Goal: Information Seeking & Learning: Learn about a topic

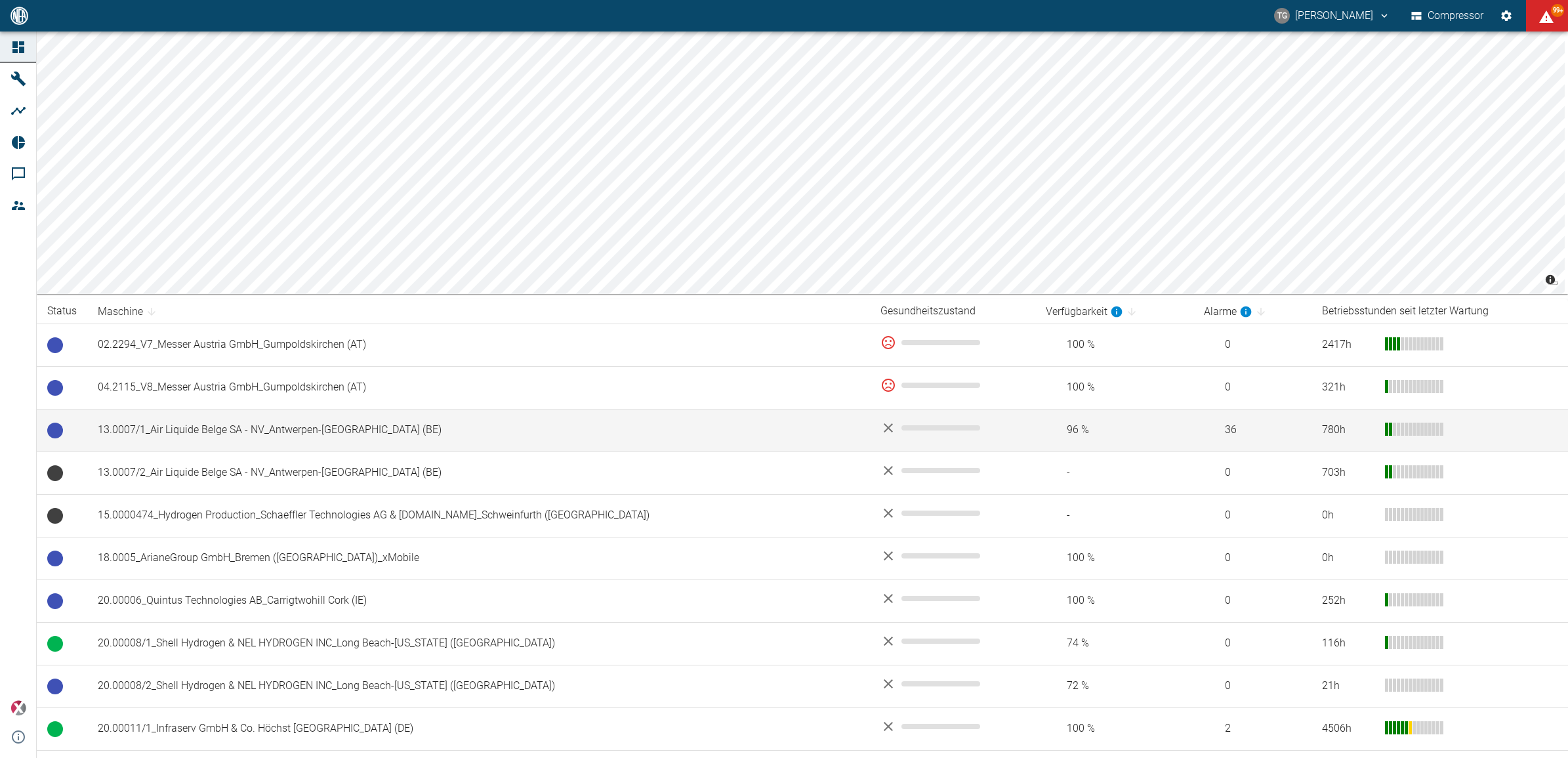
click at [223, 437] on td "13.0007/1_Air Liquide Belge SA - NV_Antwerpen-[GEOGRAPHIC_DATA] (BE)" at bounding box center [479, 430] width 783 height 43
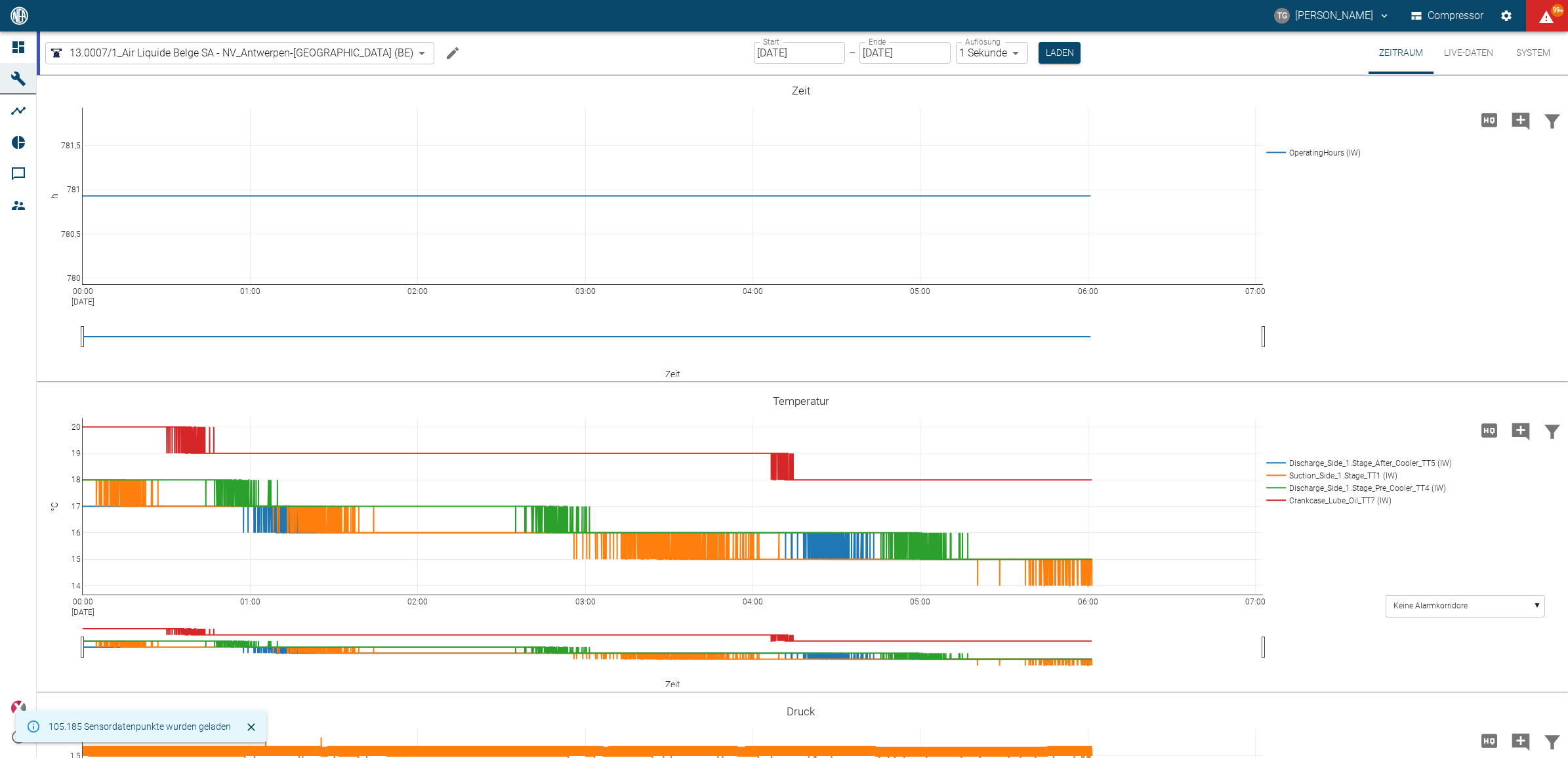
click at [764, 60] on input "[DATE]" at bounding box center [800, 53] width 91 height 22
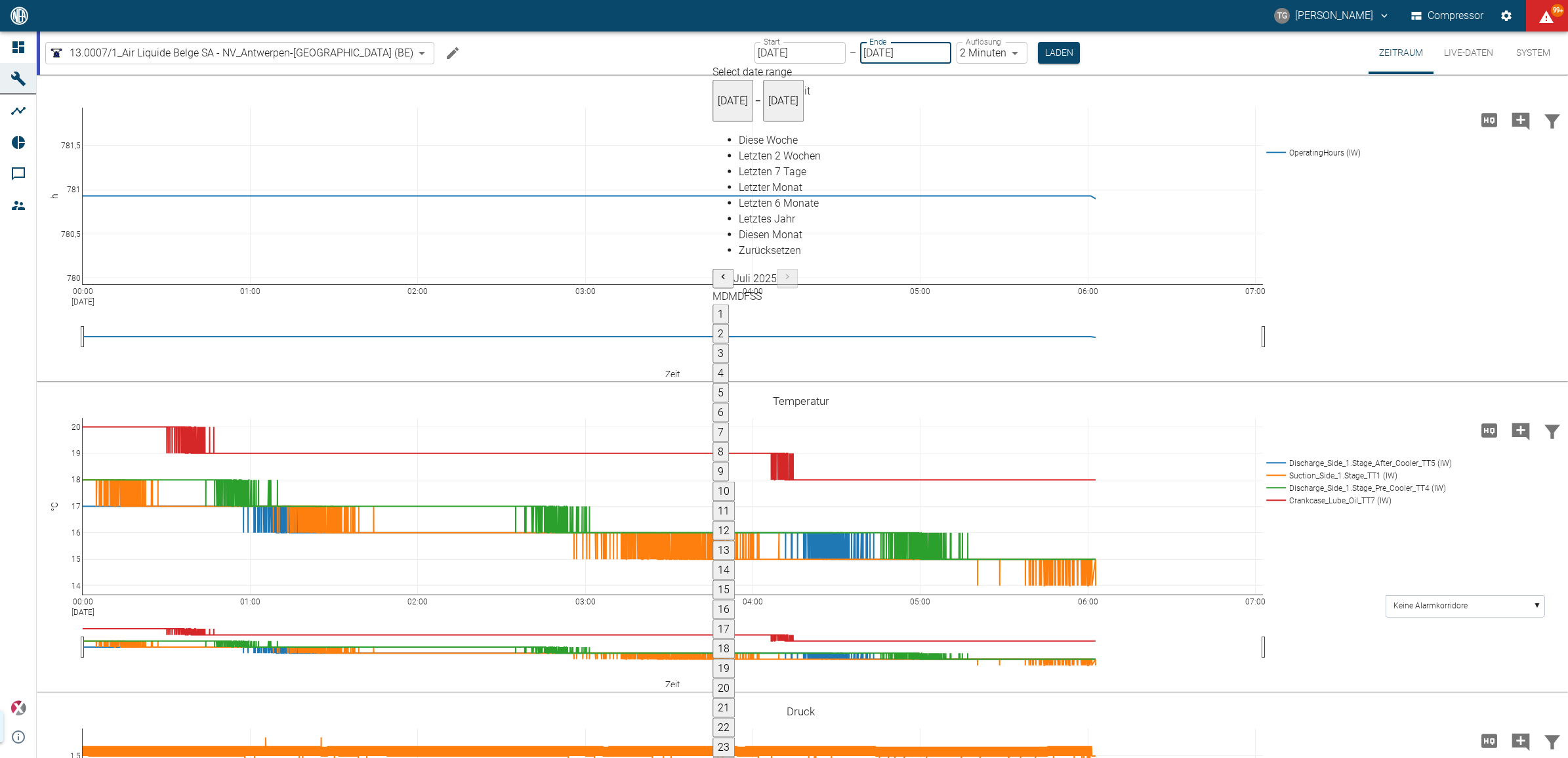
type input "[DATE]"
type input "2min"
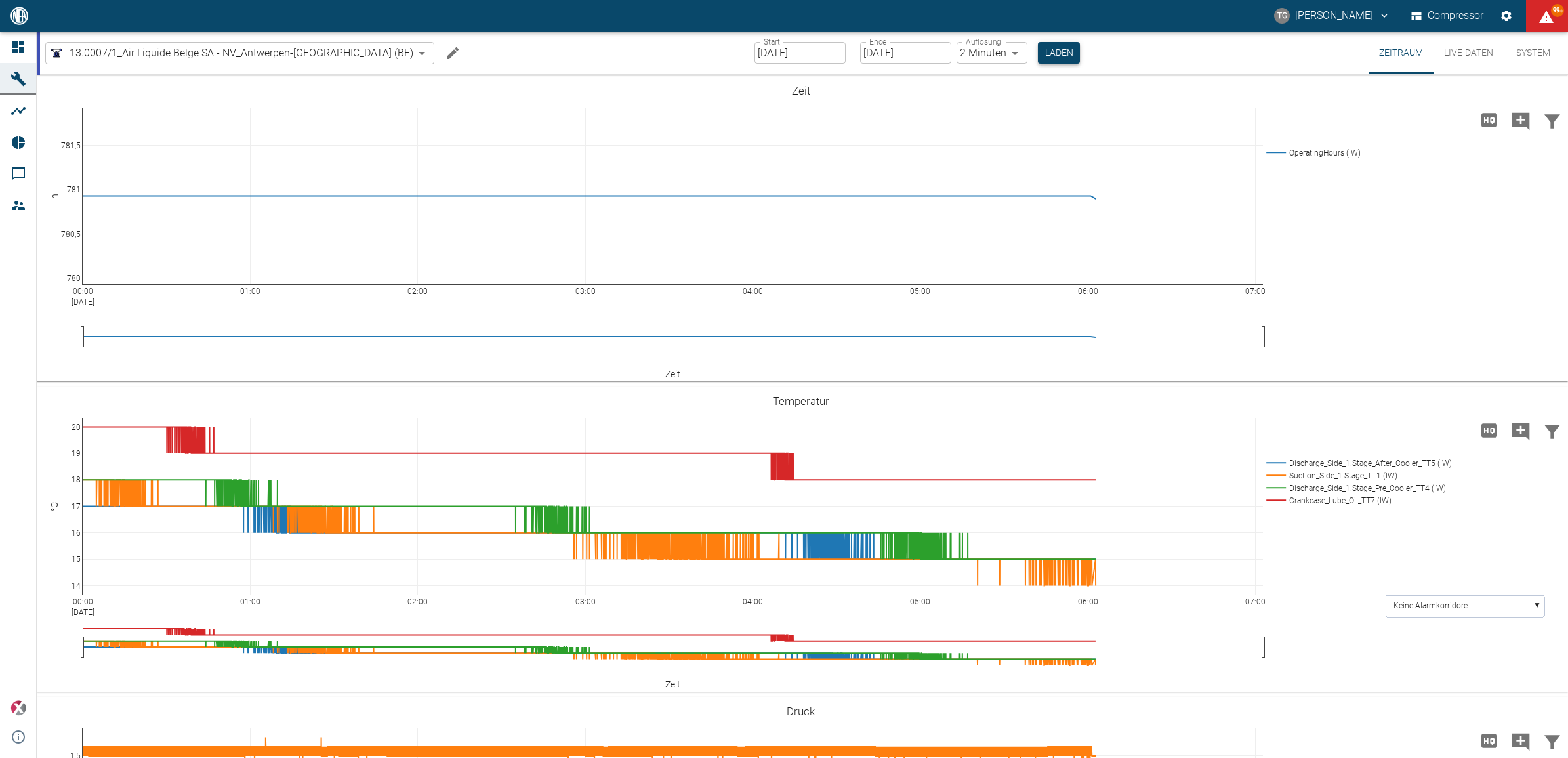
click at [1038, 46] on button "Laden" at bounding box center [1059, 53] width 42 height 22
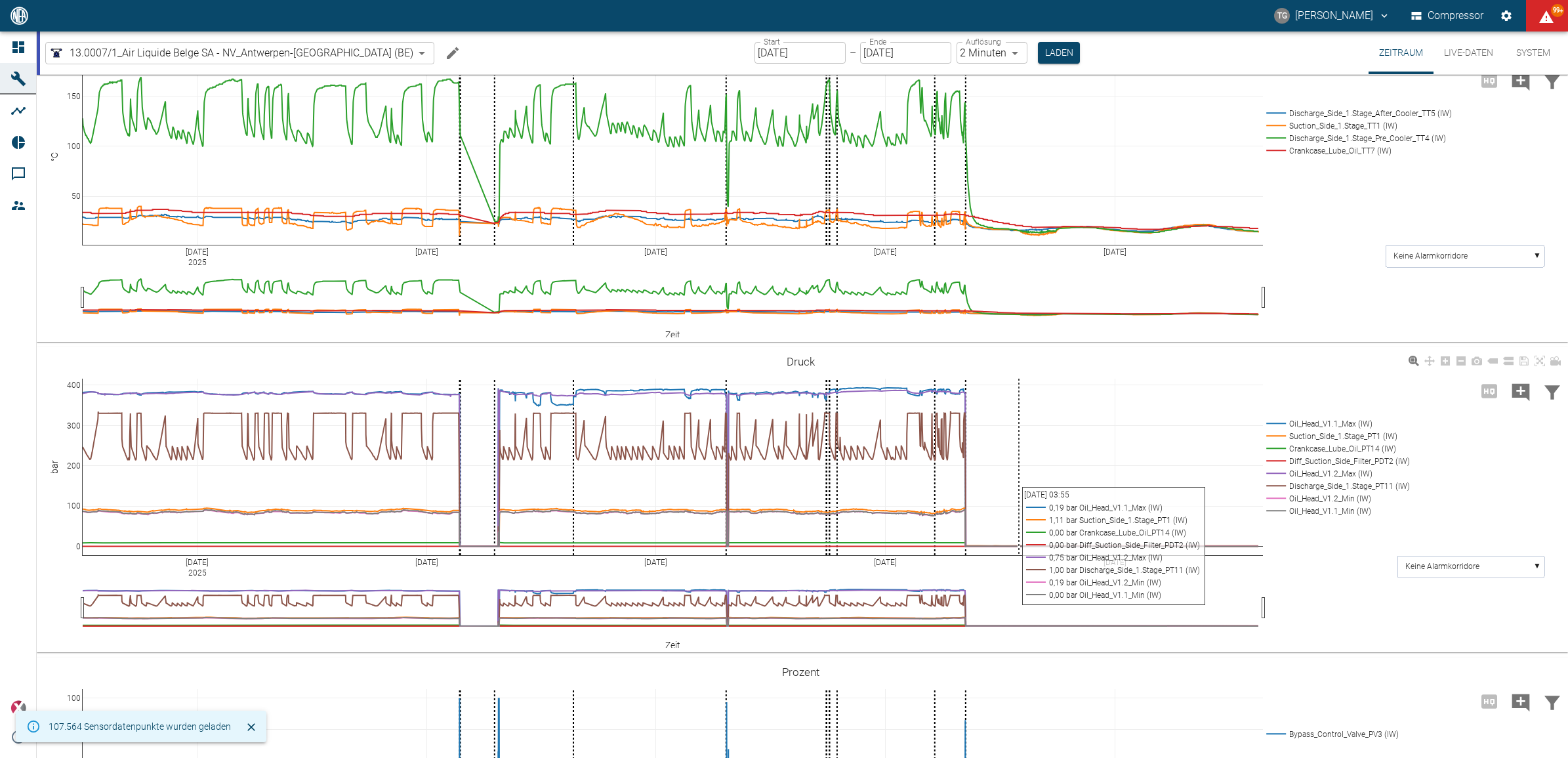
scroll to position [410, 0]
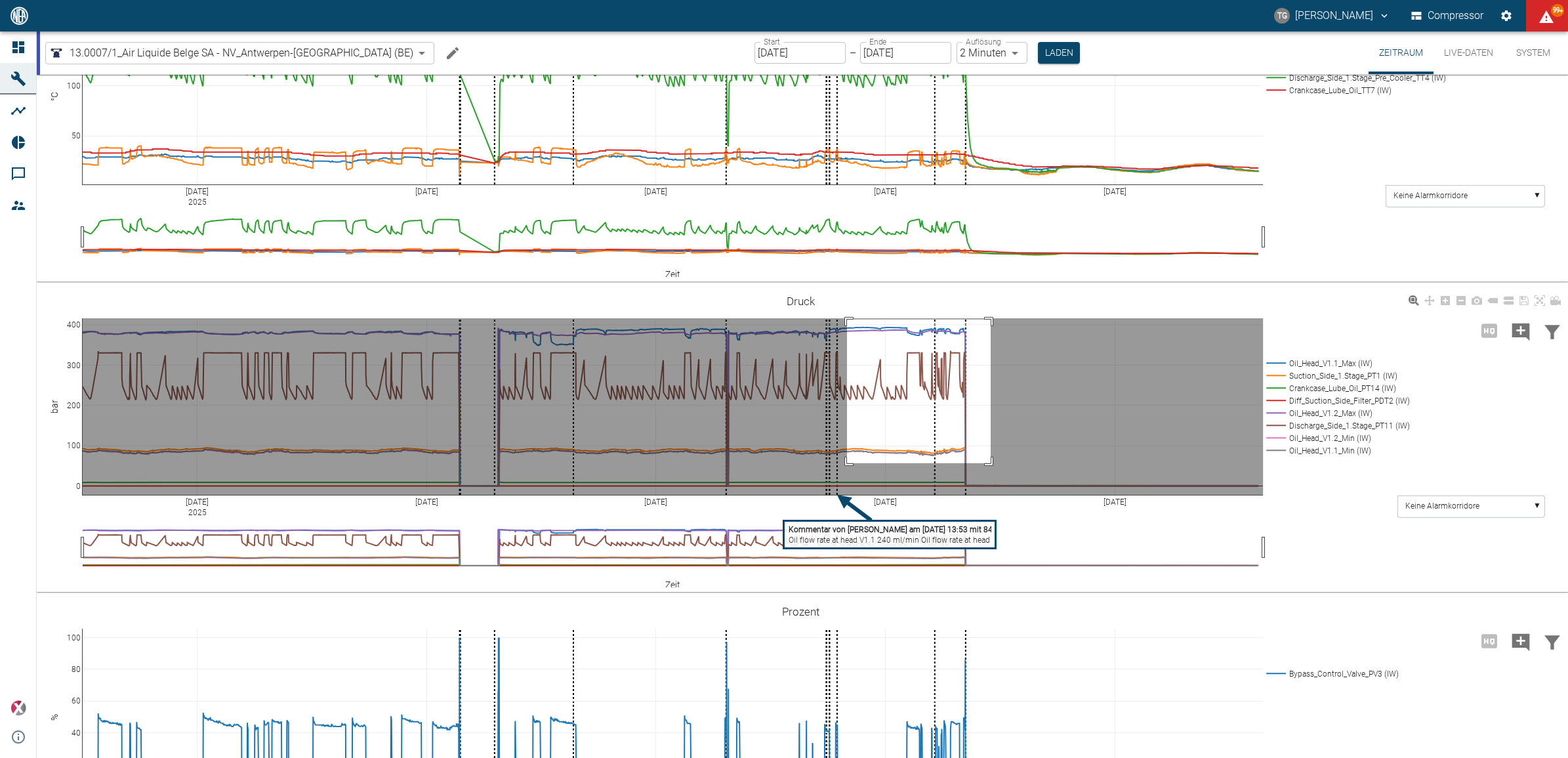
drag, startPoint x: 847, startPoint y: 319, endPoint x: 988, endPoint y: 464, distance: 202.3
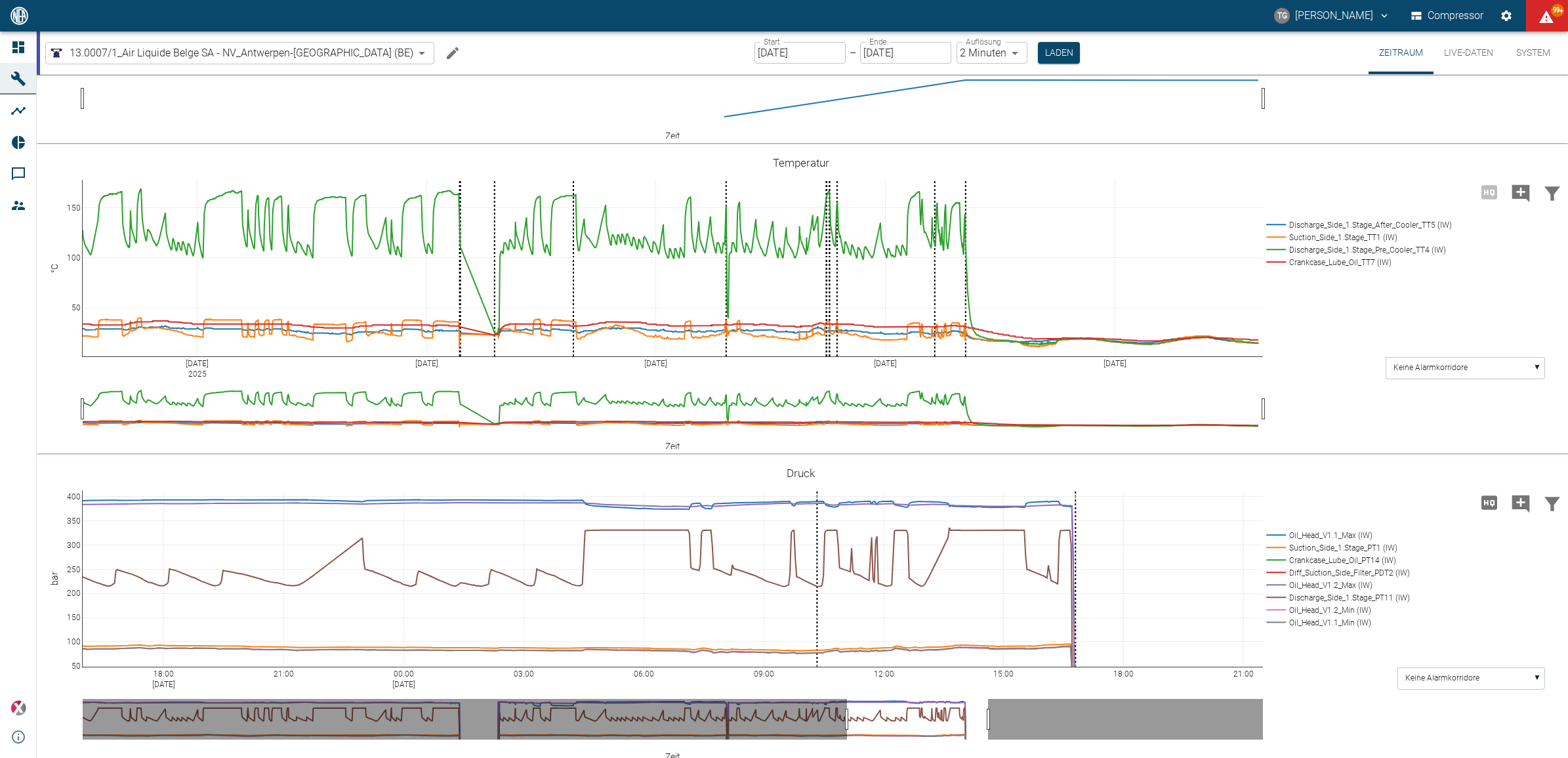
scroll to position [230, 0]
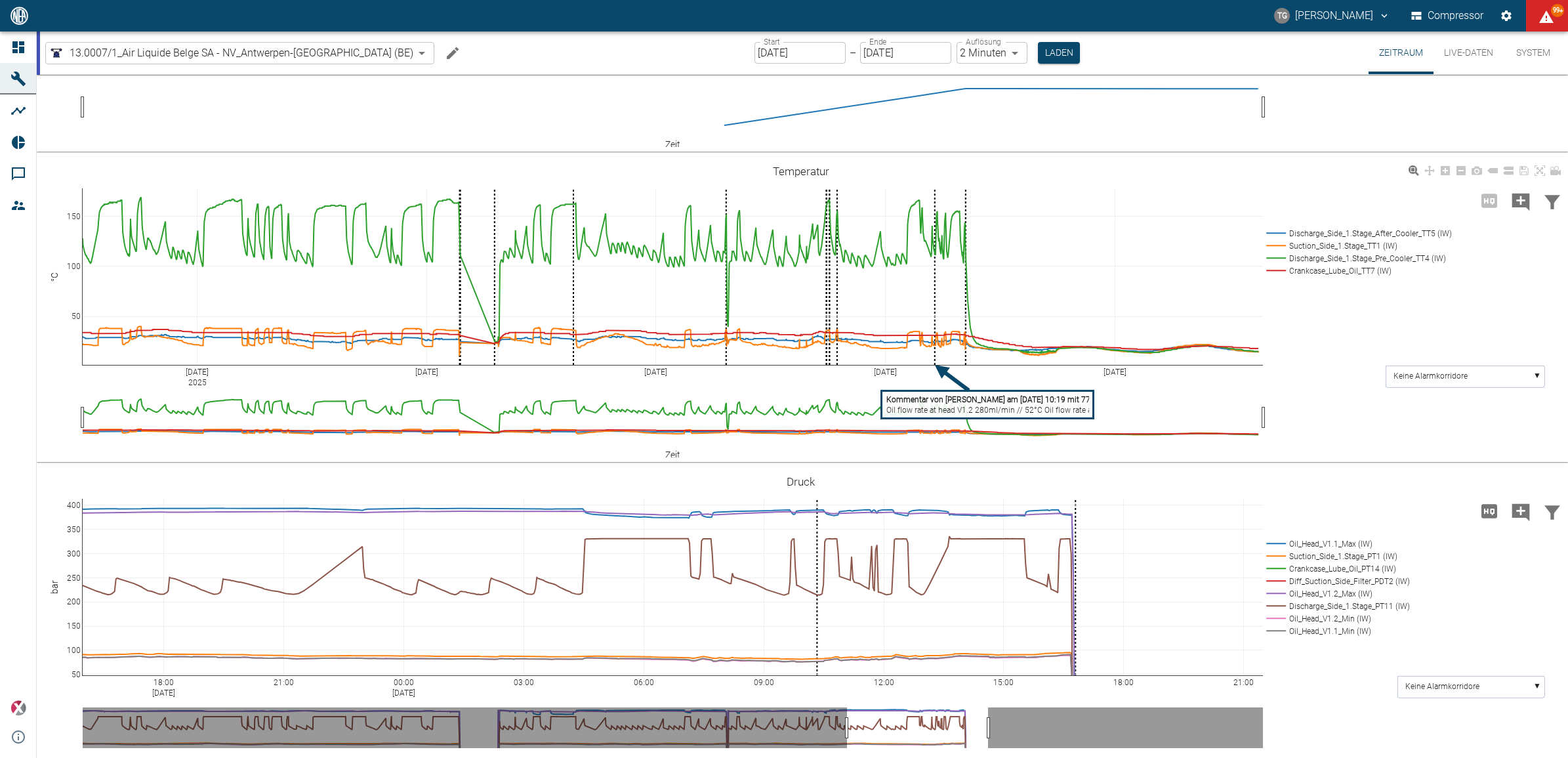
click at [956, 404] on tspan "Kommentar von Marc Philipps am 22/08/2025 10:19 mit 77.438" at bounding box center [996, 399] width 220 height 9
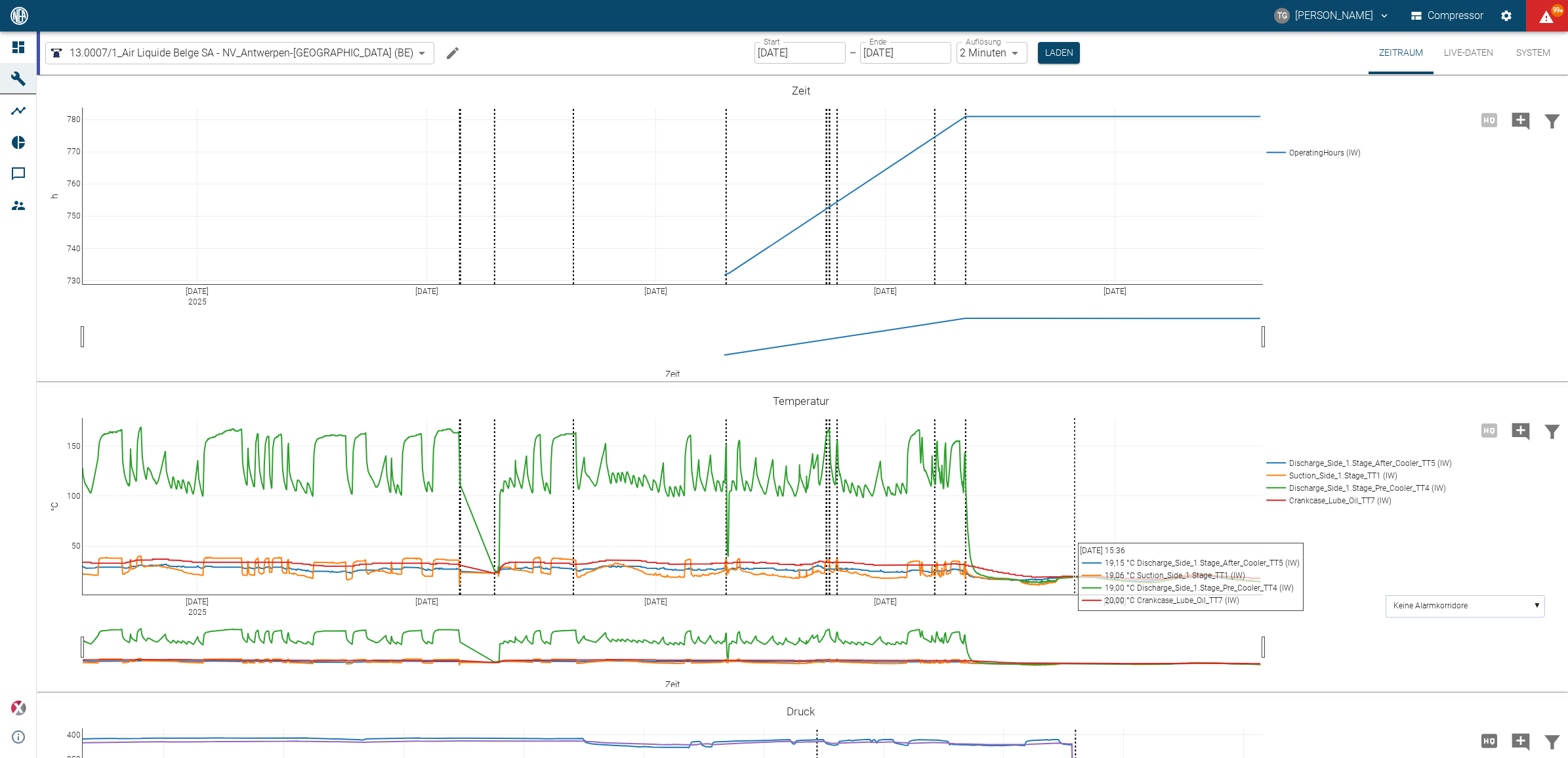
scroll to position [230, 0]
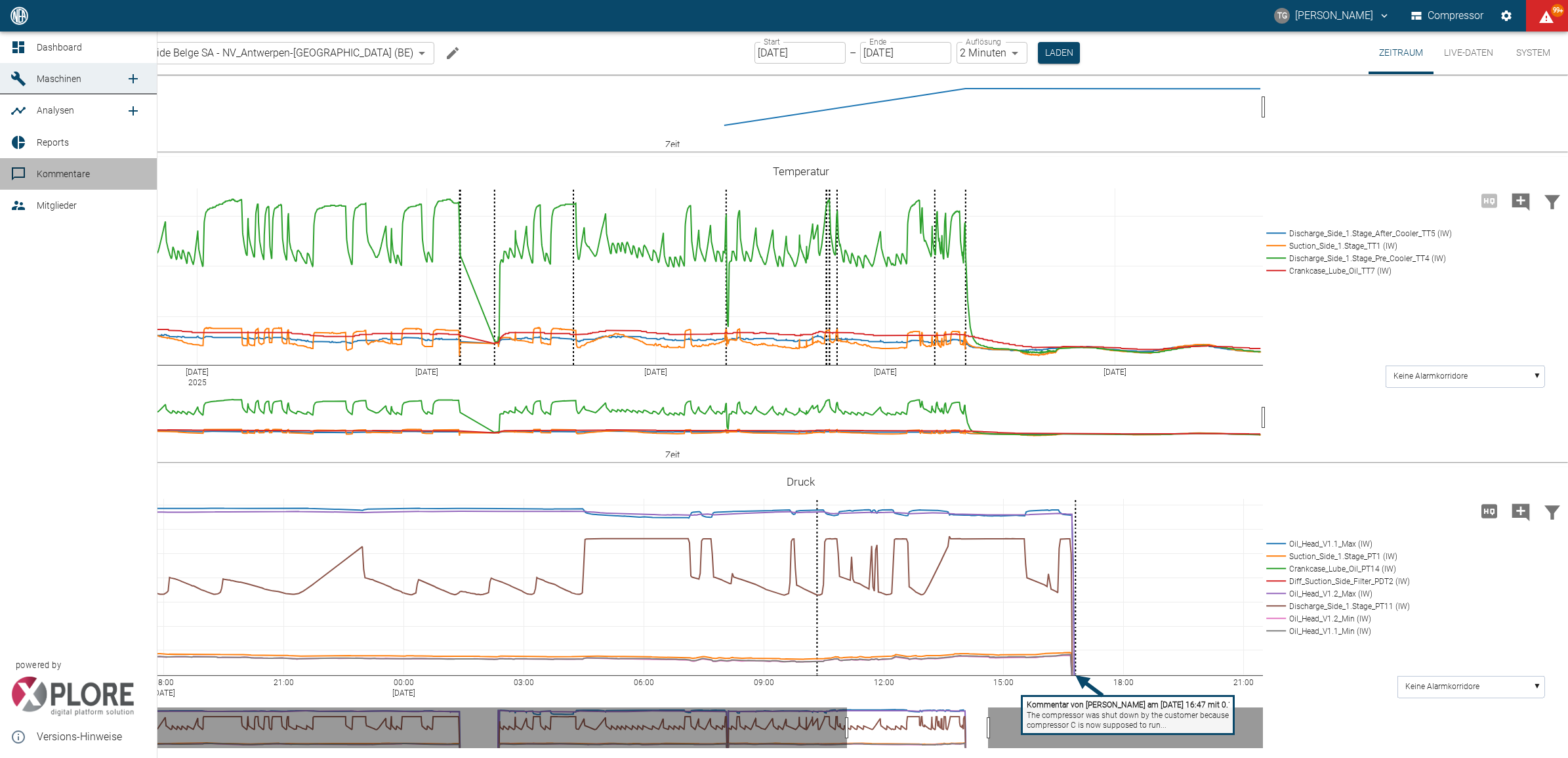
click at [25, 181] on icon at bounding box center [19, 174] width 16 height 16
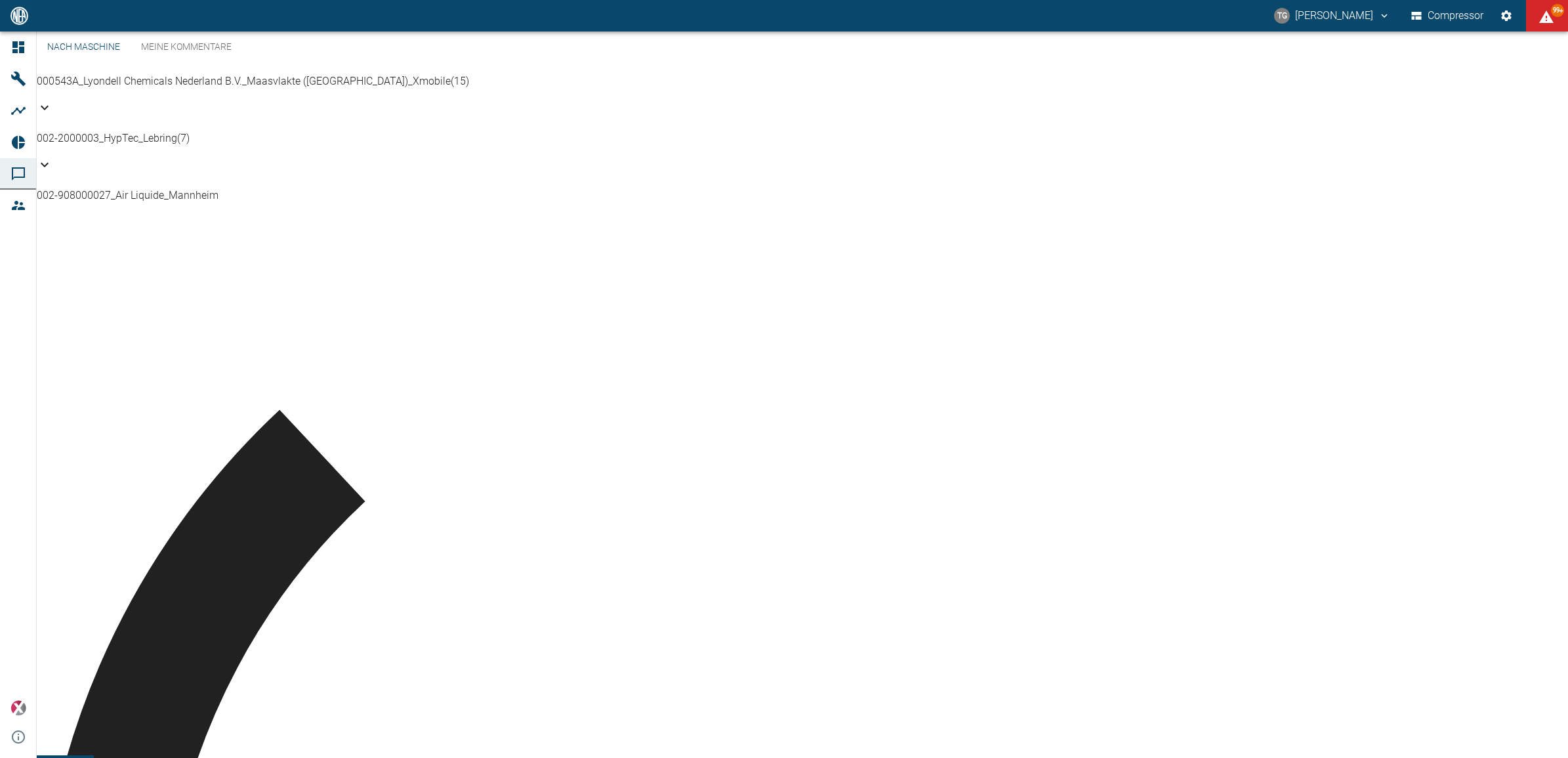
scroll to position [246, 0]
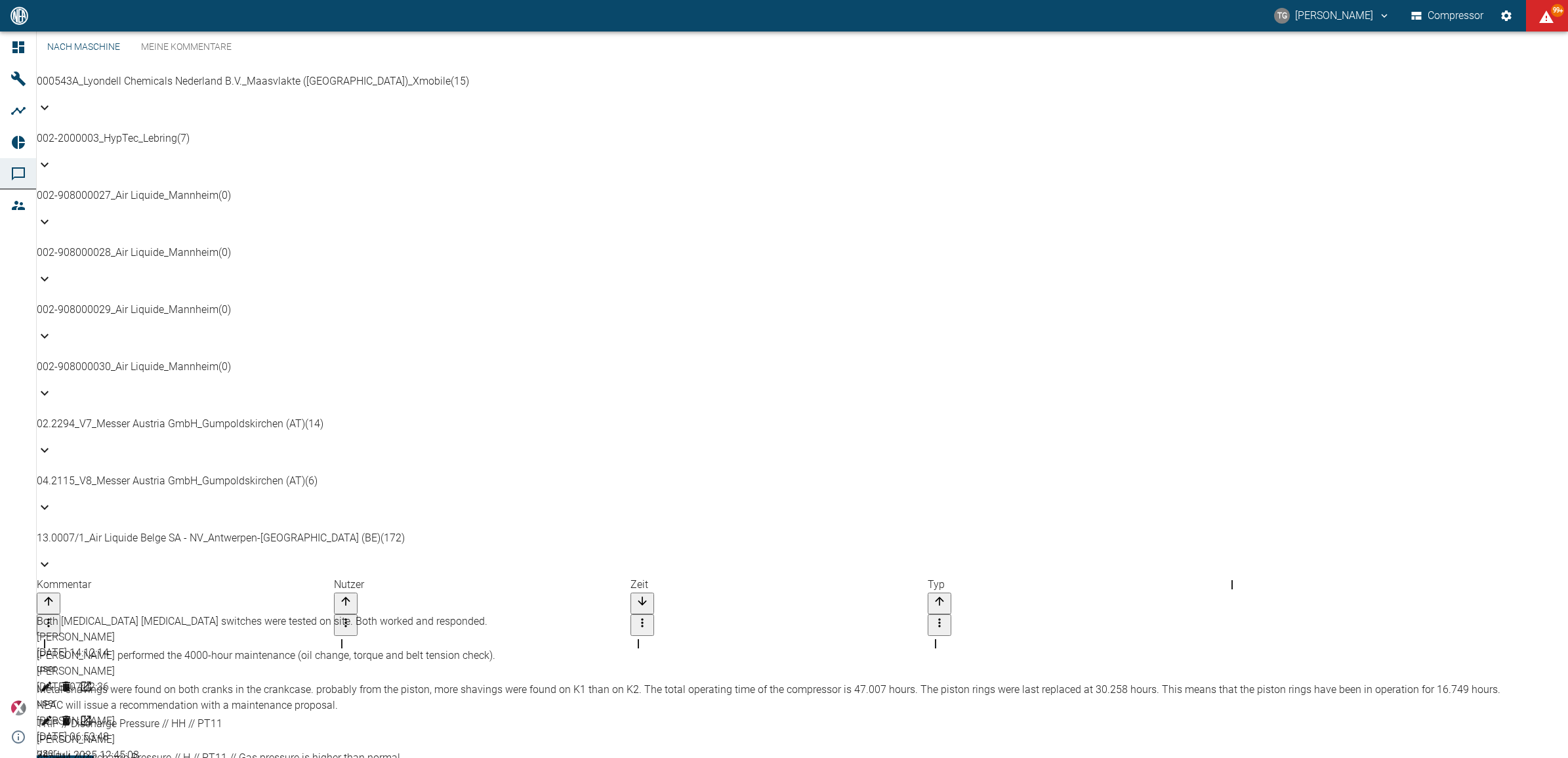
click at [199, 682] on div "Metal shavings were found on both cranks in the crankcase. probably from the pi…" at bounding box center [779, 698] width 1485 height 32
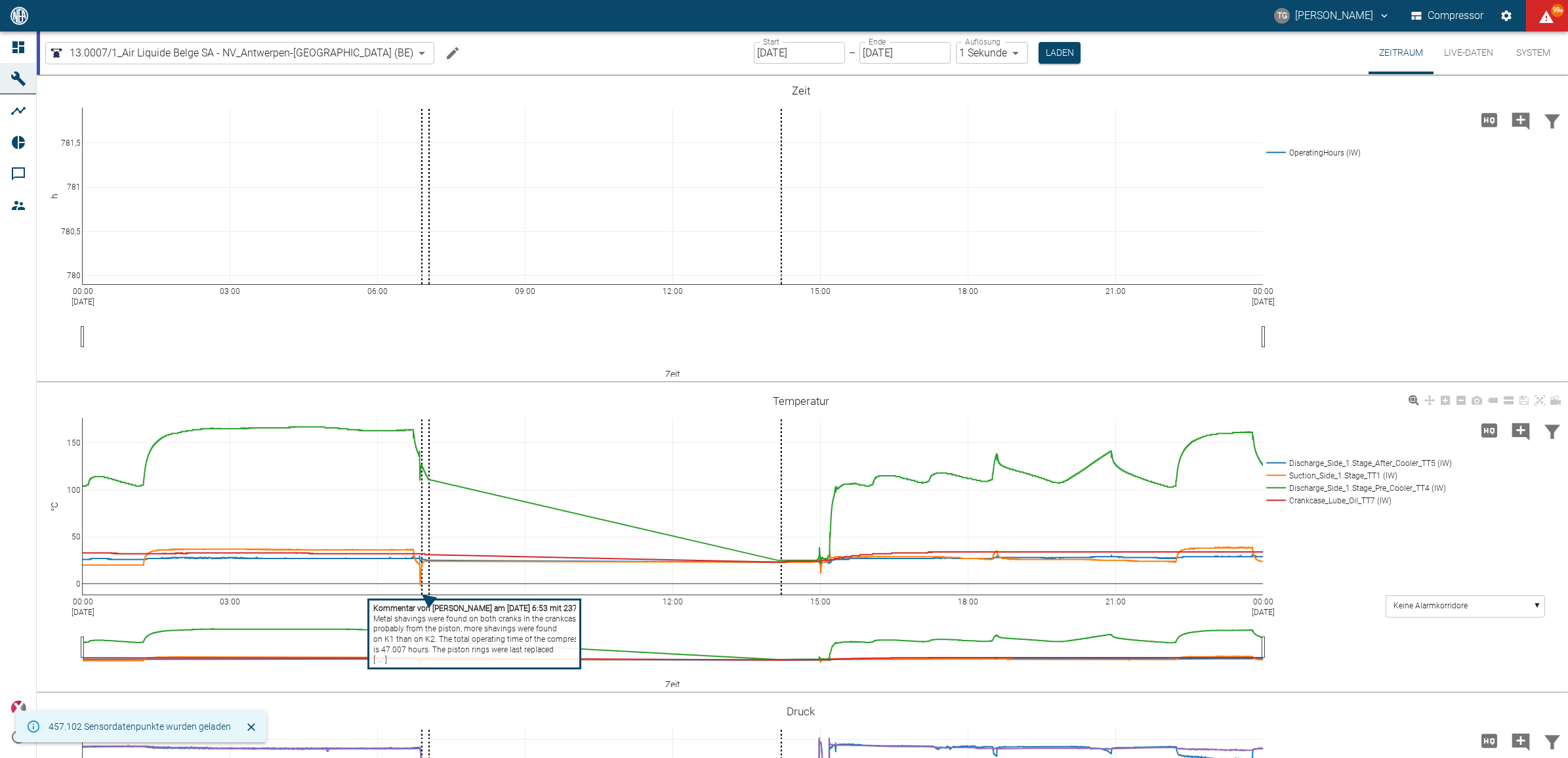
click at [421, 625] on tspan "probably from the piston, more shavings were found" at bounding box center [465, 629] width 184 height 9
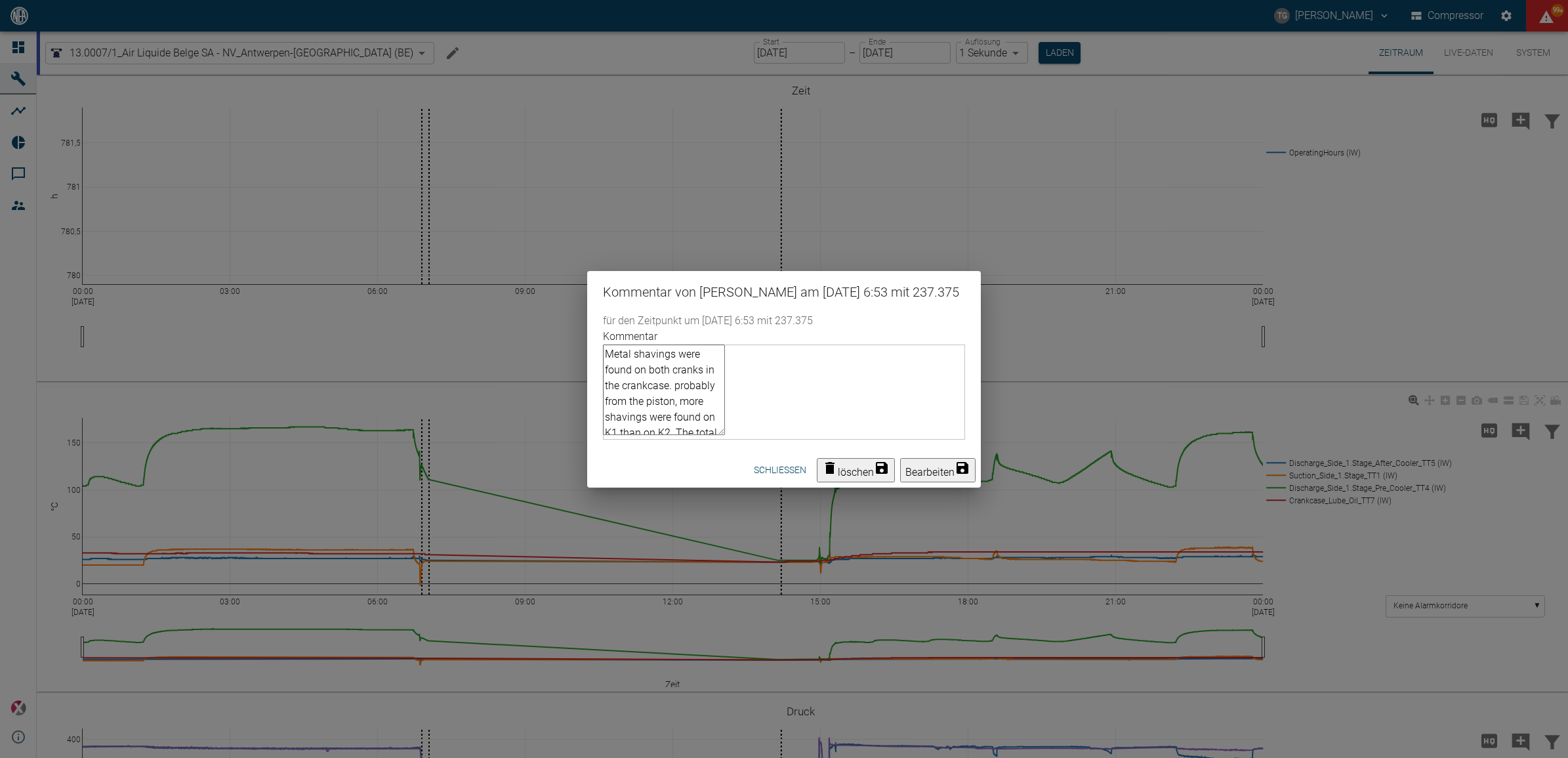
click at [523, 392] on div "Kommentar von [PERSON_NAME] am [DATE] 6:53 mit 237.375 für den Zeitpunkt um [DA…" at bounding box center [784, 379] width 1568 height 758
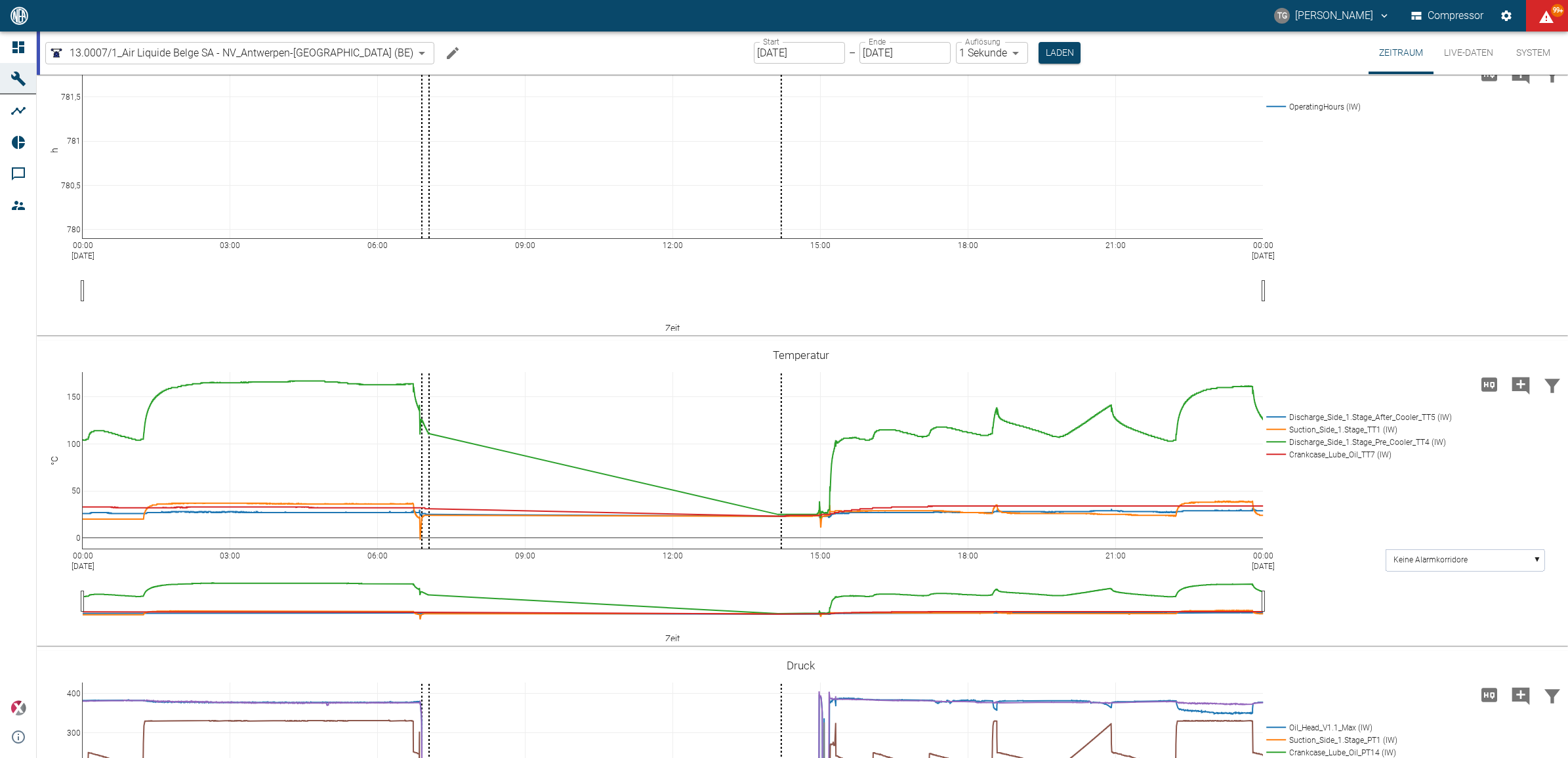
scroll to position [82, 0]
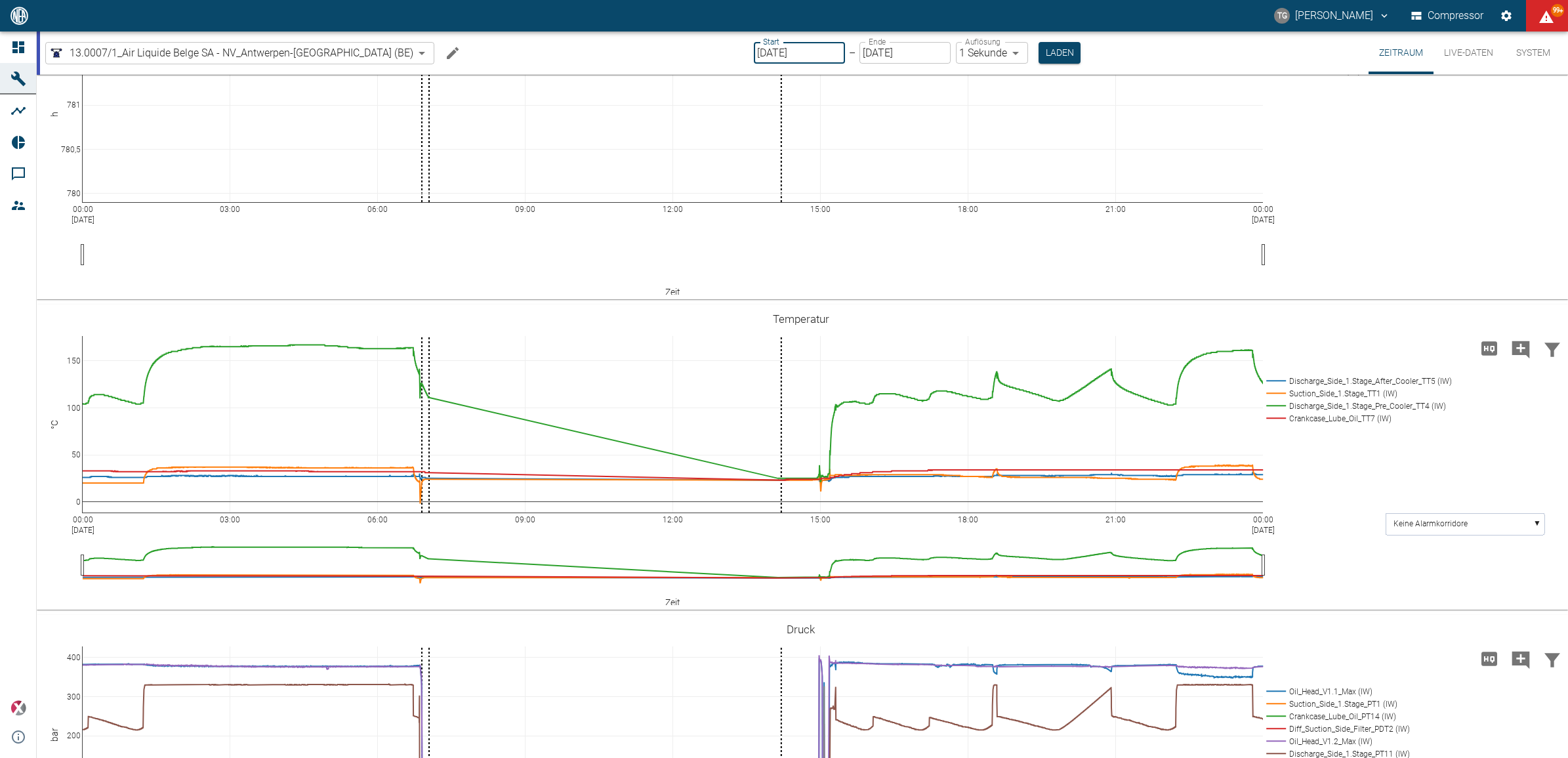
click at [784, 62] on input "[DATE]" at bounding box center [800, 53] width 91 height 22
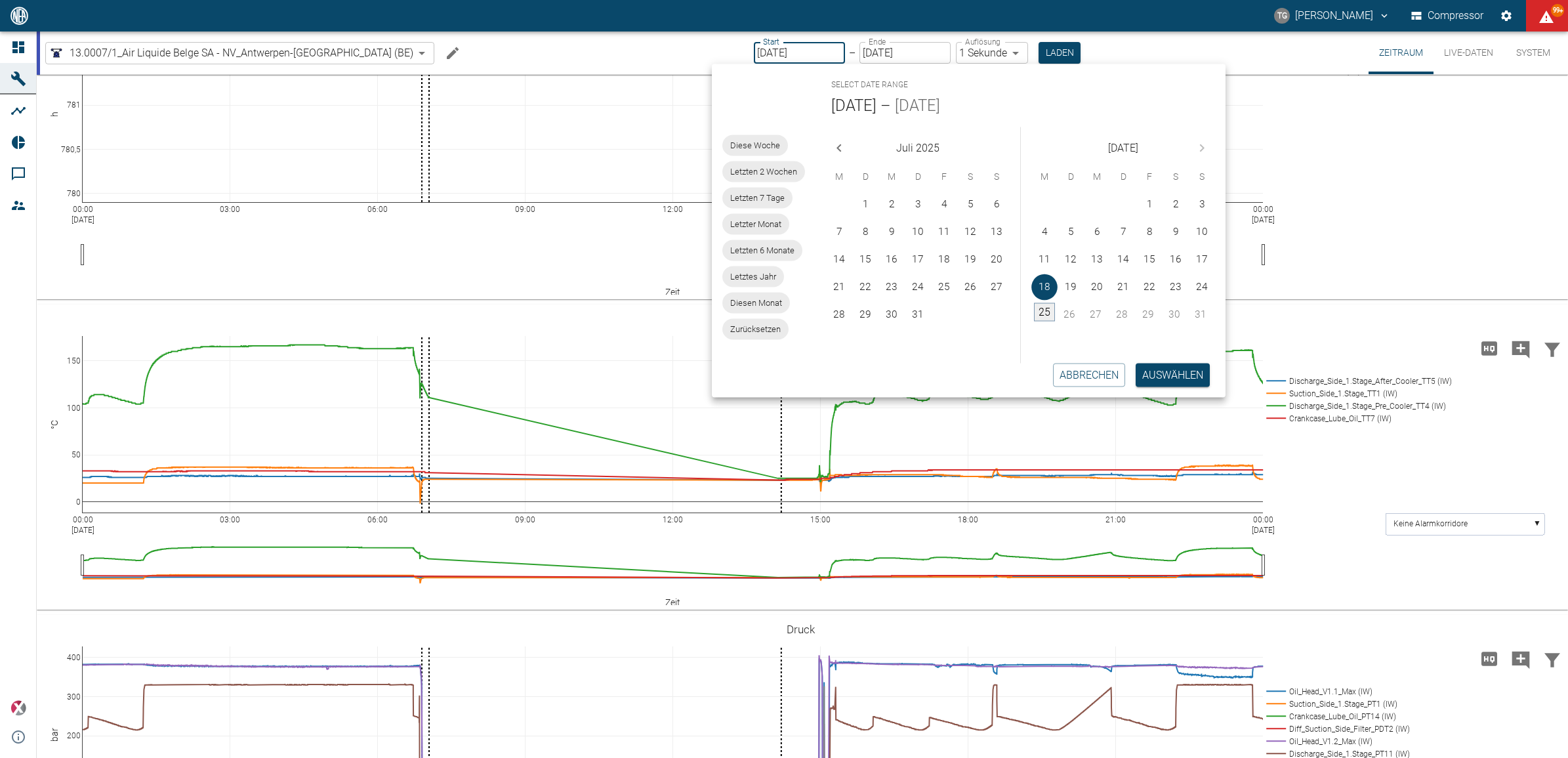
click at [1041, 307] on button "25" at bounding box center [1044, 311] width 21 height 18
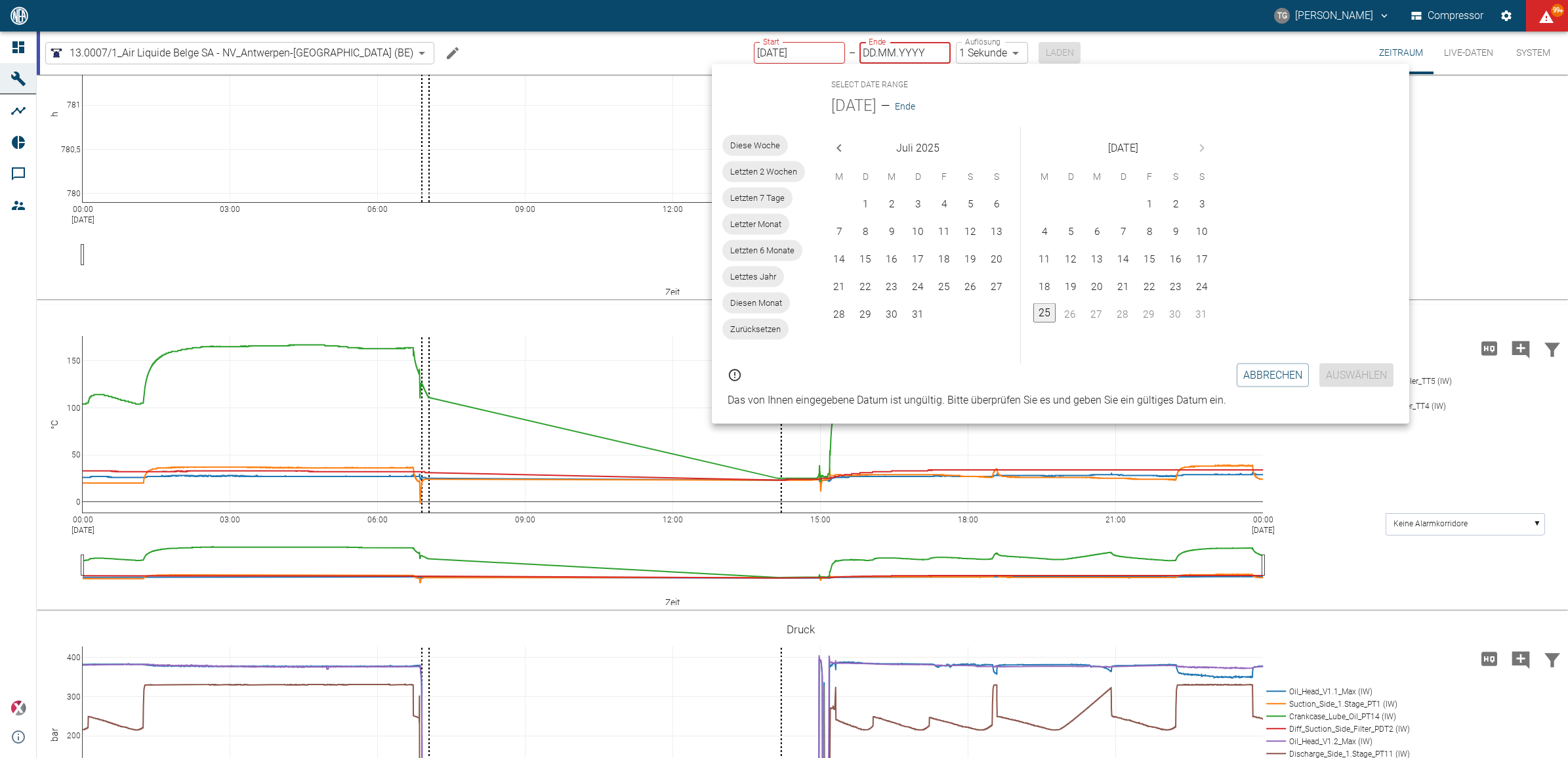
type input "[DATE]"
type input "DD.MM.YYYY"
click at [1048, 283] on button "18" at bounding box center [1045, 287] width 26 height 26
type input "18.08.2025"
type input "2min"
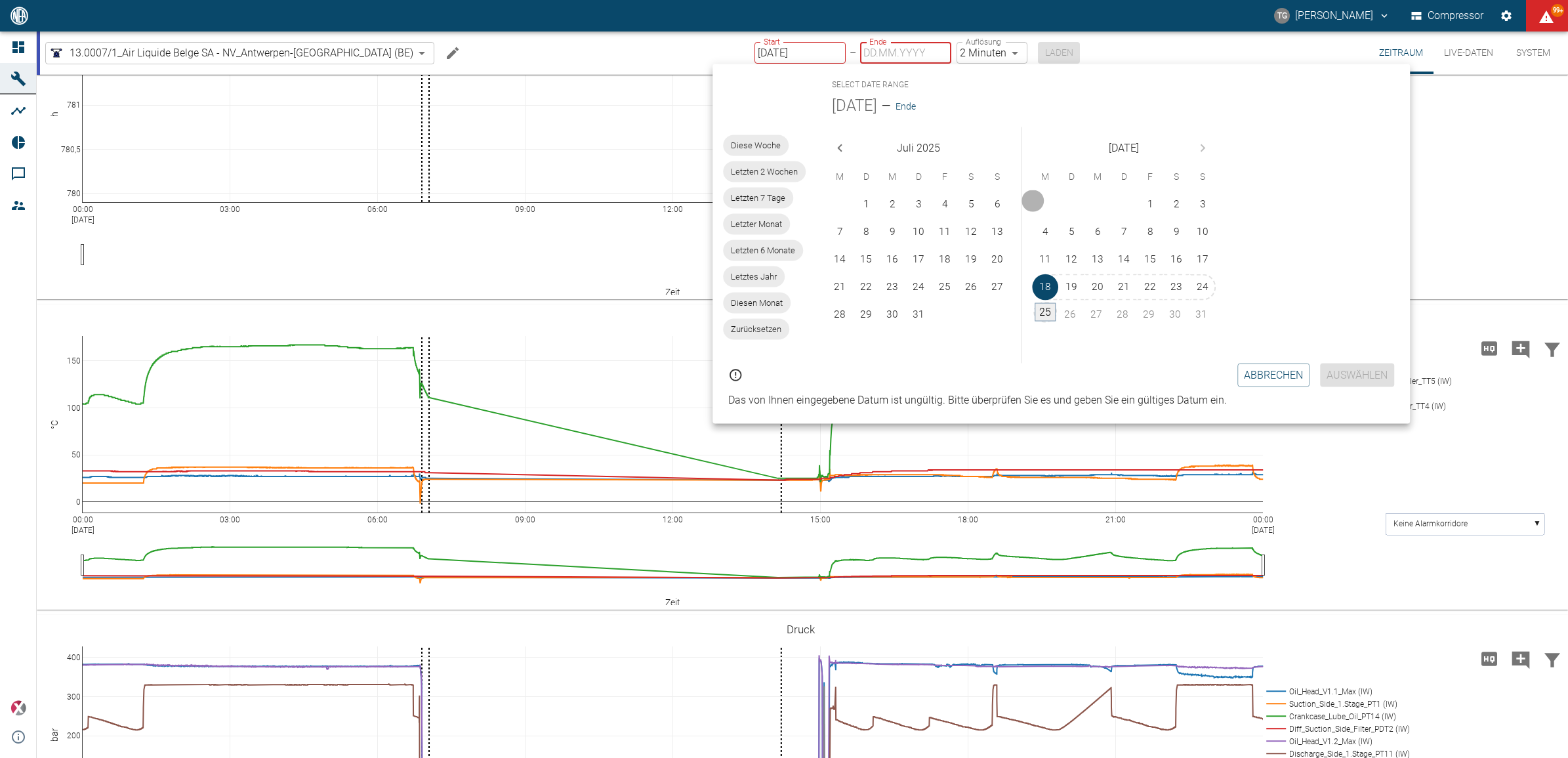
click at [1047, 314] on button "25" at bounding box center [1045, 311] width 21 height 18
type input "[DATE]"
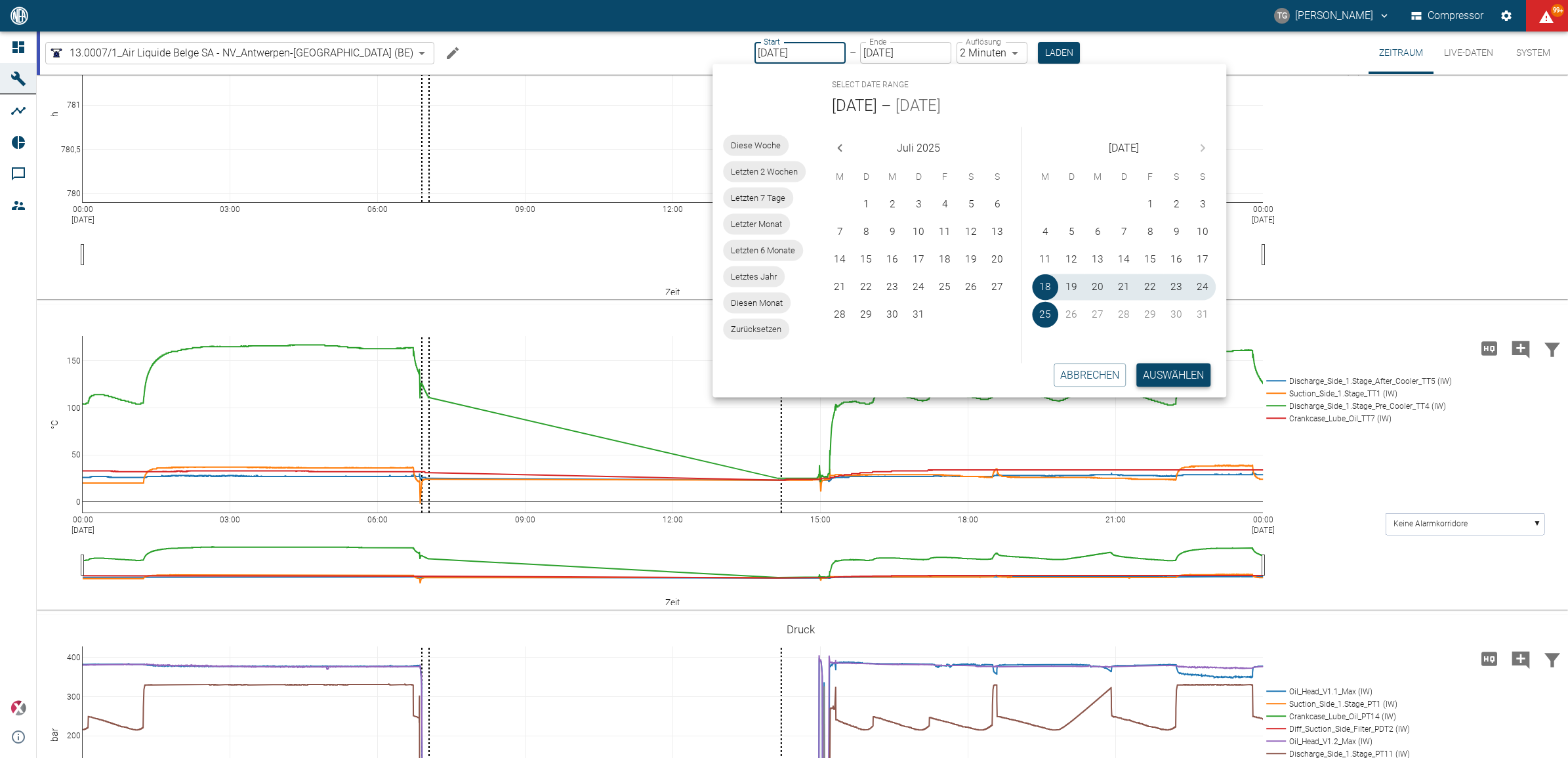
click at [1154, 372] on button "Auswählen" at bounding box center [1173, 375] width 74 height 24
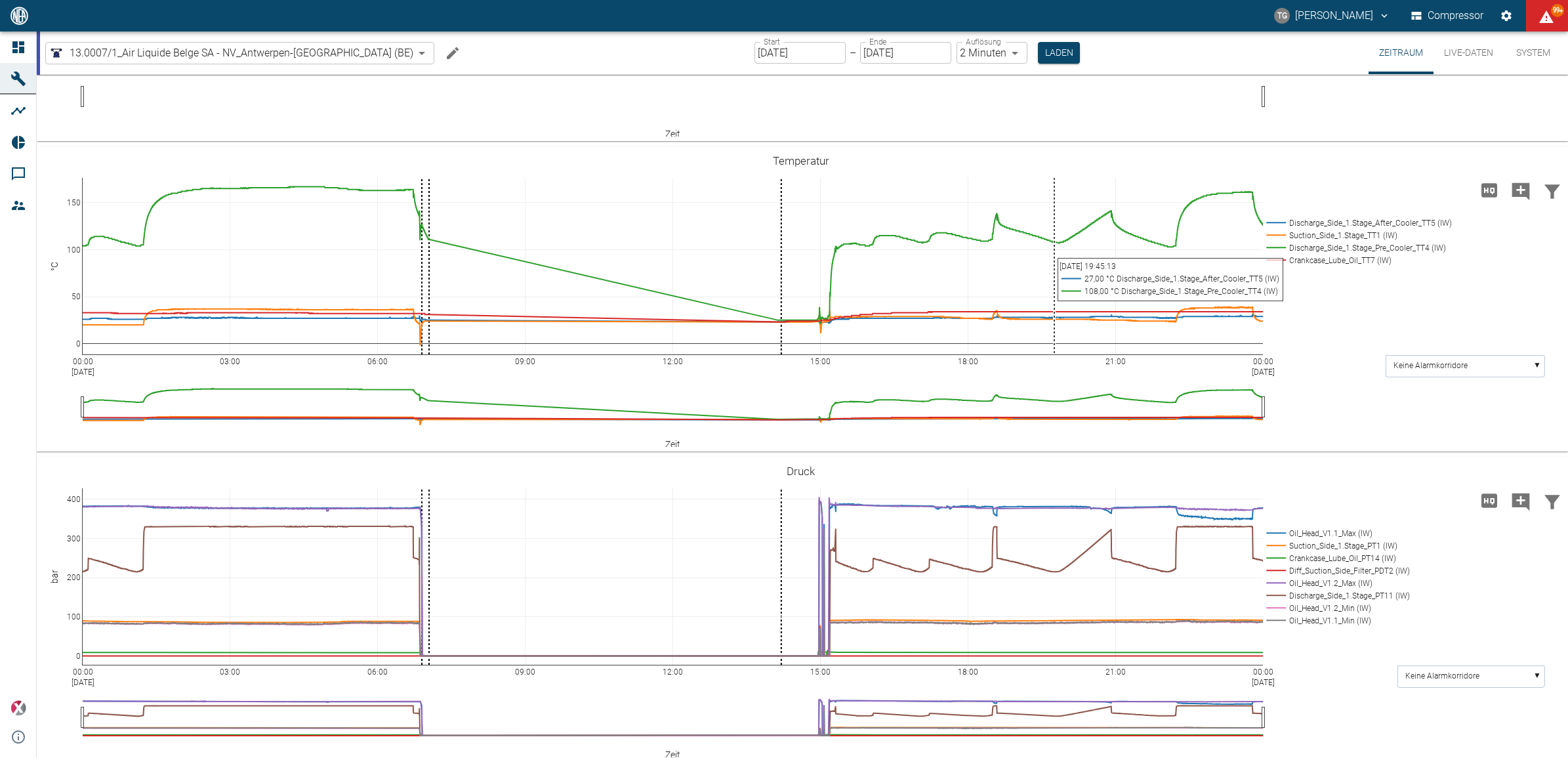
scroll to position [246, 0]
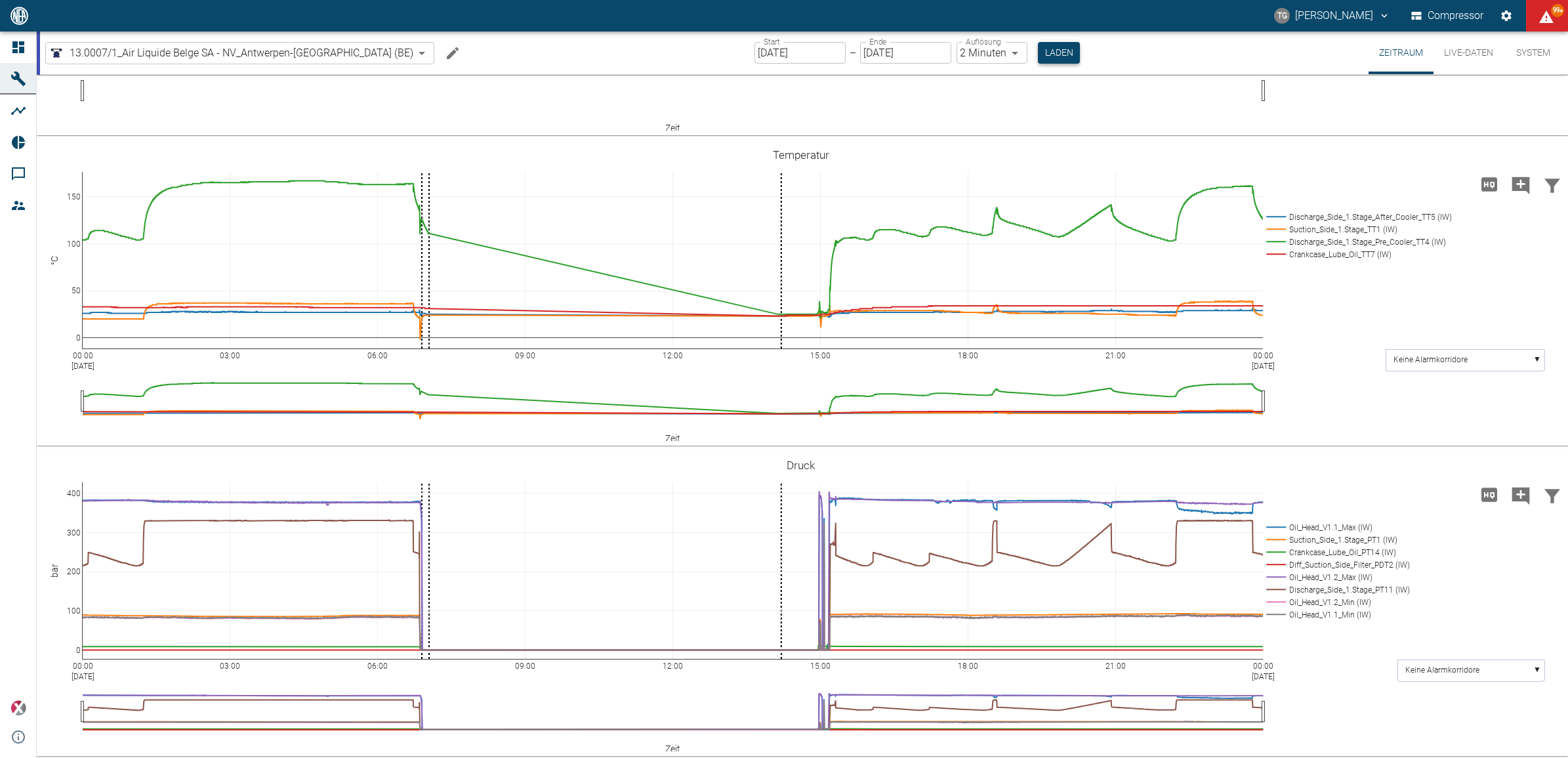
click at [1038, 61] on button "Laden" at bounding box center [1059, 53] width 42 height 22
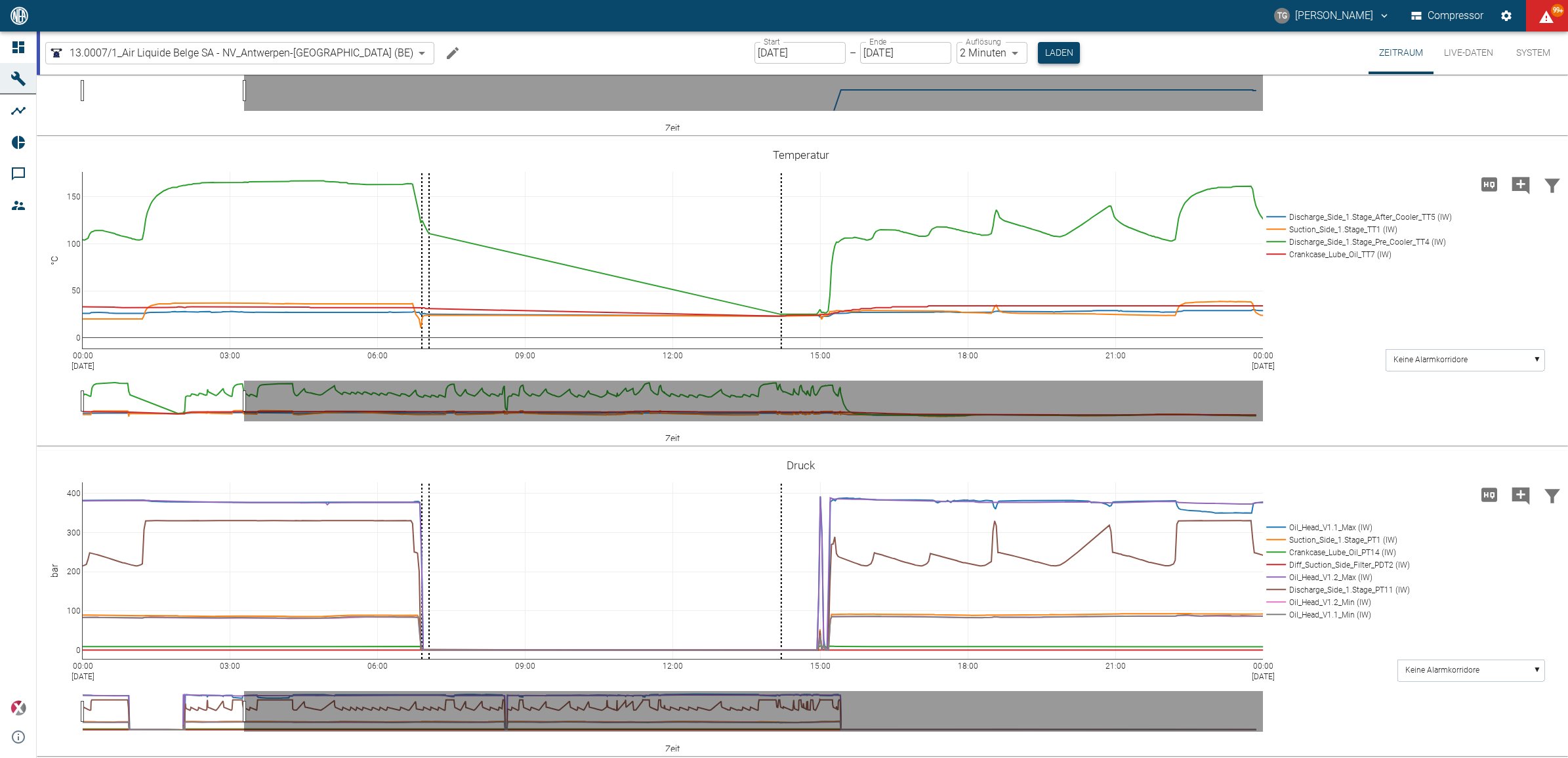
click at [1038, 51] on button "Laden" at bounding box center [1059, 53] width 42 height 22
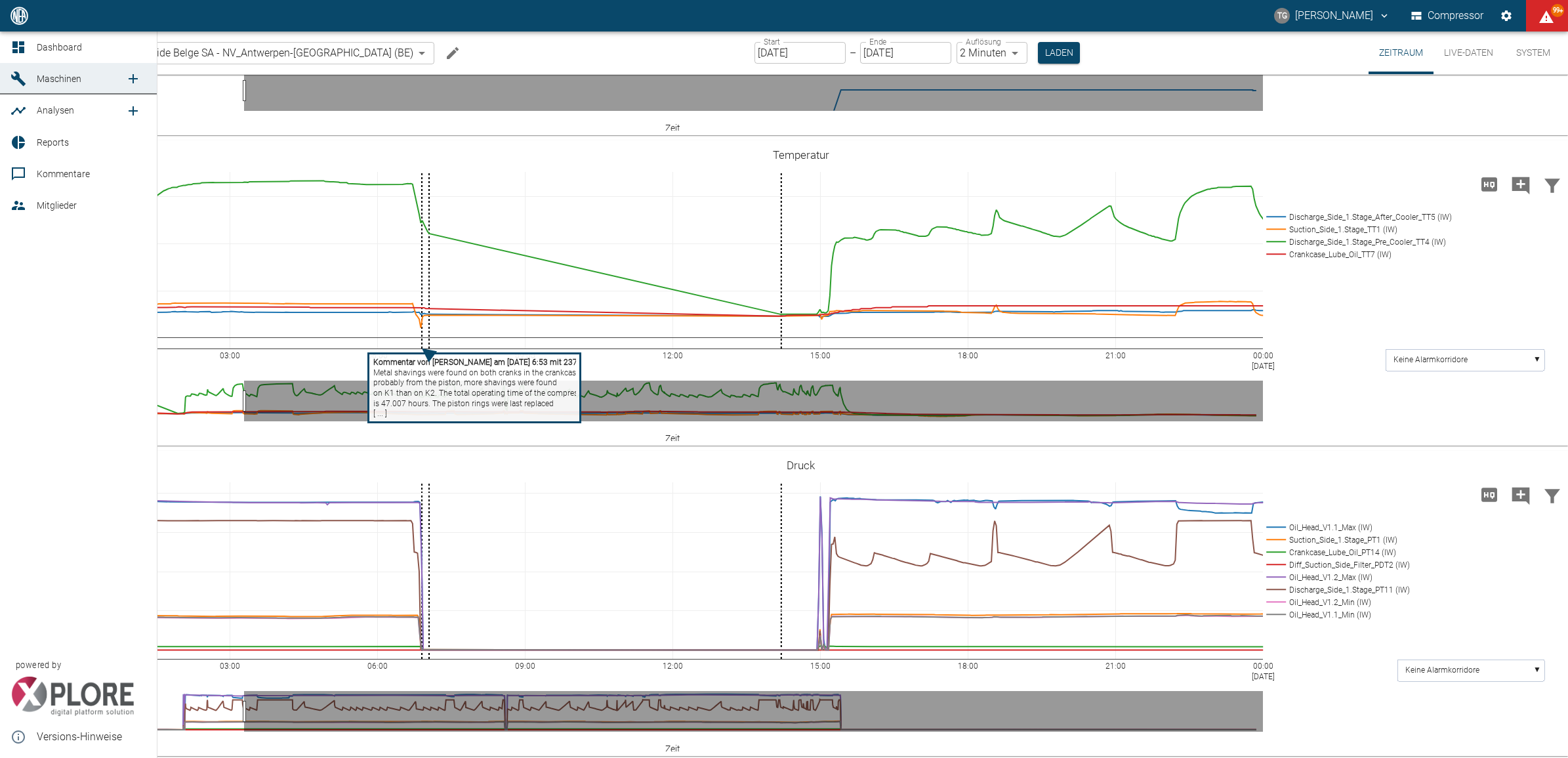
click at [22, 43] on icon at bounding box center [18, 47] width 12 height 12
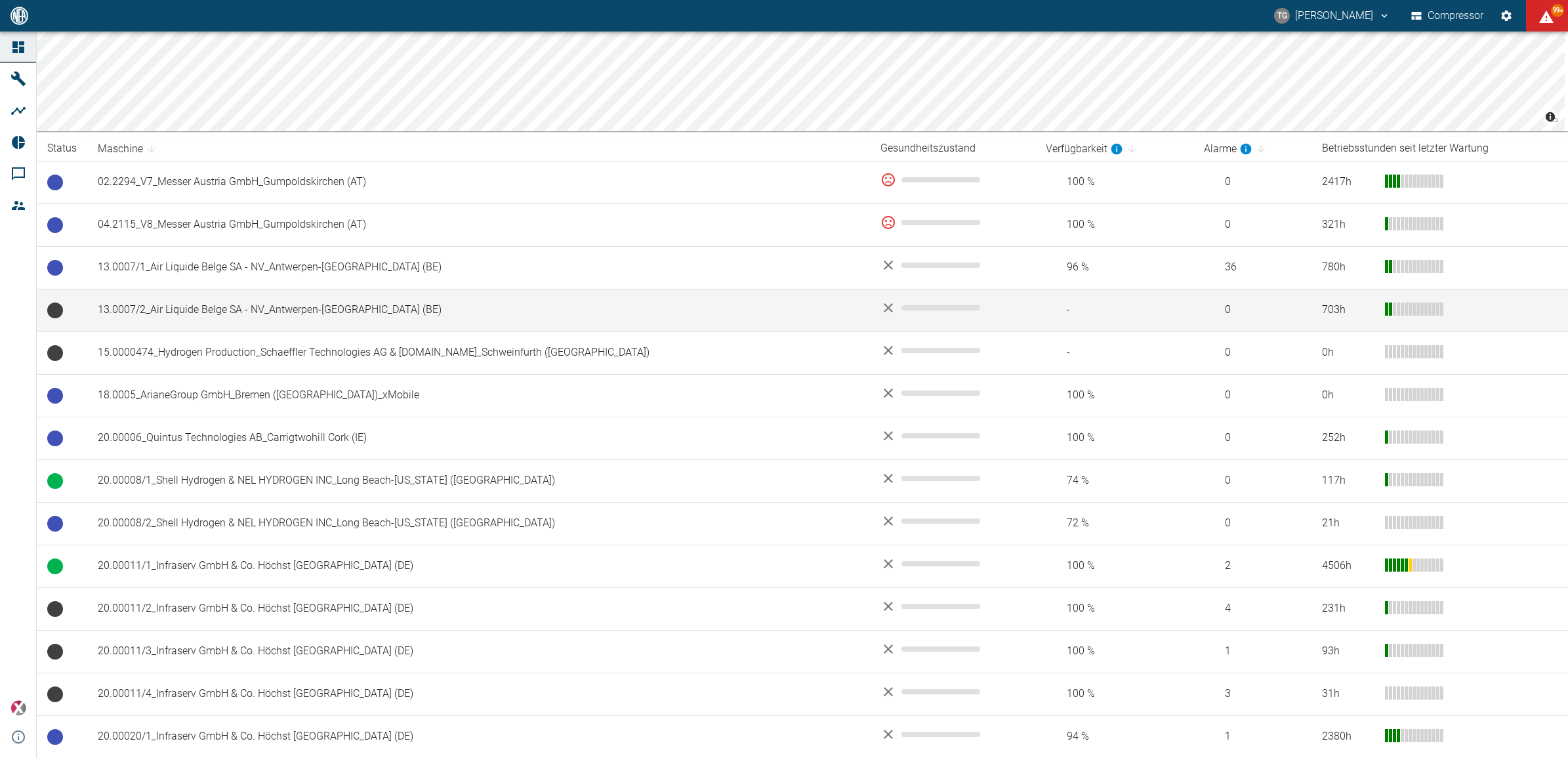
scroll to position [164, 0]
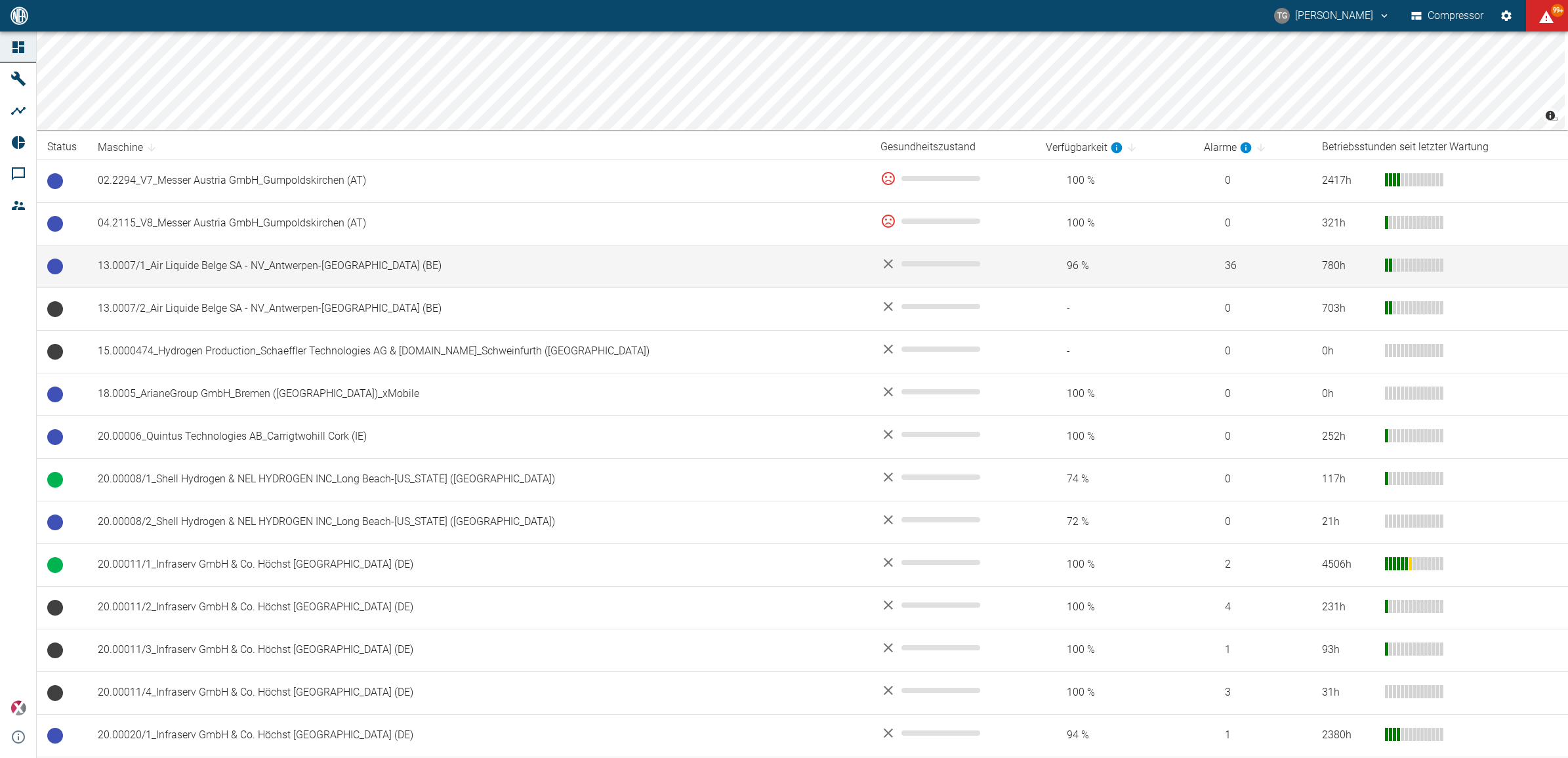
click at [210, 283] on td "13.0007/1_Air Liquide Belge SA - NV_Antwerpen-Lillo (BE)" at bounding box center [479, 266] width 783 height 43
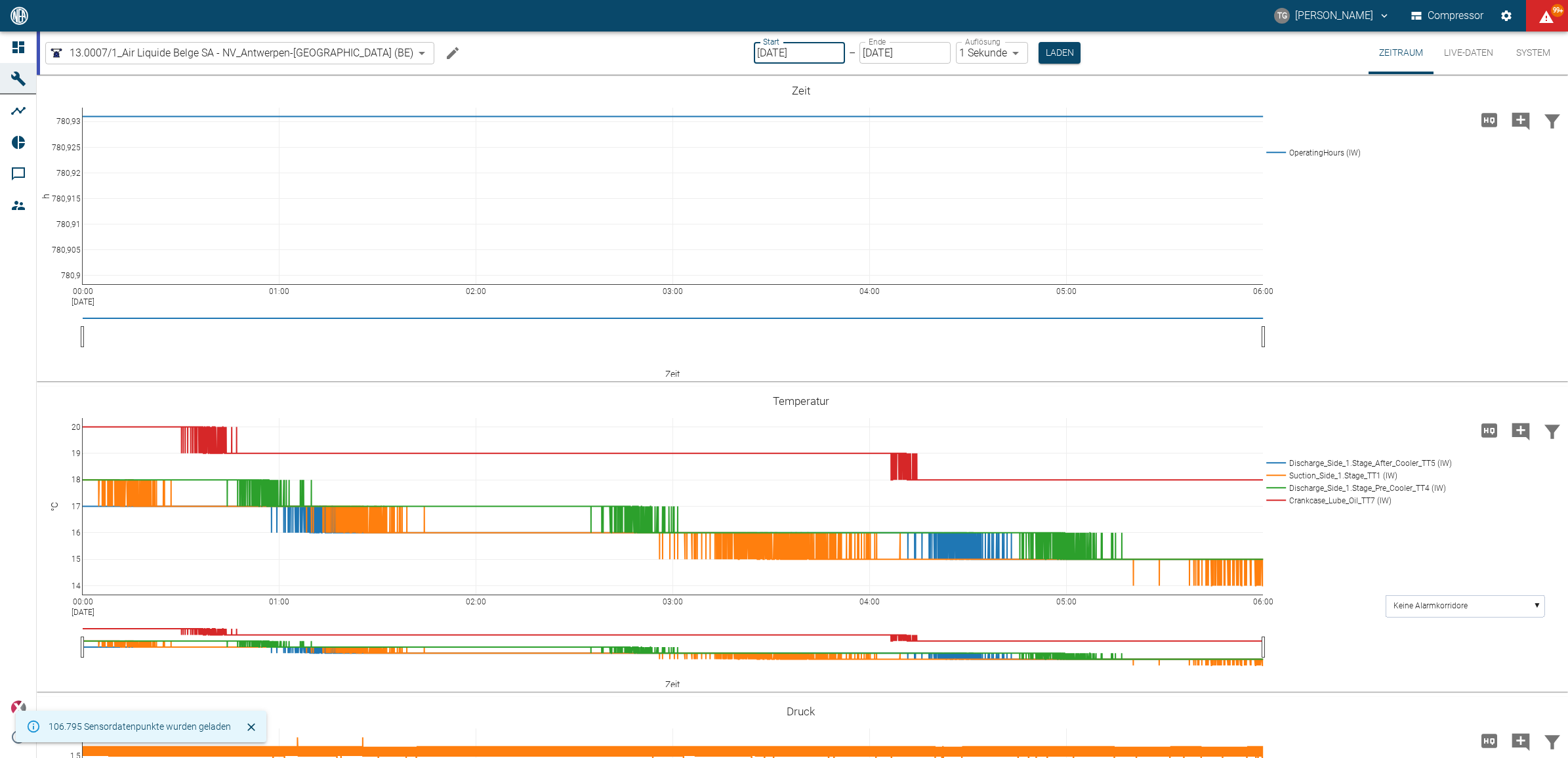
click at [754, 53] on input "[DATE]" at bounding box center [800, 53] width 91 height 22
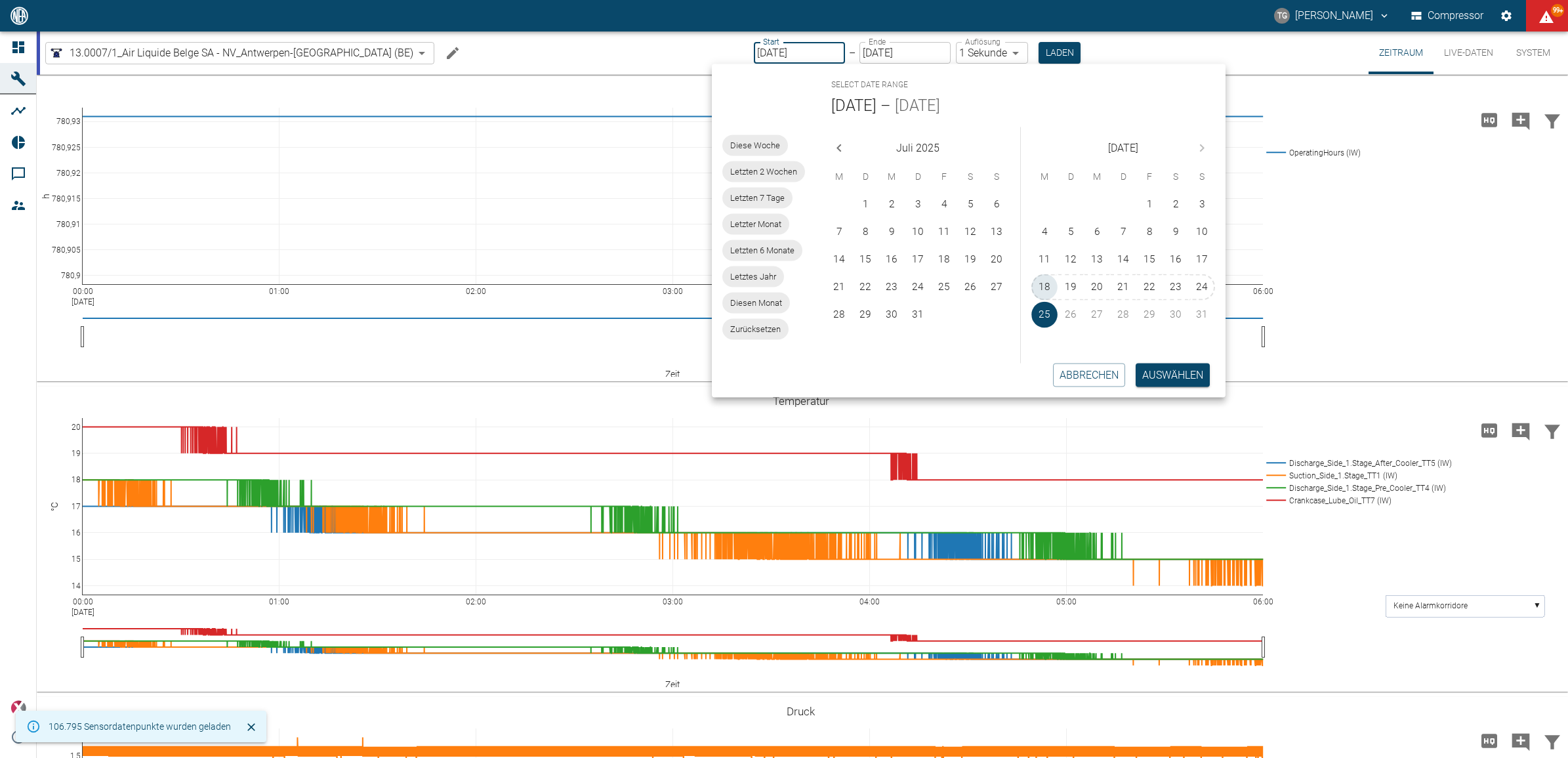
click at [1048, 276] on button "18" at bounding box center [1045, 287] width 26 height 26
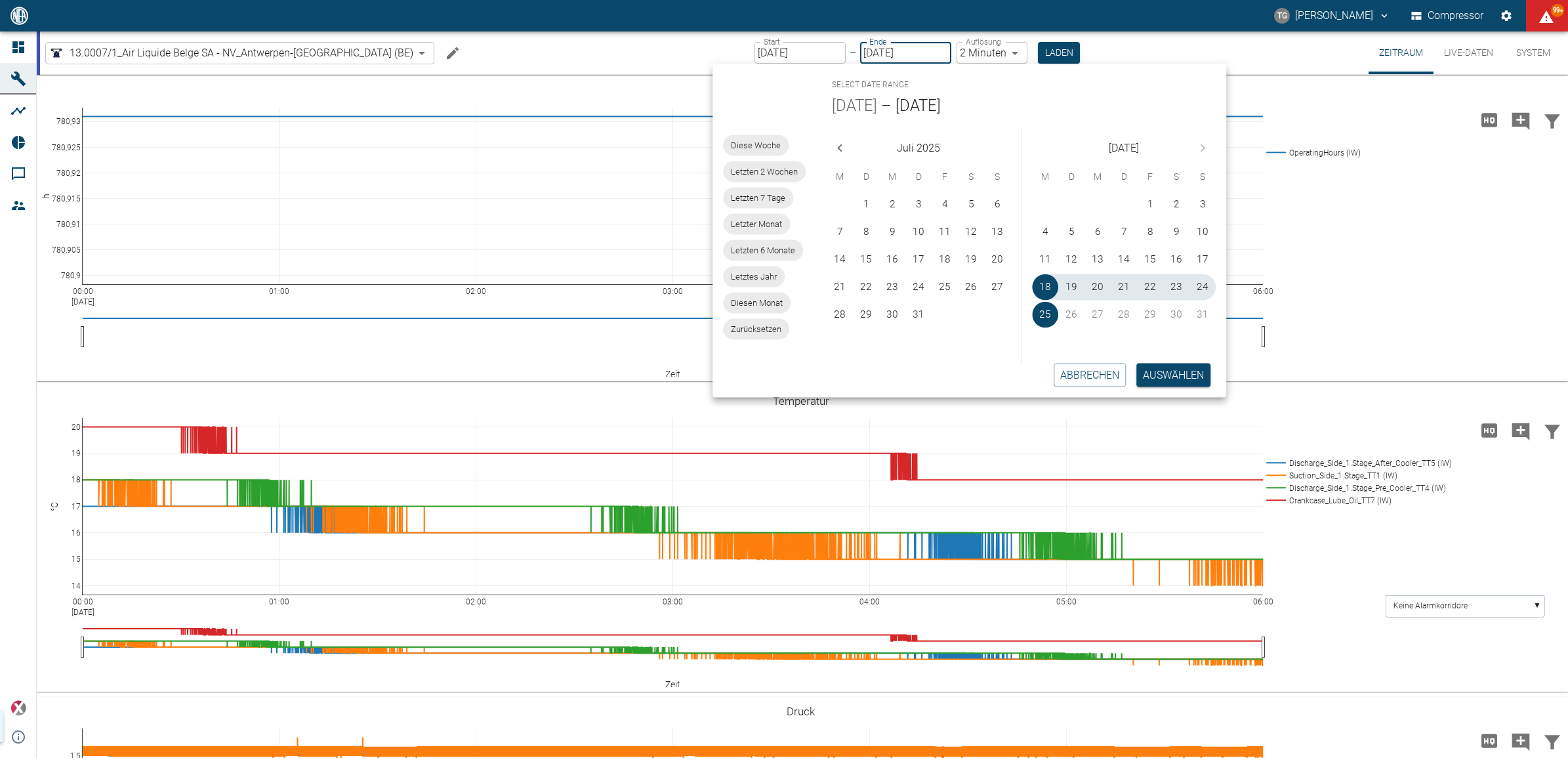
type input "18.08.2025"
type input "2min"
click at [1162, 372] on button "Auswählen" at bounding box center [1173, 375] width 74 height 24
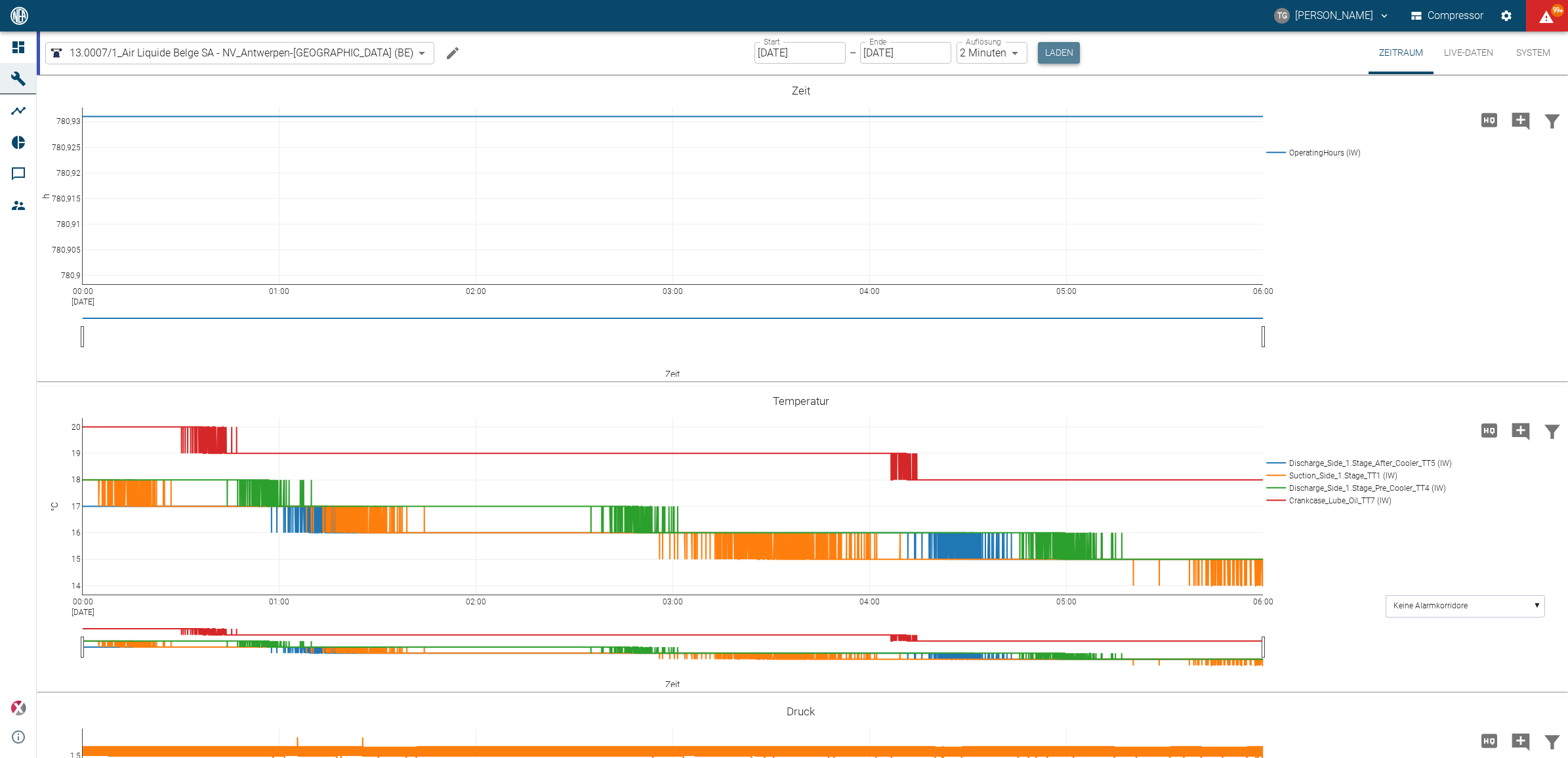
click at [1038, 46] on button "Laden" at bounding box center [1059, 53] width 42 height 22
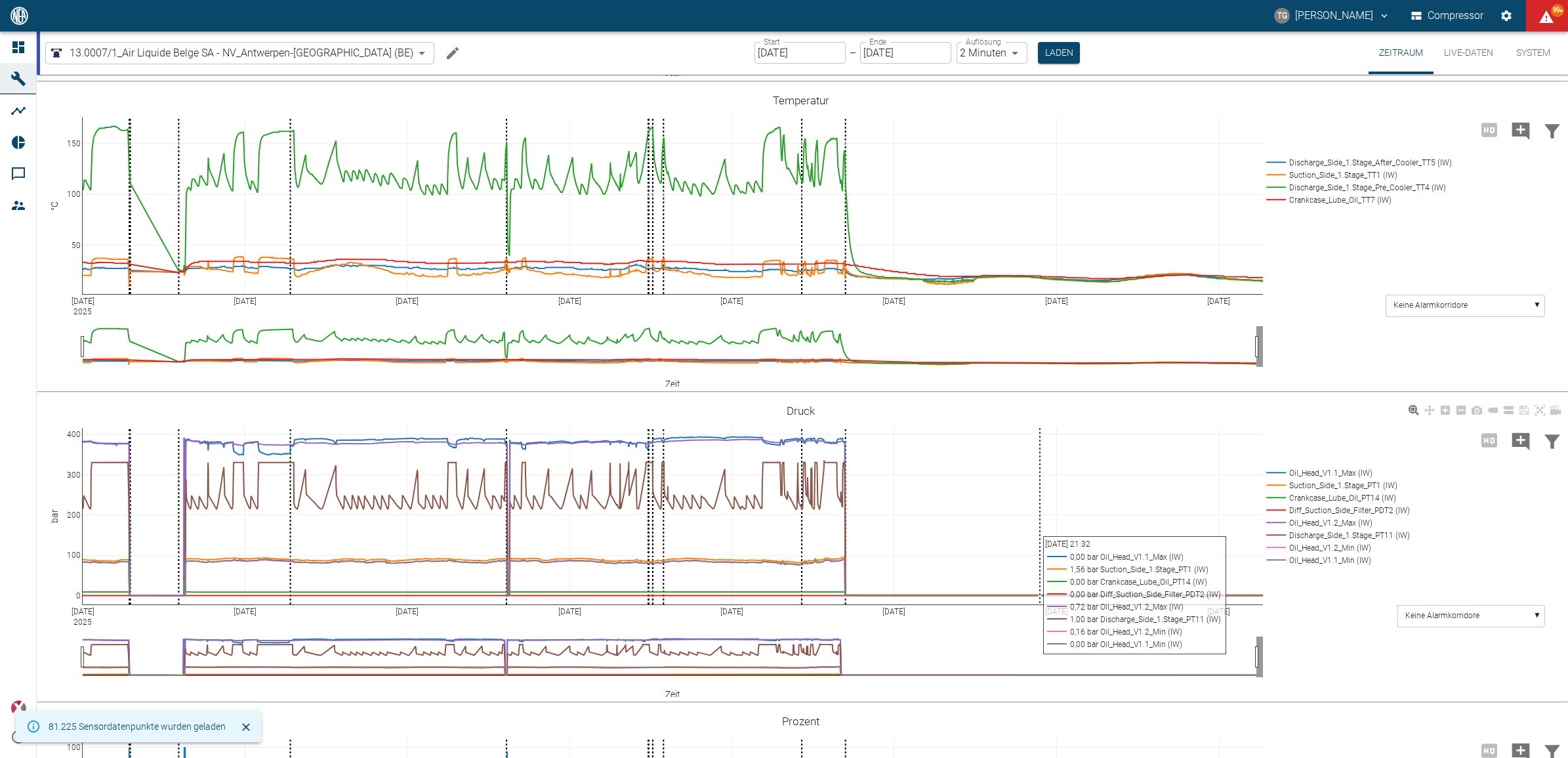
scroll to position [410, 0]
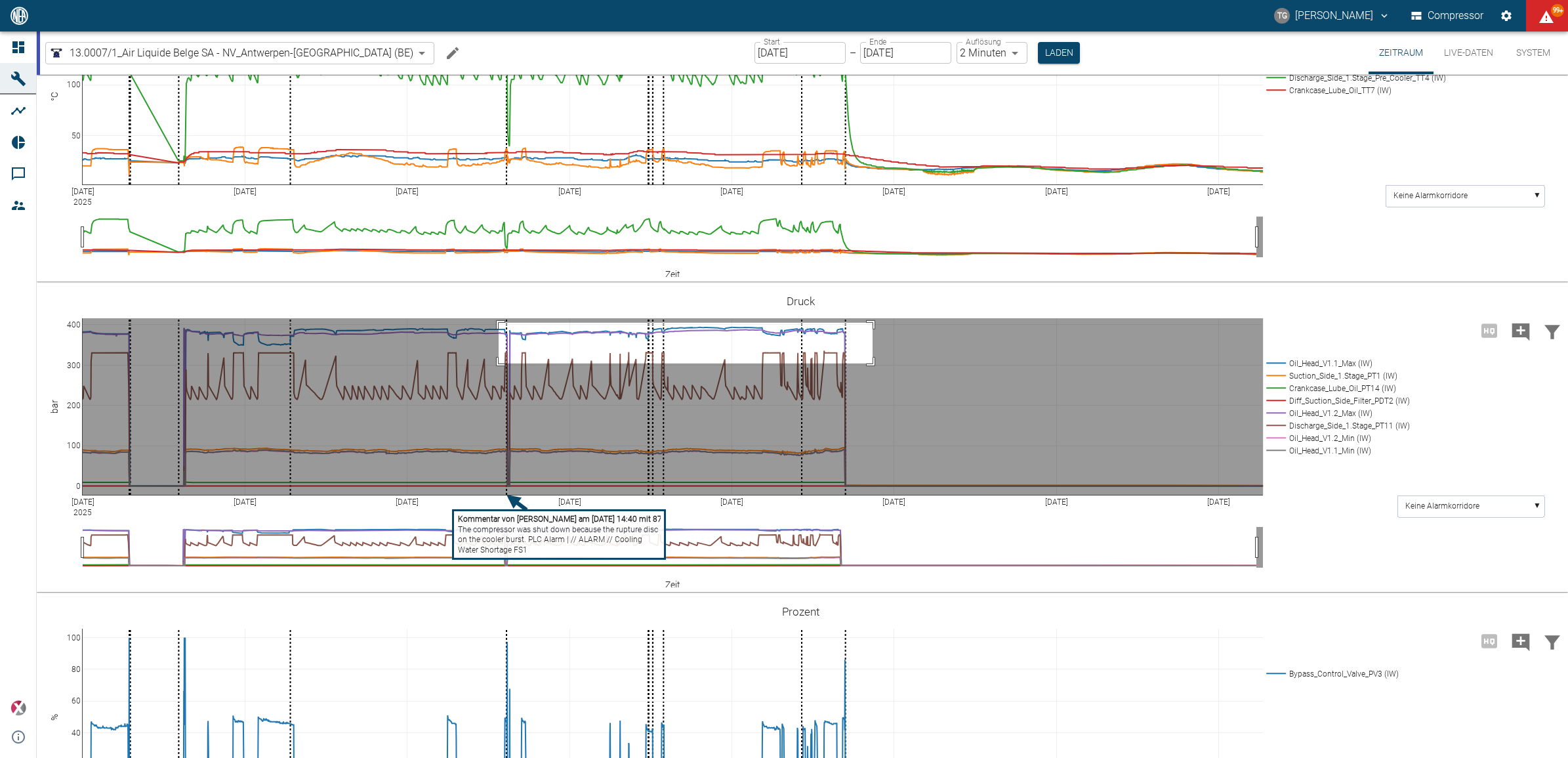
drag, startPoint x: 499, startPoint y: 323, endPoint x: 873, endPoint y: 363, distance: 376.1
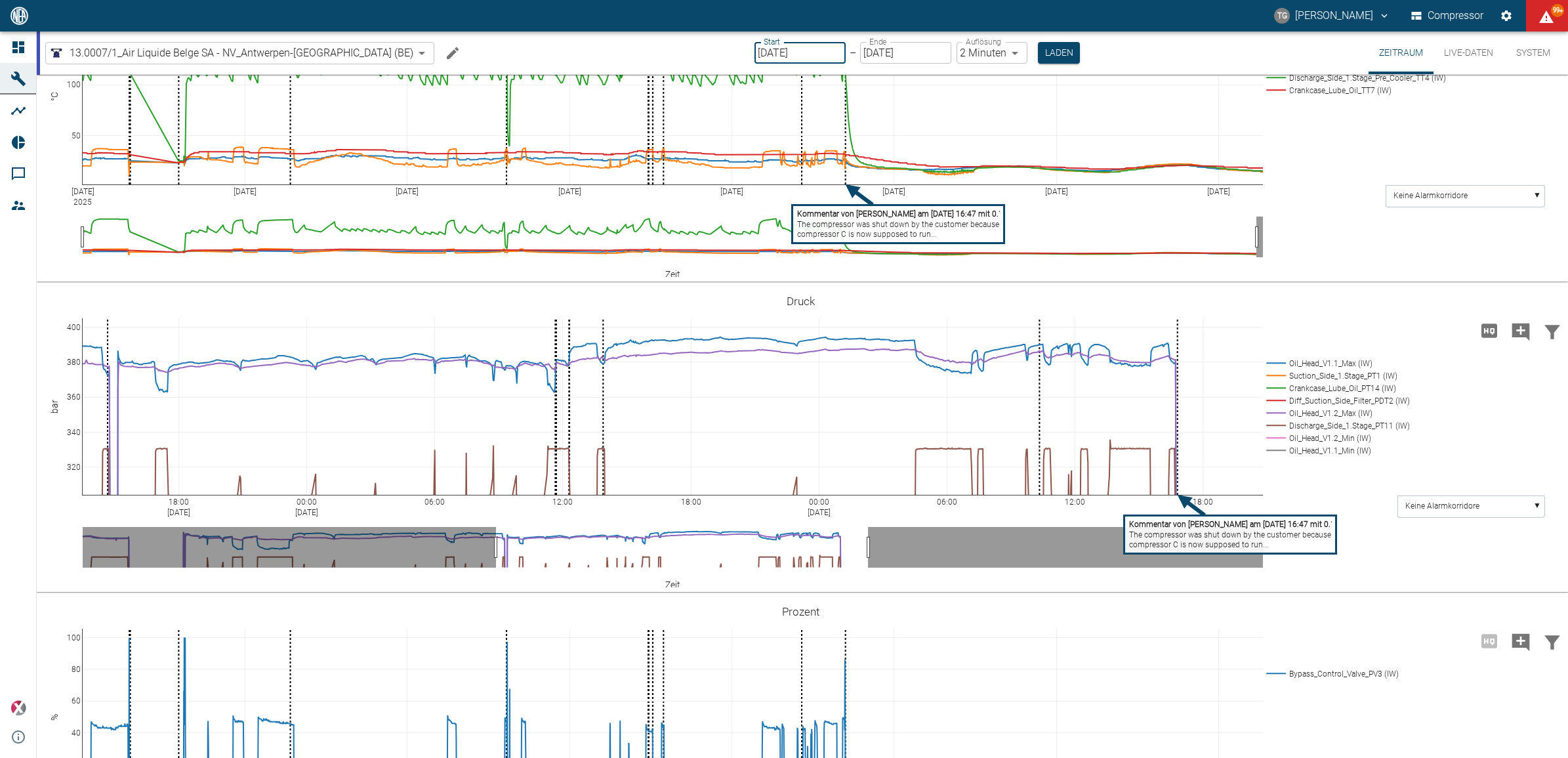
click at [771, 48] on input "18.08.2025" at bounding box center [800, 53] width 91 height 22
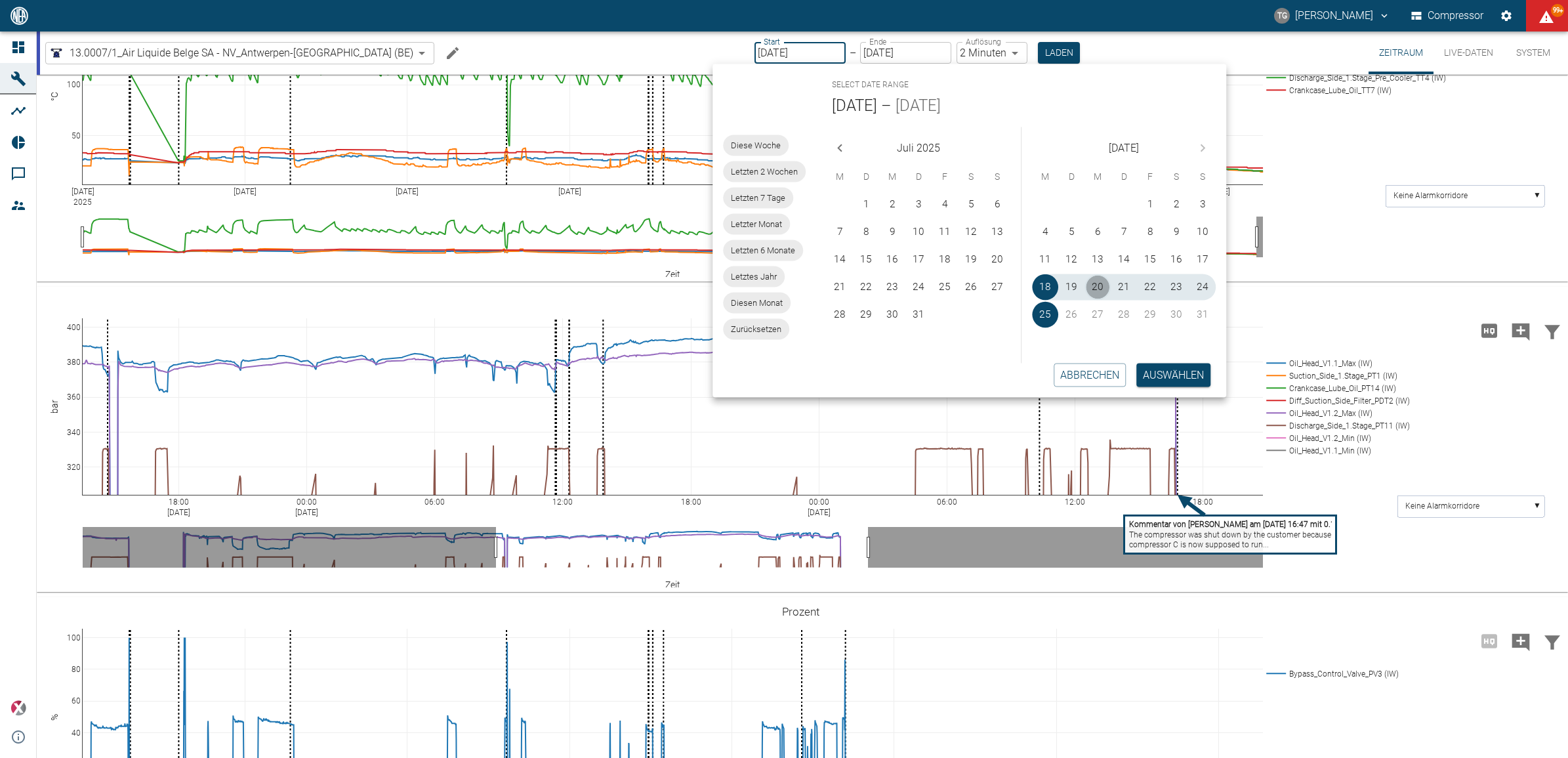
click at [1097, 282] on button "20" at bounding box center [1097, 287] width 26 height 26
type input "20.08.2025"
click at [1149, 283] on button "22" at bounding box center [1150, 287] width 26 height 26
type input "22.08.2025"
click at [1163, 380] on button "Auswählen" at bounding box center [1173, 375] width 74 height 24
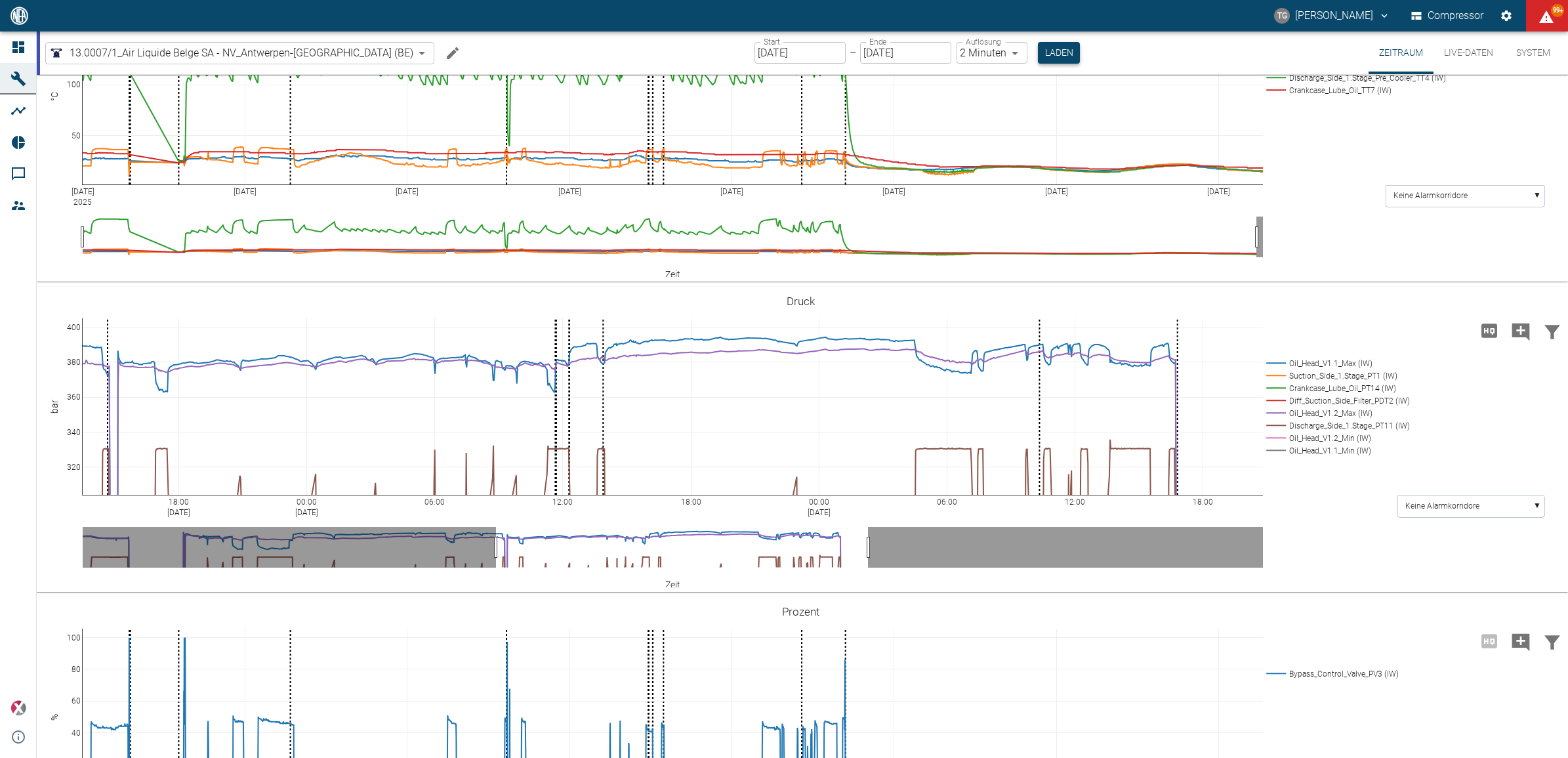
click at [1038, 56] on button "Laden" at bounding box center [1059, 53] width 42 height 22
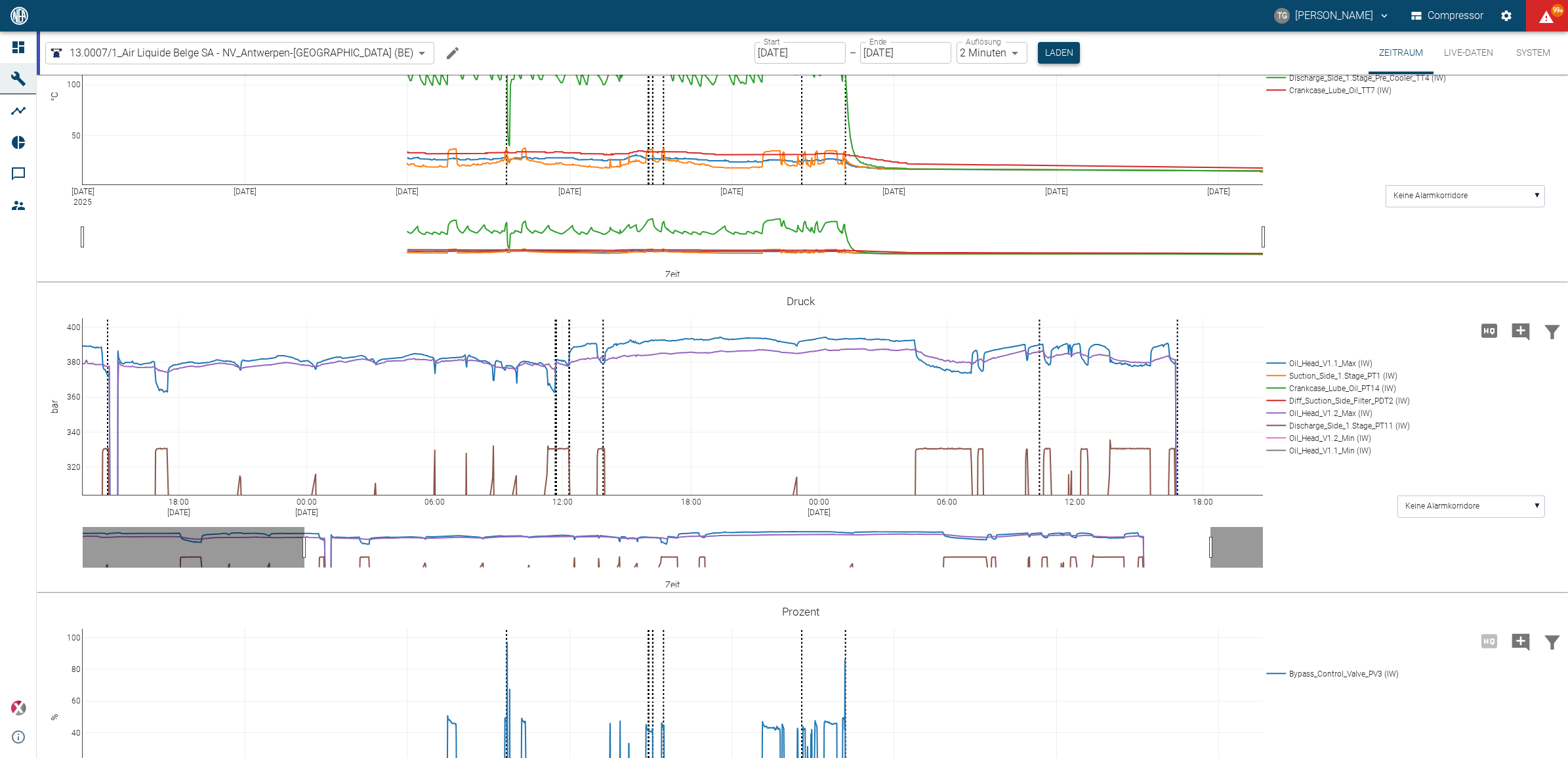
click at [1038, 53] on button "Laden" at bounding box center [1059, 53] width 42 height 22
click at [963, 54] on body "TG Thomas Gregoir Compressor 99+ Dashboard Maschinen Analysen Reports Kommentar…" at bounding box center [784, 379] width 1568 height 758
type input "1sec"
click at [1039, 56] on button "Laden" at bounding box center [1060, 53] width 42 height 22
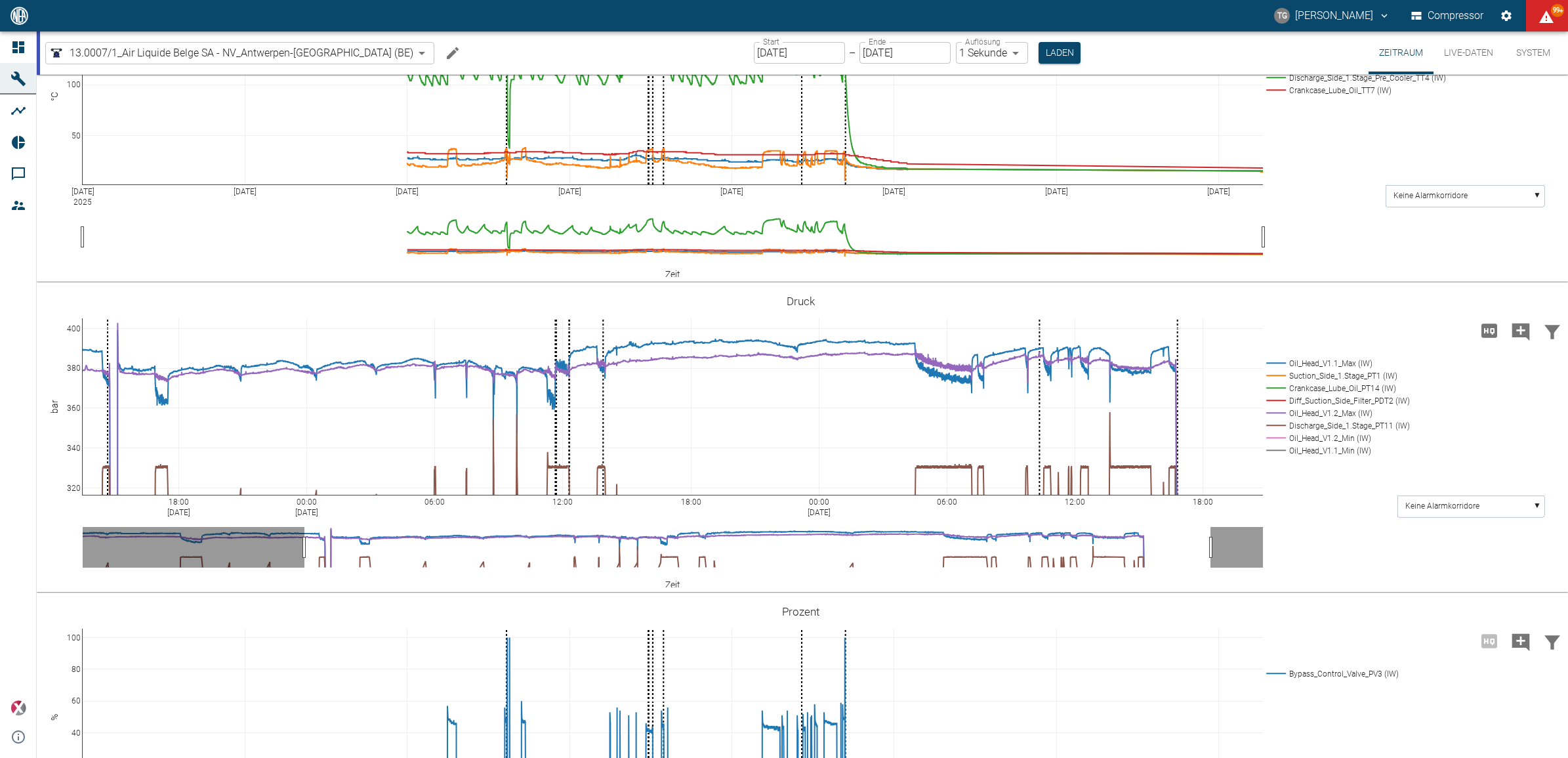
drag, startPoint x: 73, startPoint y: 480, endPoint x: 73, endPoint y: 498, distance: 18.0
click at [754, 51] on input "20.08.2025" at bounding box center [800, 53] width 91 height 22
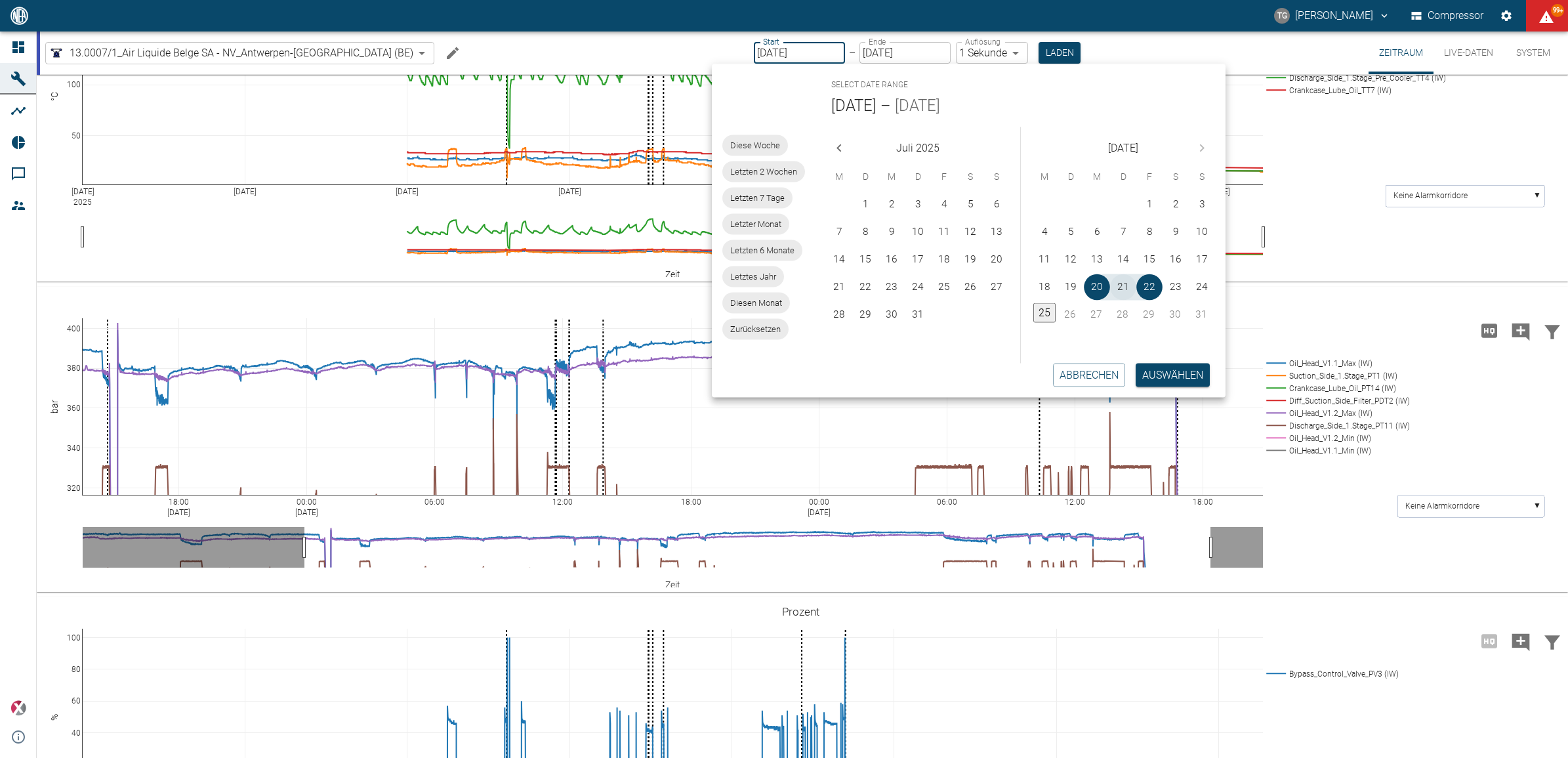
click at [1123, 284] on button "21" at bounding box center [1123, 287] width 26 height 26
type input "21.08.2025"
click at [1123, 284] on button "21" at bounding box center [1123, 287] width 26 height 26
type input "21.08.2025"
click at [1162, 376] on button "Auswählen" at bounding box center [1173, 375] width 74 height 24
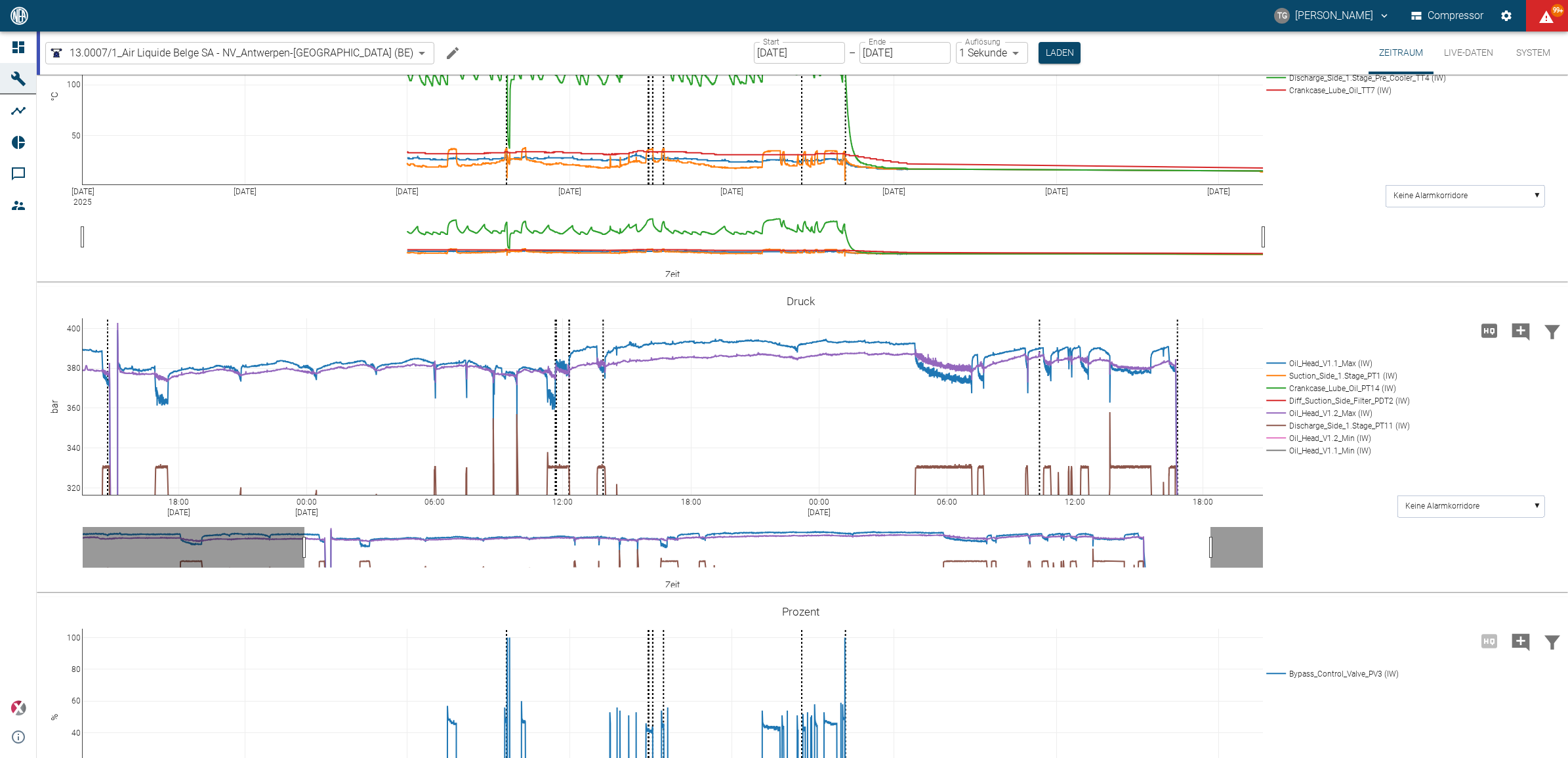
click at [1160, 385] on div "Select date range Aug. 21 – Aug. 21 Diese Woche Letzten 2 Wochen Letzten 7 Tage…" at bounding box center [969, 231] width 514 height 333
click at [1039, 54] on button "Laden" at bounding box center [1060, 53] width 42 height 22
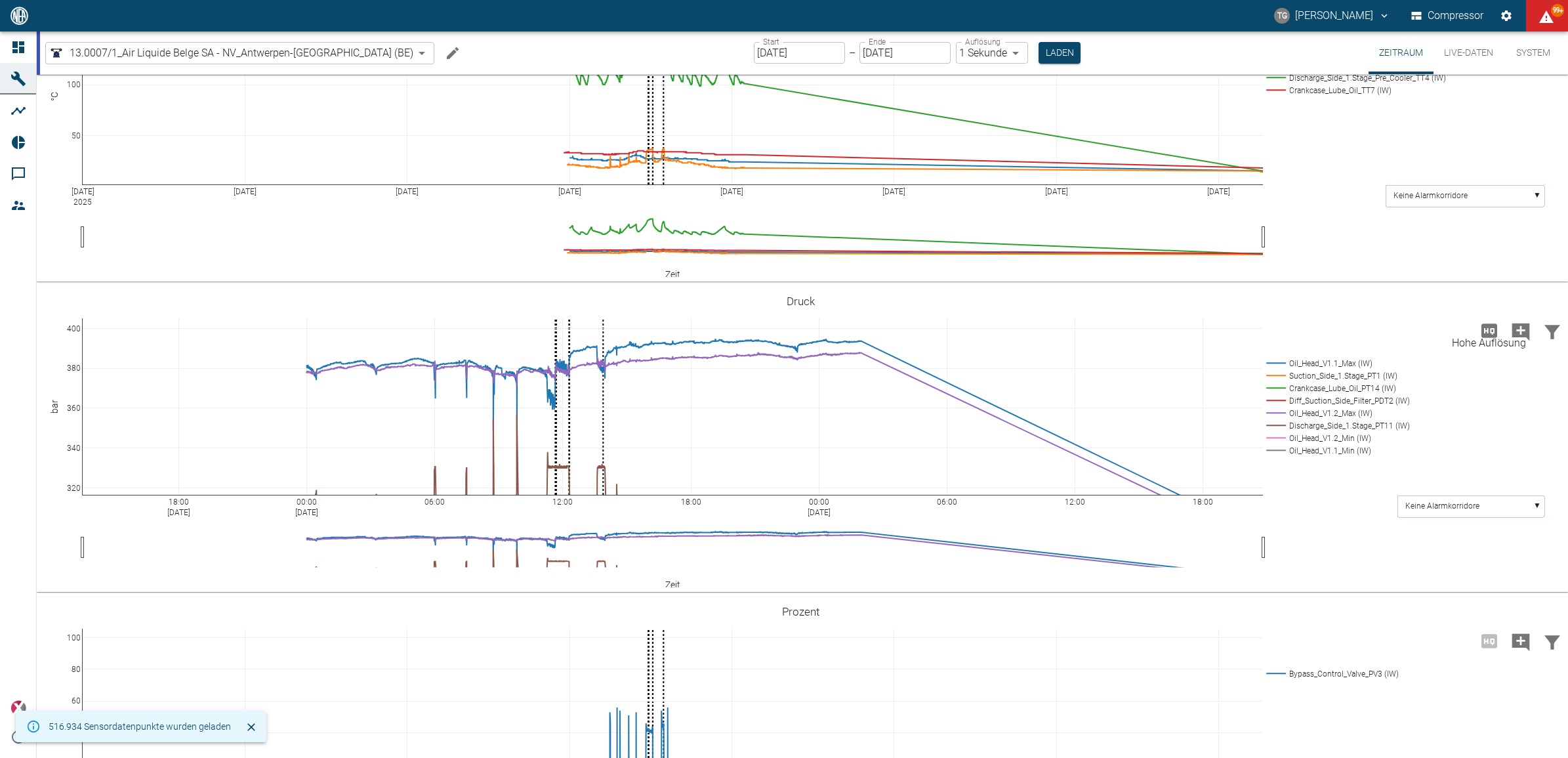
click at [1481, 325] on icon "Hohe Auflösung" at bounding box center [1489, 330] width 16 height 14
click at [1039, 50] on button "Laden" at bounding box center [1060, 53] width 42 height 22
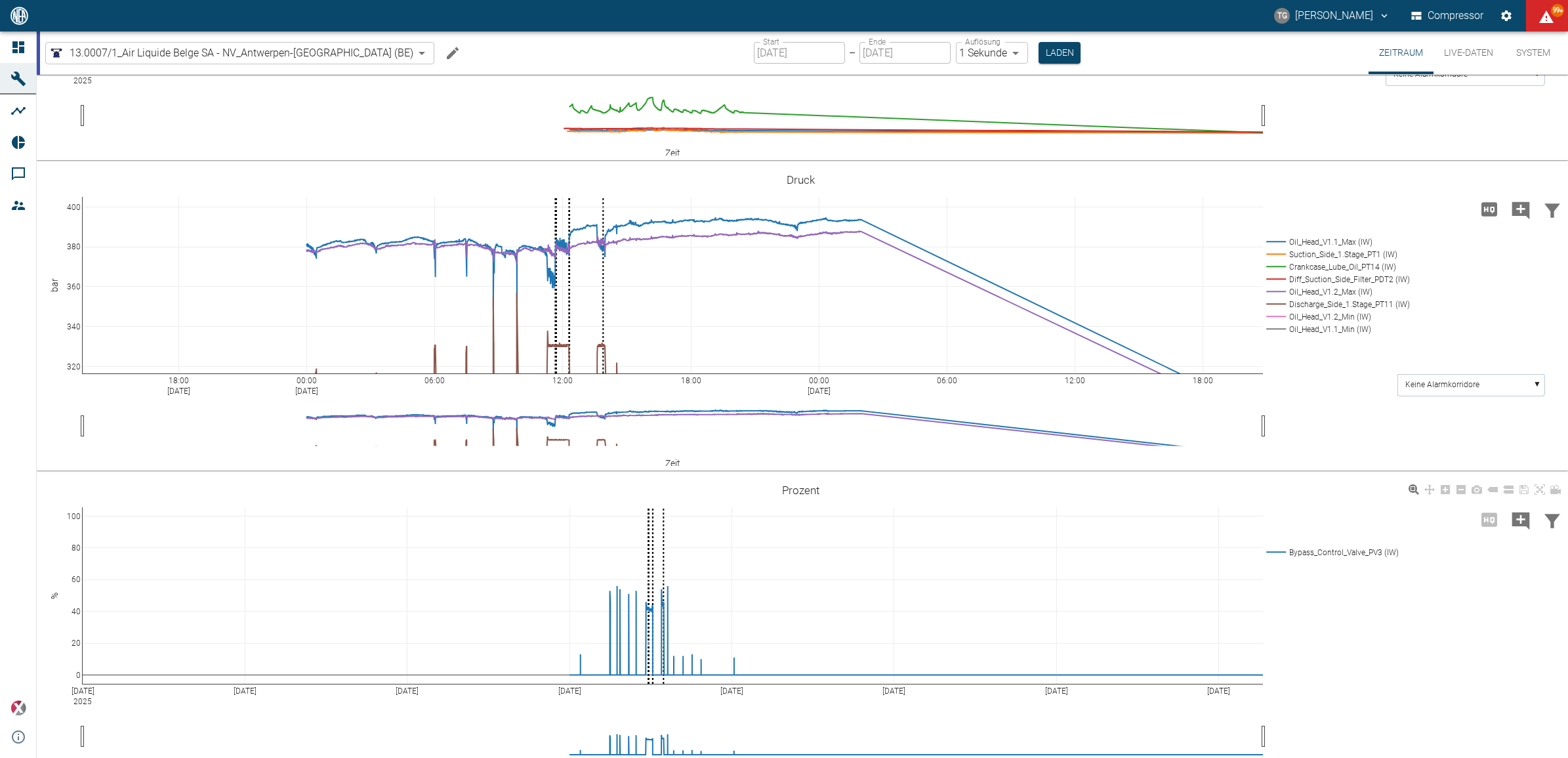
scroll to position [558, 0]
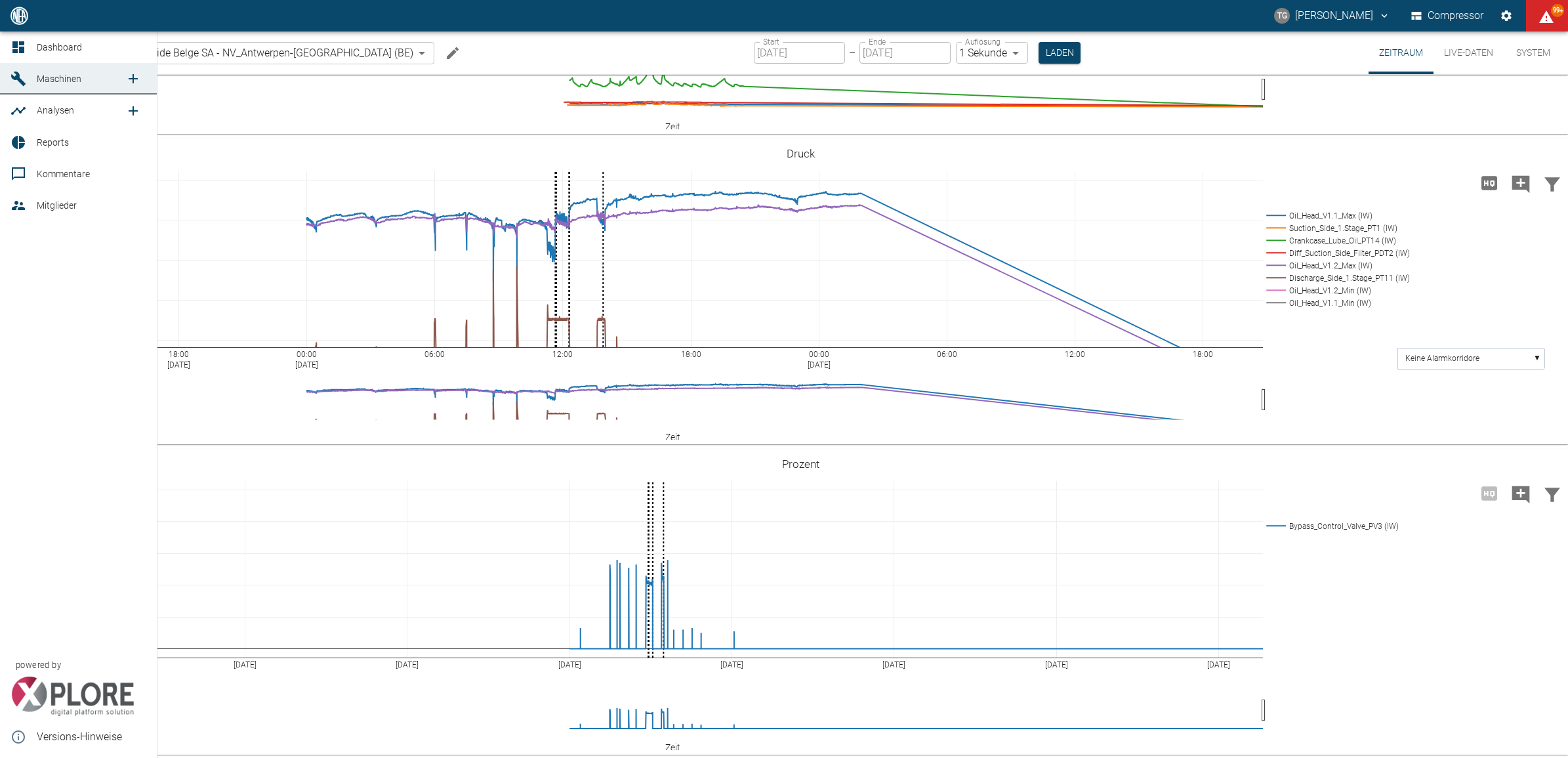
click at [17, 110] on icon at bounding box center [19, 111] width 16 height 16
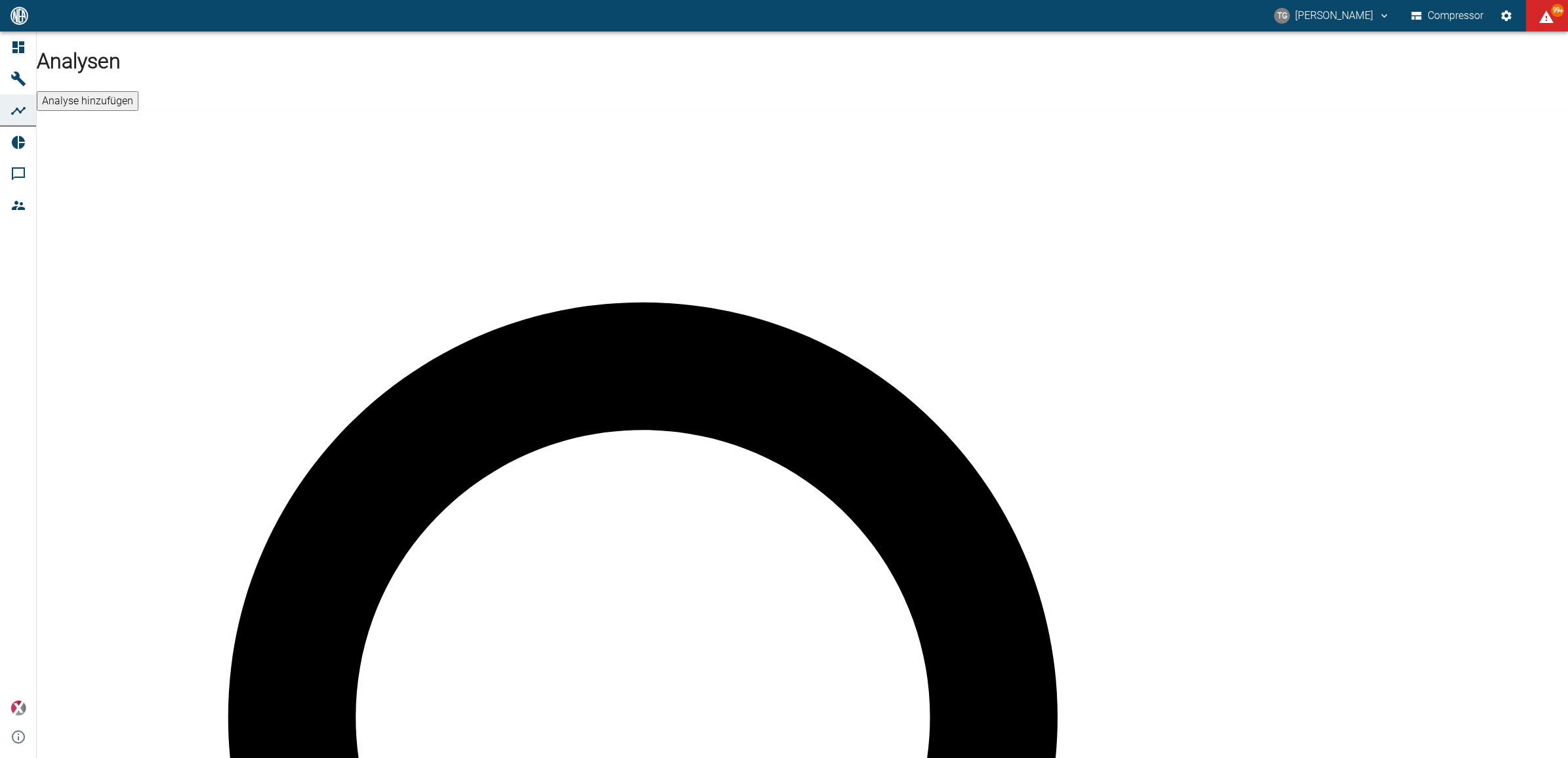
click at [139, 91] on button "Analyse hinzufügen" at bounding box center [87, 101] width 102 height 20
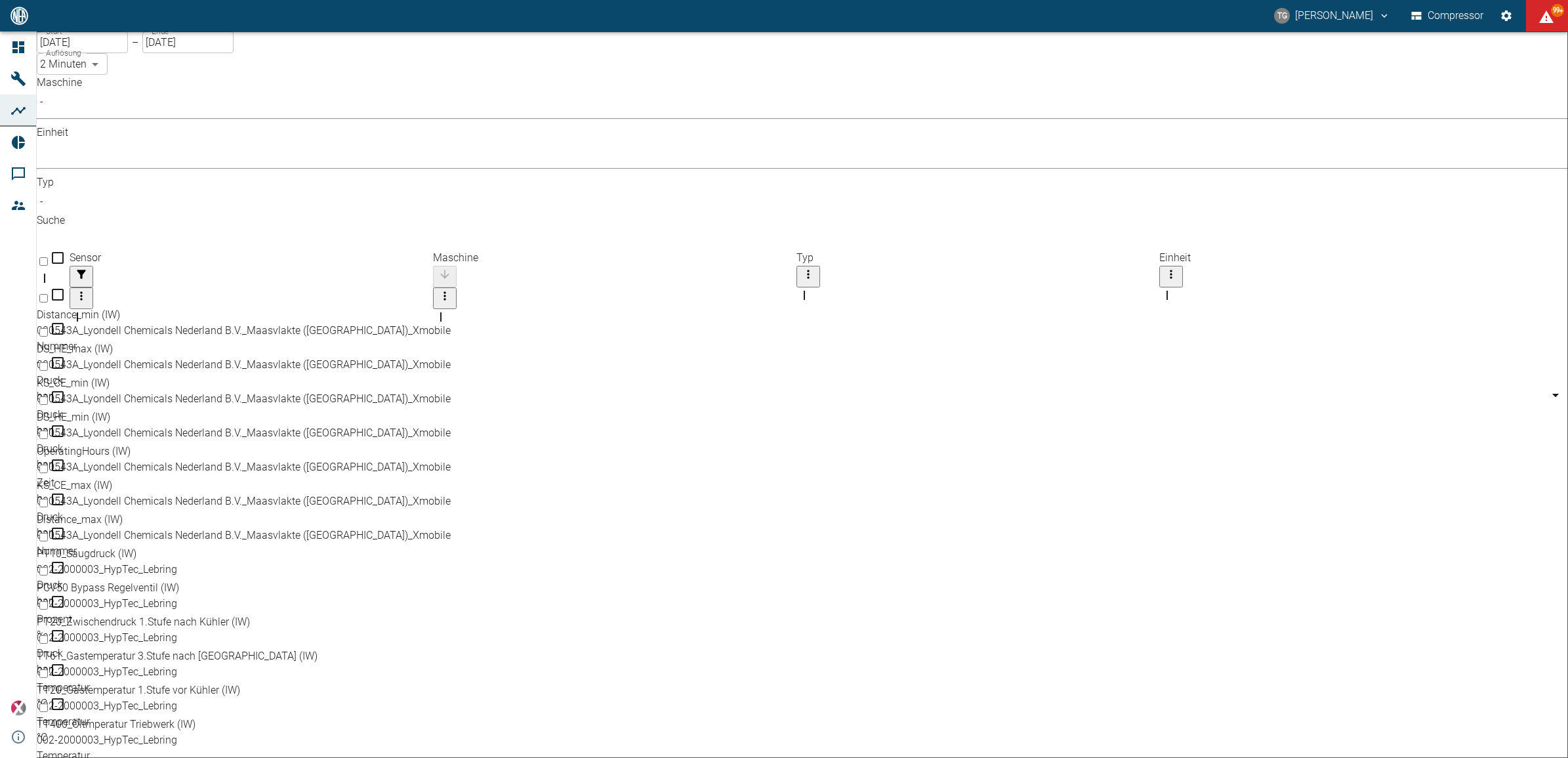
click at [172, 115] on body "TG Thomas Gregoir Compressor 99+ Dashboard Maschinen Analysen Reports Kommentar…" at bounding box center [784, 379] width 1568 height 758
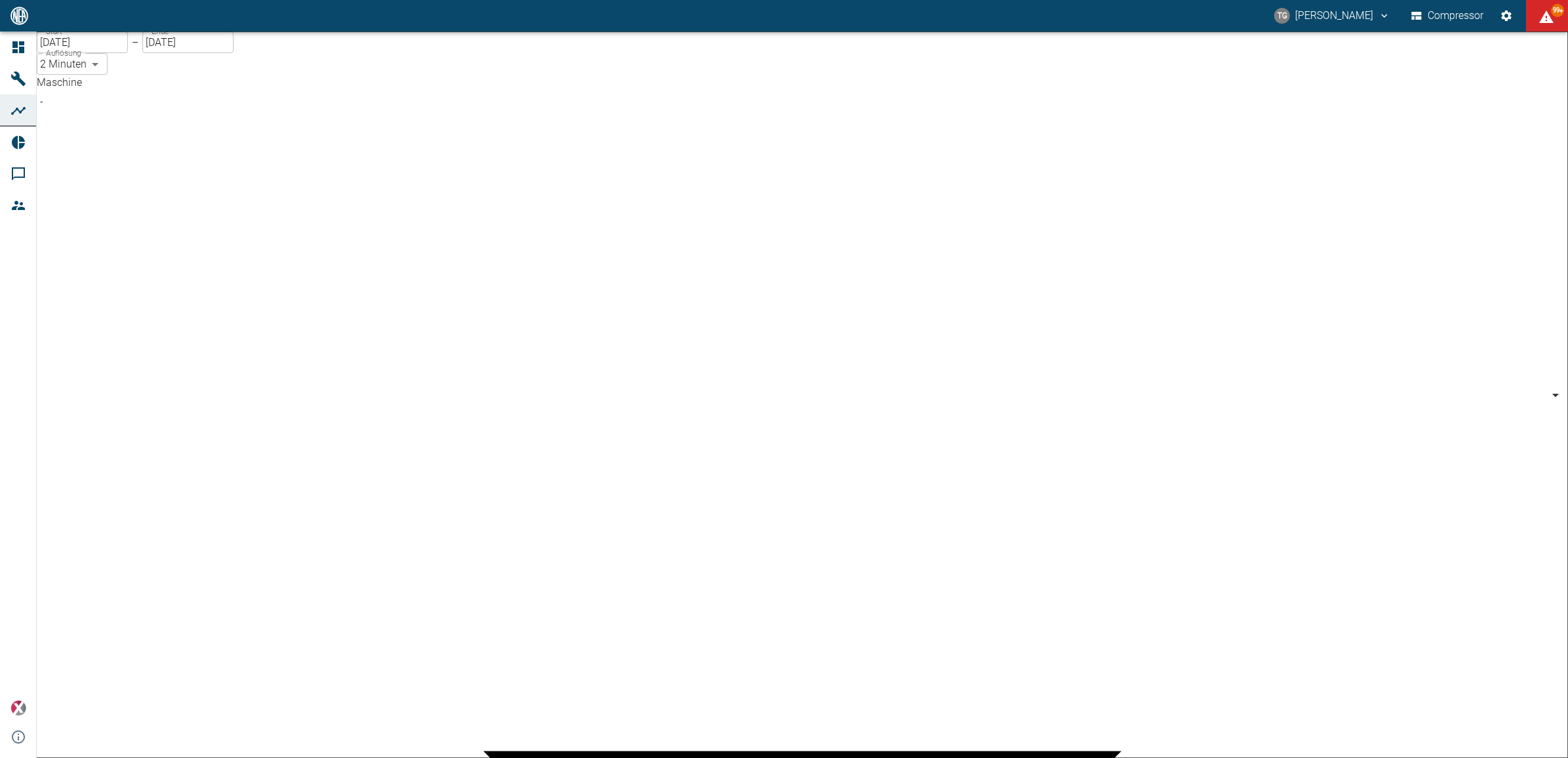
click at [572, 757] on div at bounding box center [784, 769] width 1568 height 0
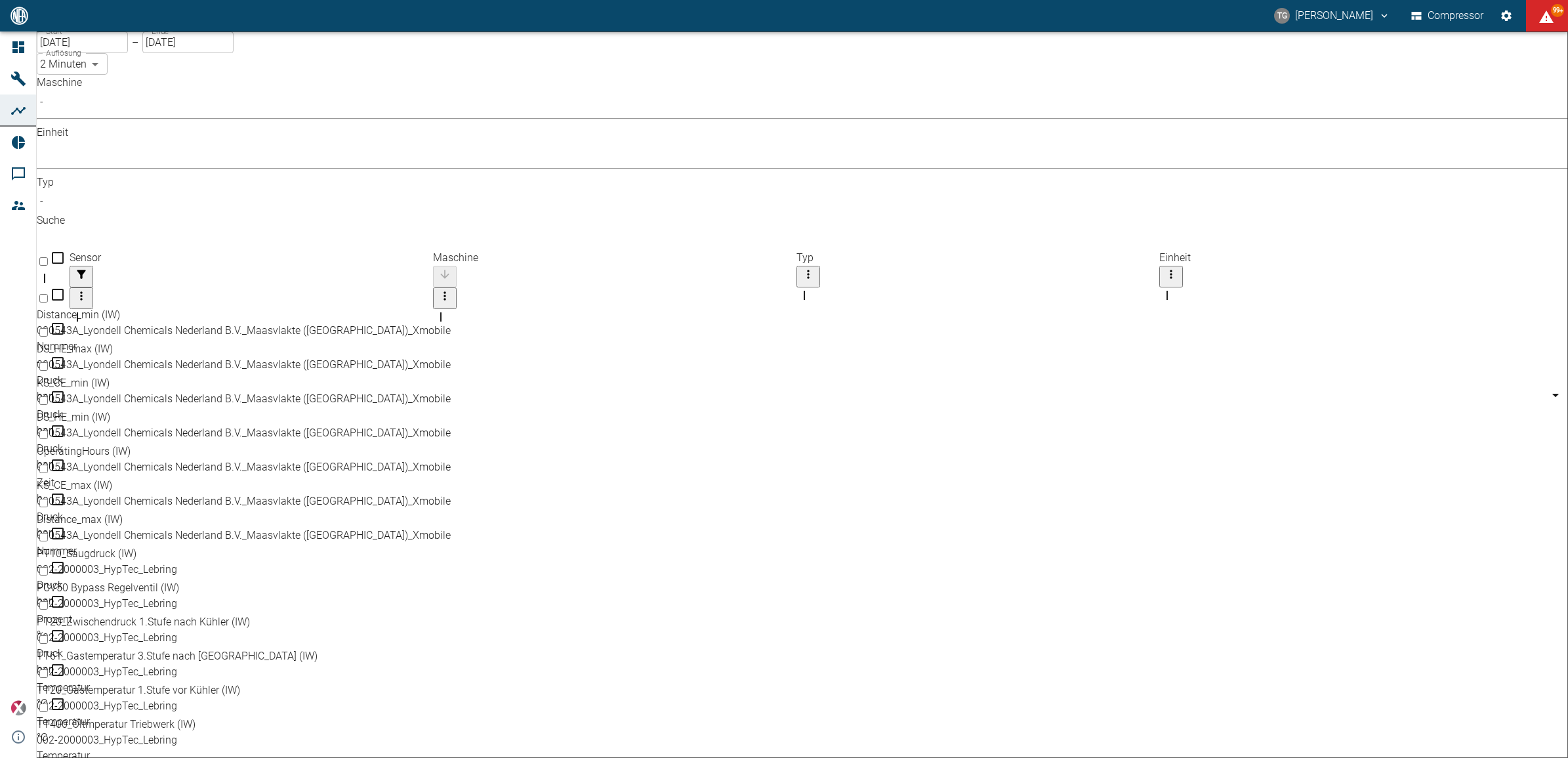
click at [158, 107] on body "TG Thomas Gregoir Compressor 99+ Dashboard Maschinen Analysen Reports Kommentar…" at bounding box center [784, 379] width 1568 height 758
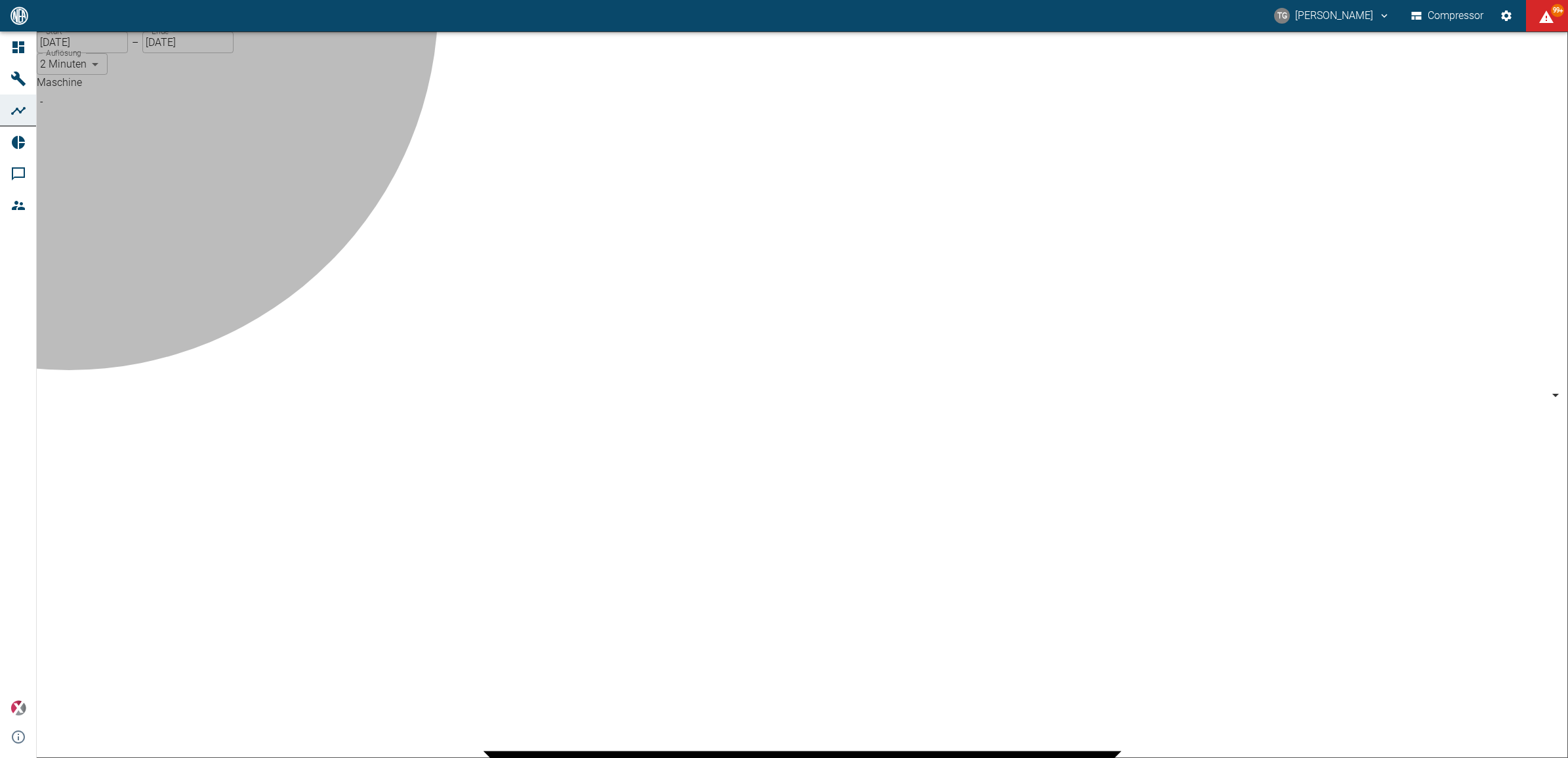
type input "7660faed-fd66-4731-a2e8-44c12e65351a"
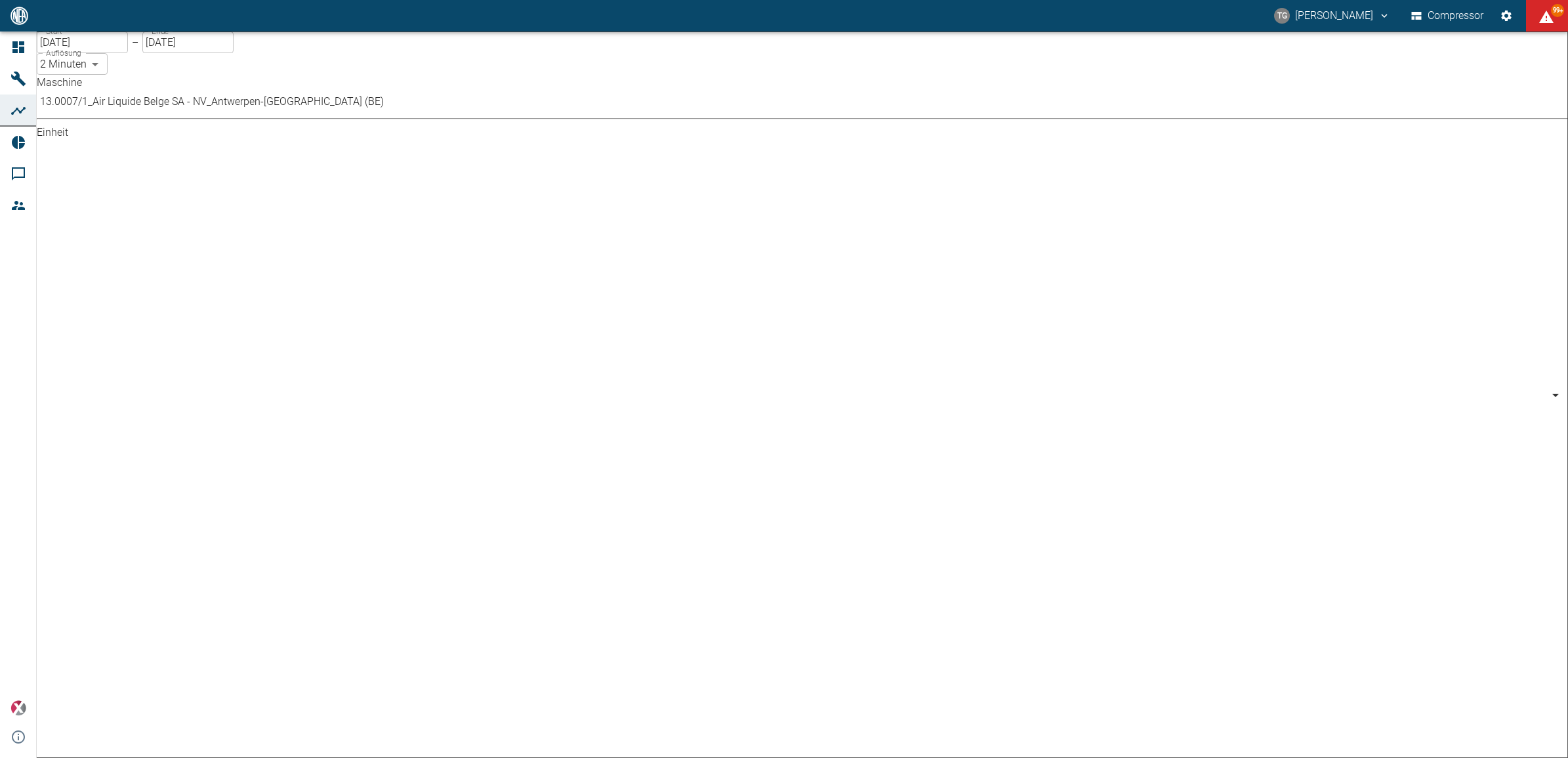
click at [328, 106] on body "TG Thomas Gregoir Compressor 99+ Dashboard Maschinen Analysen Reports Kommentar…" at bounding box center [784, 379] width 1568 height 758
type input "%"
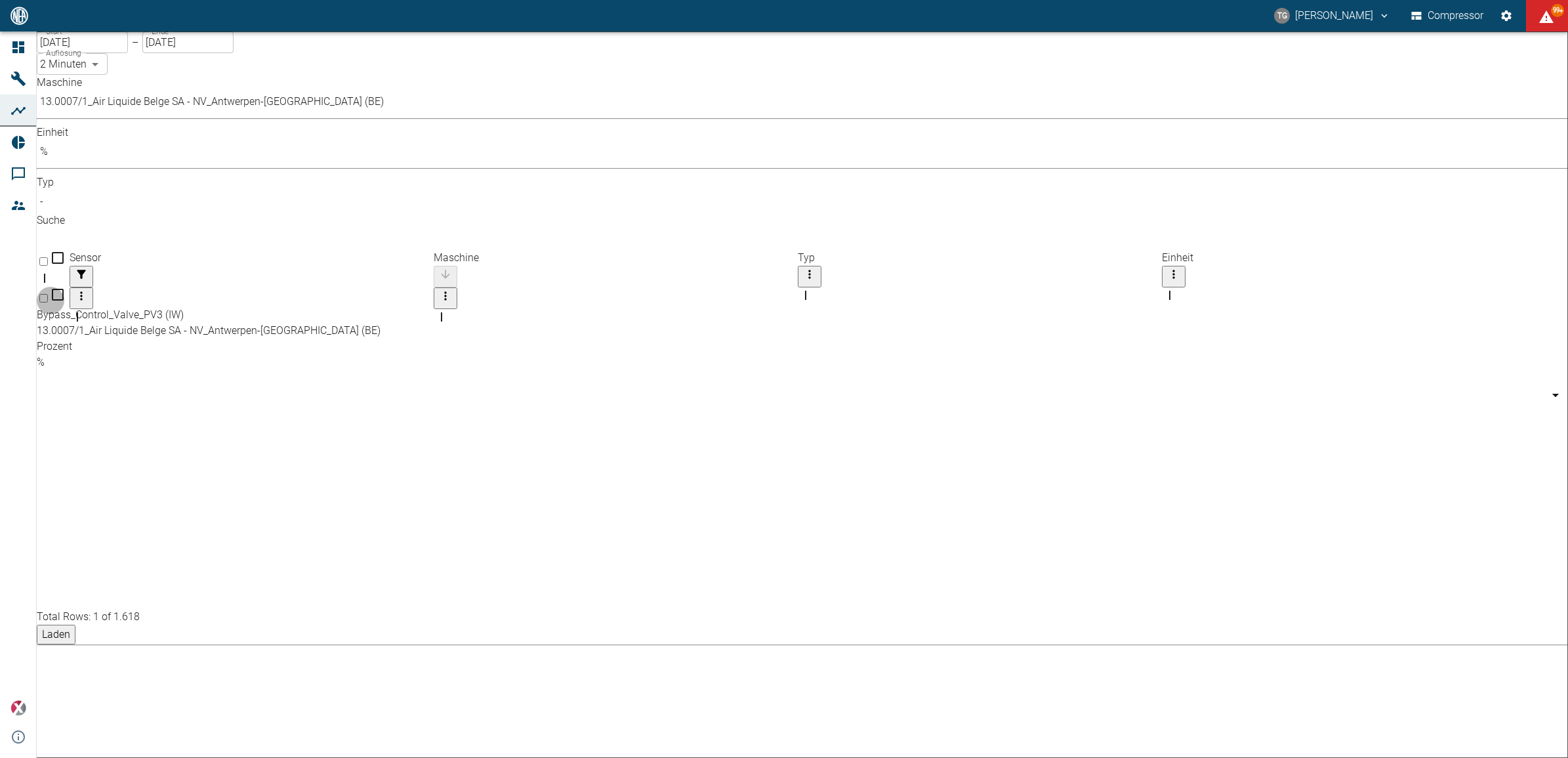
click at [48, 294] on input "Select row" at bounding box center [43, 299] width 9 height 9
checkbox input "false"
checkbox input "true"
click at [87, 54] on input "[DATE]" at bounding box center [82, 43] width 91 height 22
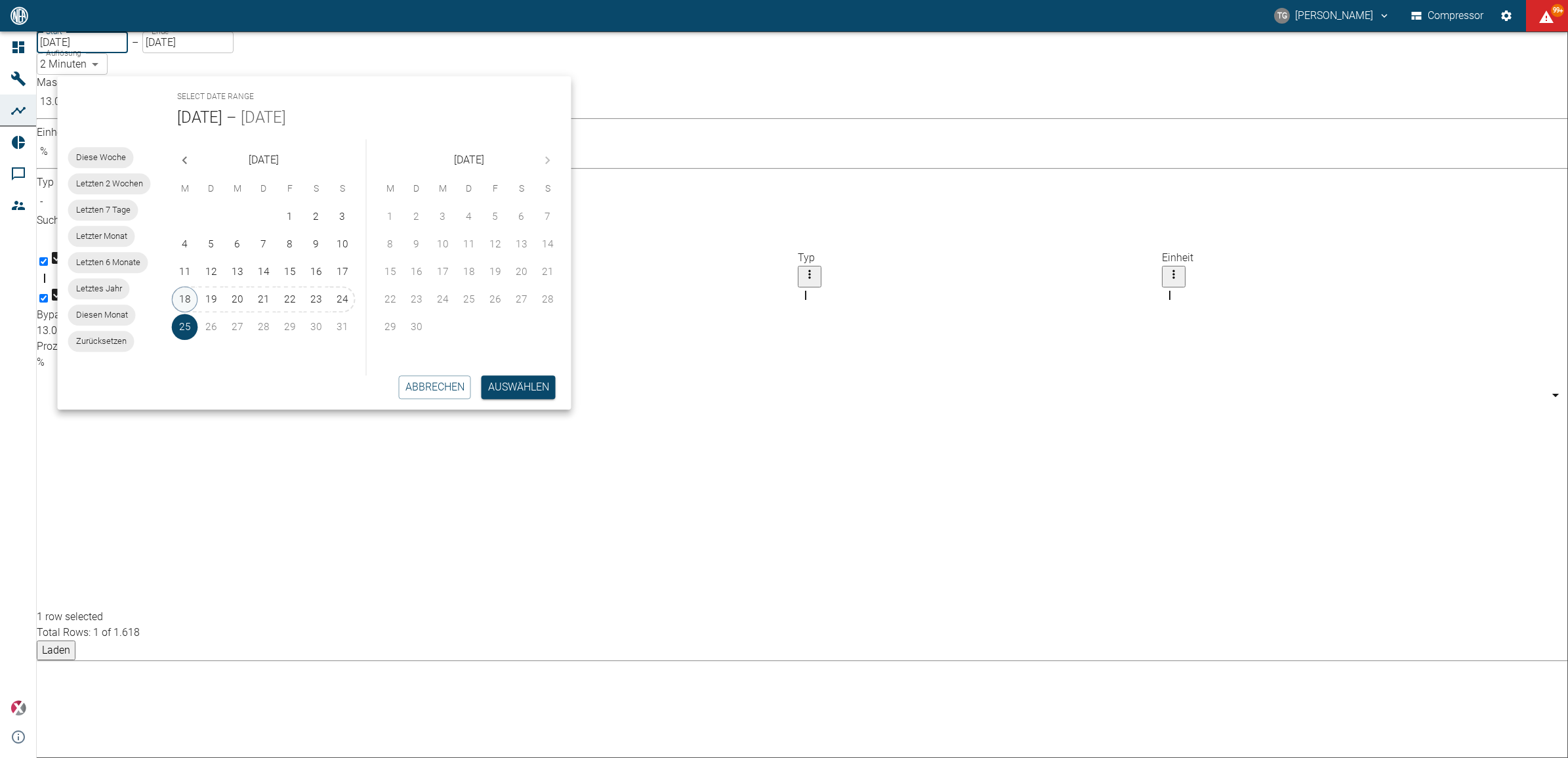
click at [191, 294] on button "18" at bounding box center [185, 299] width 26 height 26
type input "18.08.2025"
click at [499, 380] on button "Auswählen" at bounding box center [518, 387] width 74 height 24
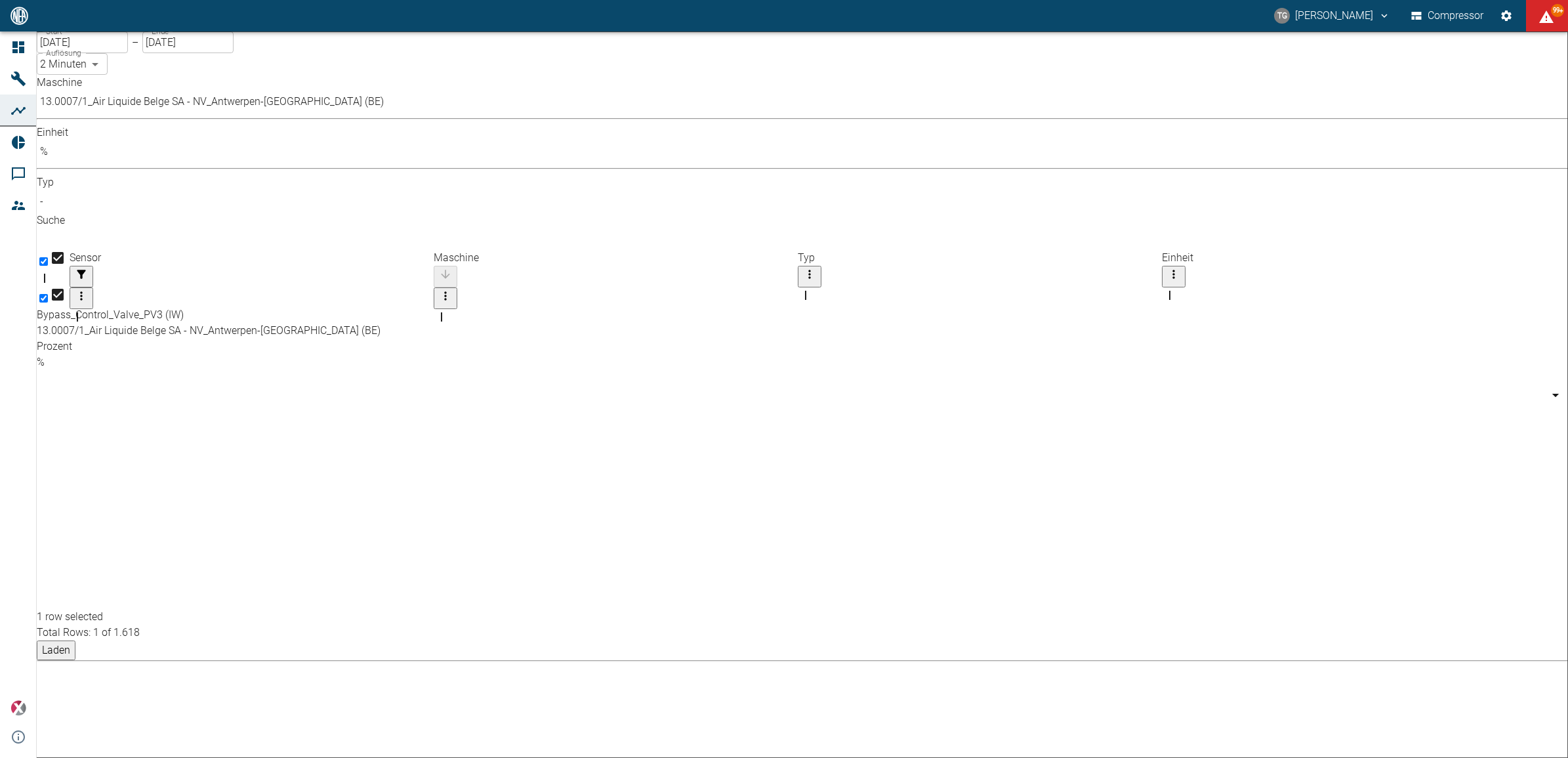
click at [75, 641] on button "Laden" at bounding box center [56, 650] width 39 height 20
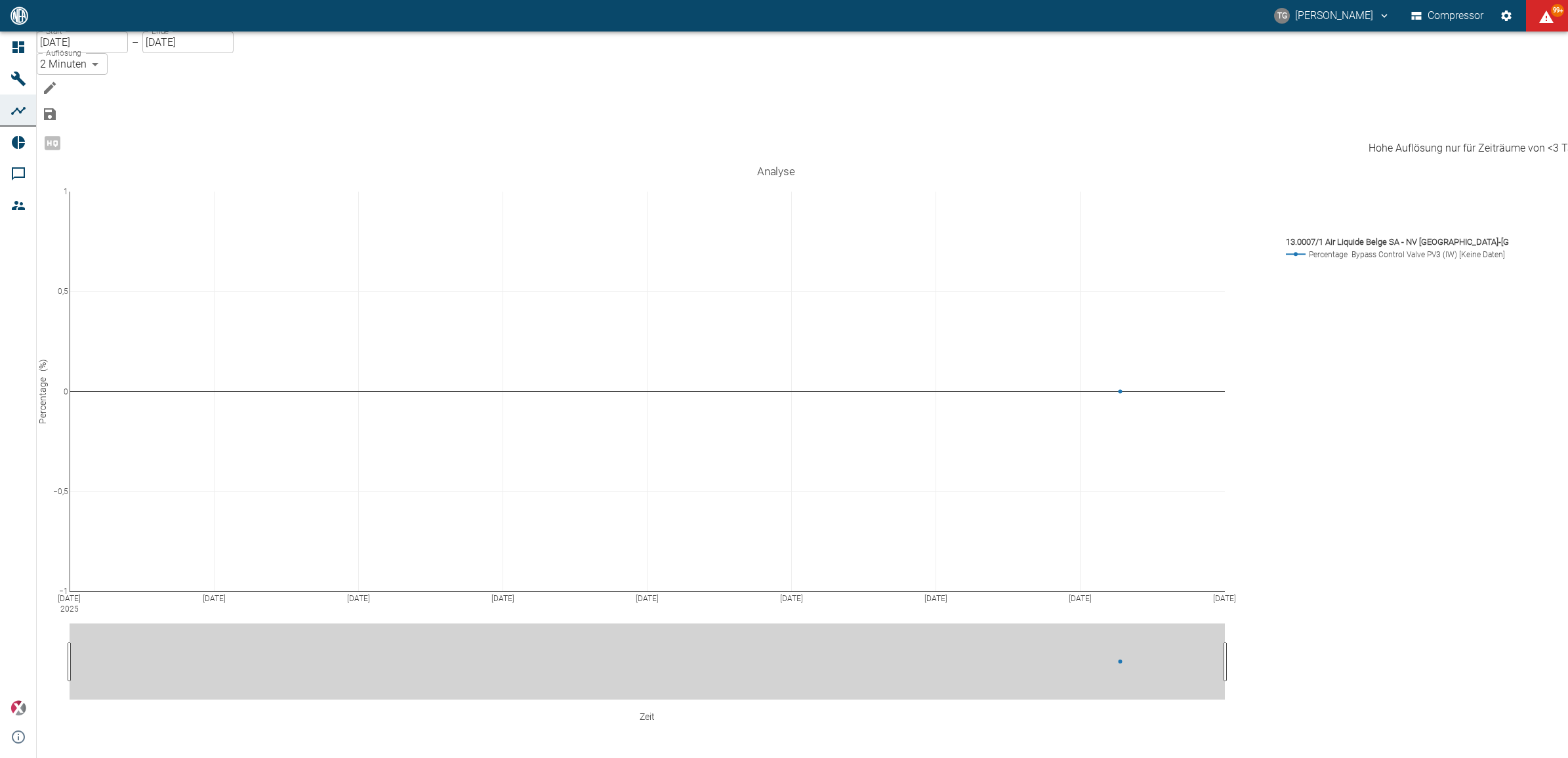
click at [68, 136] on span "Hohe Auflösung nur für Zeiträume von <3 Tagen verfügbar" at bounding box center [53, 142] width 32 height 12
click at [58, 80] on icon "Bearbeiten" at bounding box center [50, 88] width 16 height 16
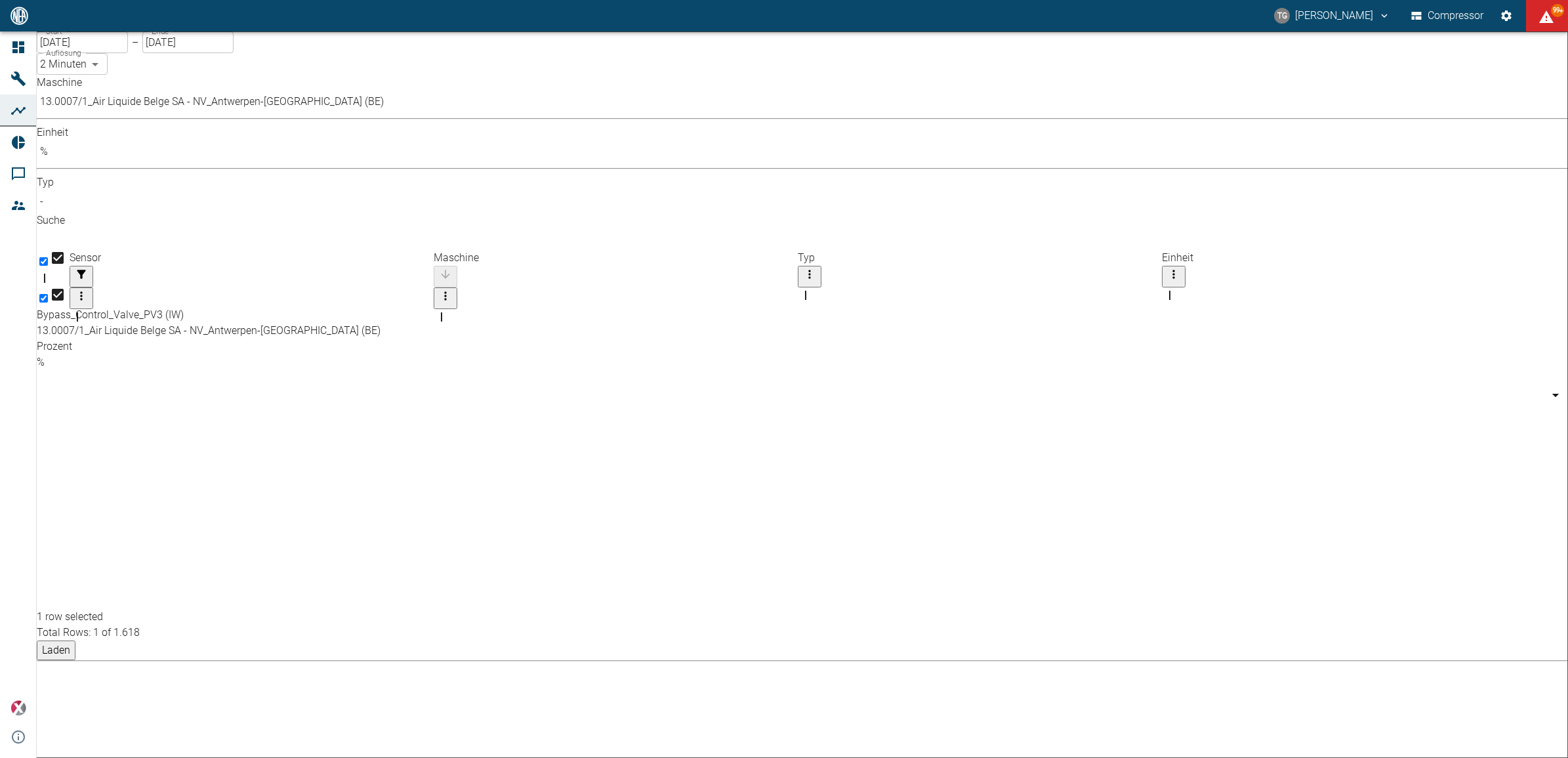
click at [75, 641] on button "Laden" at bounding box center [56, 650] width 39 height 20
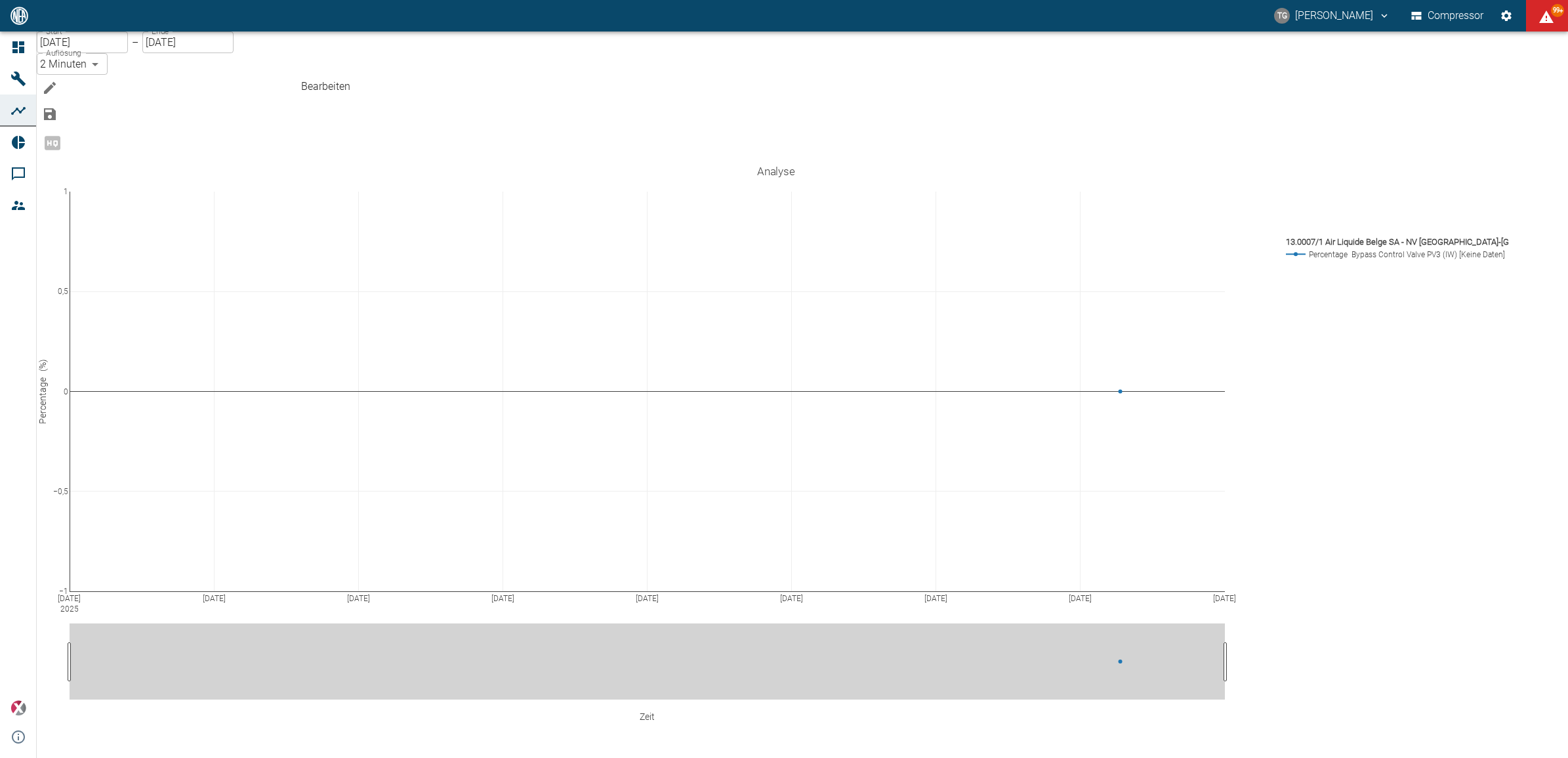
click at [58, 80] on icon "Bearbeiten" at bounding box center [50, 88] width 16 height 16
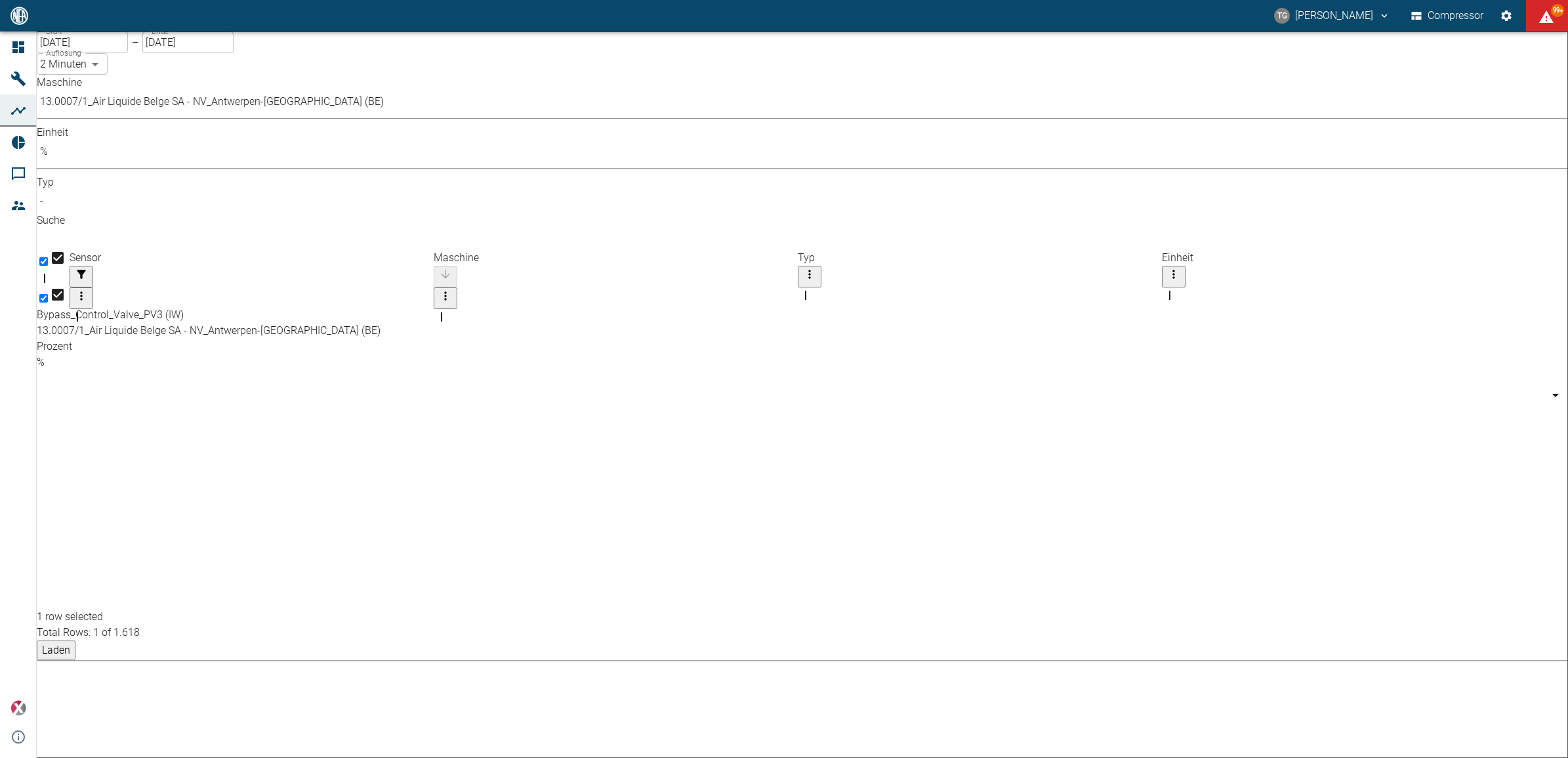
click at [207, 115] on body "TG Thomas Gregoir Compressor 99+ Dashboard Maschinen Analysen Reports Kommentar…" at bounding box center [784, 379] width 1568 height 758
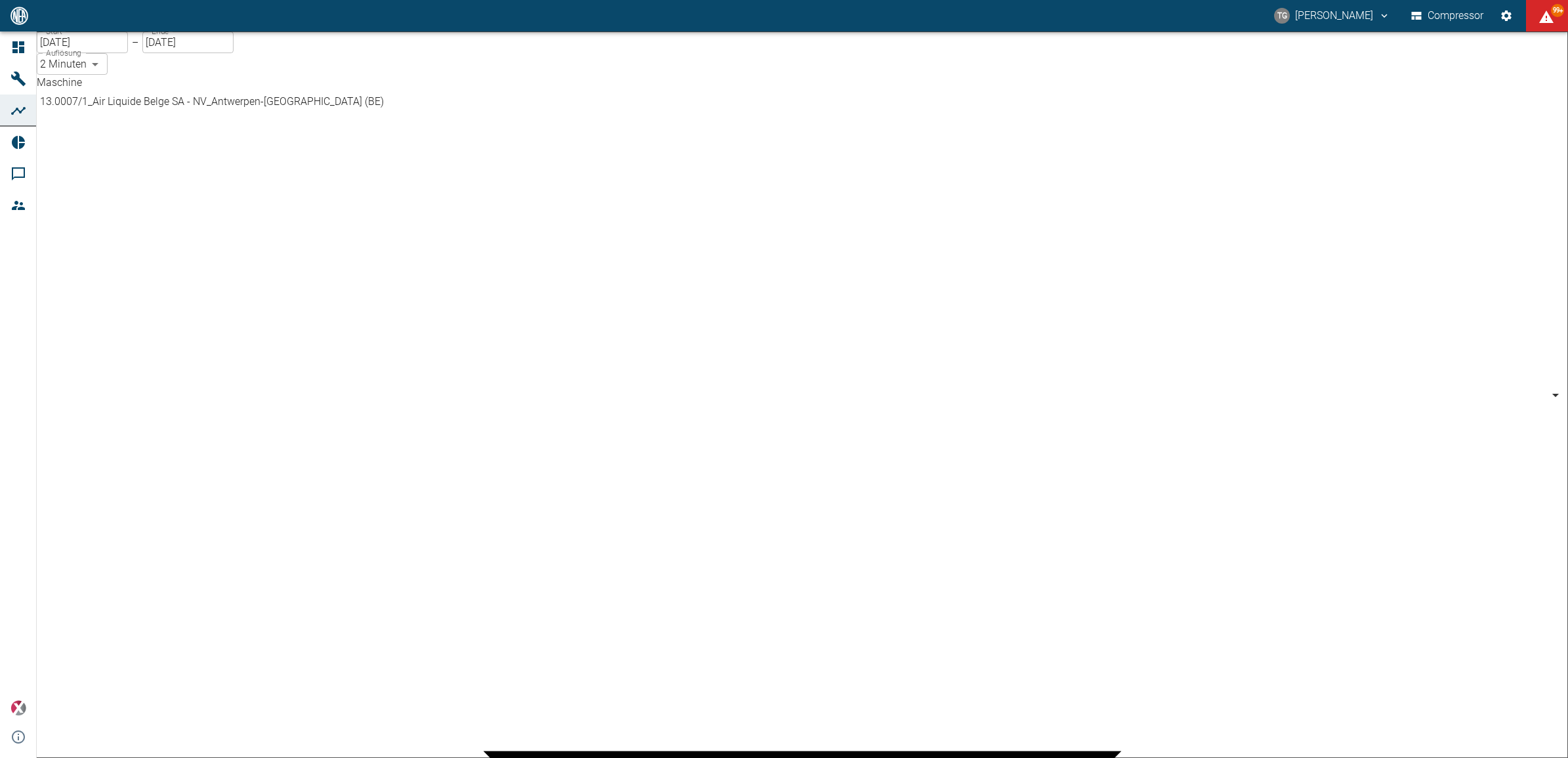
click at [207, 113] on body "TG Thomas Gregoir Compressor 99+ Dashboard Maschinen Analysen Reports Kommentar…" at bounding box center [784, 379] width 1568 height 758
type input "7660faed-fd66-4731-a2e8-44c12e65351a"
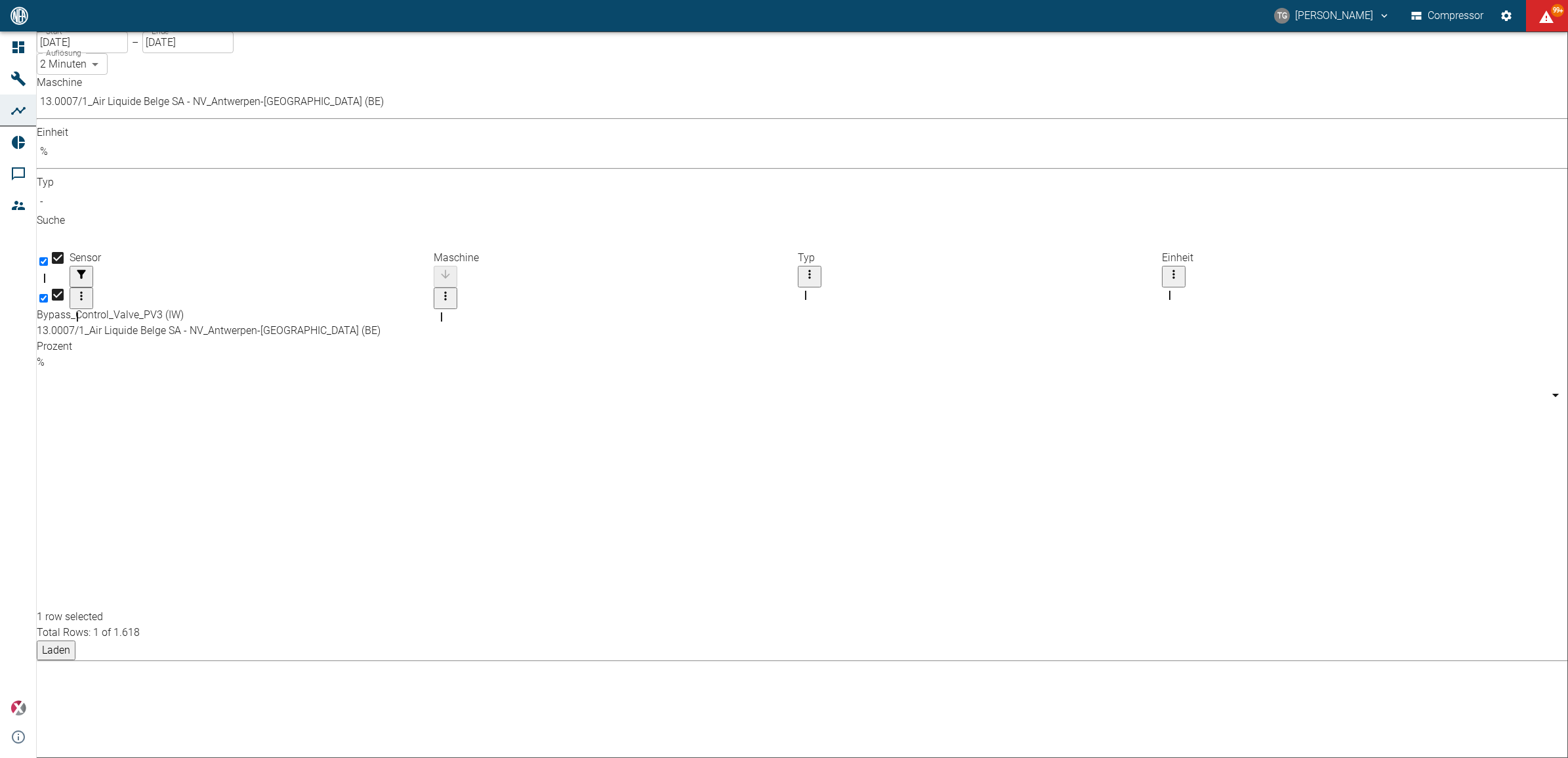
click at [335, 106] on body "TG Thomas Gregoir Compressor 99+ Dashboard Maschinen Analysen Reports Kommentar…" at bounding box center [784, 379] width 1568 height 758
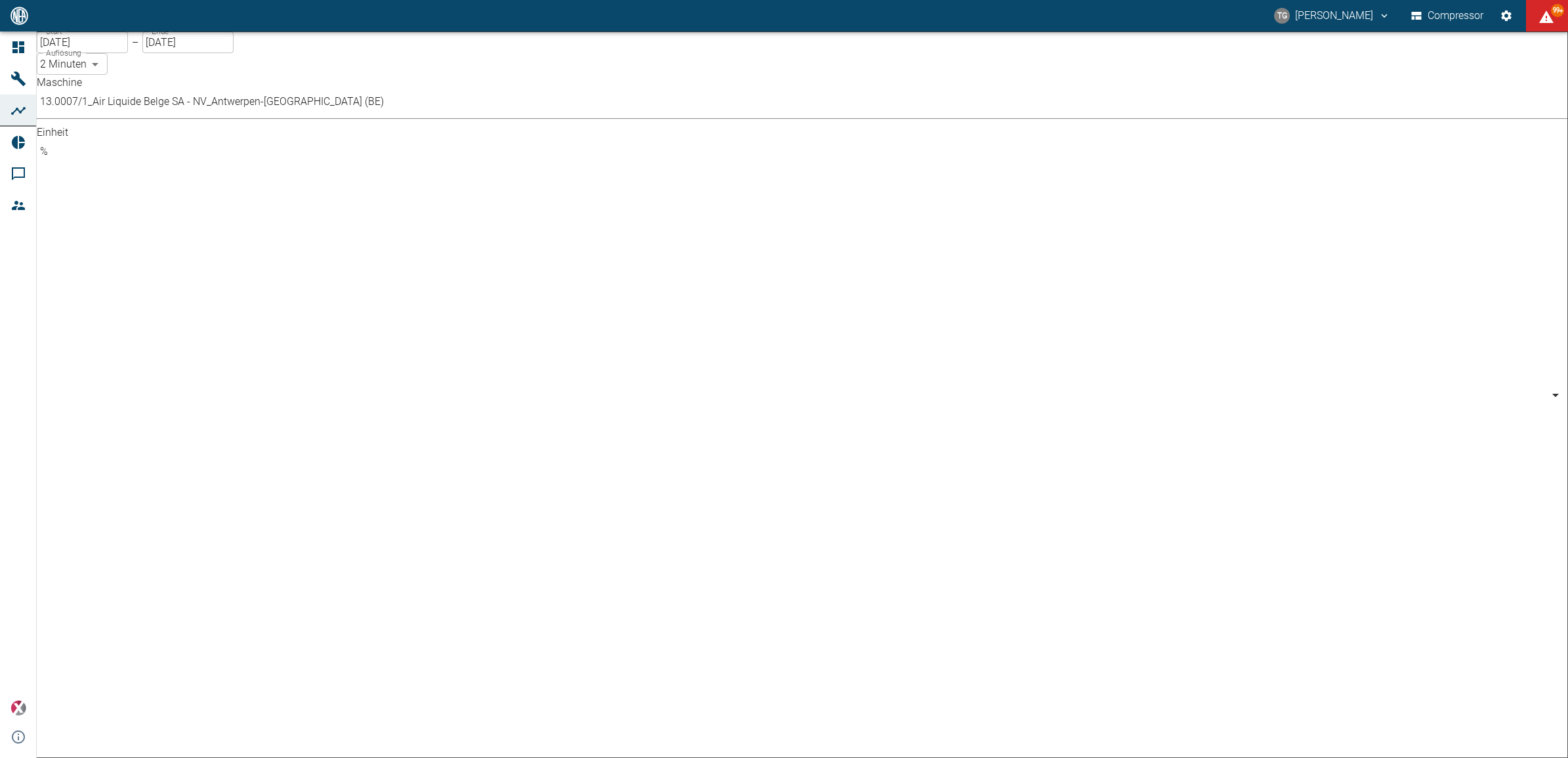
type input "bar"
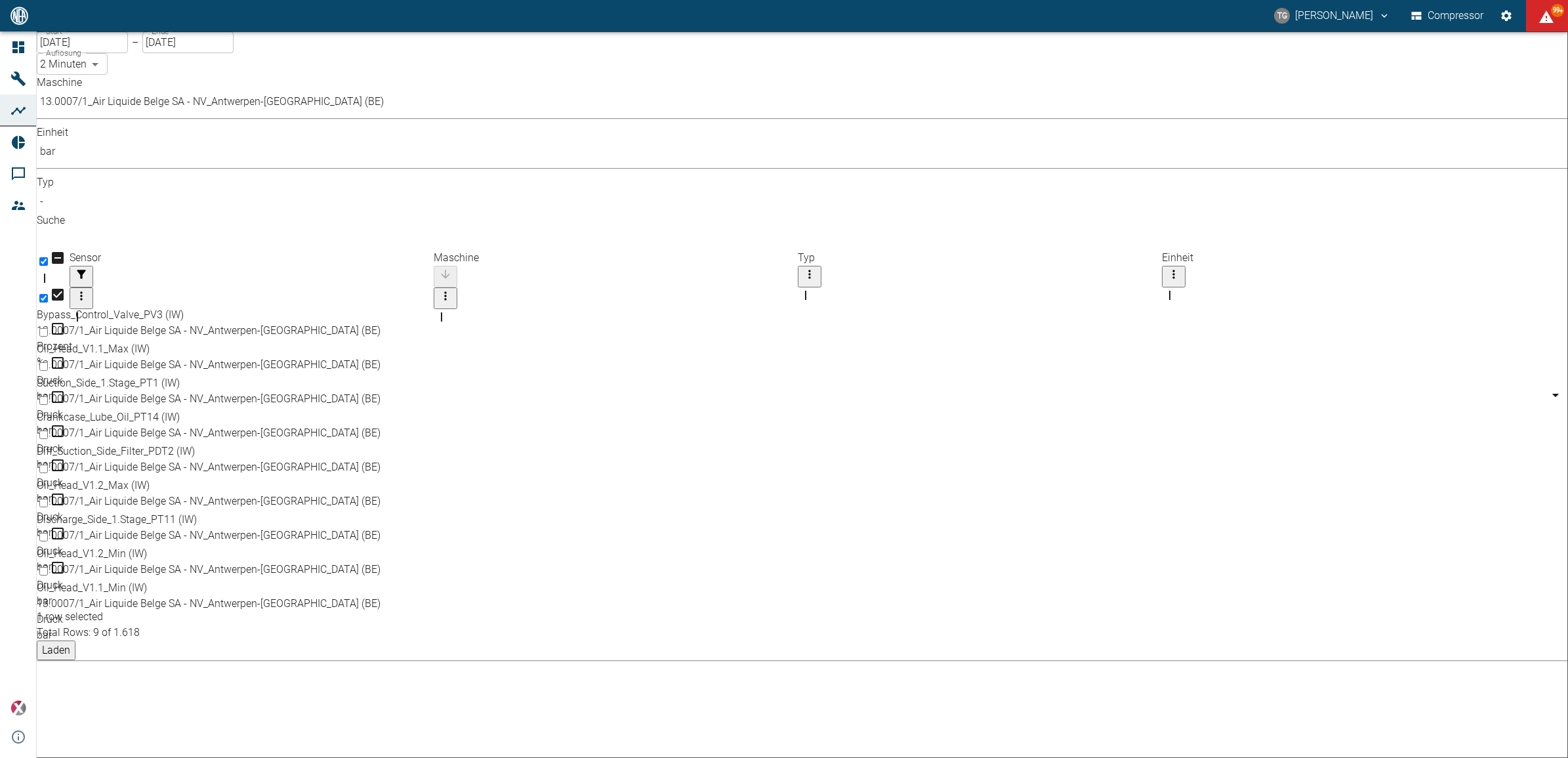
click at [48, 533] on input "Select row" at bounding box center [43, 537] width 9 height 9
checkbox input "true"
click at [48, 567] on input "Select row" at bounding box center [43, 571] width 9 height 9
checkbox input "true"
drag, startPoint x: 1517, startPoint y: 546, endPoint x: 1537, endPoint y: 546, distance: 20.0
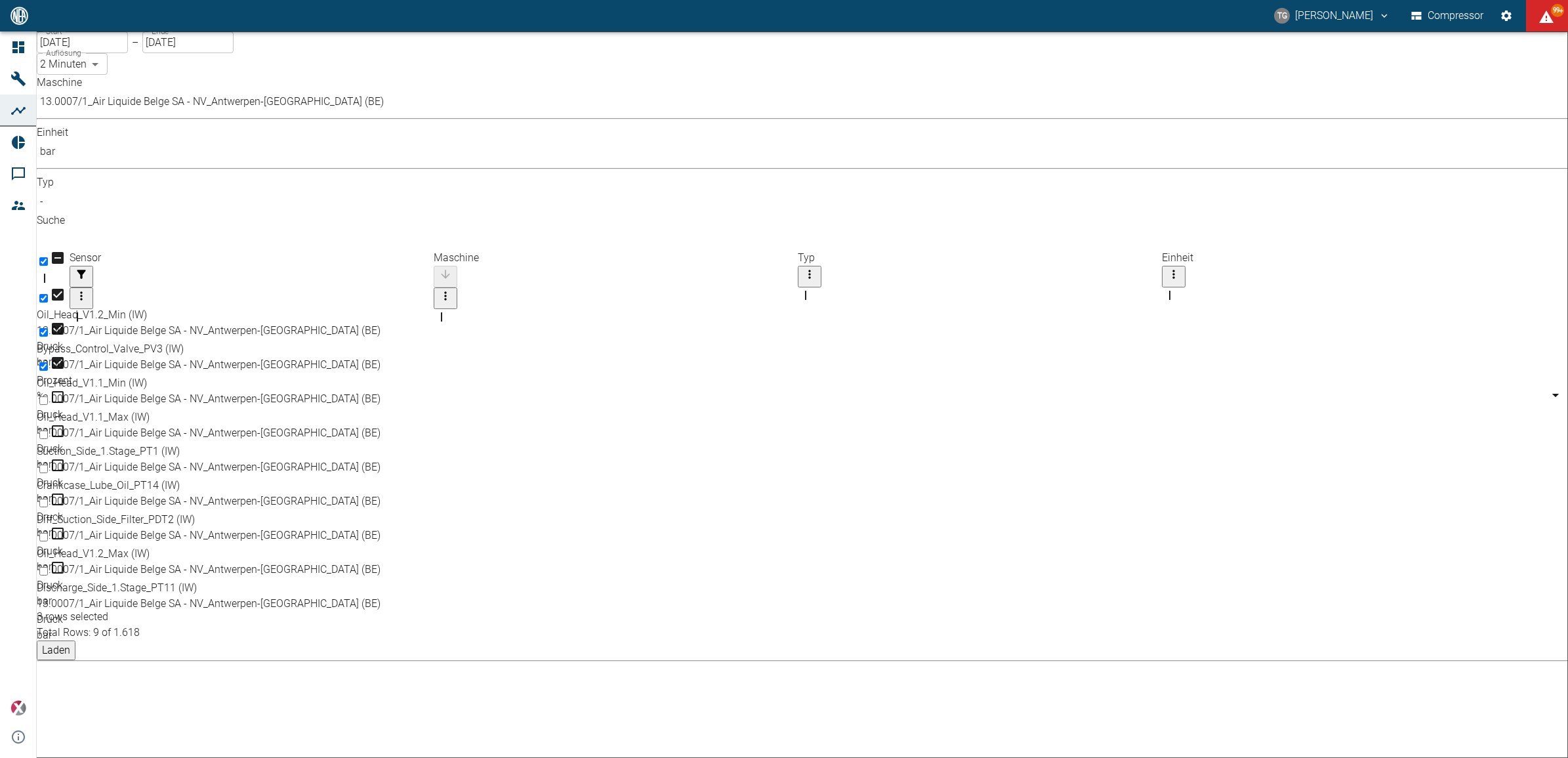
click at [75, 641] on button "Laden" at bounding box center [56, 650] width 39 height 20
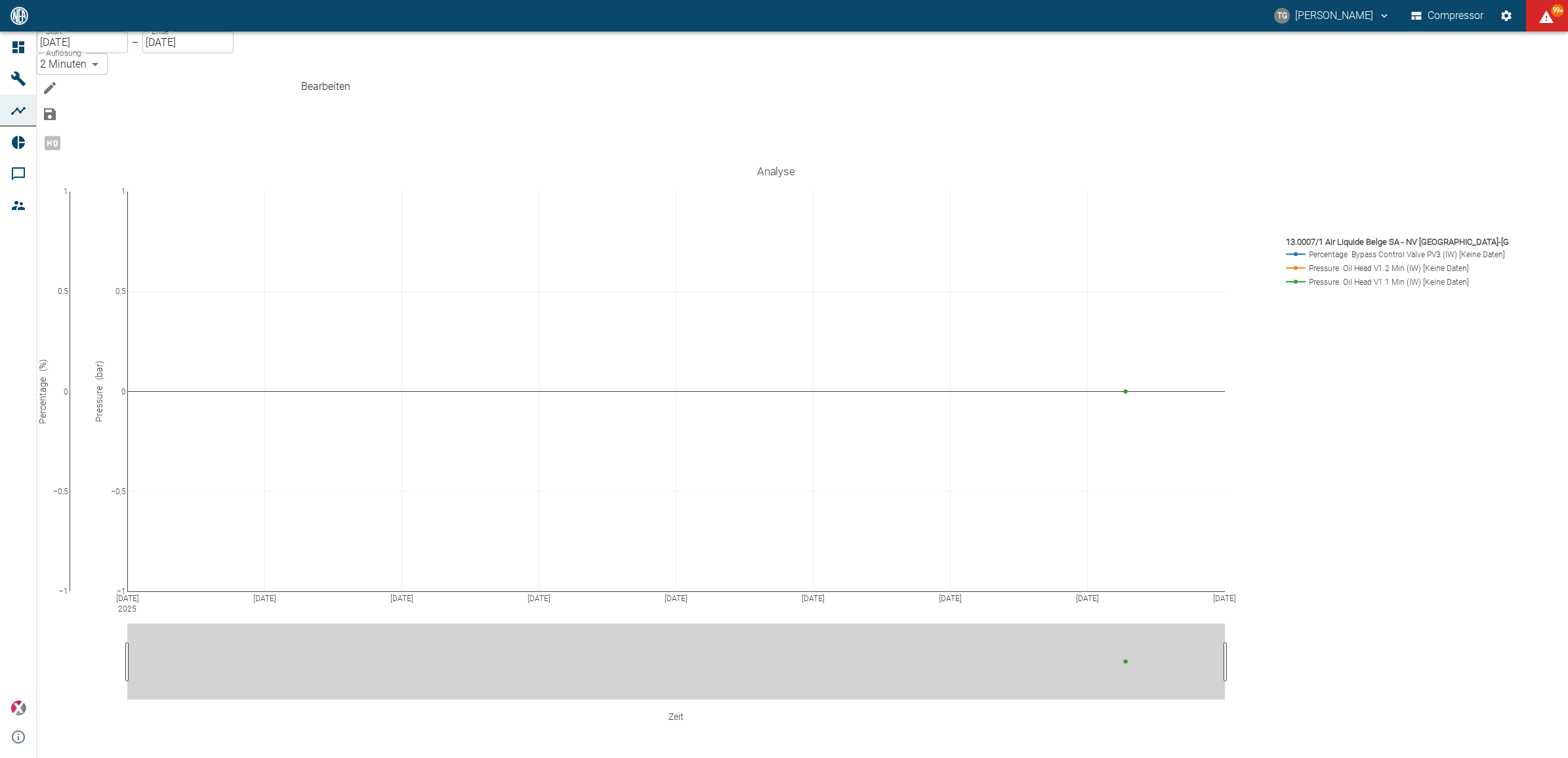
click at [58, 80] on icon "Bearbeiten" at bounding box center [50, 88] width 16 height 16
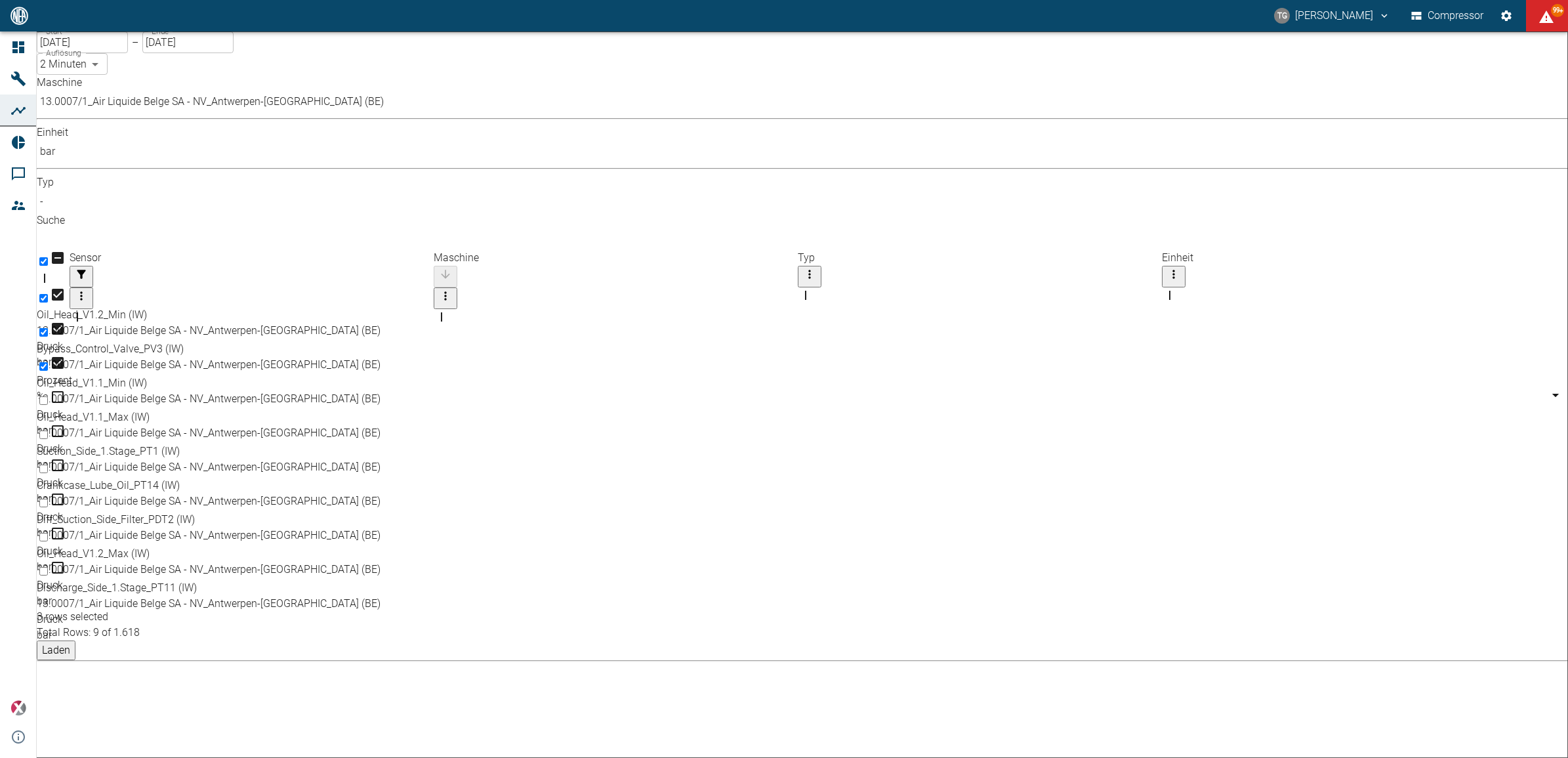
click at [48, 533] on input "Select row" at bounding box center [43, 537] width 9 height 9
checkbox input "true"
click at [48, 430] on input "Select row" at bounding box center [43, 435] width 9 height 9
checkbox input "true"
click at [75, 641] on button "Laden" at bounding box center [56, 650] width 39 height 20
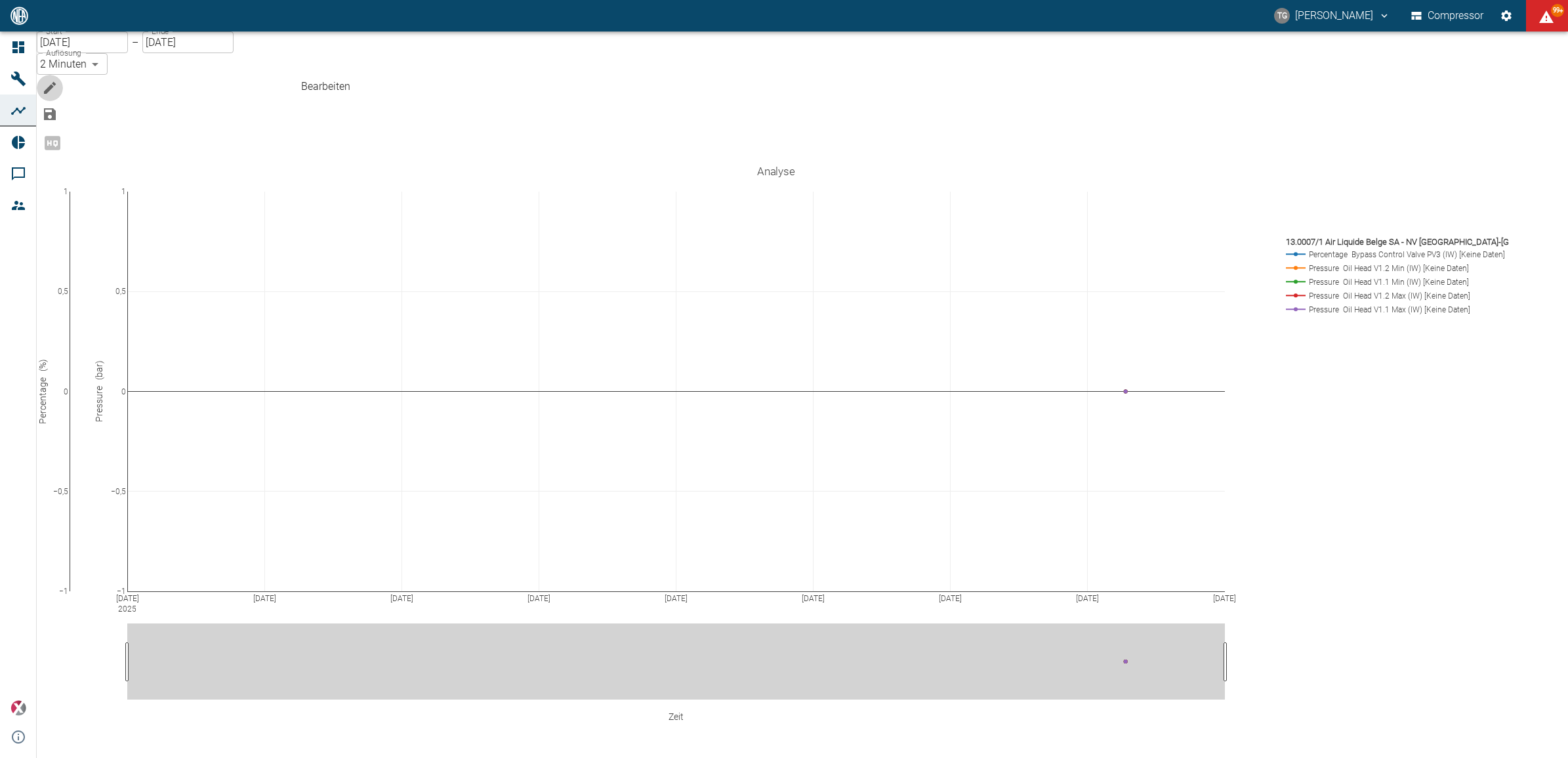
click at [56, 82] on icon "Bearbeiten" at bounding box center [50, 88] width 12 height 12
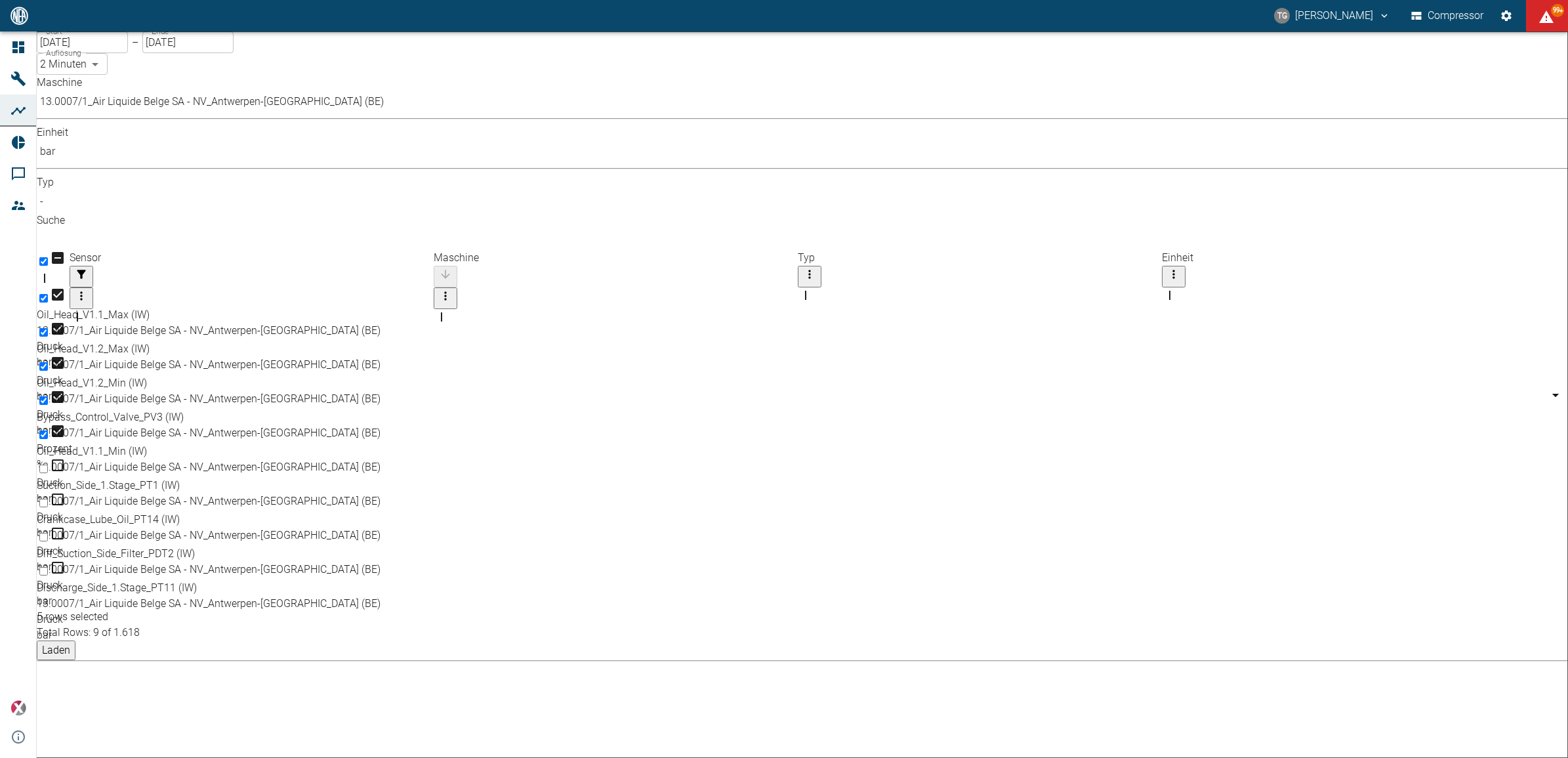
click at [75, 641] on button "Laden" at bounding box center [56, 650] width 39 height 20
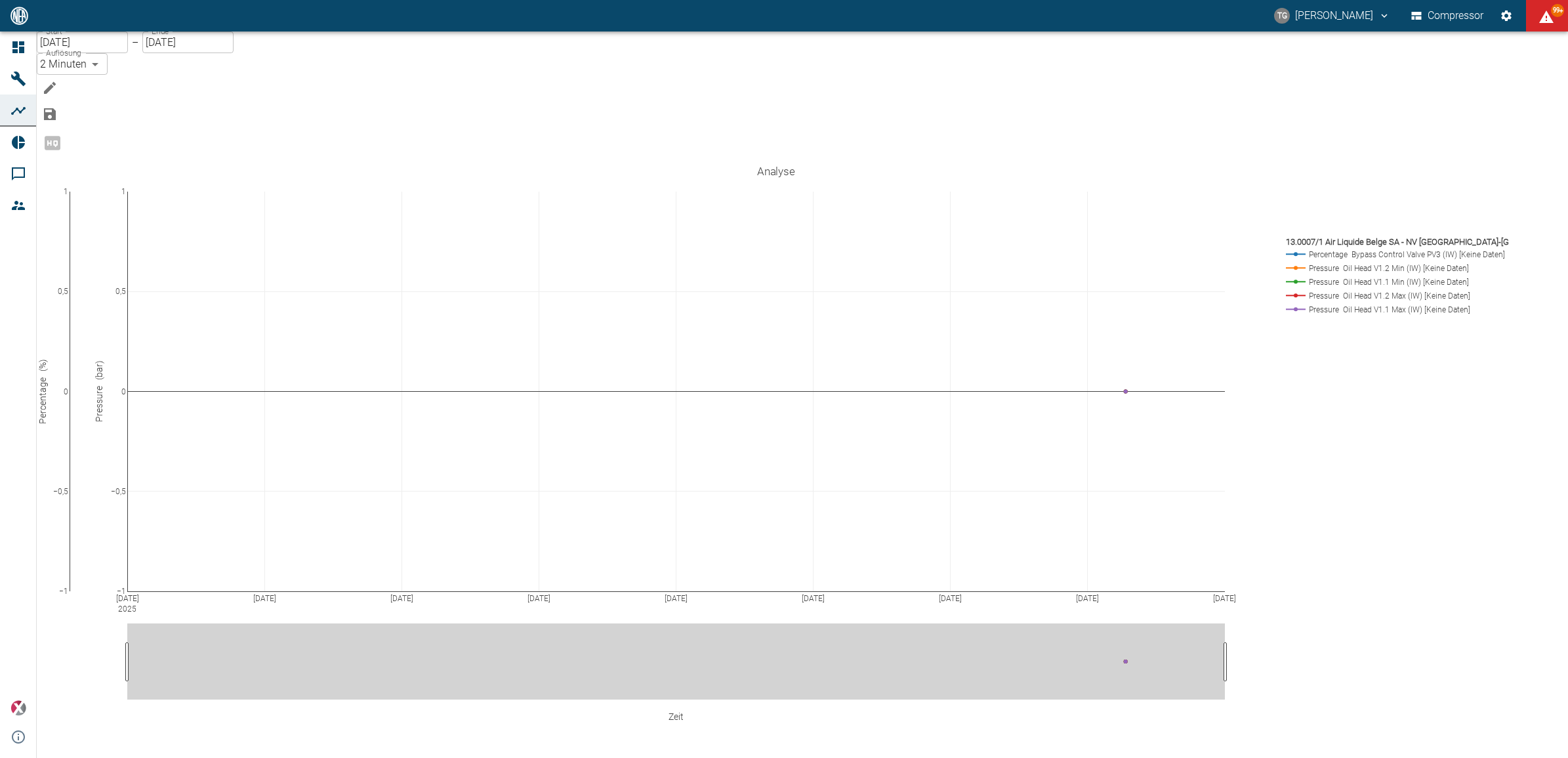
click at [58, 80] on icon "Bearbeiten" at bounding box center [50, 88] width 16 height 16
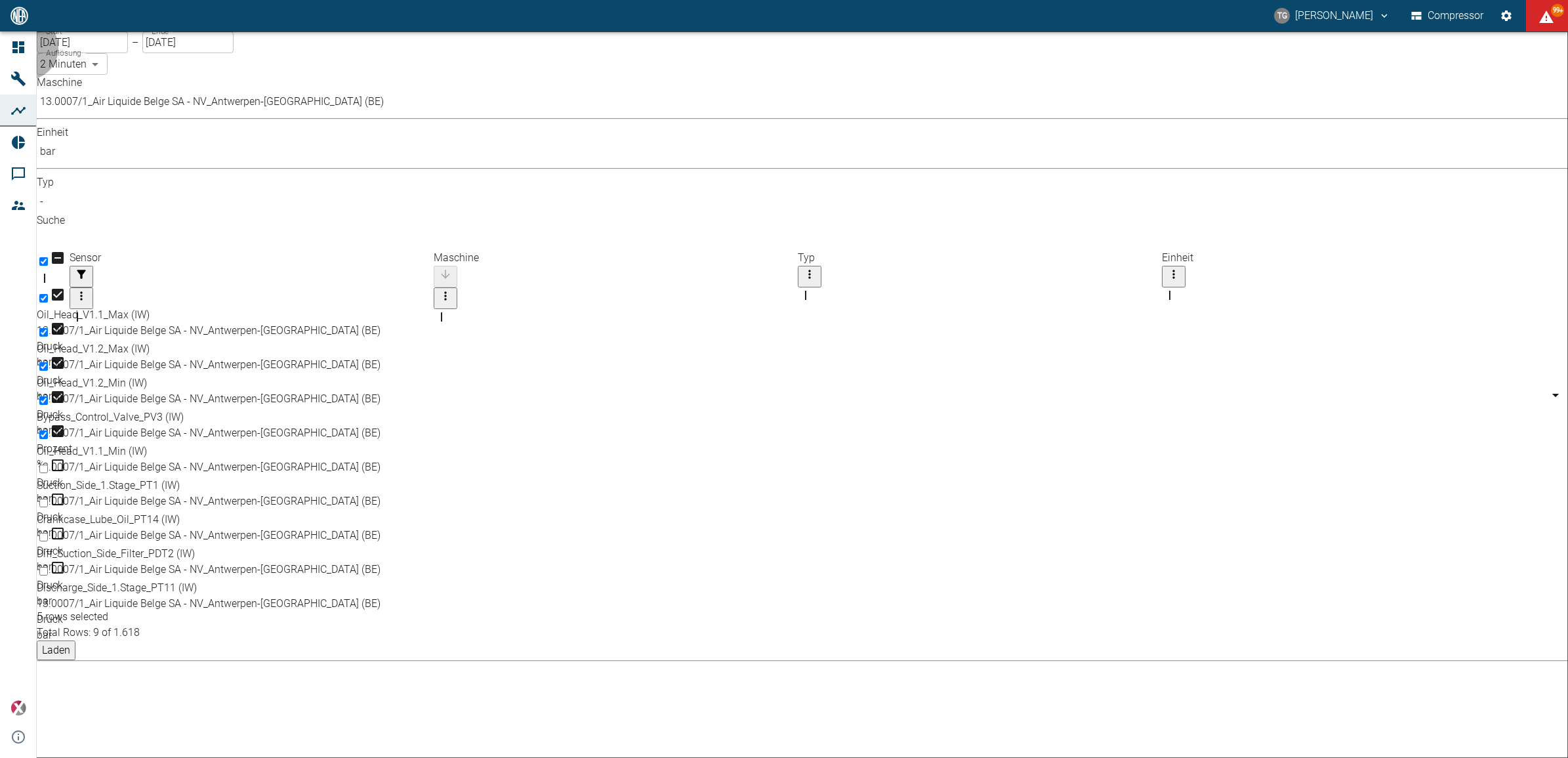
click at [75, 641] on button "Laden" at bounding box center [56, 650] width 39 height 20
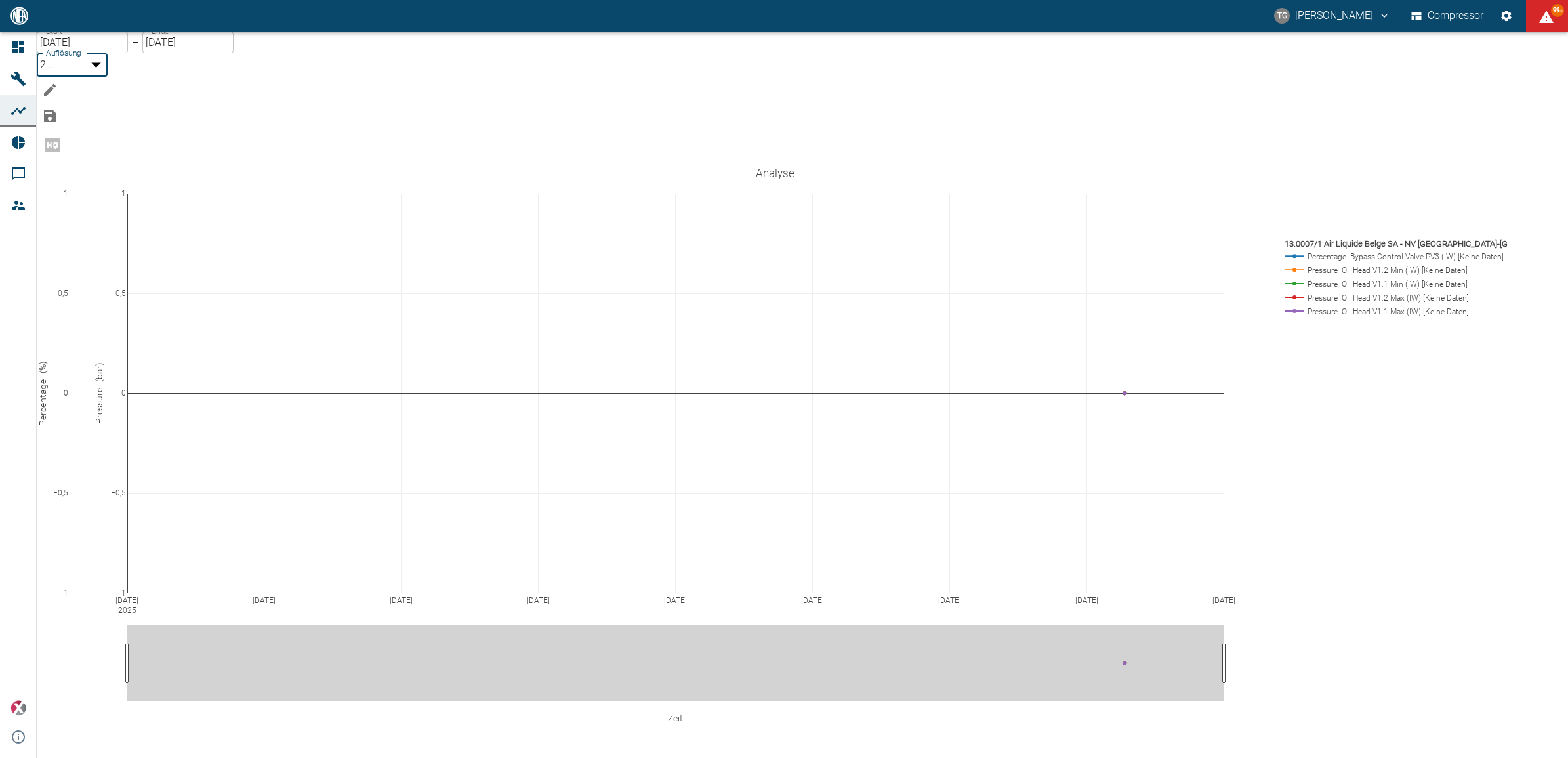
click at [277, 67] on body "TG Thomas Gregoir Compressor 99+ Dashboard Maschinen Analysen Reports Kommentar…" at bounding box center [784, 379] width 1568 height 758
type input "1sec"
click at [58, 80] on icon "Bearbeiten" at bounding box center [50, 88] width 16 height 16
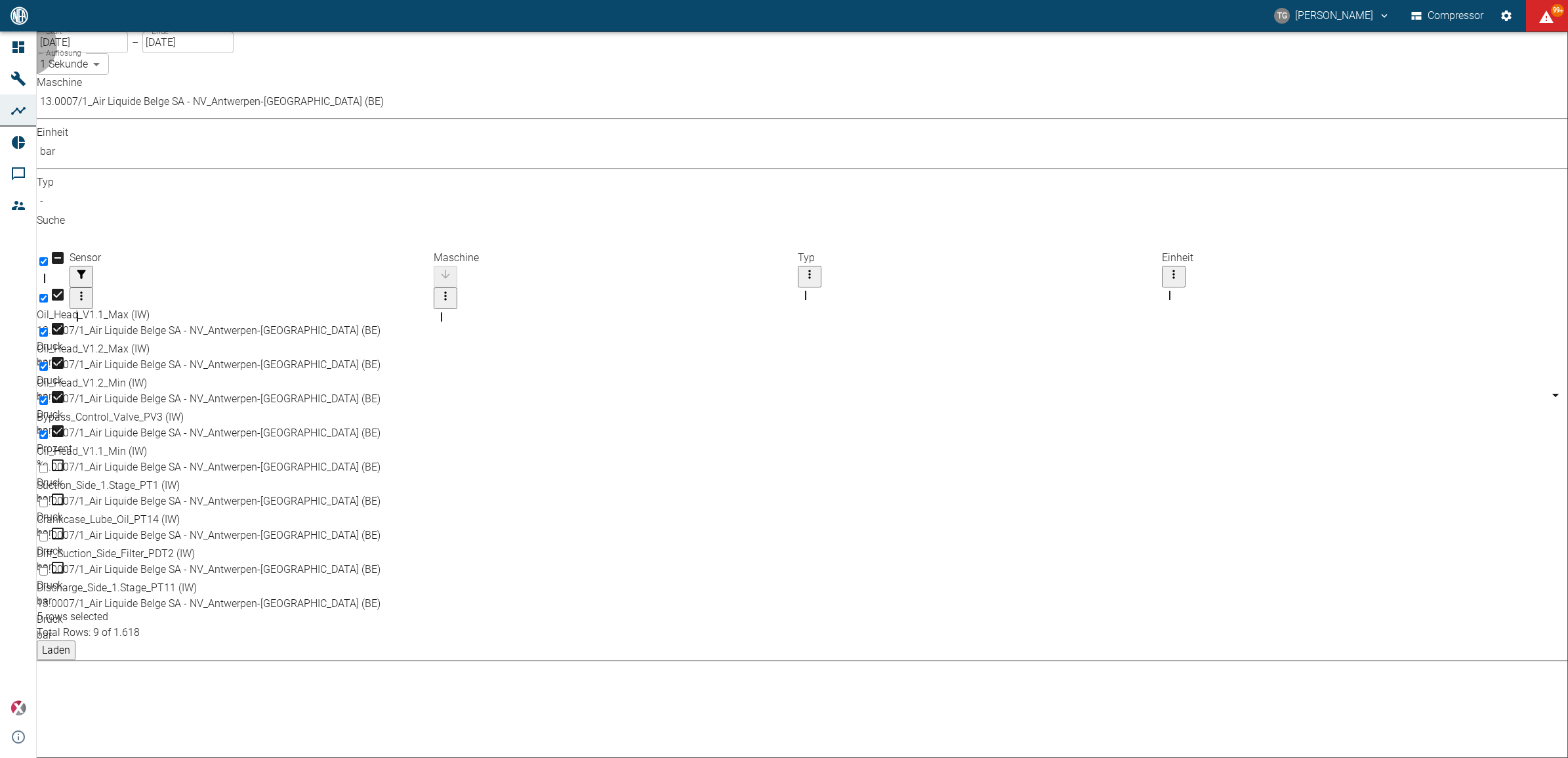
click at [75, 641] on button "Laden" at bounding box center [56, 650] width 39 height 20
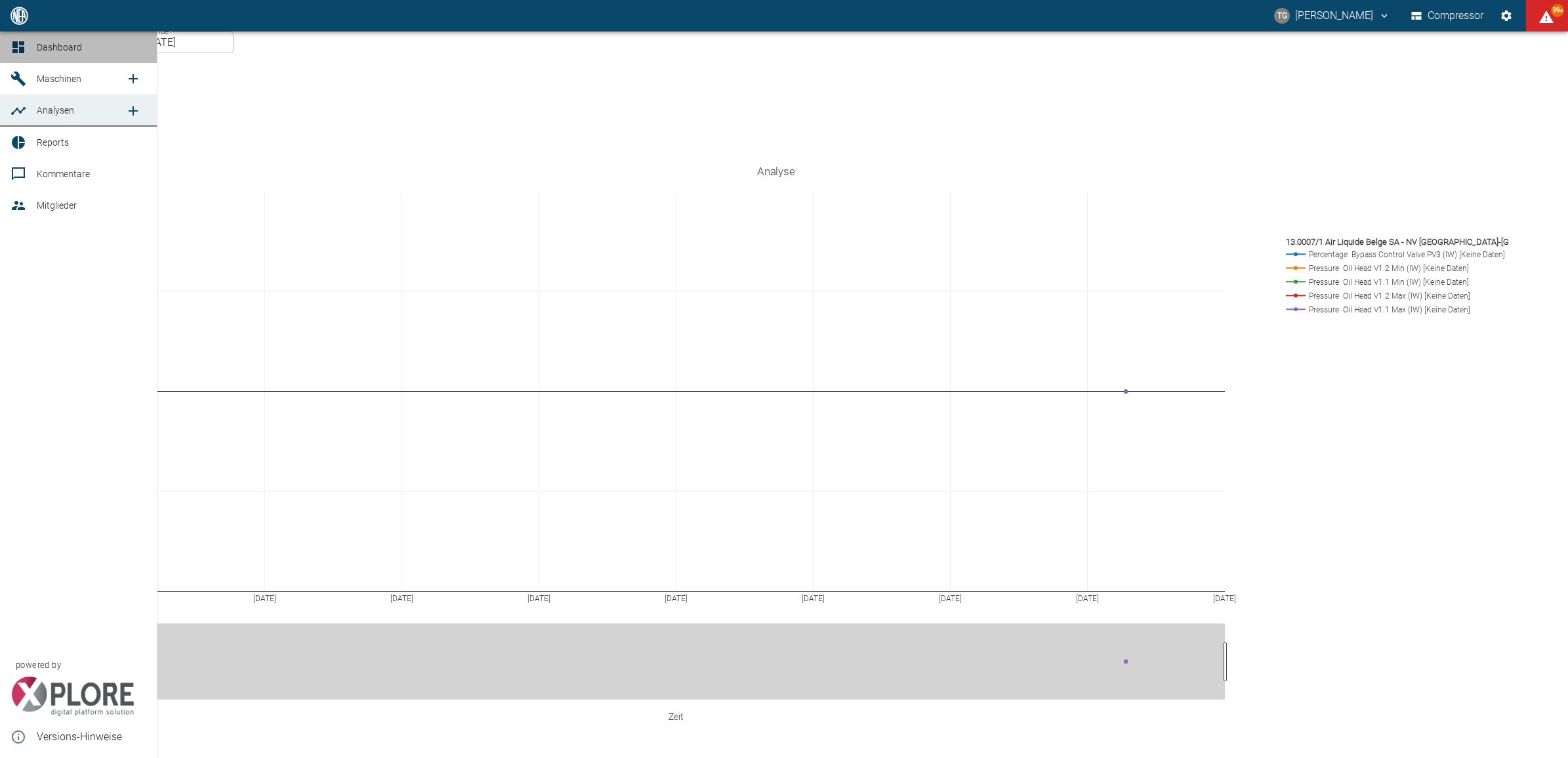
click at [31, 50] on link "Dashboard" at bounding box center [78, 48] width 157 height 32
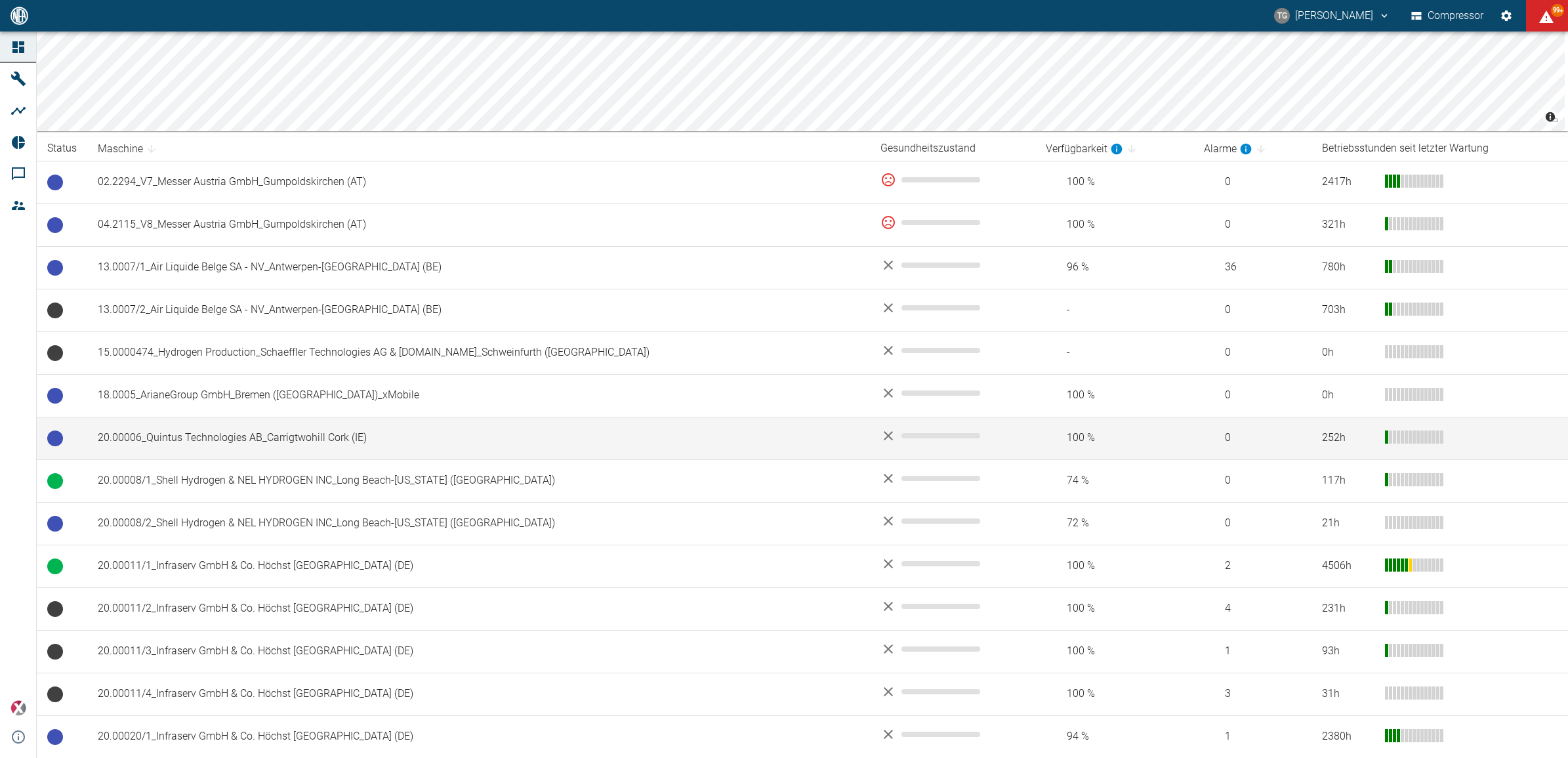
scroll to position [164, 0]
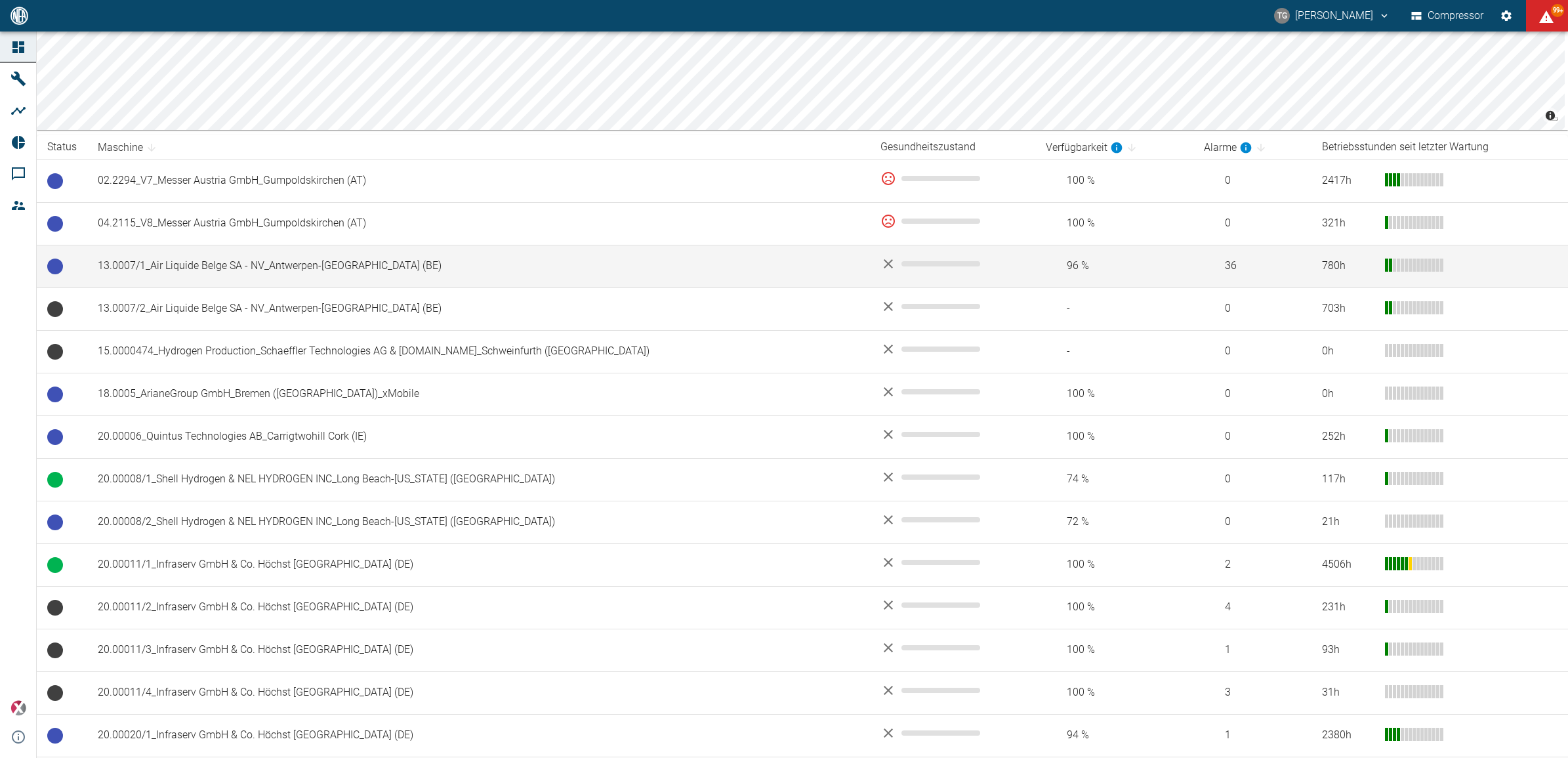
click at [145, 271] on td "13.0007/1_Air Liquide Belge SA - NV_Antwerpen-Lillo (BE)" at bounding box center [479, 266] width 783 height 43
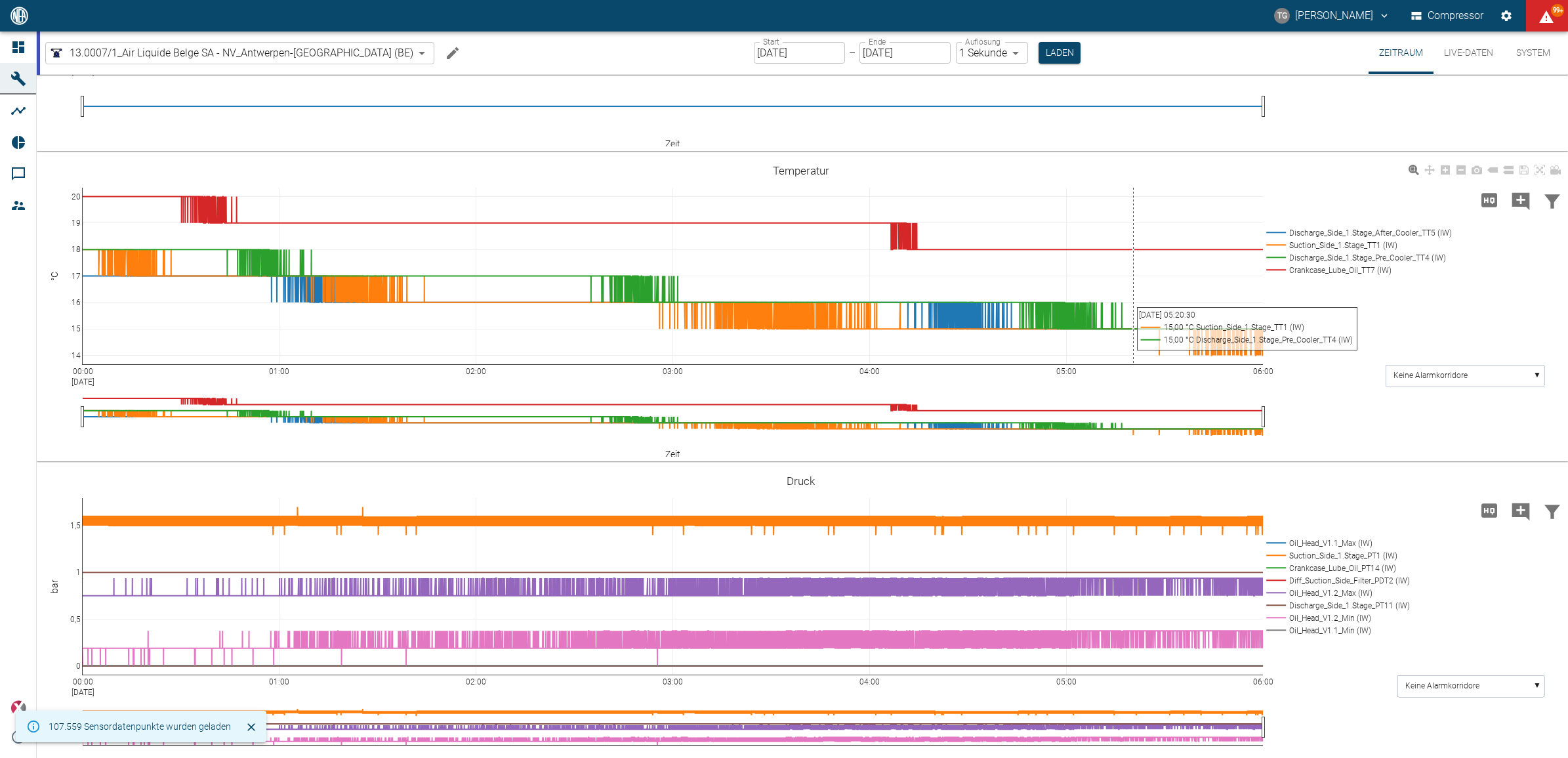
scroll to position [230, 0]
click at [754, 53] on input "25.08.2025" at bounding box center [800, 53] width 91 height 22
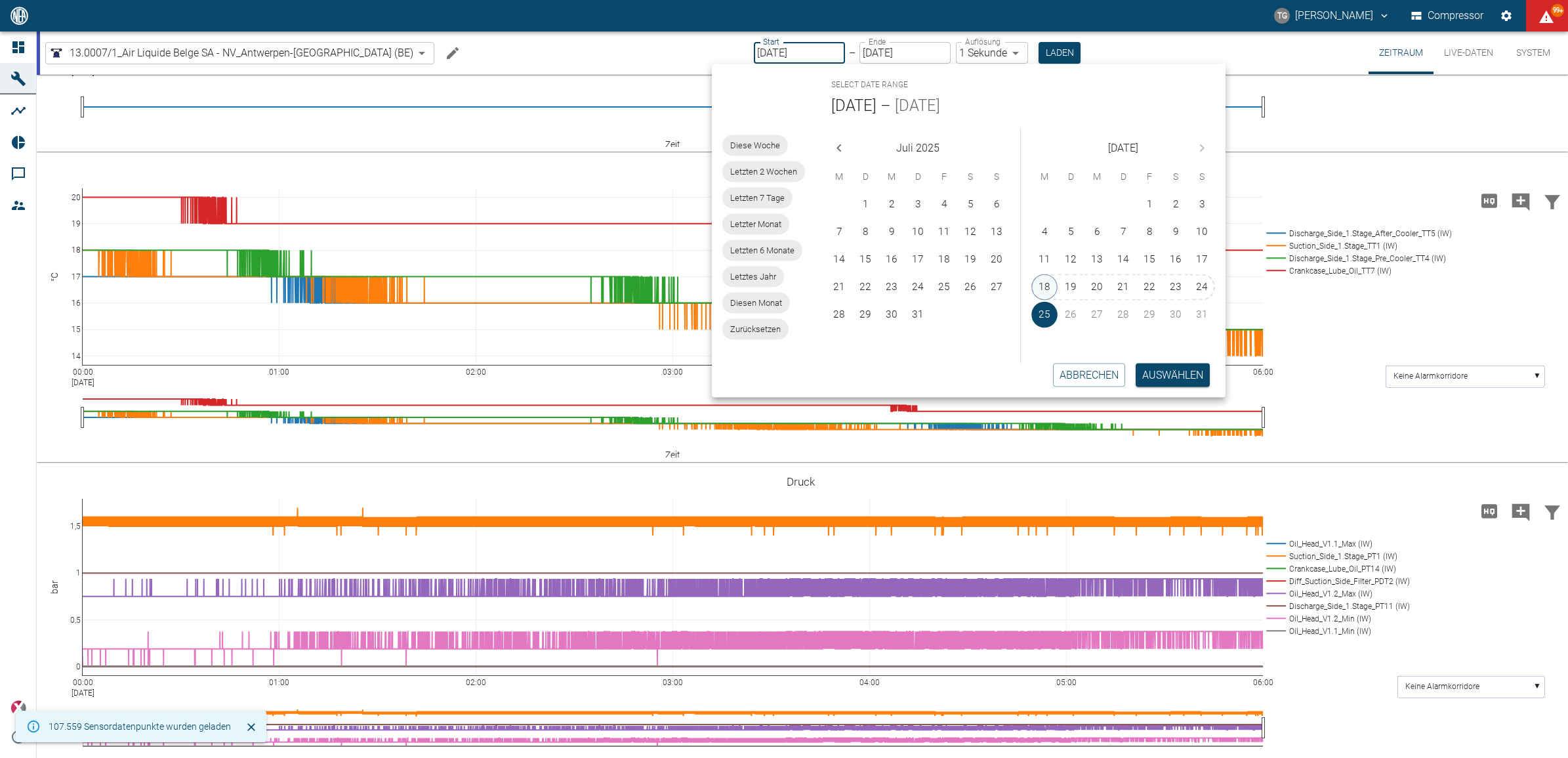
click at [1056, 286] on button "18" at bounding box center [1045, 287] width 26 height 26
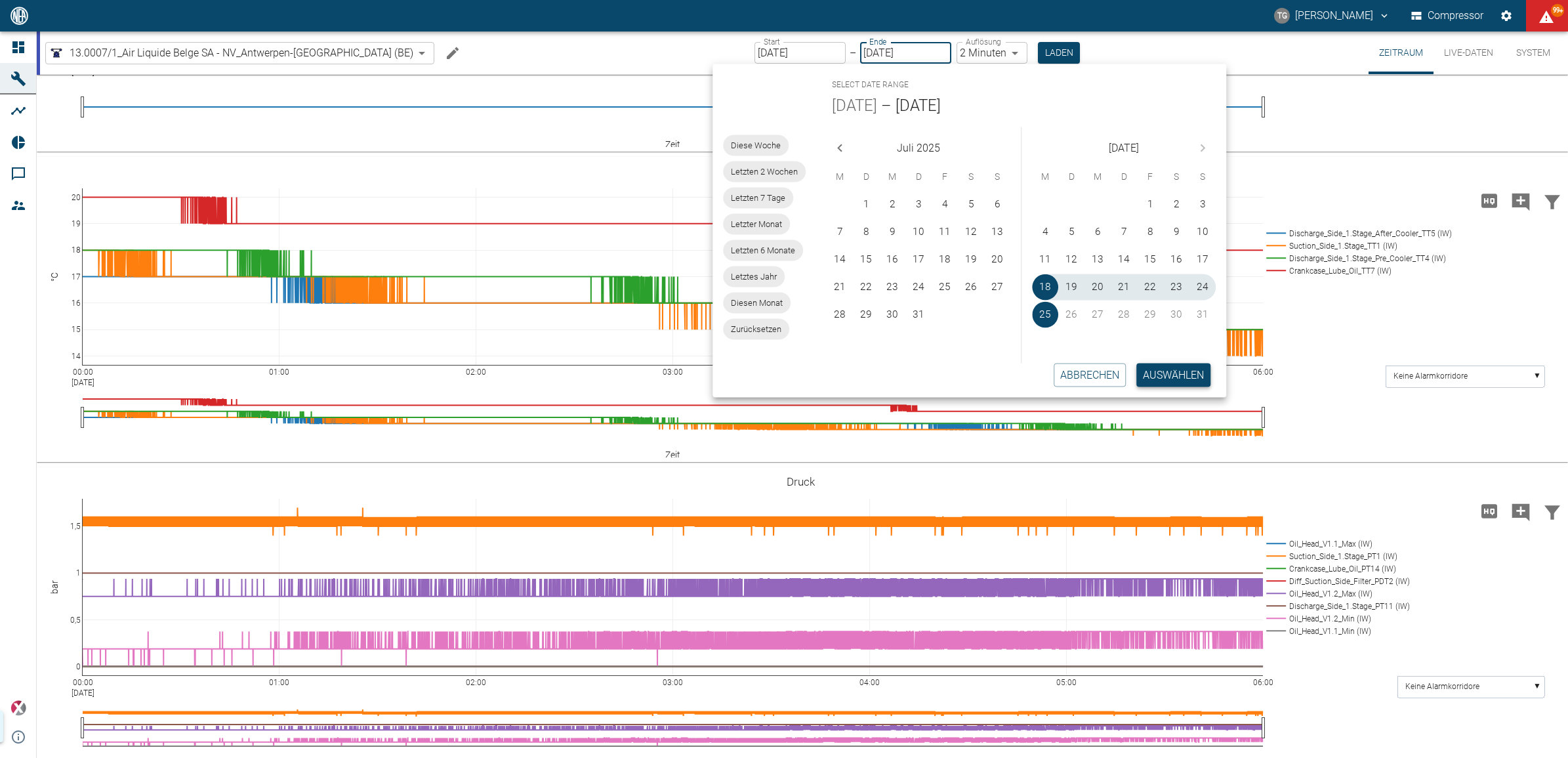
type input "18.08.2025"
click at [1188, 375] on button "Auswählen" at bounding box center [1173, 375] width 74 height 24
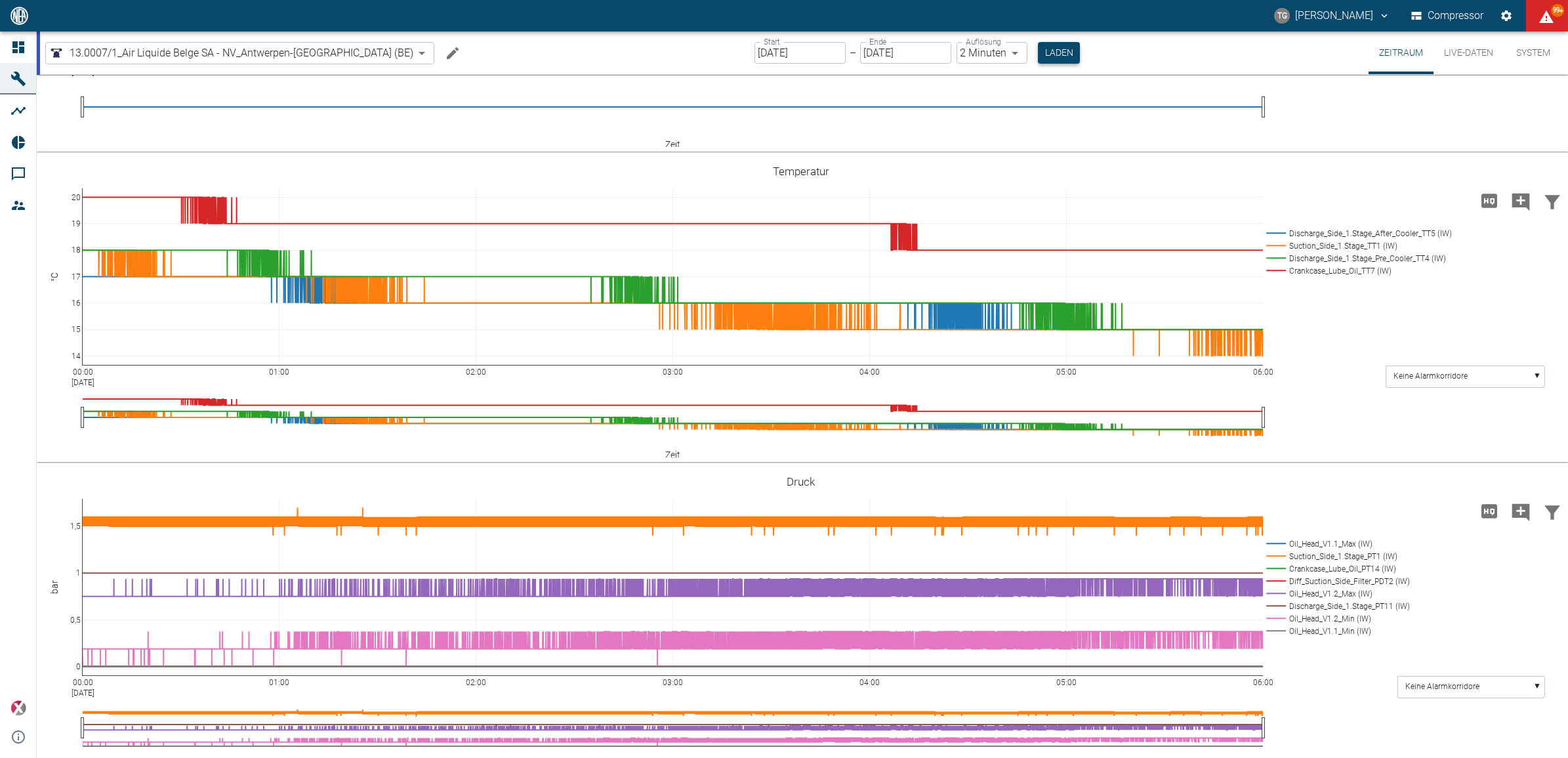
click at [1038, 54] on button "Laden" at bounding box center [1059, 53] width 42 height 22
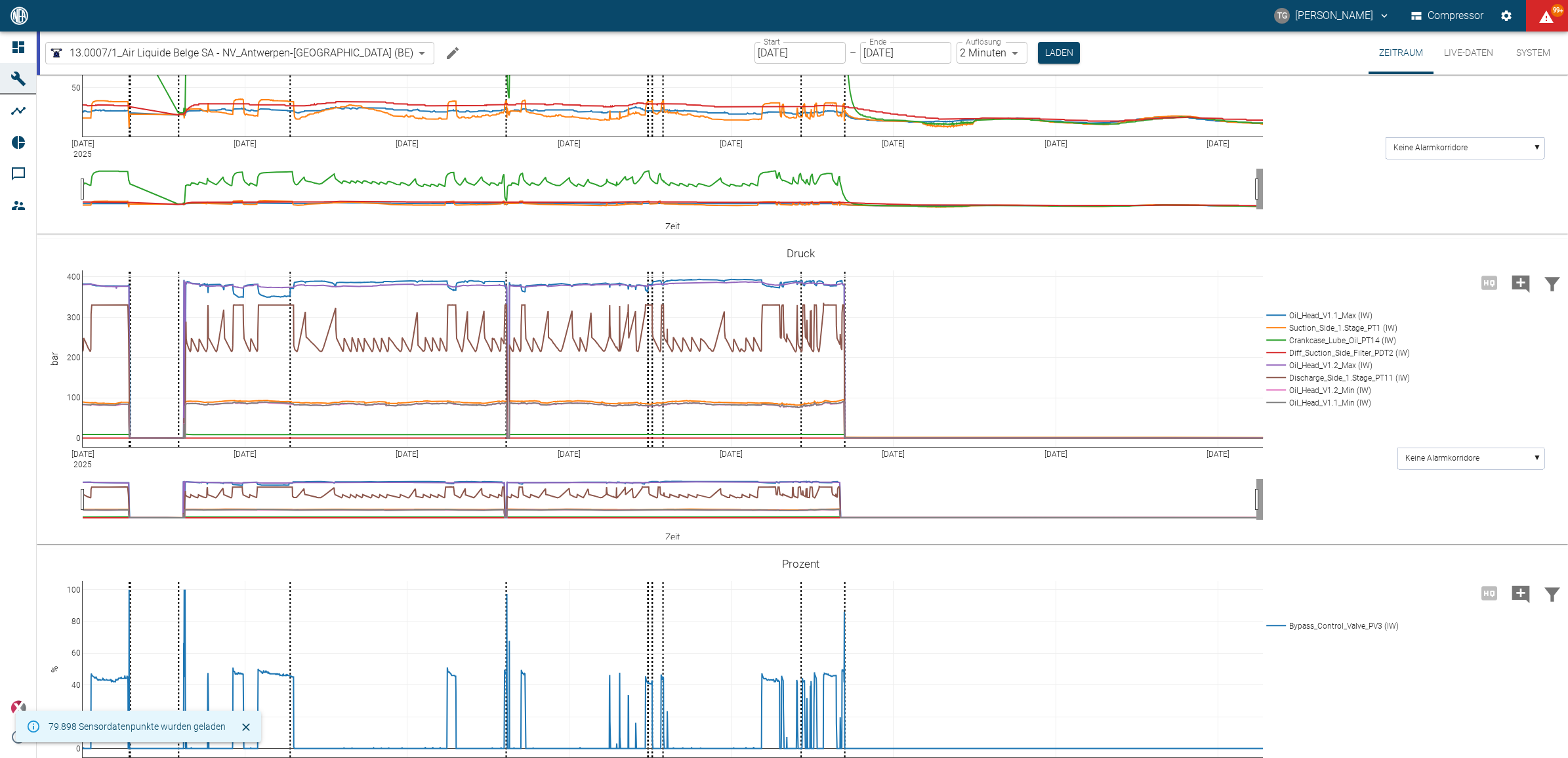
scroll to position [493, 0]
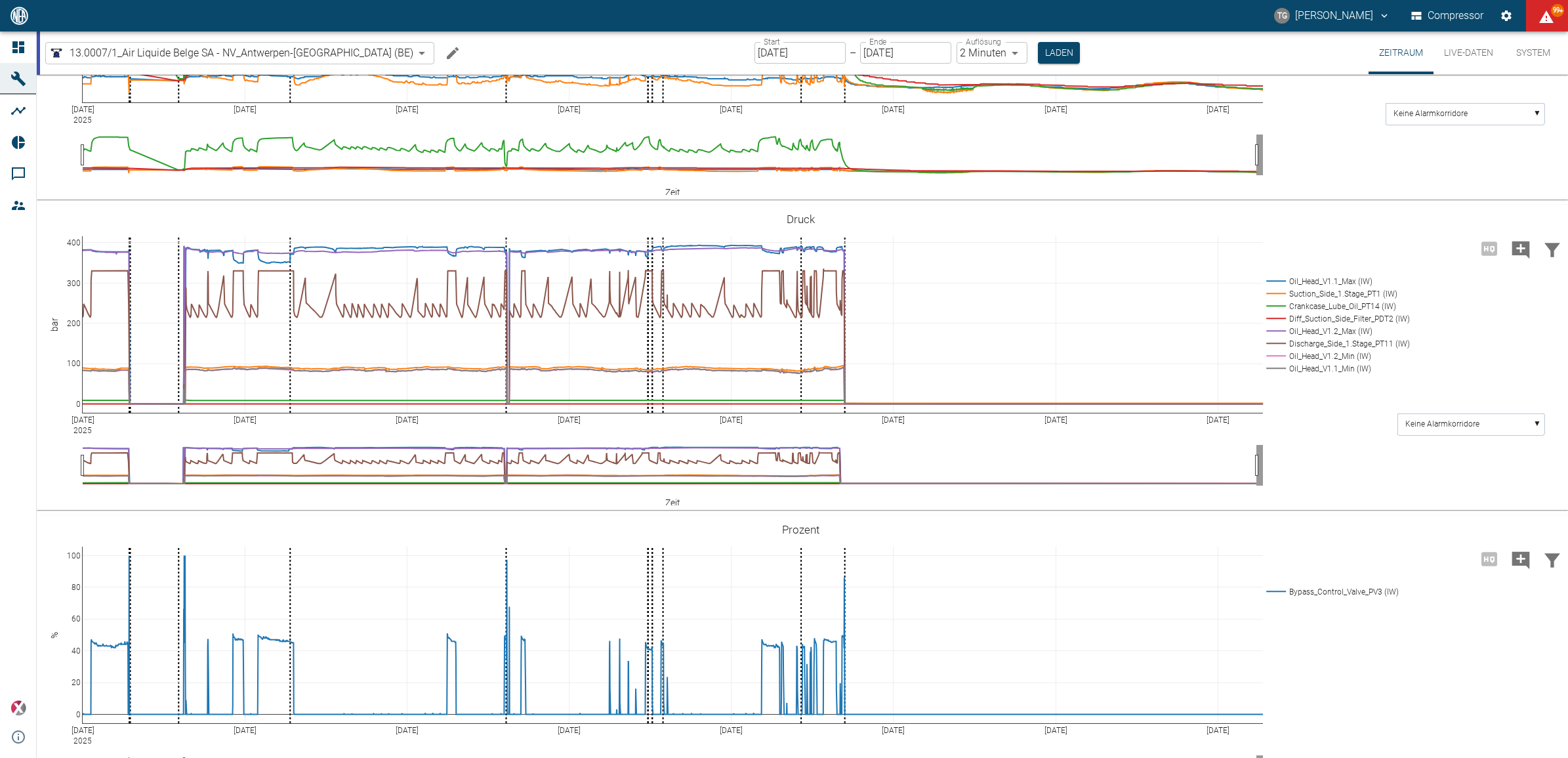
click at [920, 54] on body "TG Thomas Gregoir Compressor 99+ Dashboard Maschinen Analysen Reports Kommentar…" at bounding box center [784, 379] width 1568 height 758
type input "1sec"
click at [1039, 51] on button "Laden" at bounding box center [1060, 53] width 42 height 22
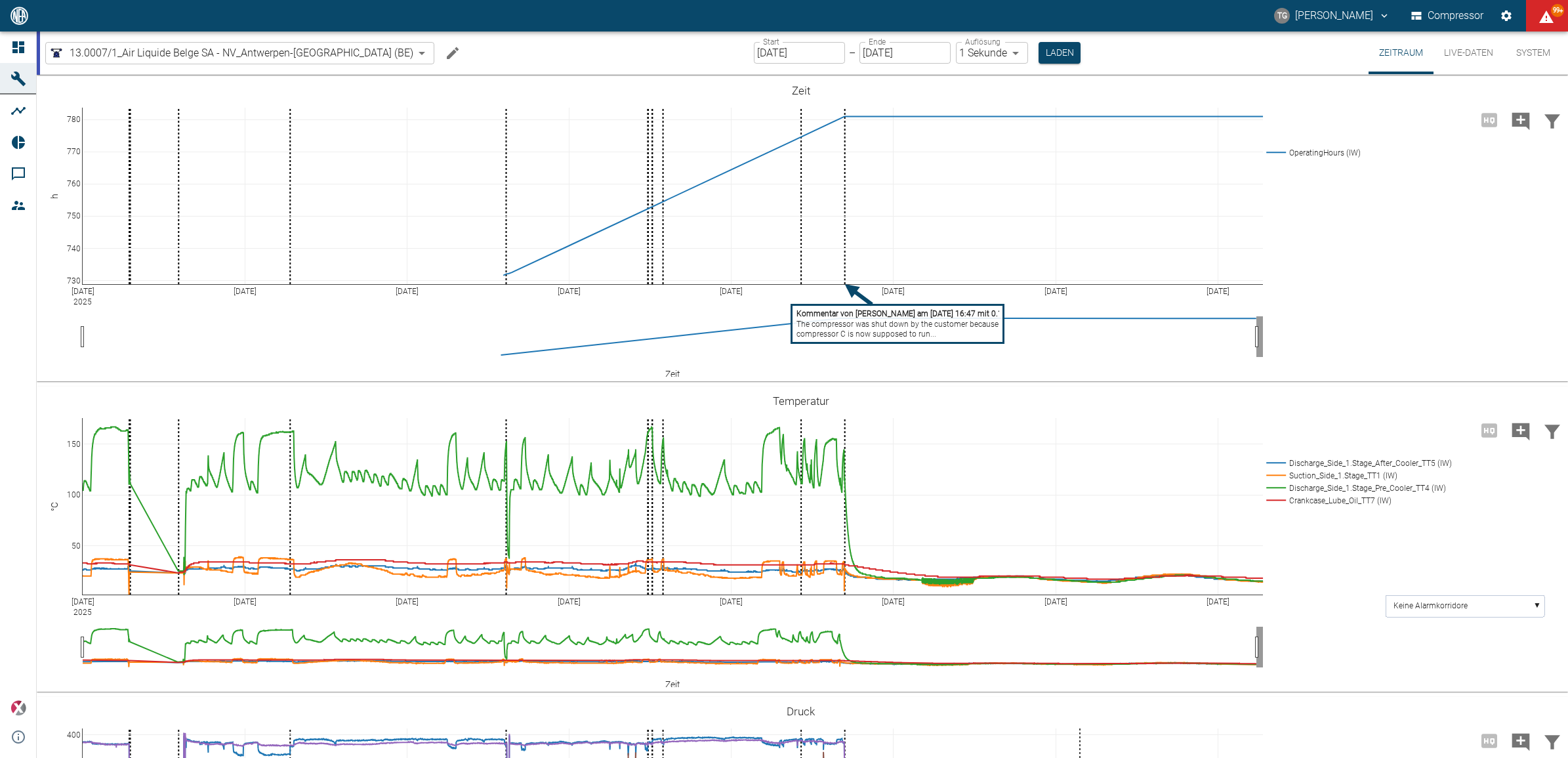
scroll to position [493, 0]
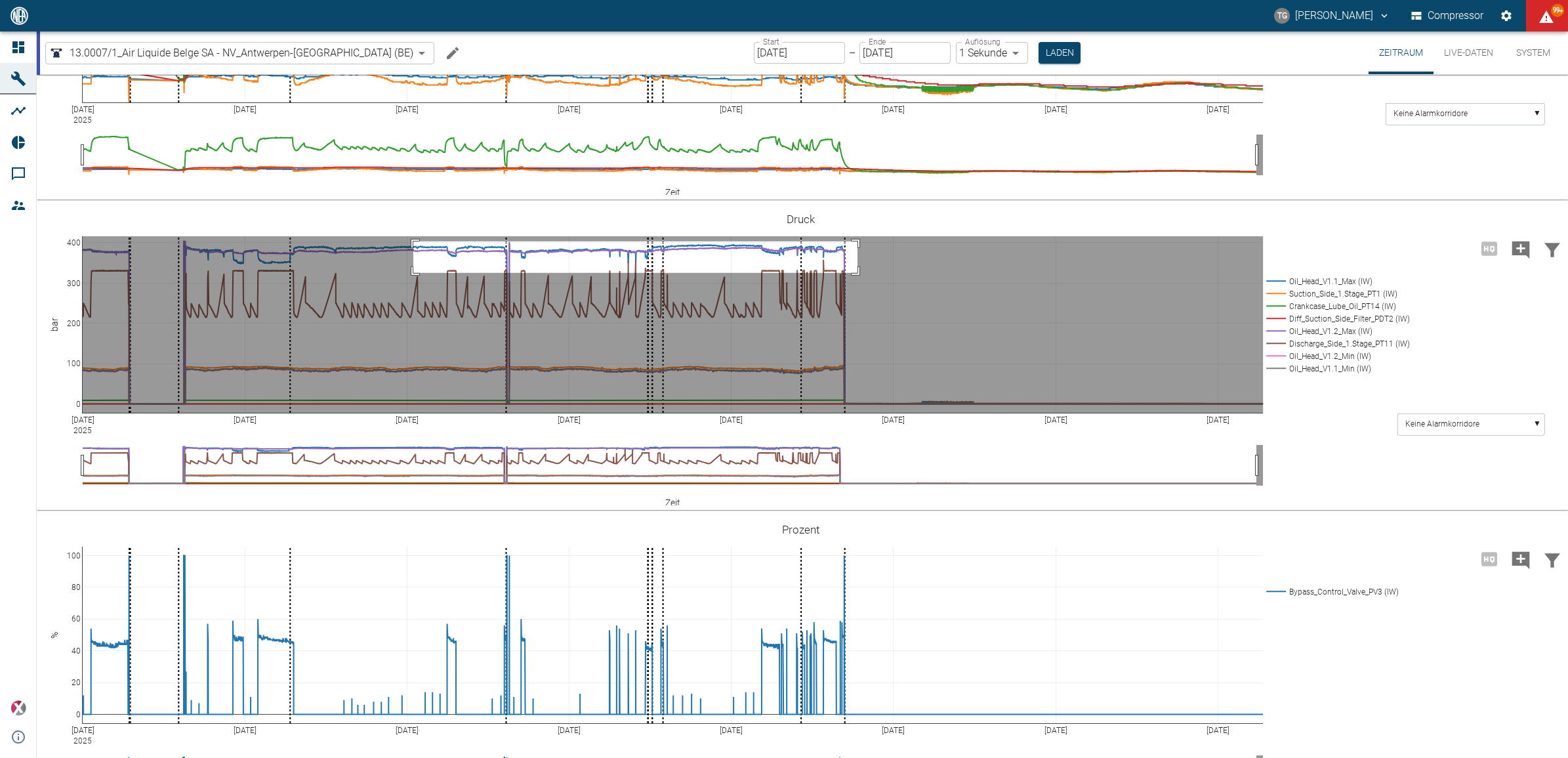
drag, startPoint x: 857, startPoint y: 241, endPoint x: 414, endPoint y: 273, distance: 444.2
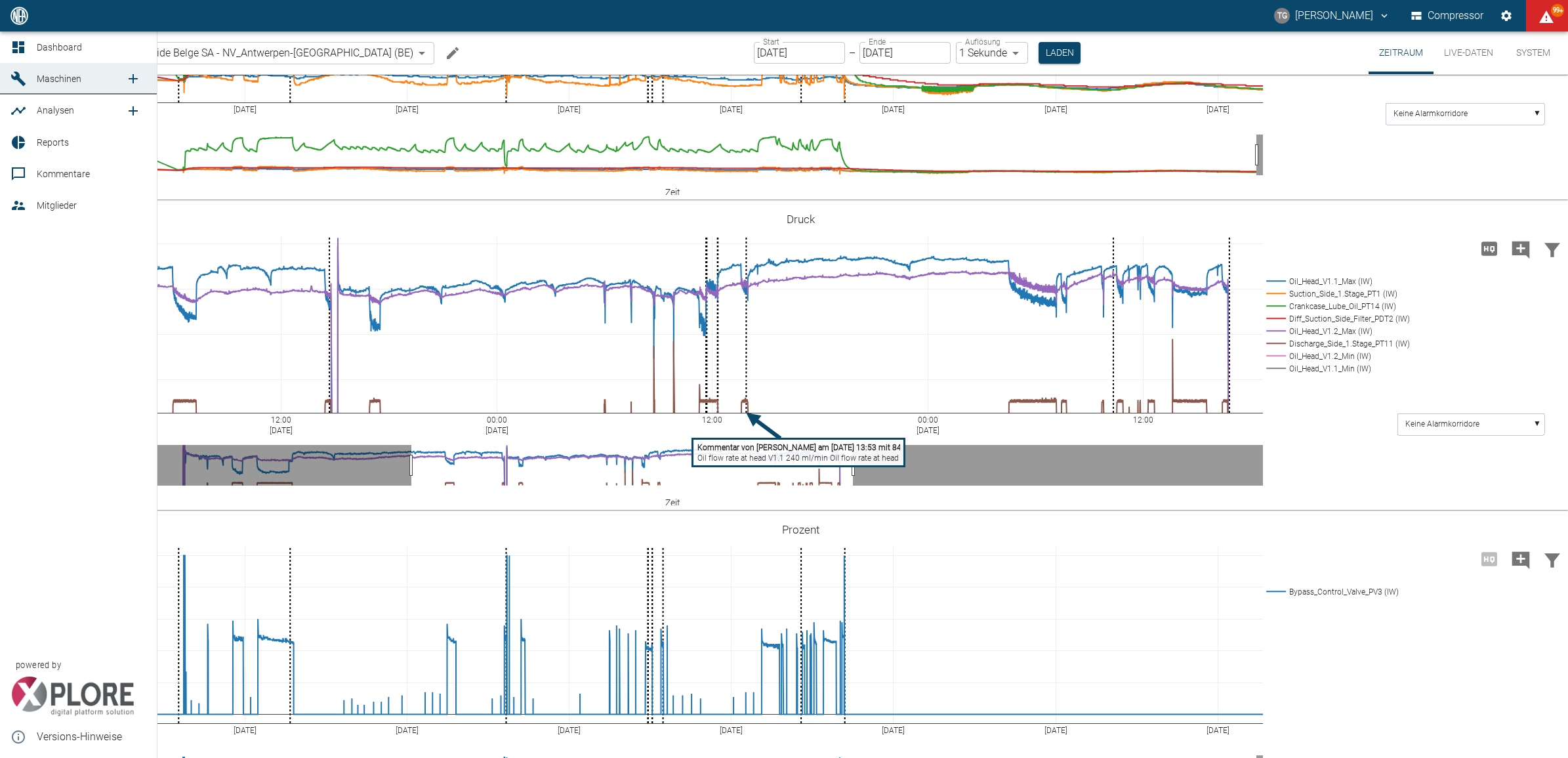
click at [11, 45] on icon at bounding box center [19, 47] width 16 height 16
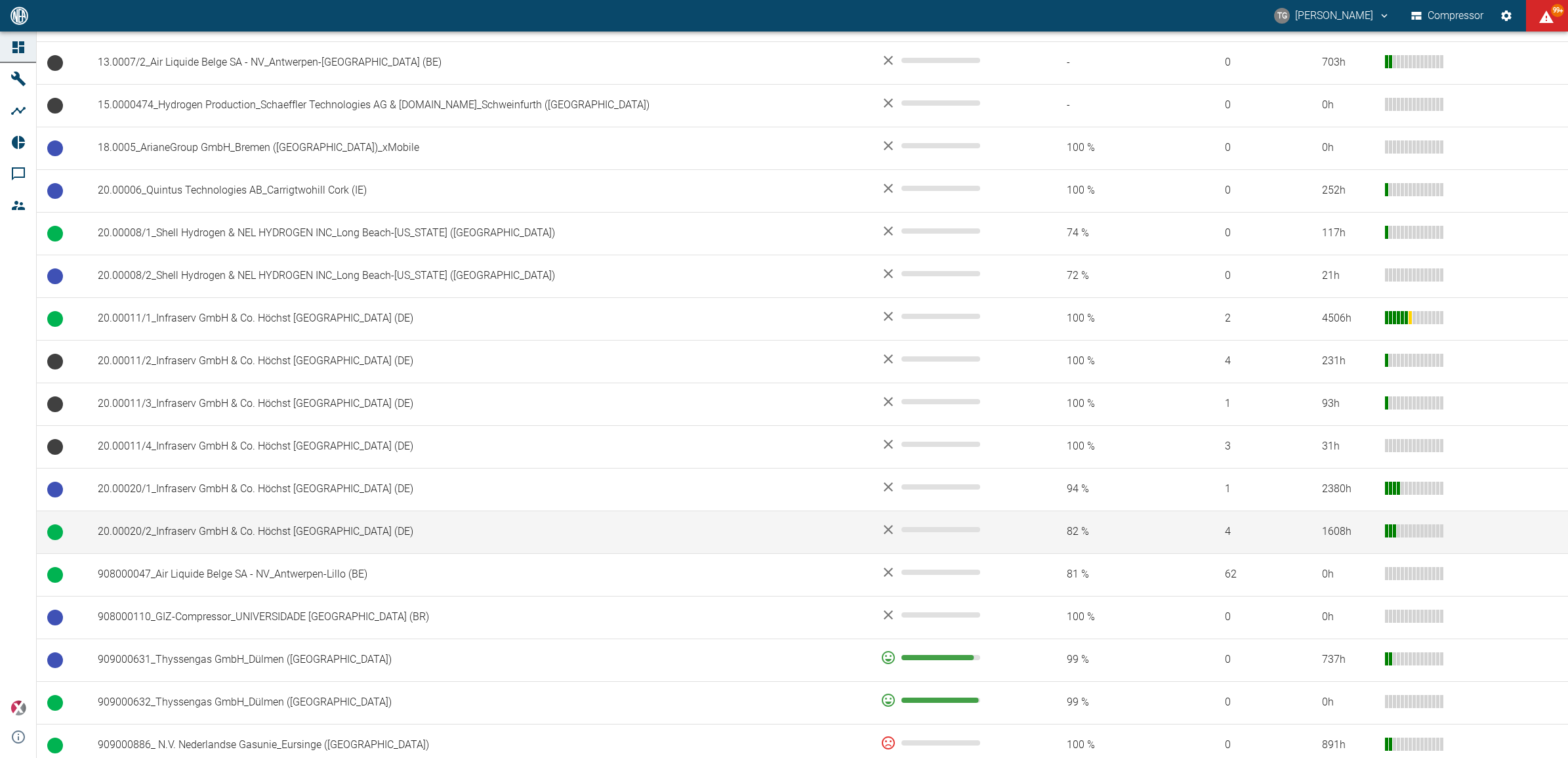
scroll to position [493, 0]
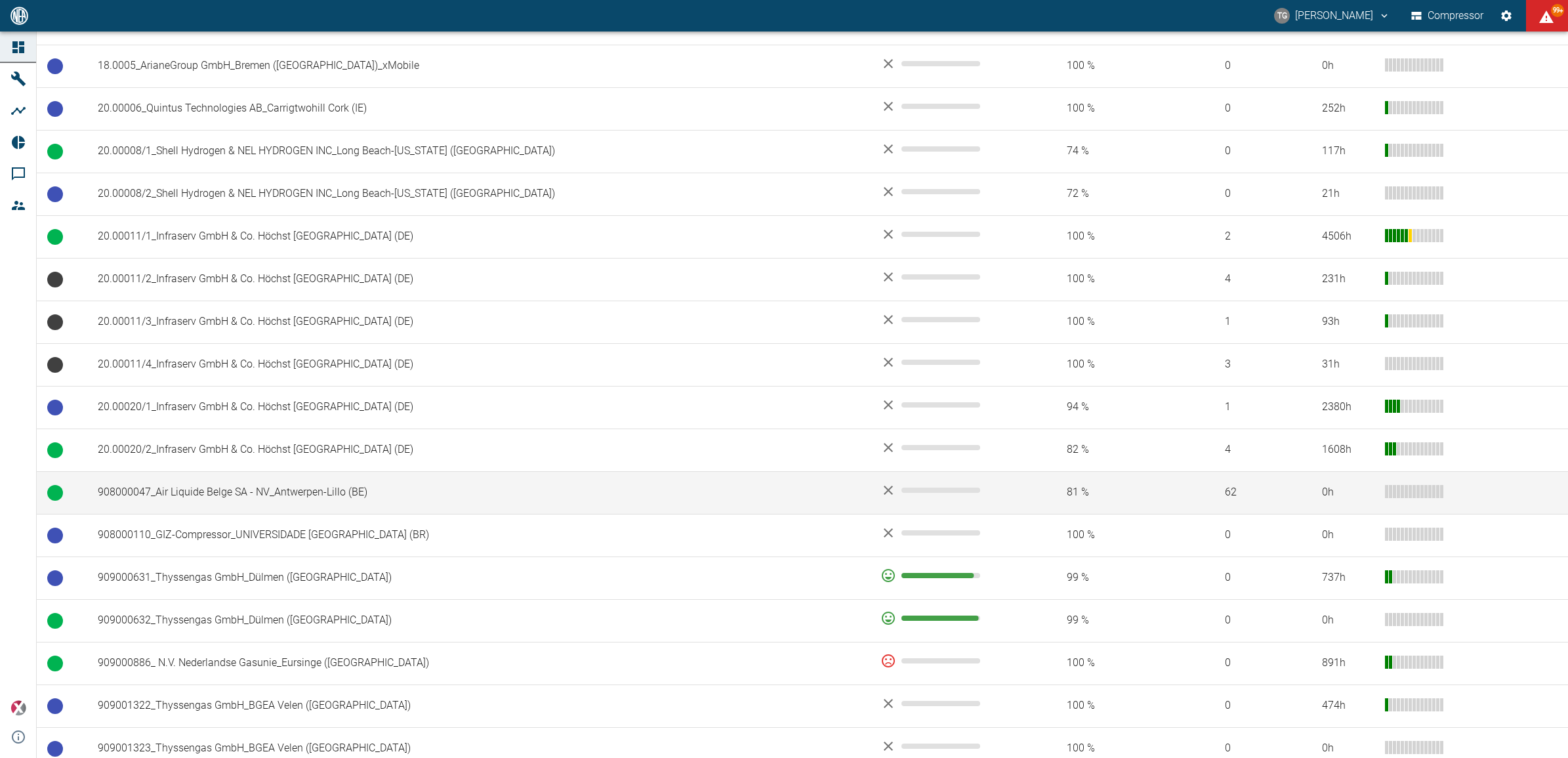
click at [200, 503] on td "908000047_Air Liquide Belge SA - NV_Antwerpen-Lillo (BE)" at bounding box center [479, 493] width 783 height 43
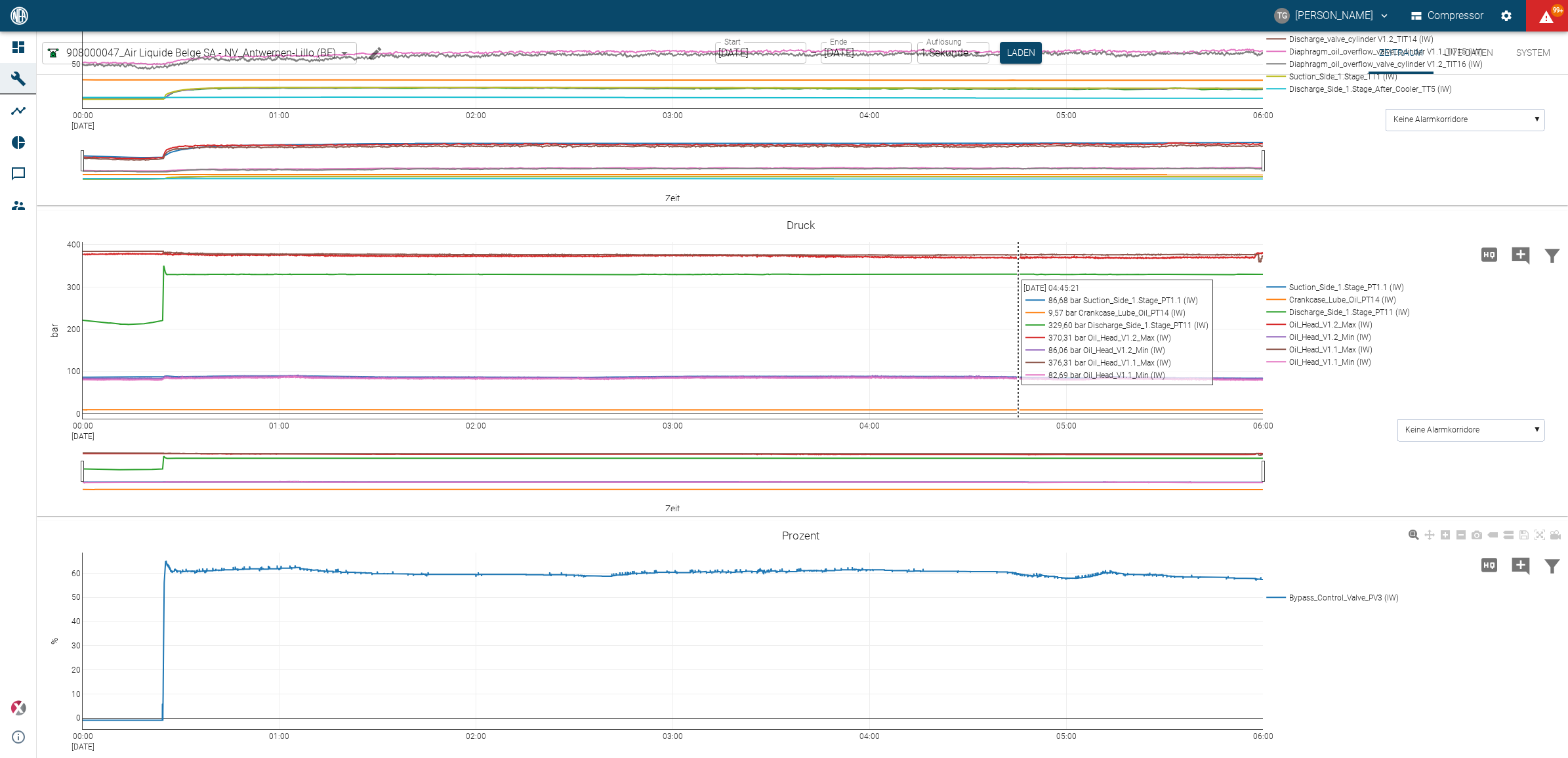
scroll to position [984, 0]
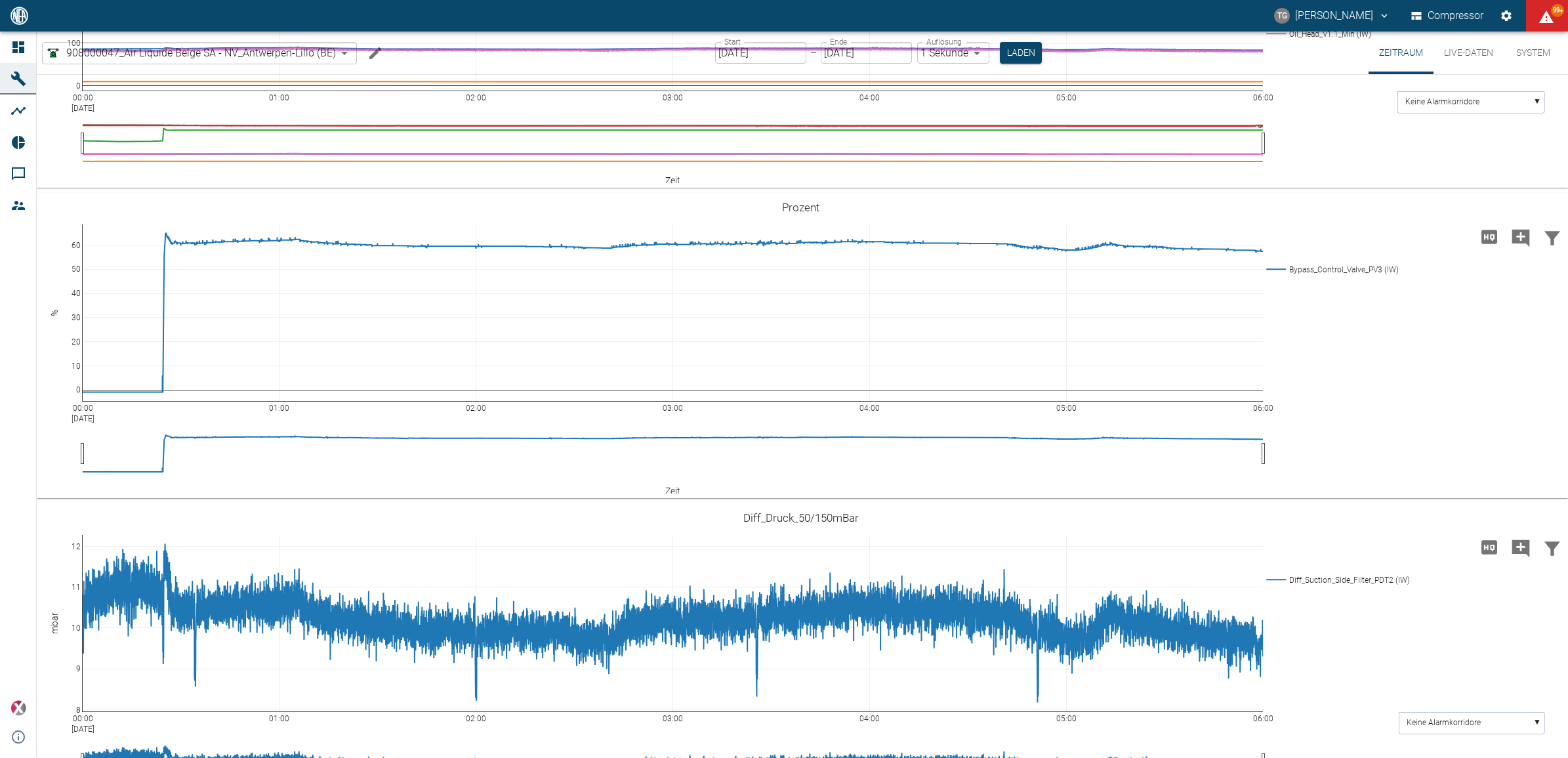
click at [746, 40] on div "Start 25.08.2025 Start – Ende 25.08.2025 Ende Auflösung 1 Sekunde 1sec Auflösun…" at bounding box center [878, 53] width 327 height 43
click at [750, 47] on input "[DATE]" at bounding box center [761, 53] width 91 height 22
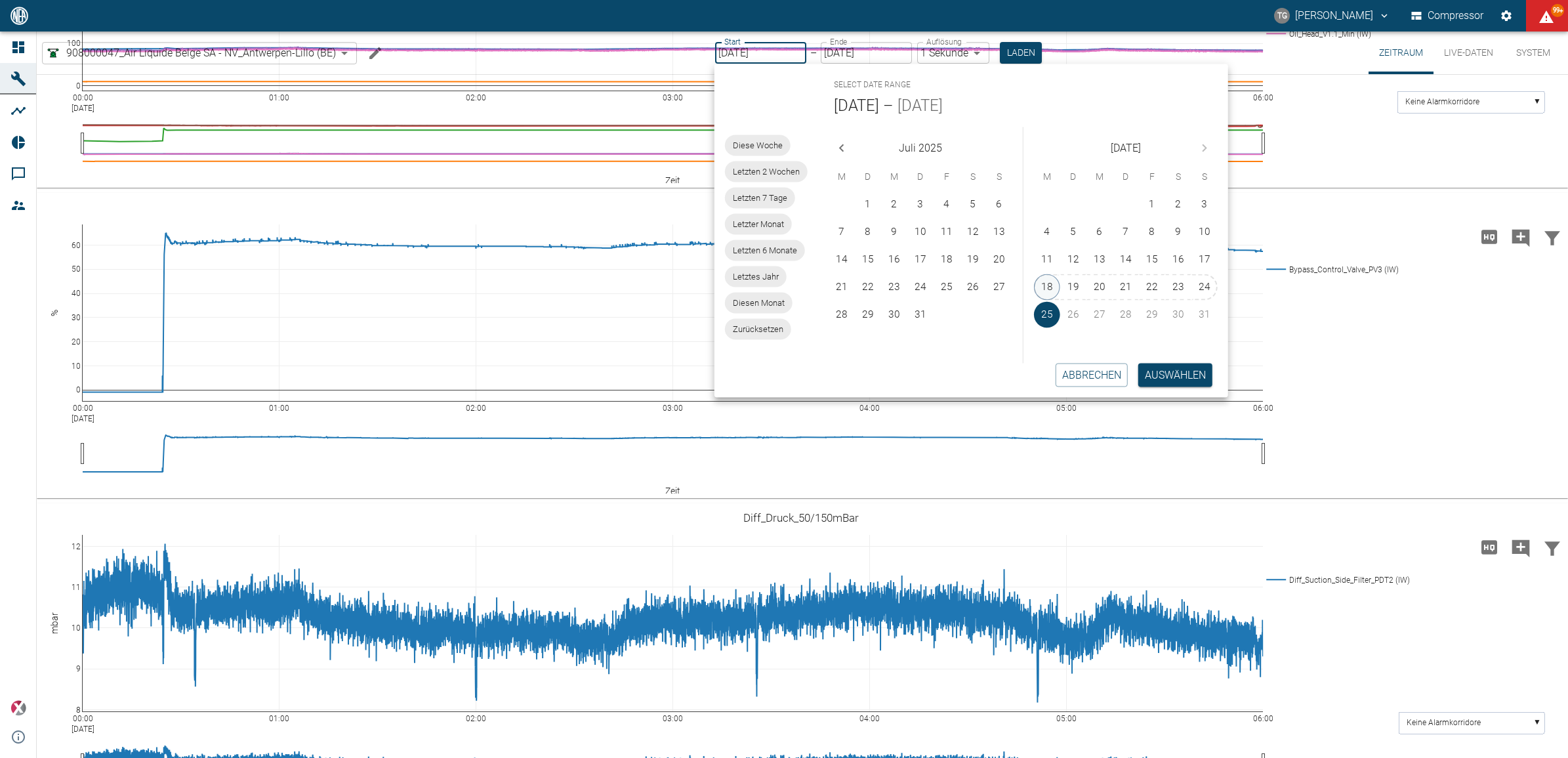
click at [1048, 286] on button "18" at bounding box center [1047, 287] width 26 height 26
type input "18.08.2025"
type input "2min"
click at [1196, 380] on button "Auswählen" at bounding box center [1176, 375] width 74 height 24
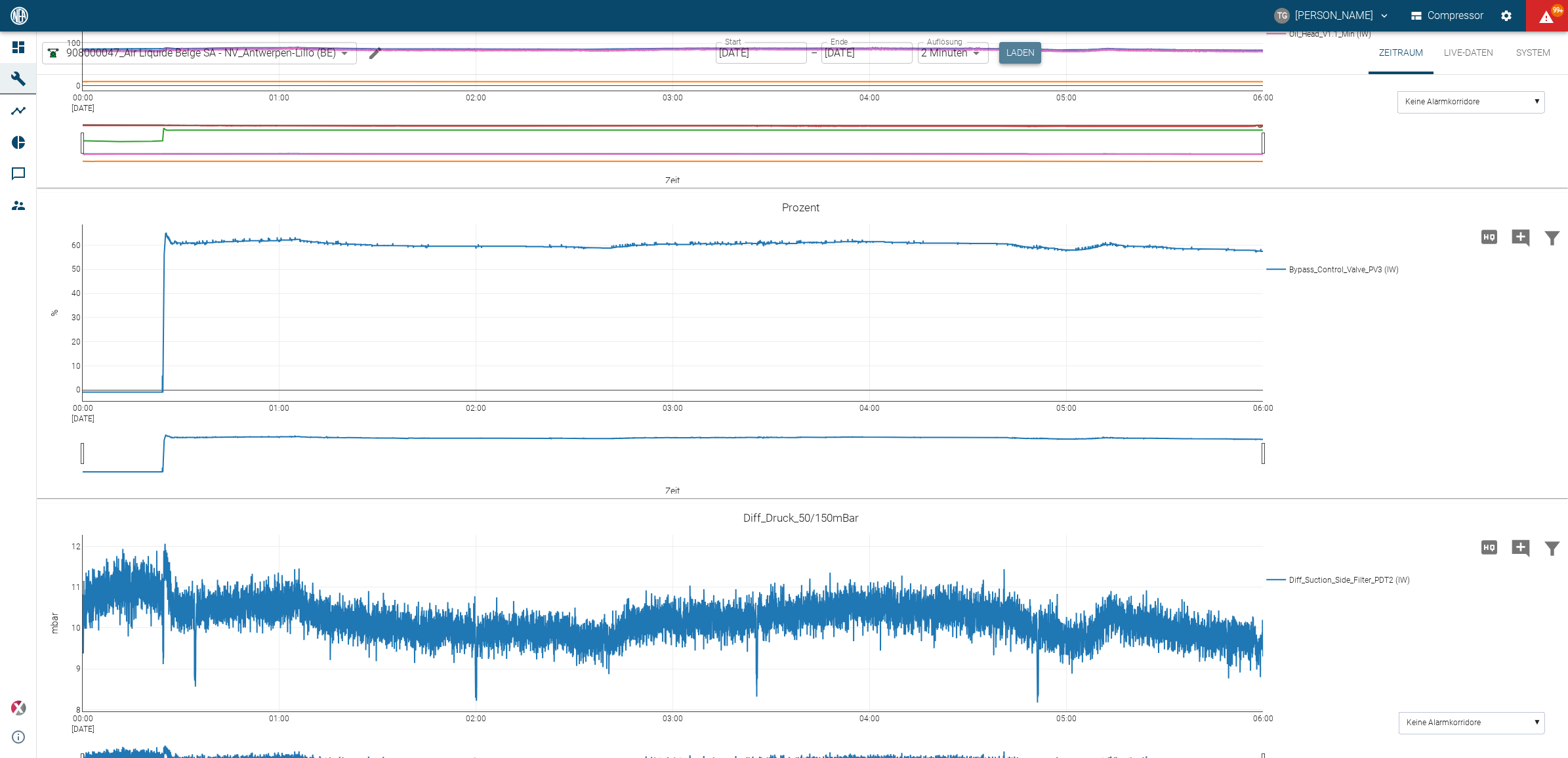
click at [1012, 51] on button "Laden" at bounding box center [1020, 53] width 42 height 22
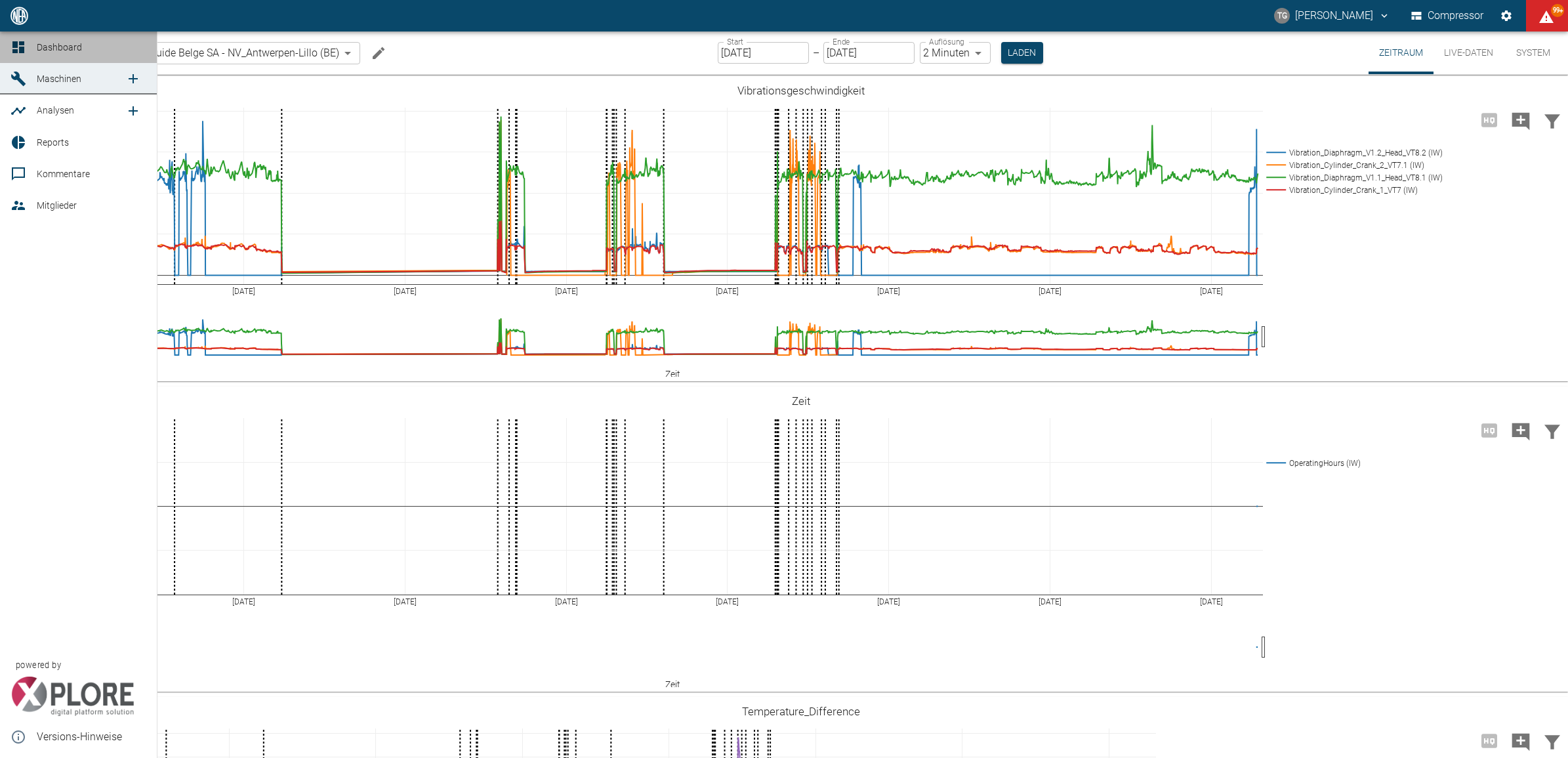
click at [14, 50] on icon at bounding box center [18, 47] width 12 height 12
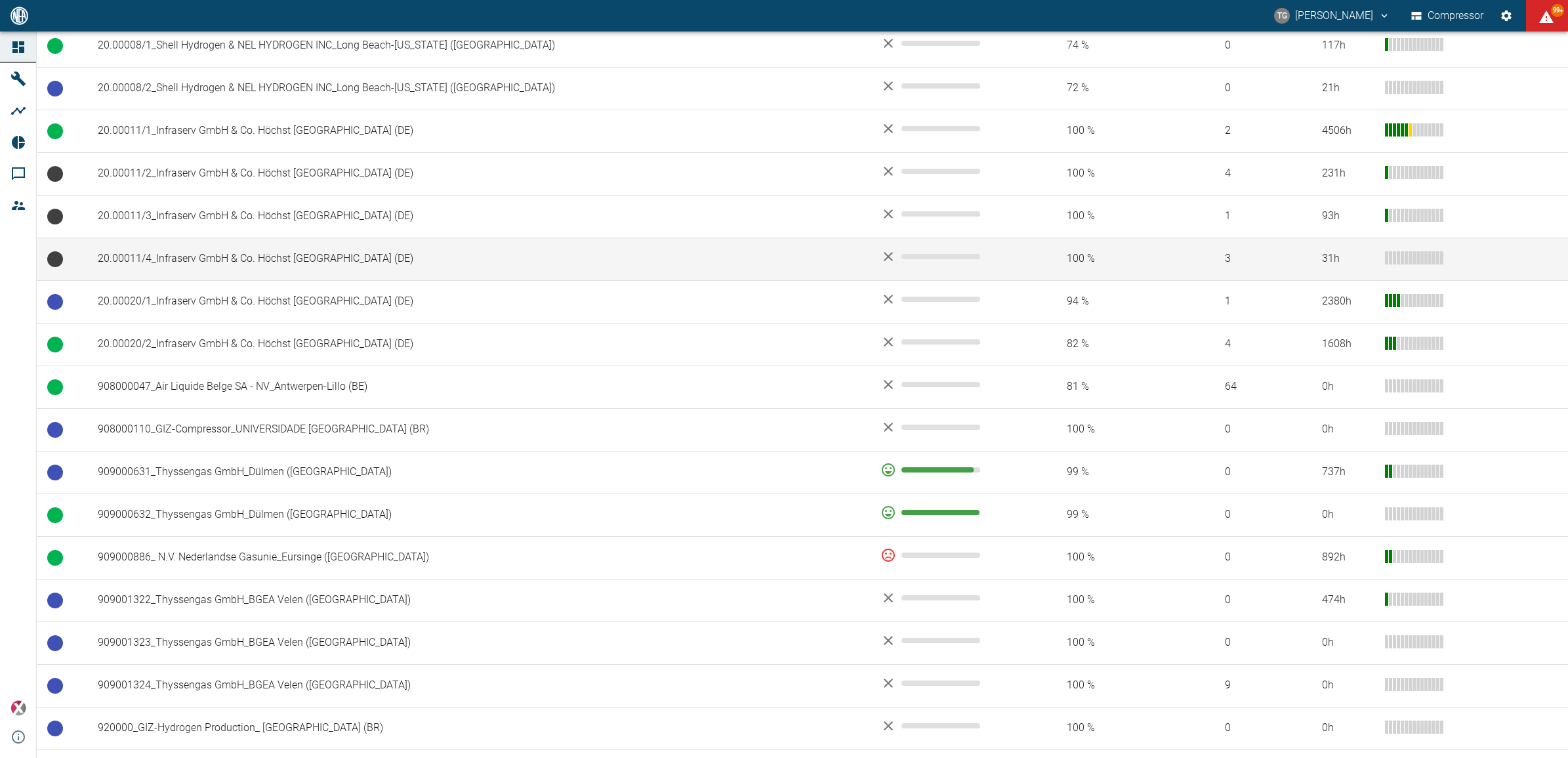
scroll to position [807, 0]
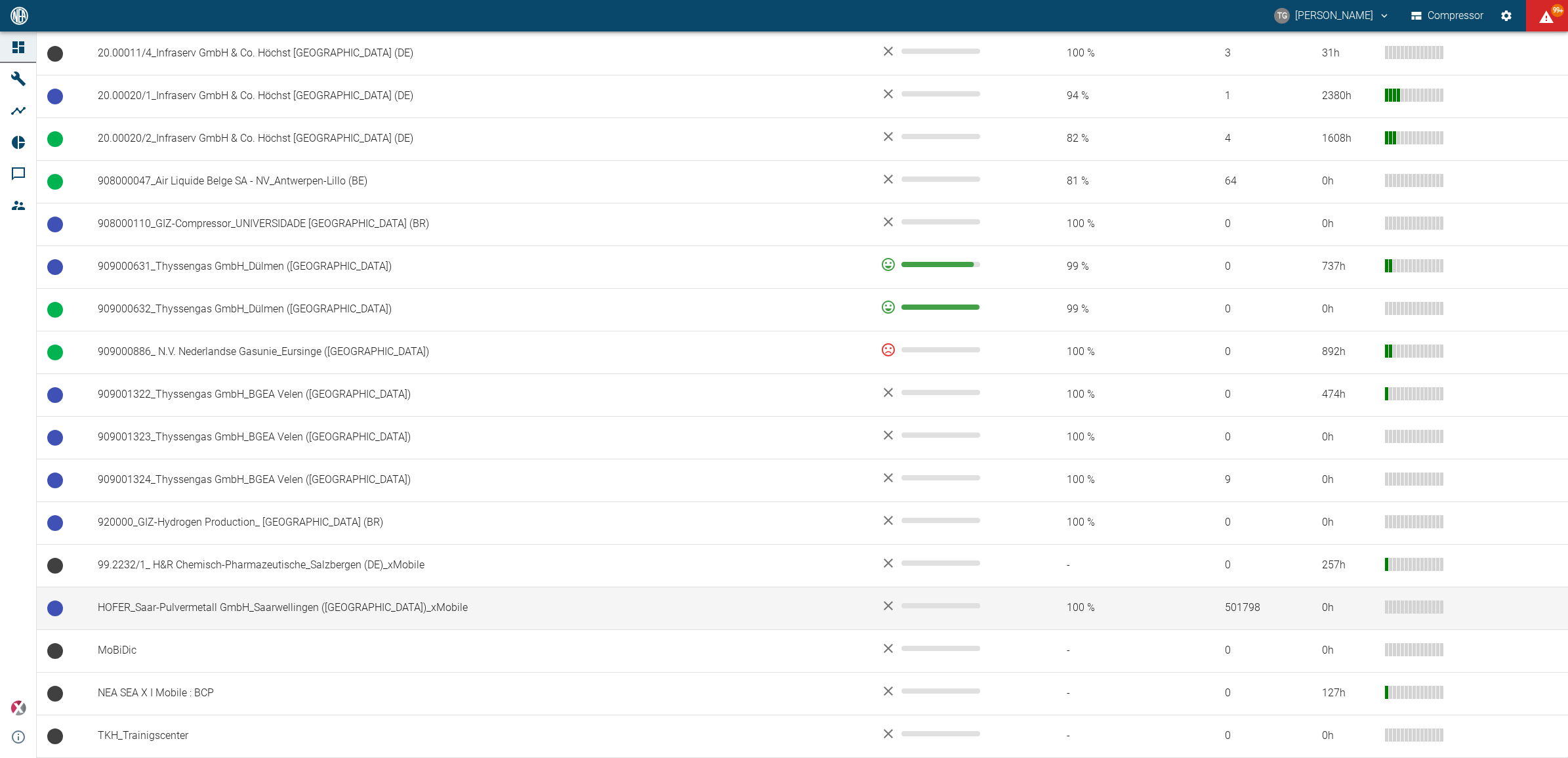
click at [187, 608] on td "HOFER_Saar-Pulvermetall GmbH_Saarwellingen ([GEOGRAPHIC_DATA])_xMobile" at bounding box center [479, 608] width 783 height 43
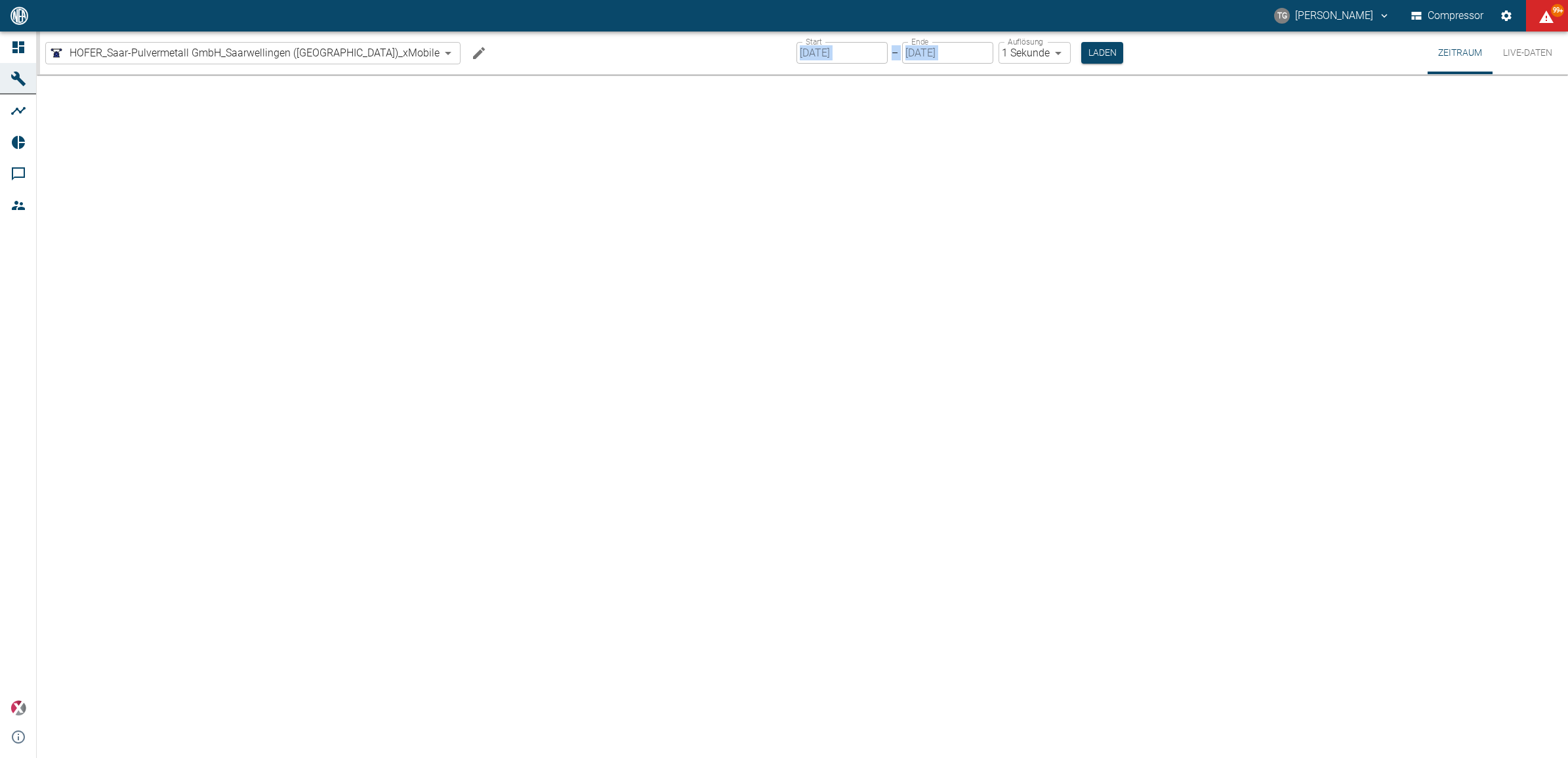
click at [187, 608] on div at bounding box center [802, 416] width 1531 height 684
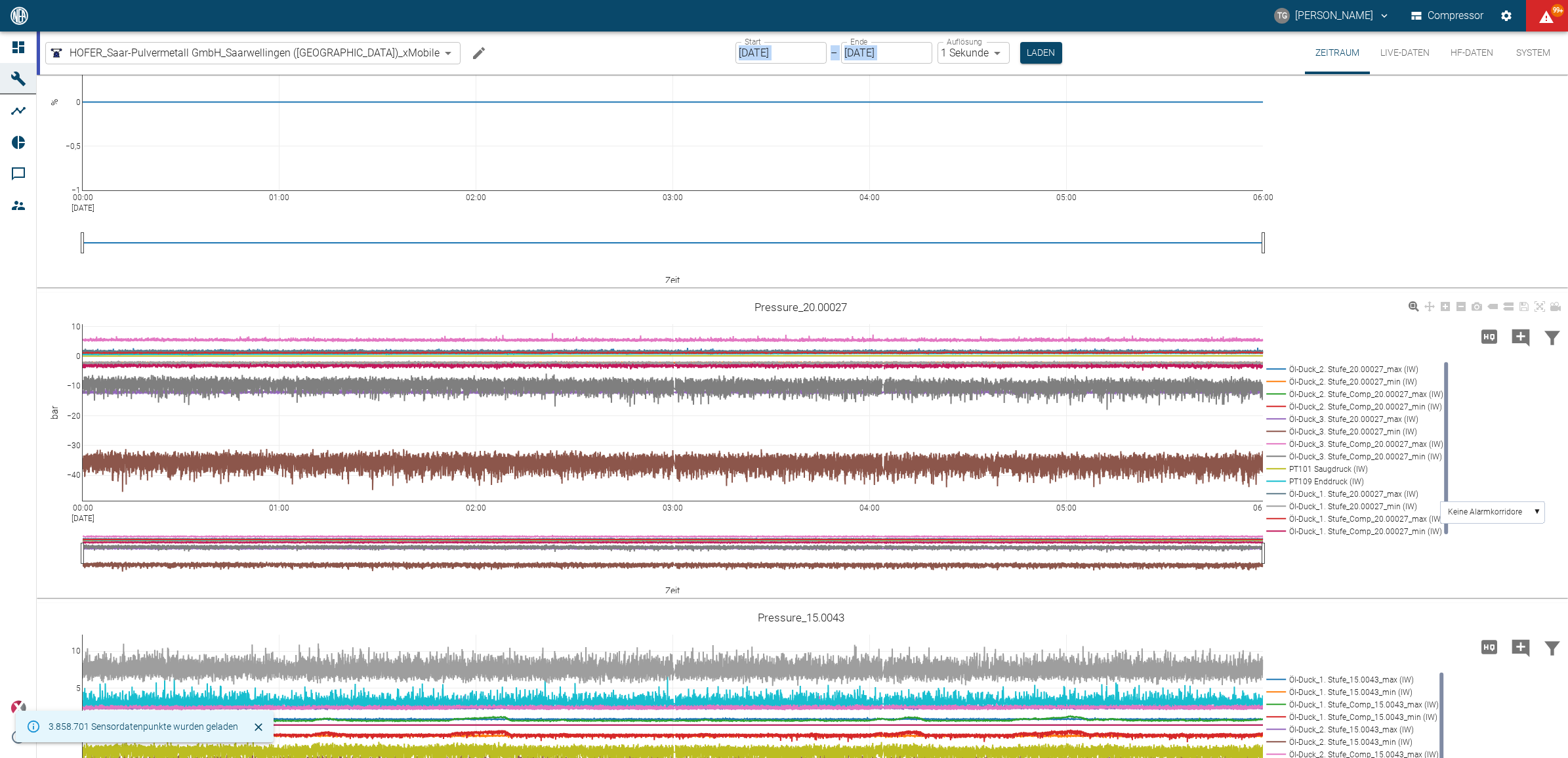
scroll to position [1178, 0]
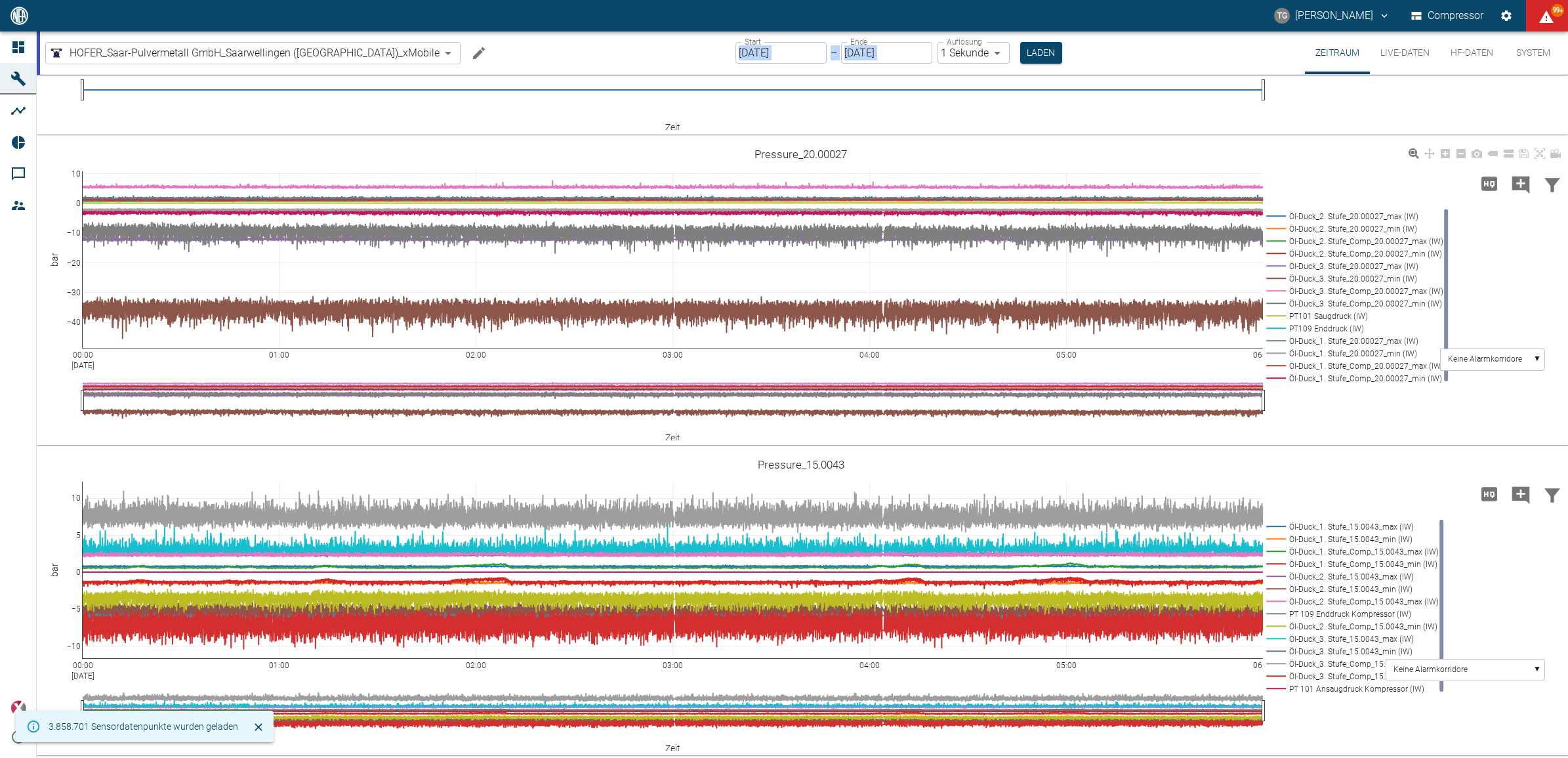
click at [1389, 51] on button "Live-Daten" at bounding box center [1405, 53] width 70 height 43
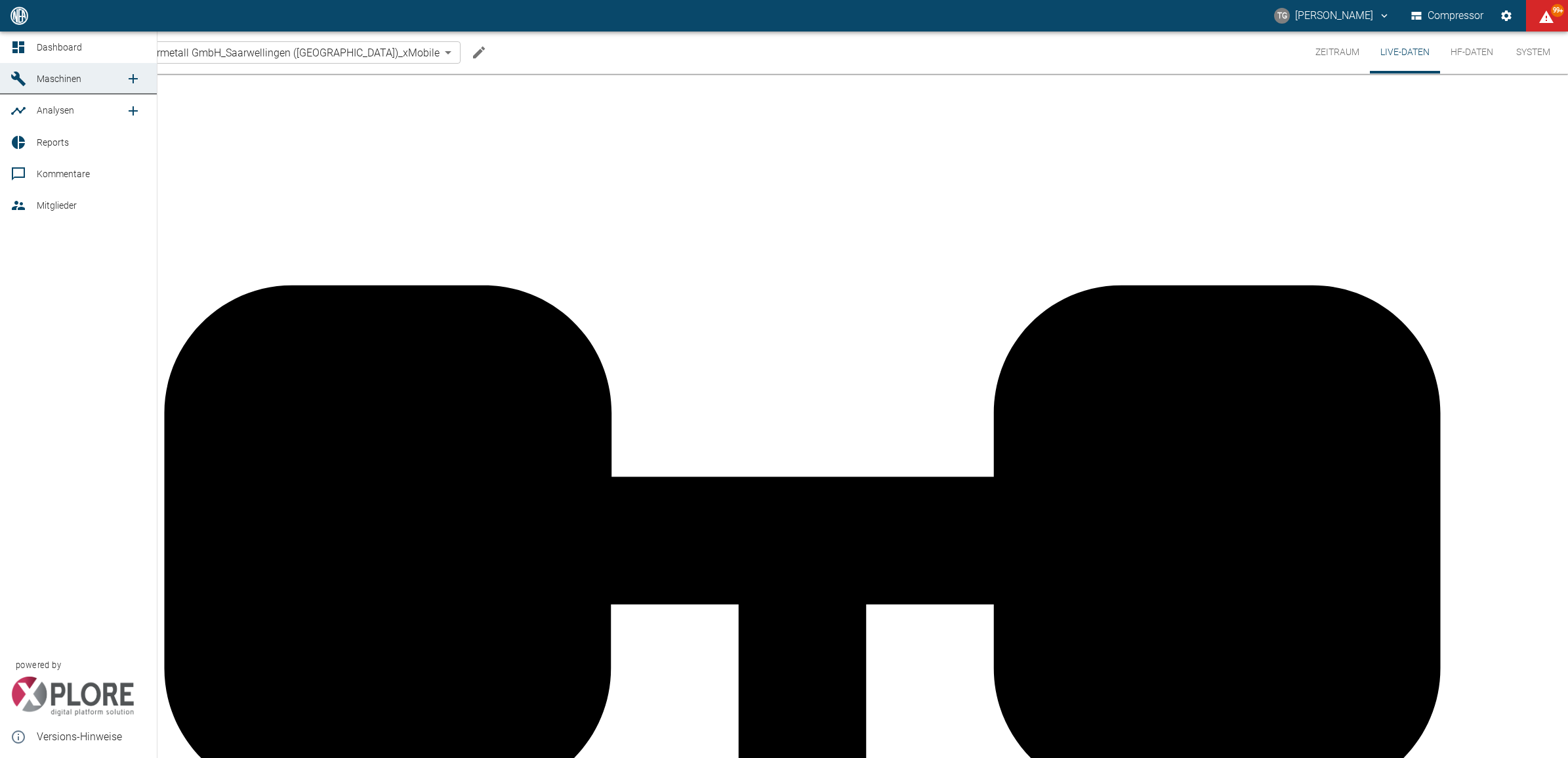
click at [14, 46] on icon at bounding box center [18, 47] width 12 height 12
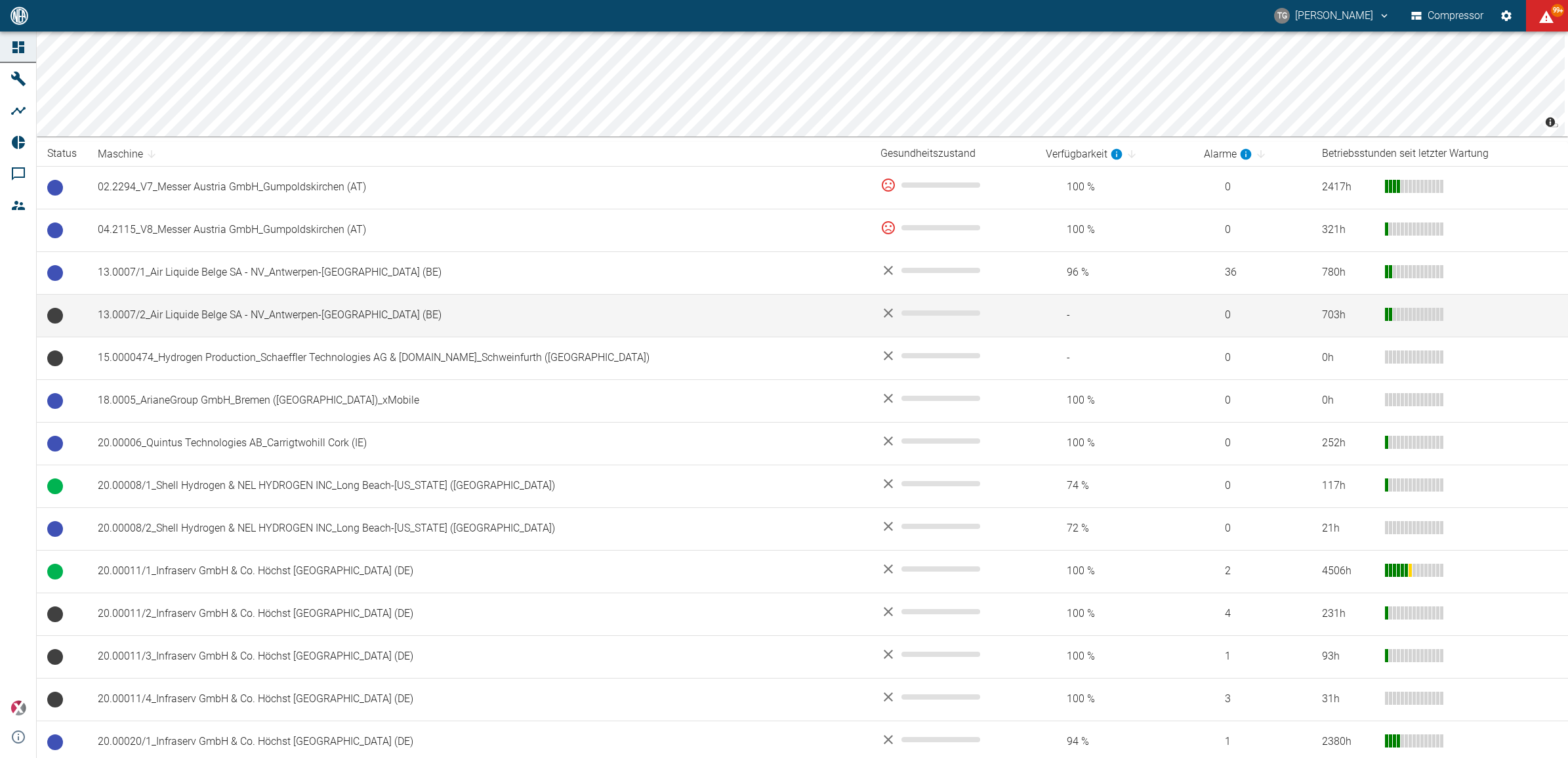
scroll to position [164, 0]
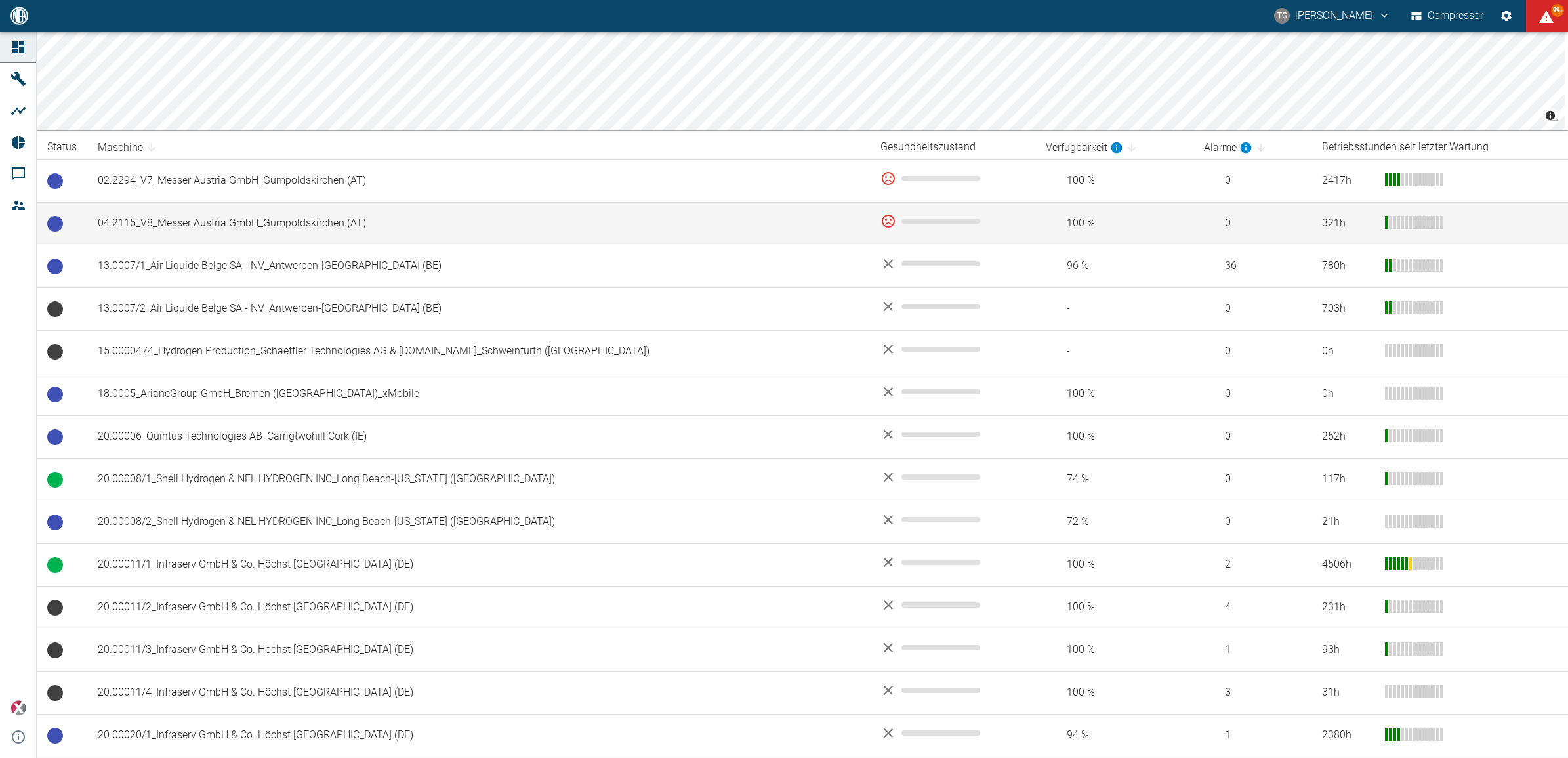
click at [290, 220] on td "04.2115_V8_Messer Austria GmbH_Gumpoldskirchen (AT)" at bounding box center [479, 223] width 783 height 43
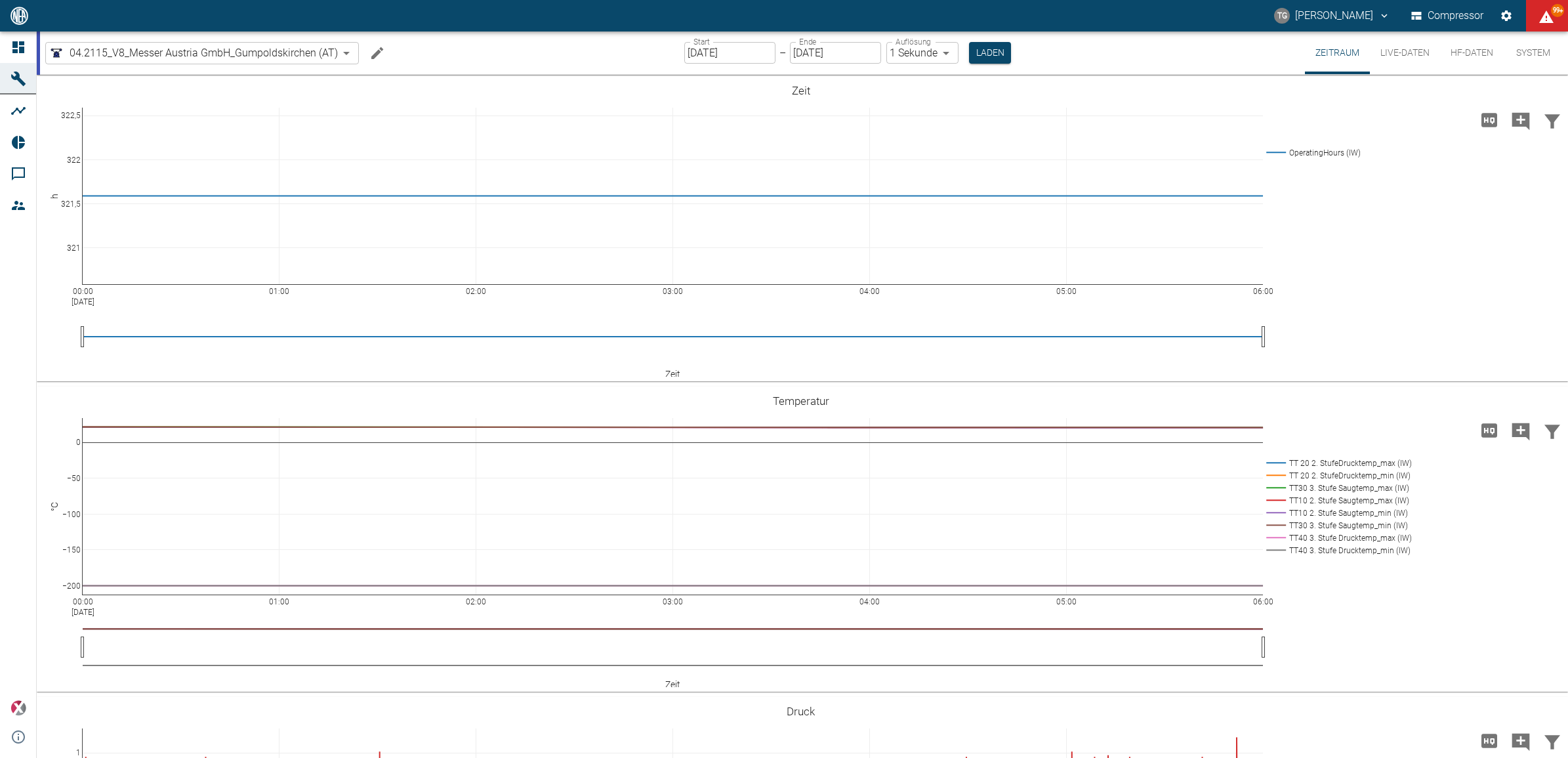
click at [1392, 53] on button "Live-Daten" at bounding box center [1405, 53] width 70 height 43
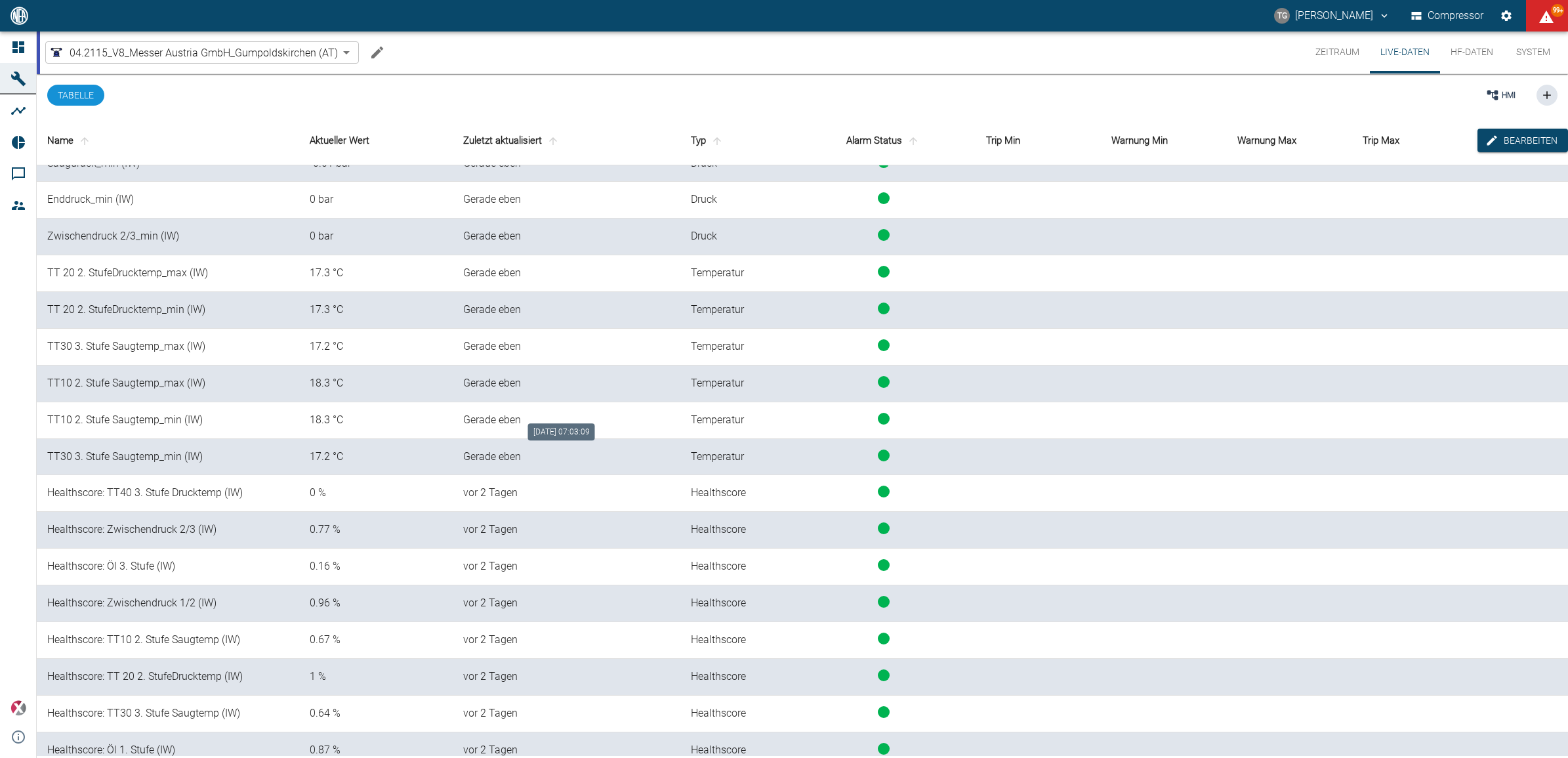
scroll to position [624, 0]
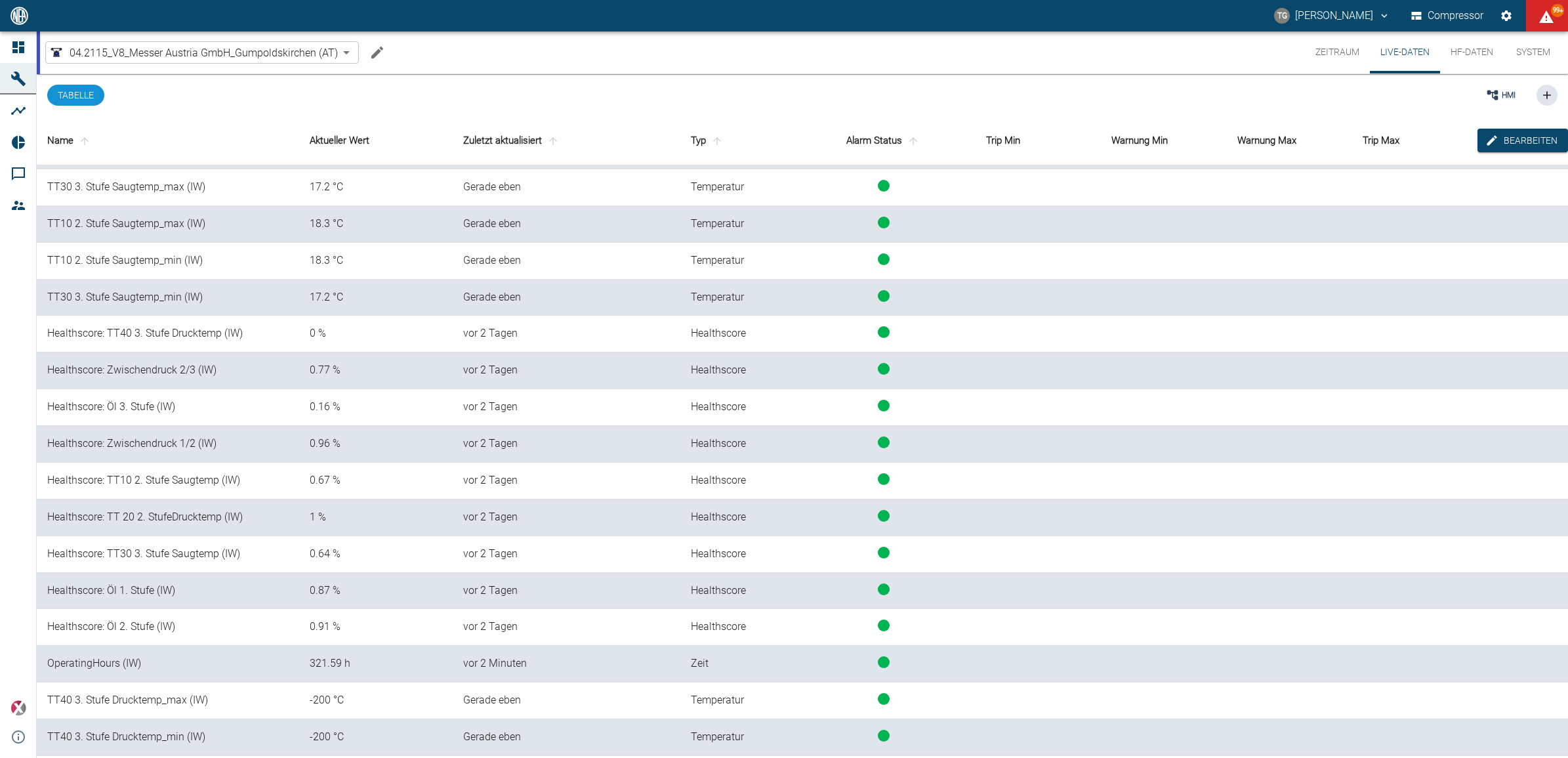
click at [1329, 53] on button "Zeitraum" at bounding box center [1337, 53] width 65 height 42
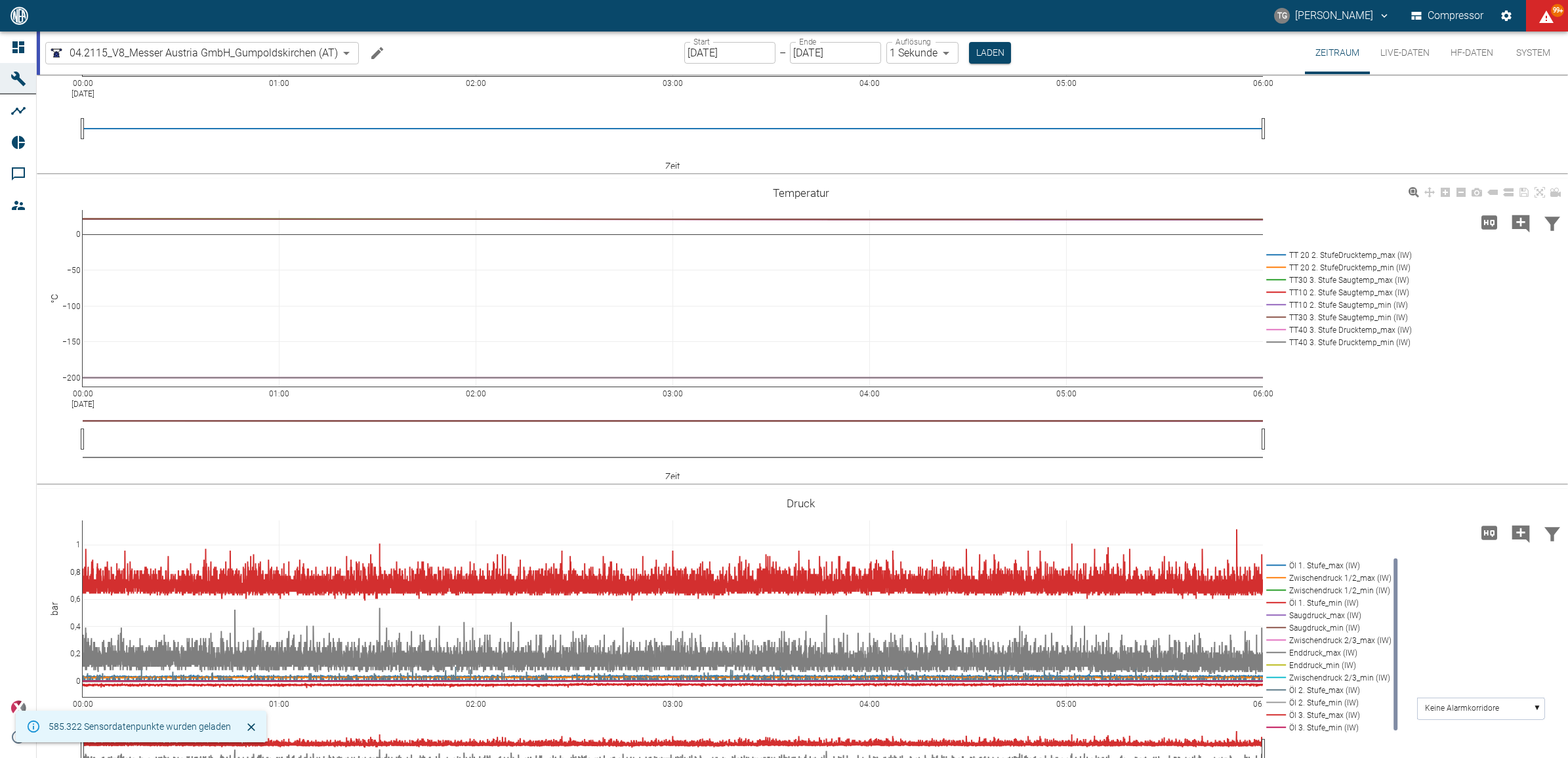
scroll to position [248, 0]
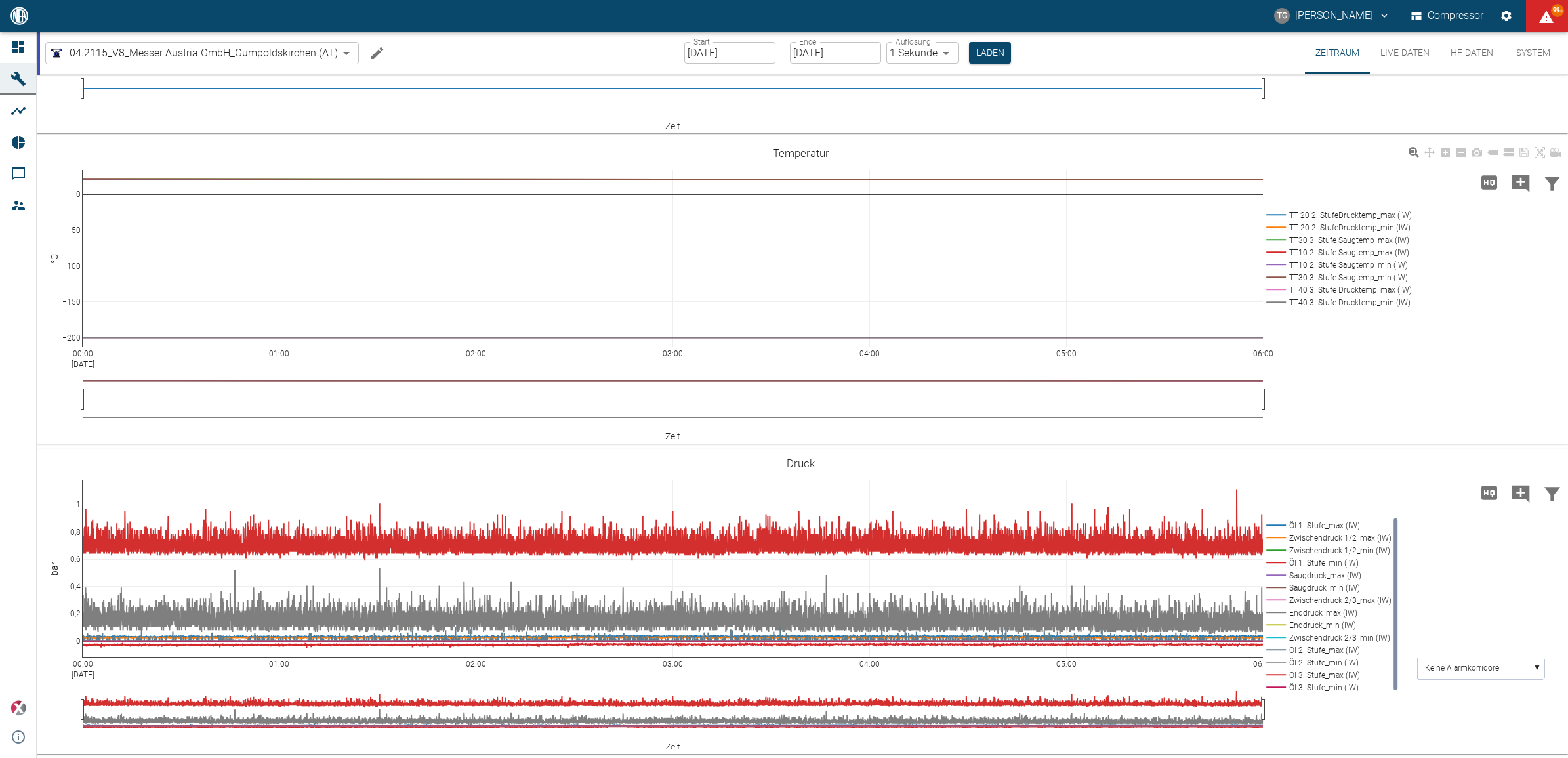
click at [1274, 299] on rect at bounding box center [1337, 302] width 147 height 12
click at [1277, 286] on rect at bounding box center [1337, 289] width 147 height 12
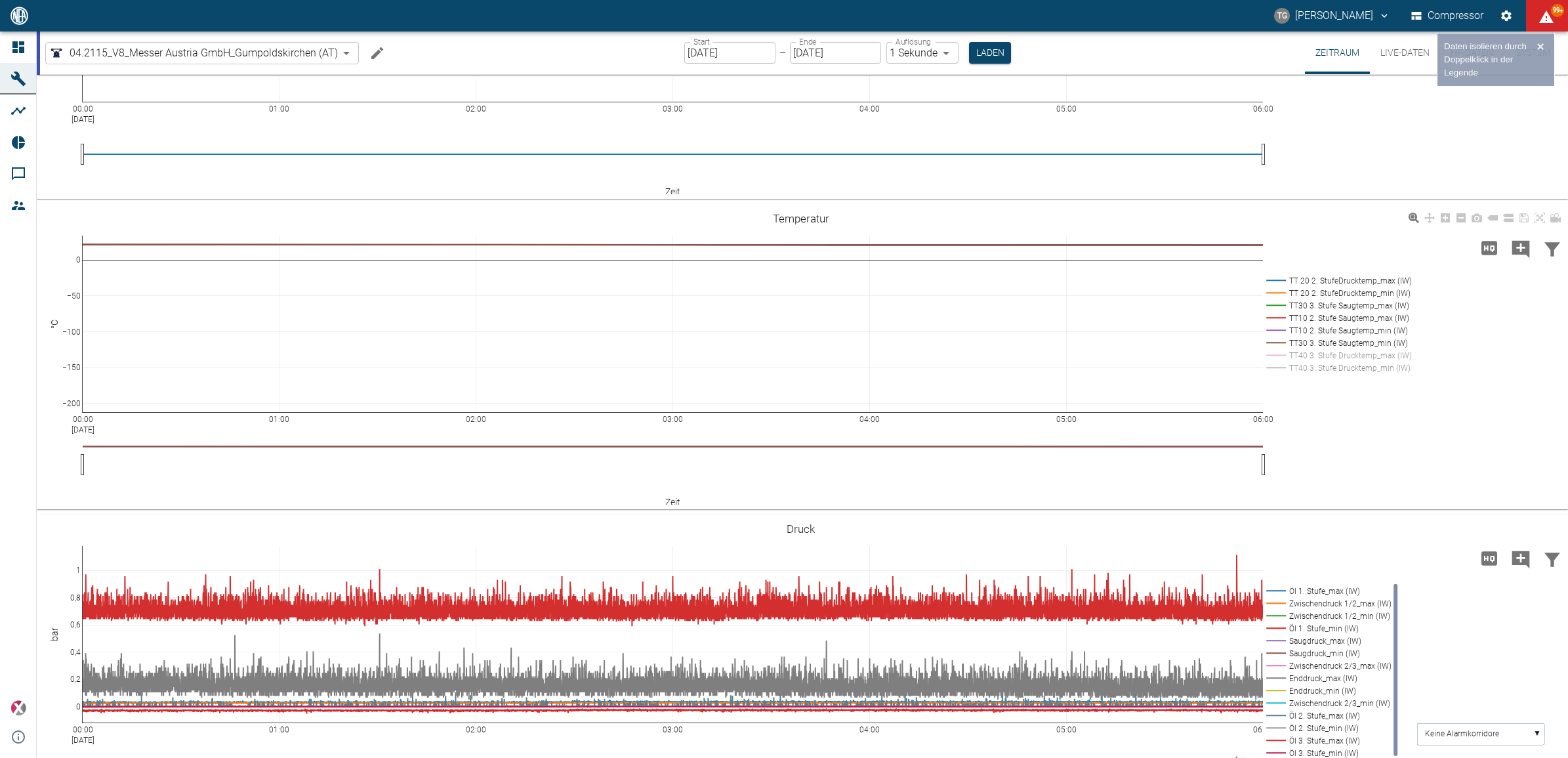
scroll to position [84, 0]
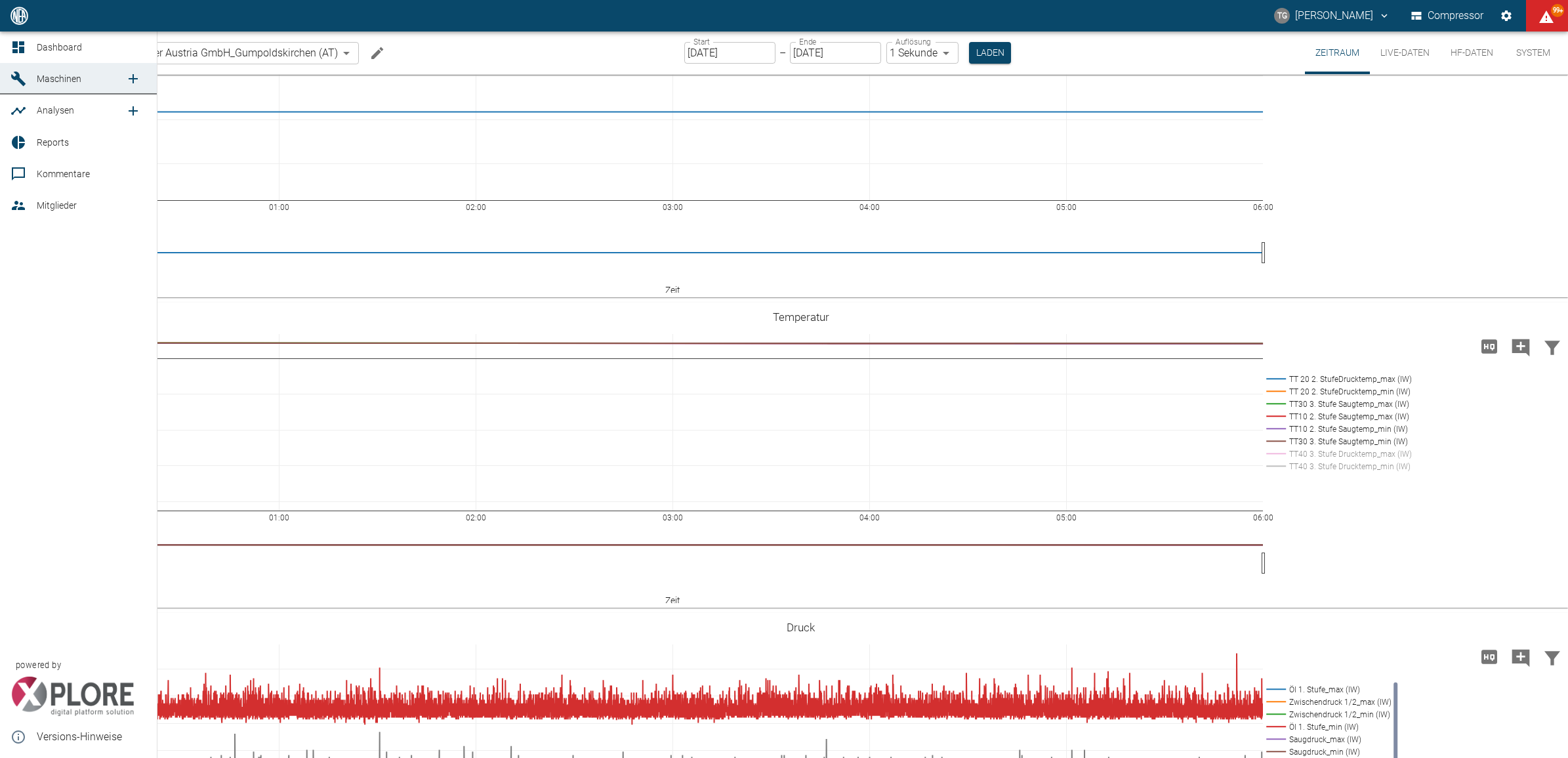
click at [18, 43] on icon at bounding box center [19, 47] width 16 height 16
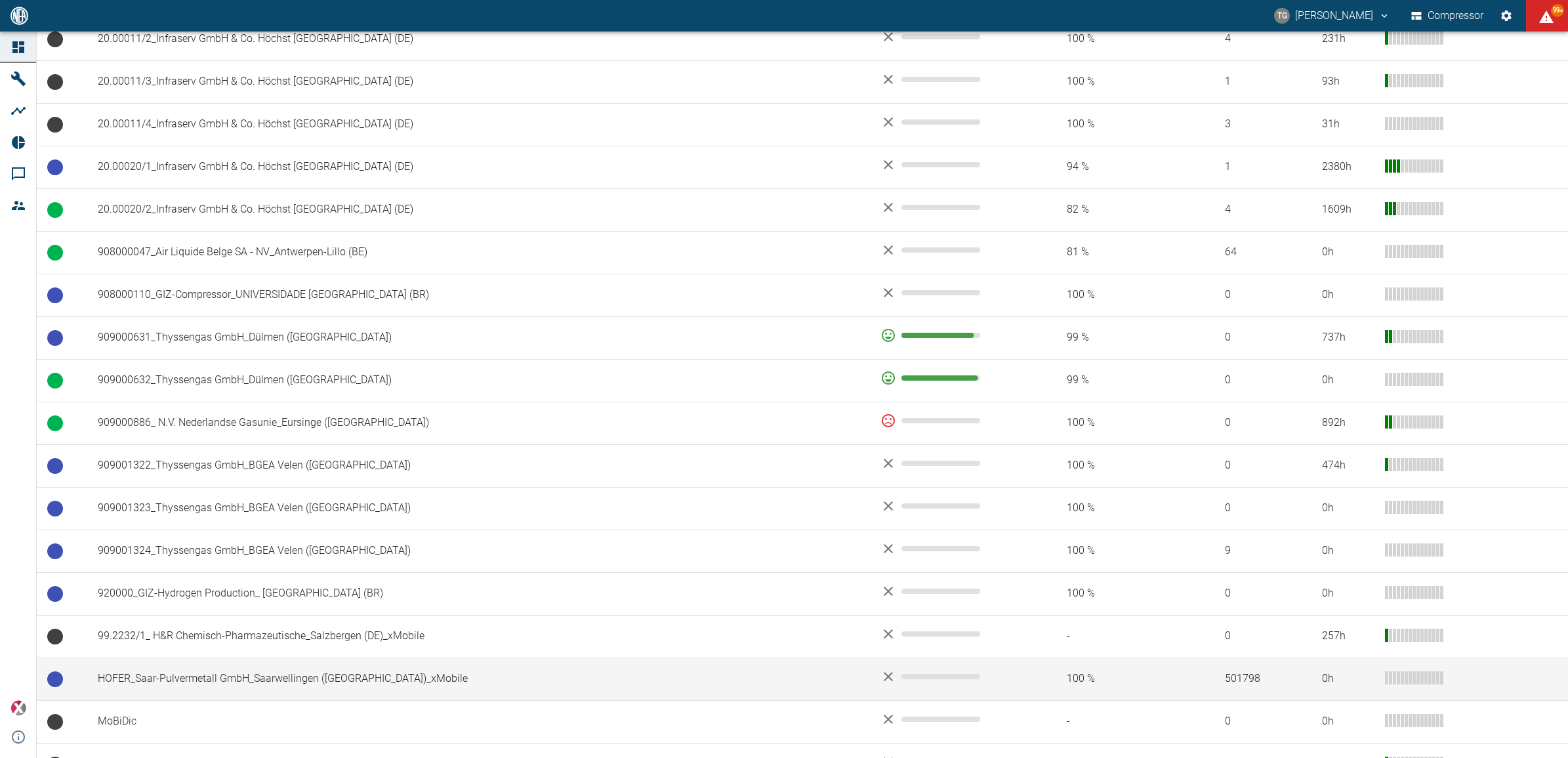
scroll to position [807, 0]
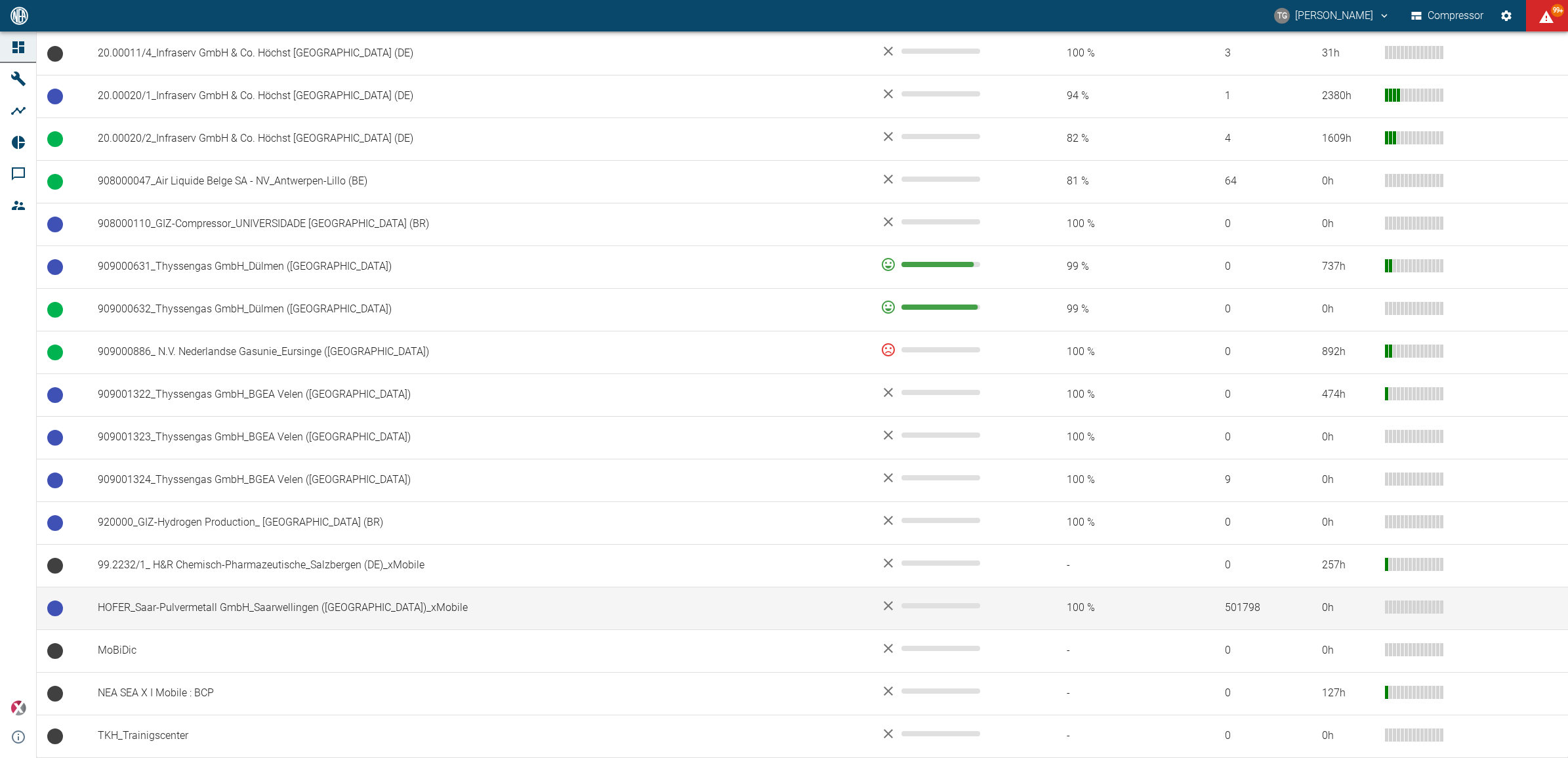
click at [197, 610] on td "HOFER_Saar-Pulvermetall GmbH_Saarwellingen ([GEOGRAPHIC_DATA])_xMobile" at bounding box center [479, 608] width 783 height 43
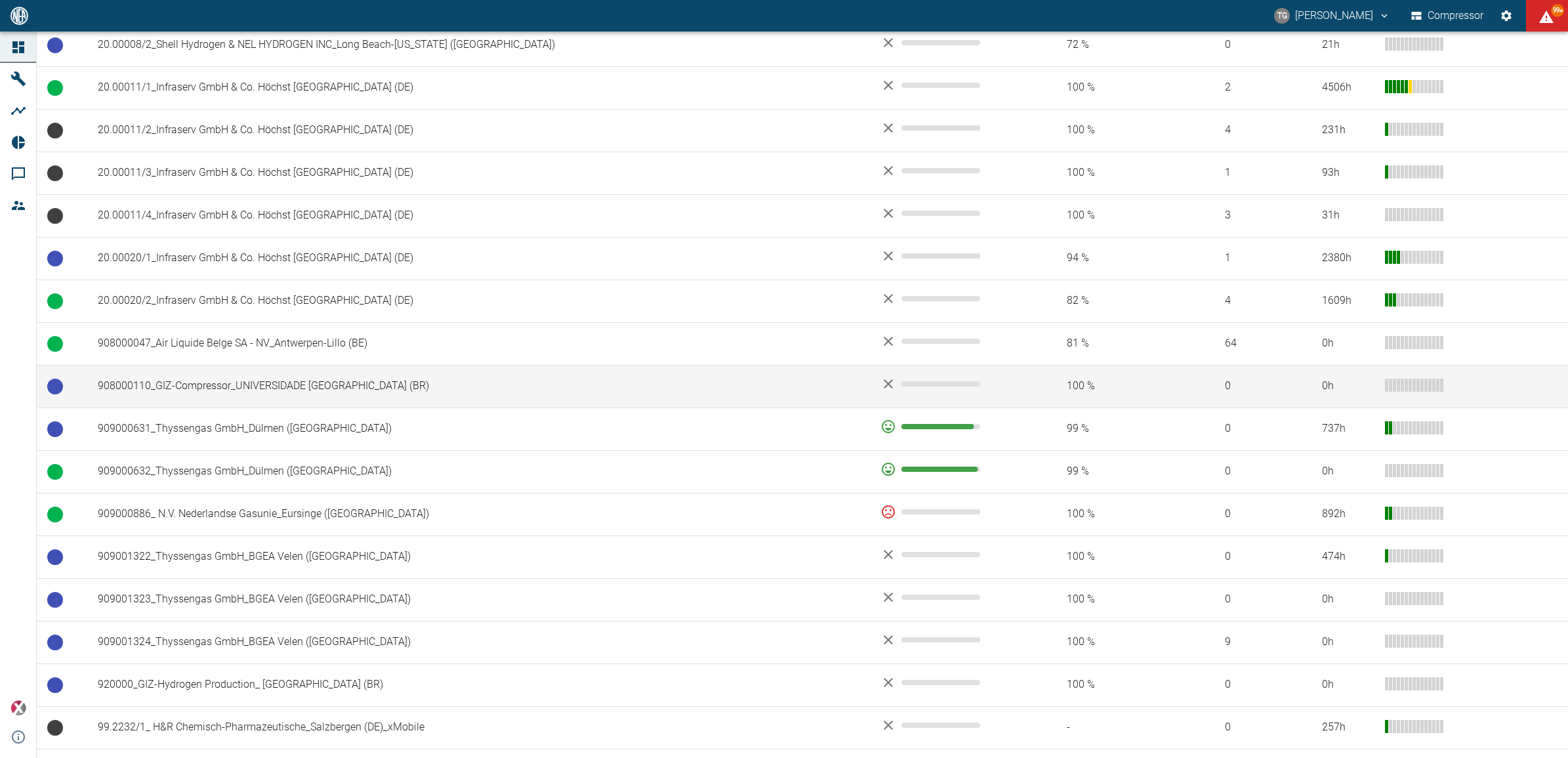
scroll to position [807, 0]
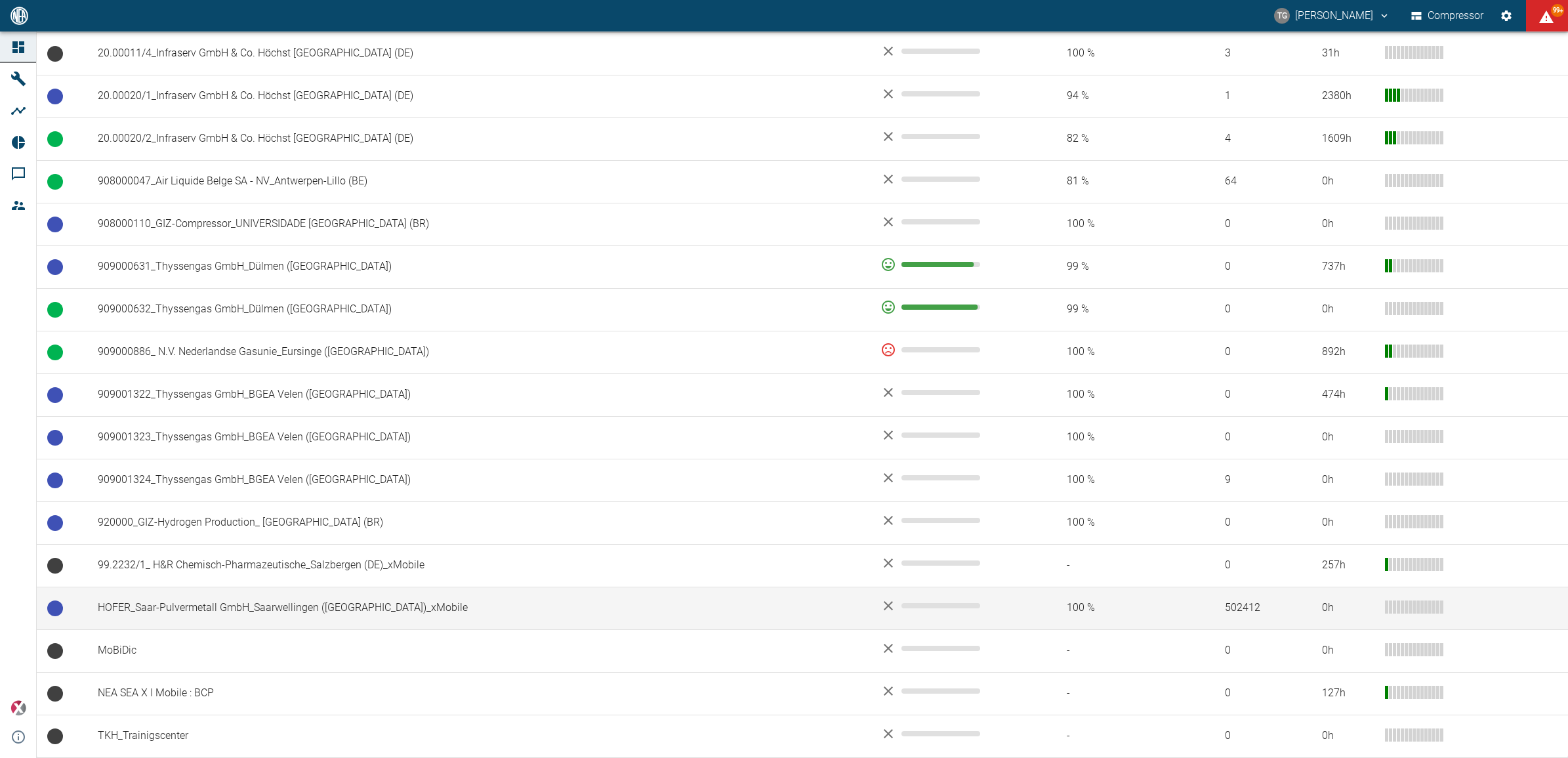
click at [181, 612] on td "HOFER_Saar-Pulvermetall GmbH_Saarwellingen (DE)_xMobile" at bounding box center [479, 608] width 783 height 43
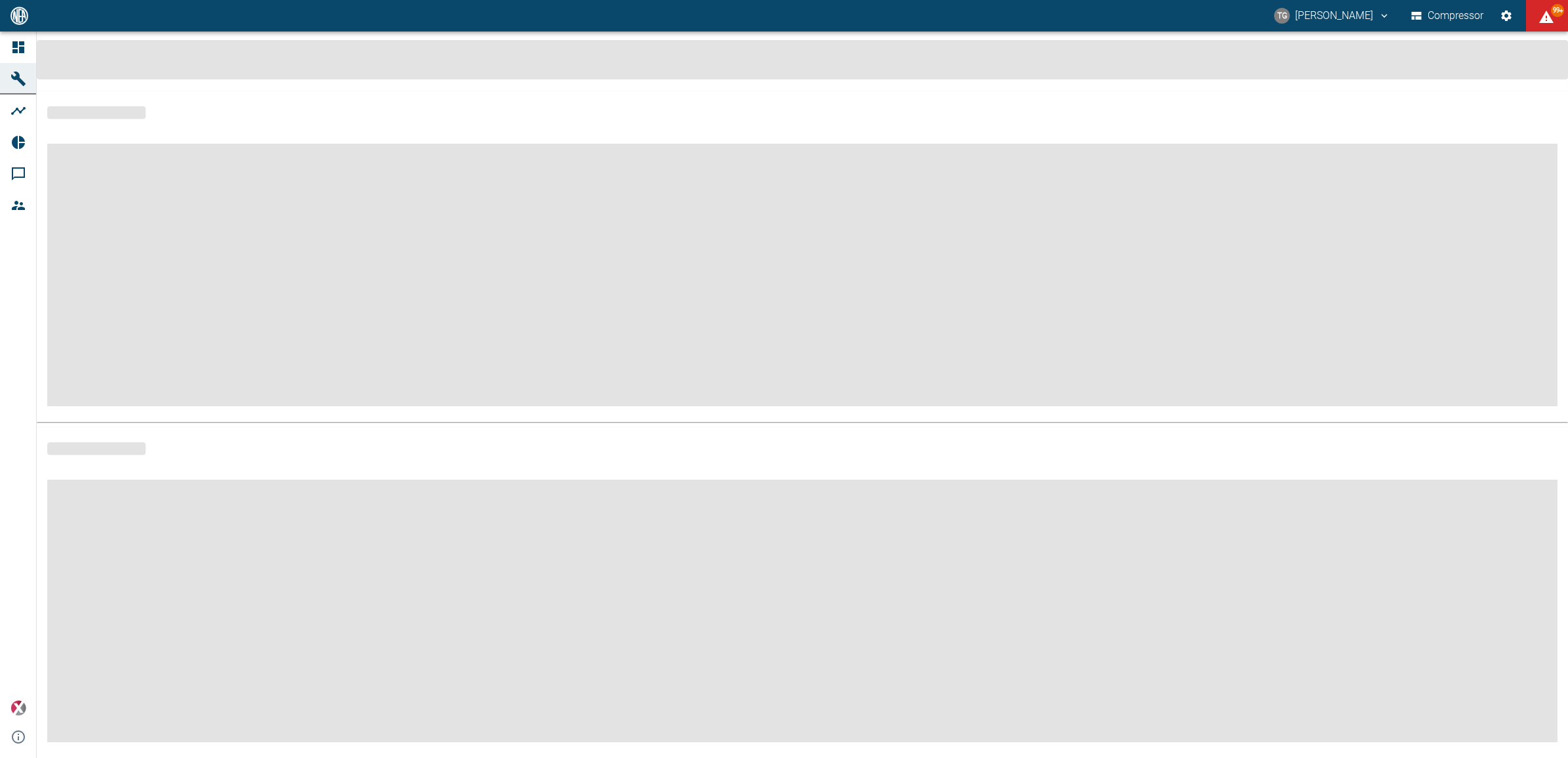
scroll to position [5, 0]
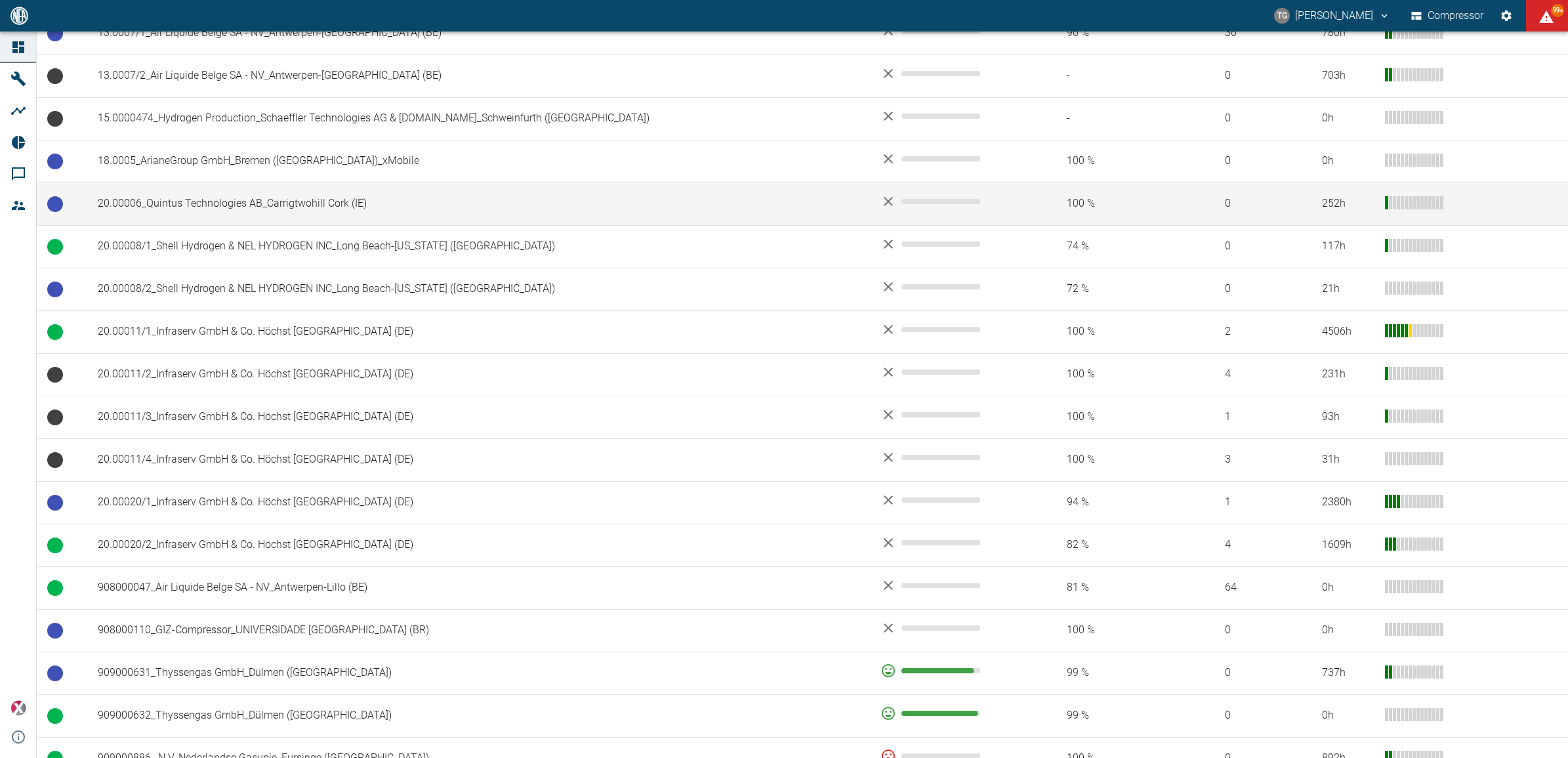
scroll to position [315, 0]
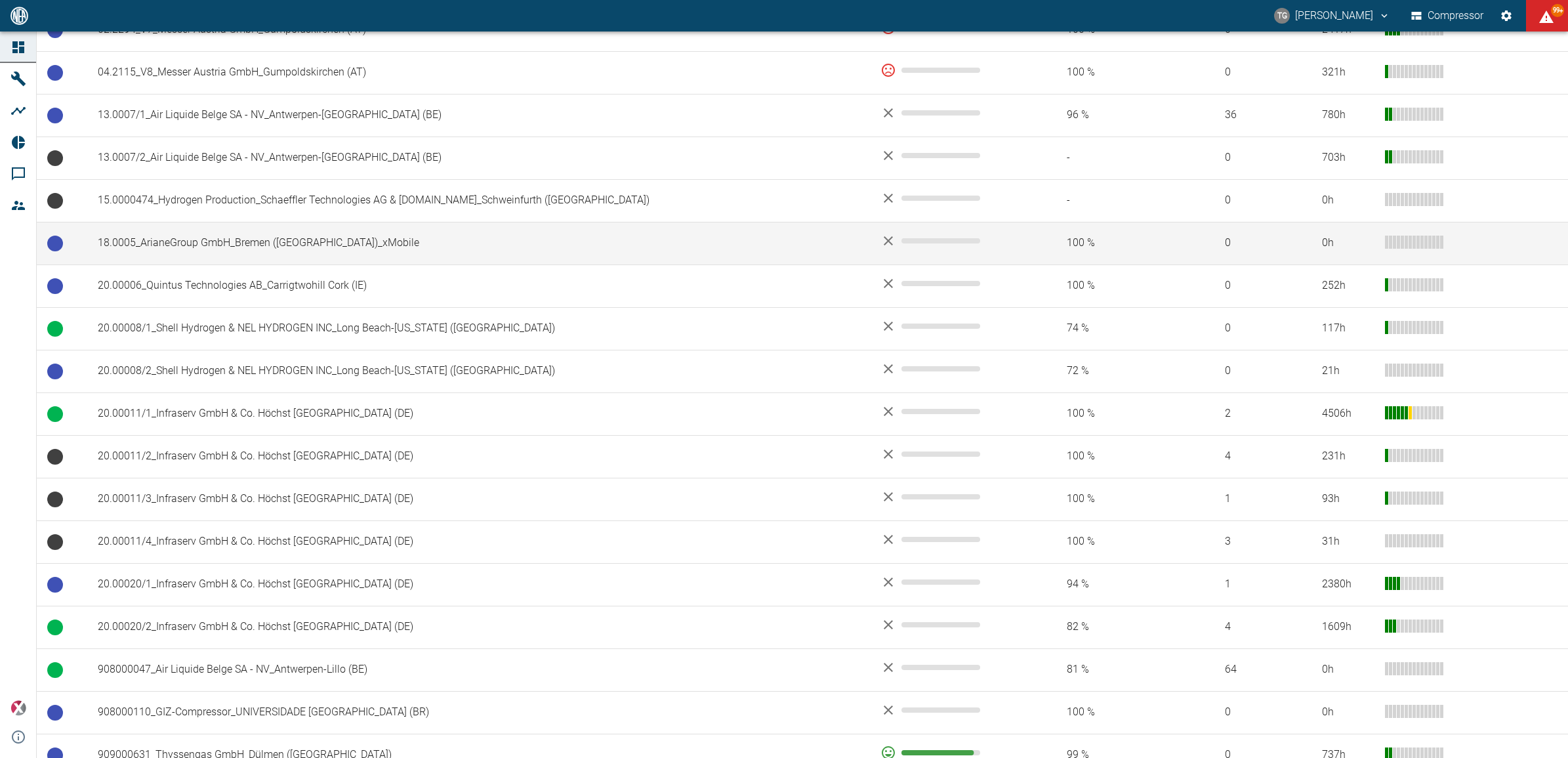
click at [256, 240] on td "18.0005_ArianeGroup GmbH_Bremen ([GEOGRAPHIC_DATA])_xMobile" at bounding box center [479, 243] width 783 height 43
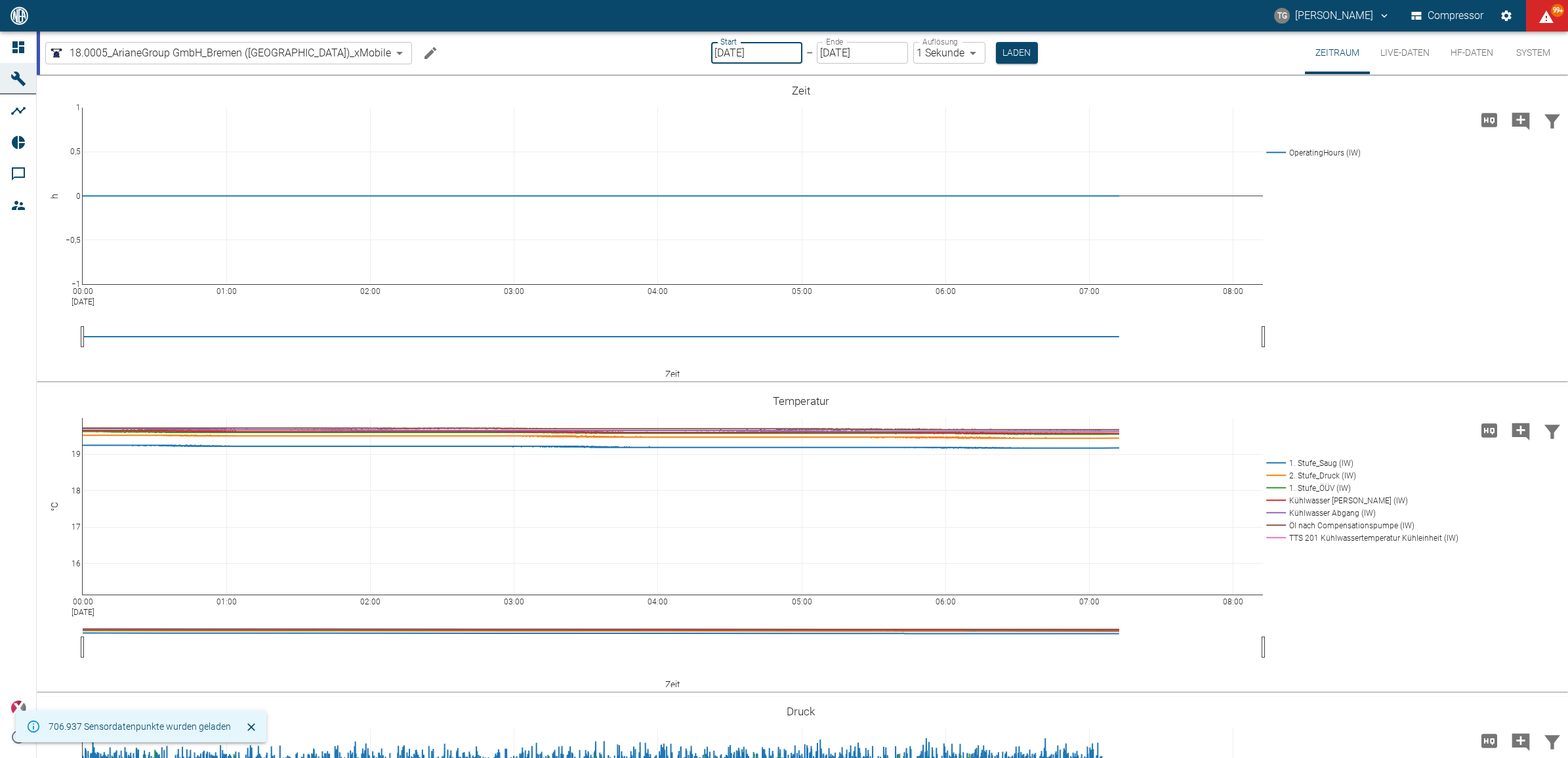
click at [711, 48] on input "[DATE]" at bounding box center [757, 53] width 91 height 22
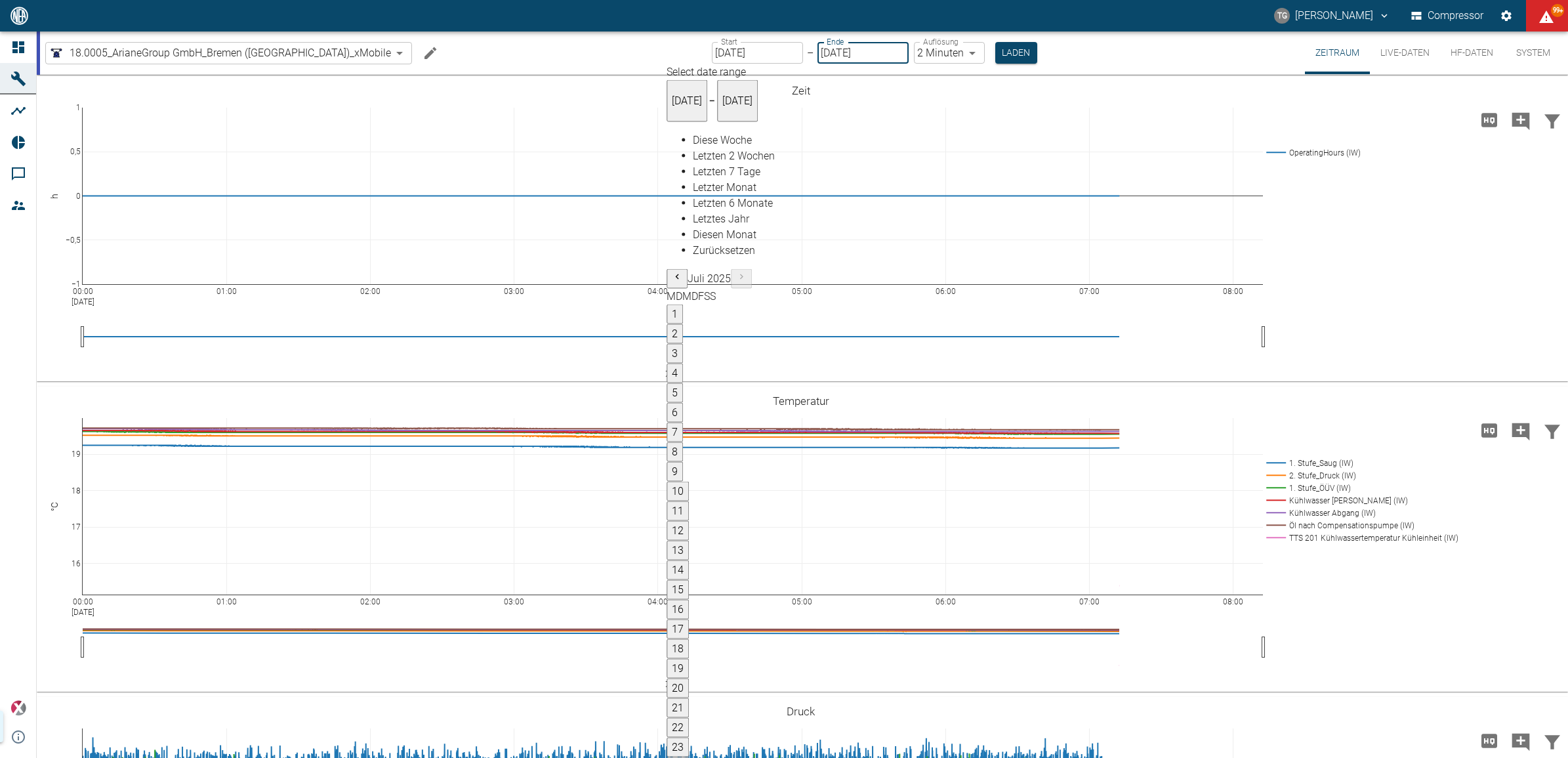
type input "18.08.2025"
type input "2min"
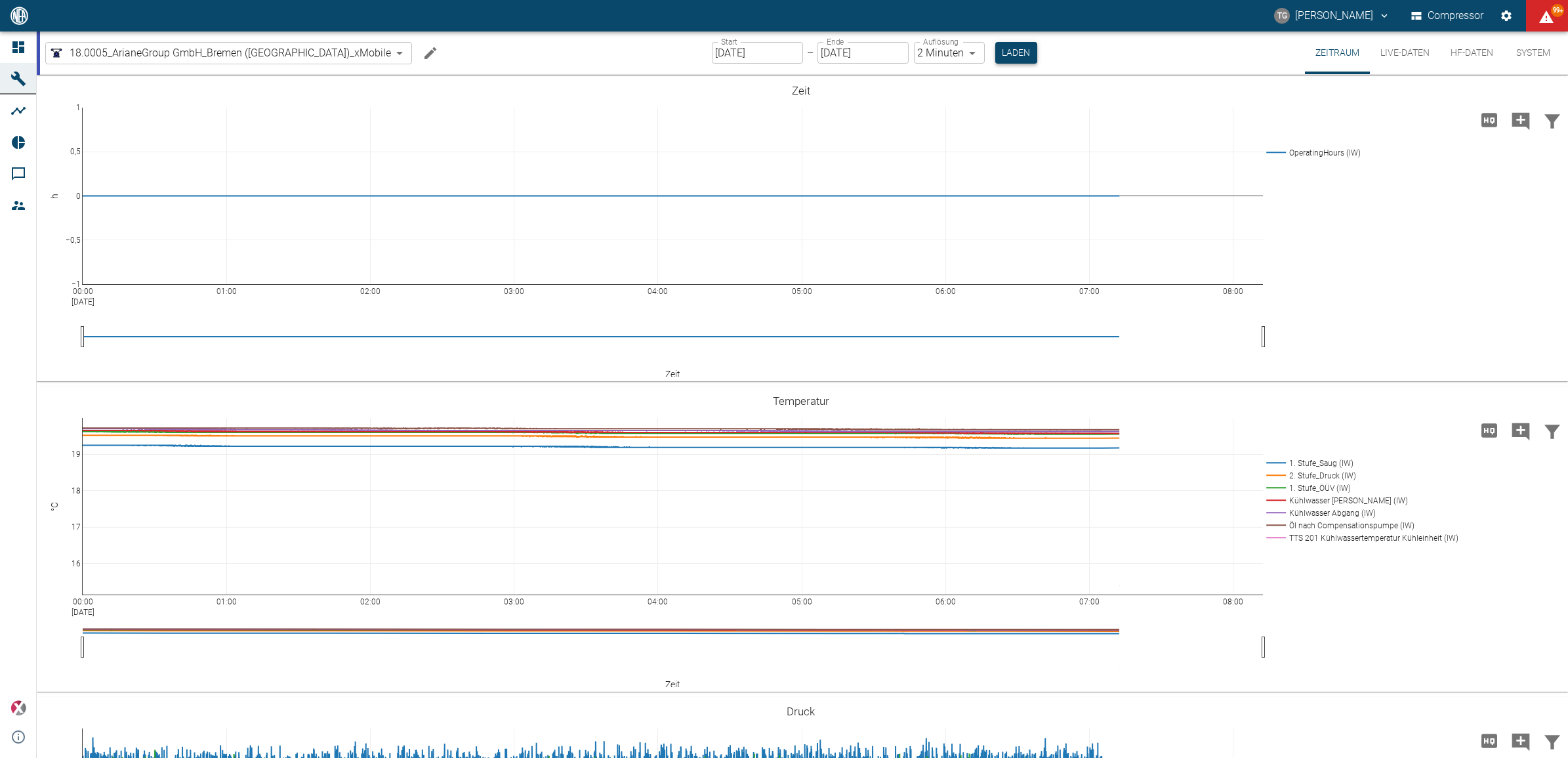
click at [995, 49] on button "Laden" at bounding box center [1016, 53] width 42 height 22
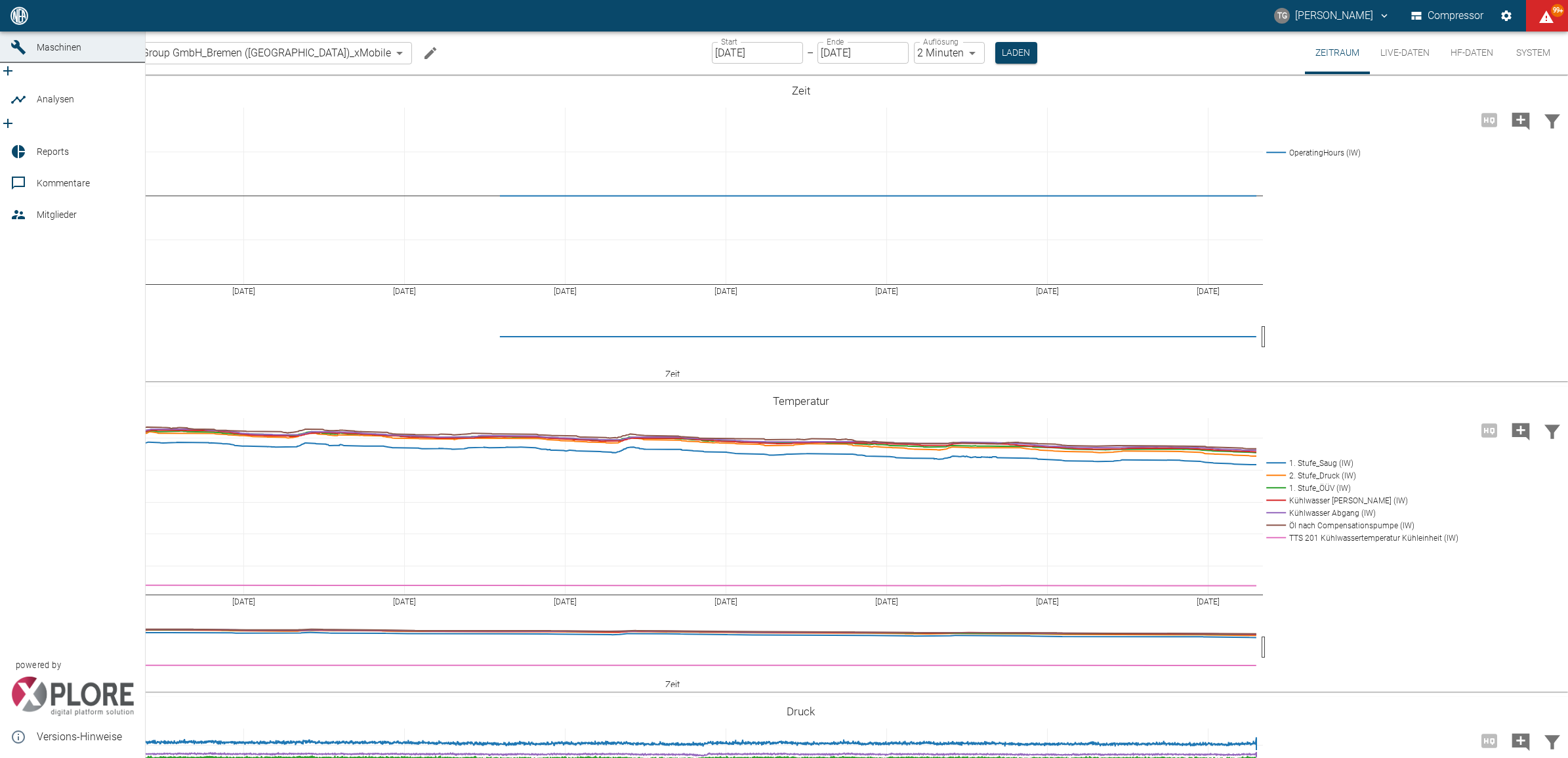
drag, startPoint x: 31, startPoint y: 44, endPoint x: 109, endPoint y: 125, distance: 112.4
click at [31, 32] on link "Dashboard" at bounding box center [72, 16] width 145 height 32
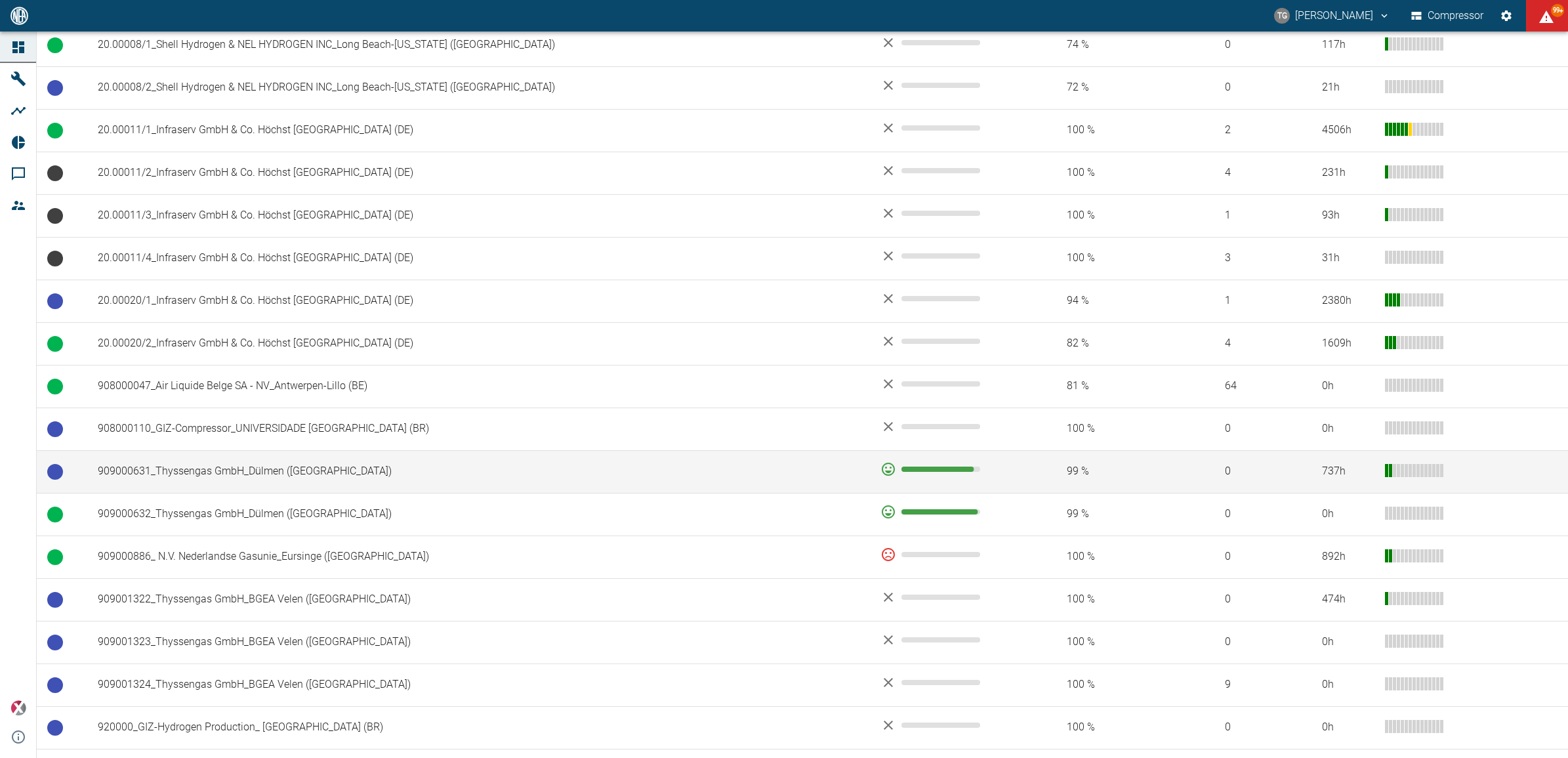
scroll to position [657, 0]
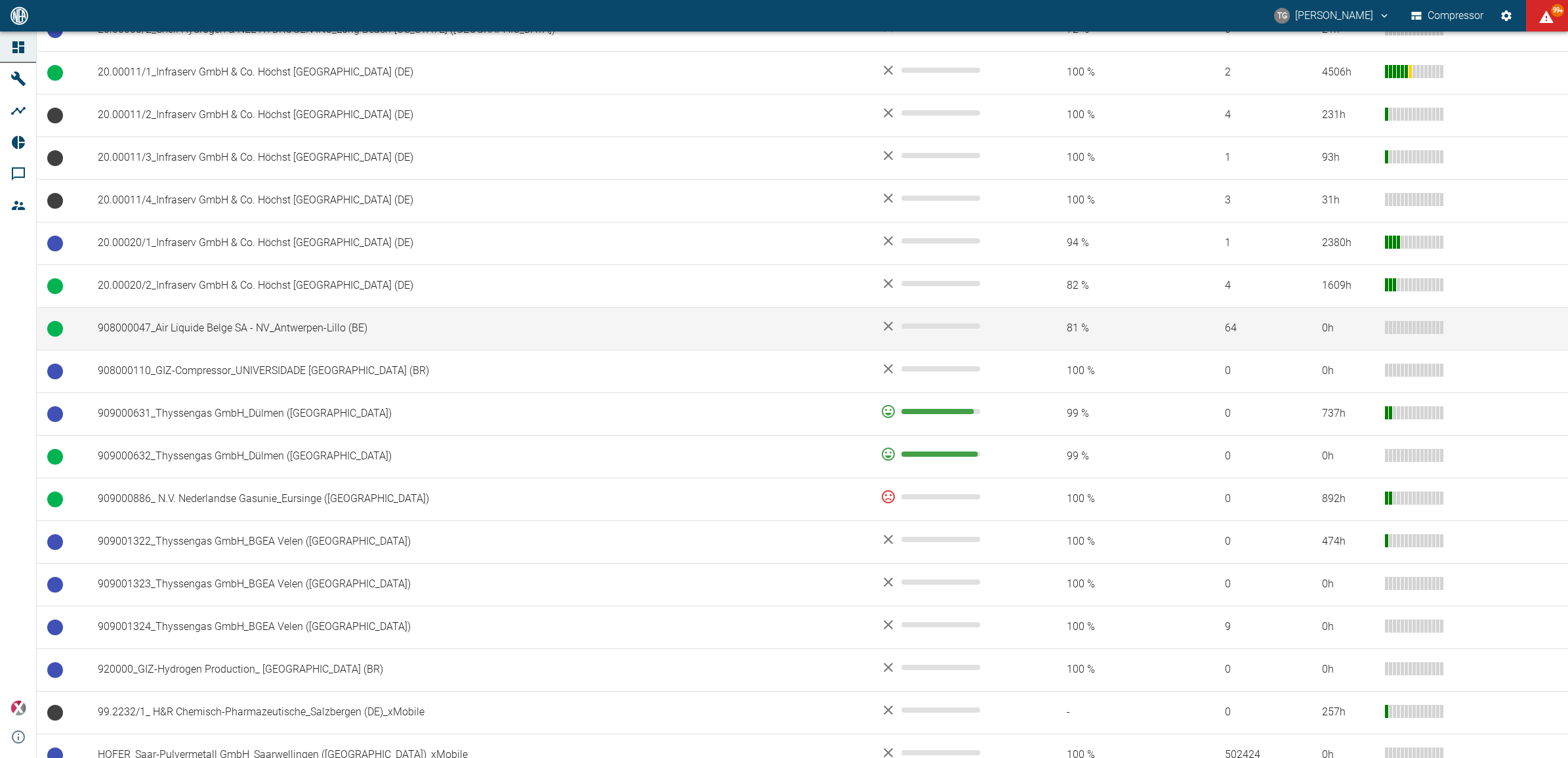
click at [252, 336] on td "908000047_Air Liquide Belge SA - NV_Antwerpen-Lillo (BE)" at bounding box center [479, 328] width 783 height 43
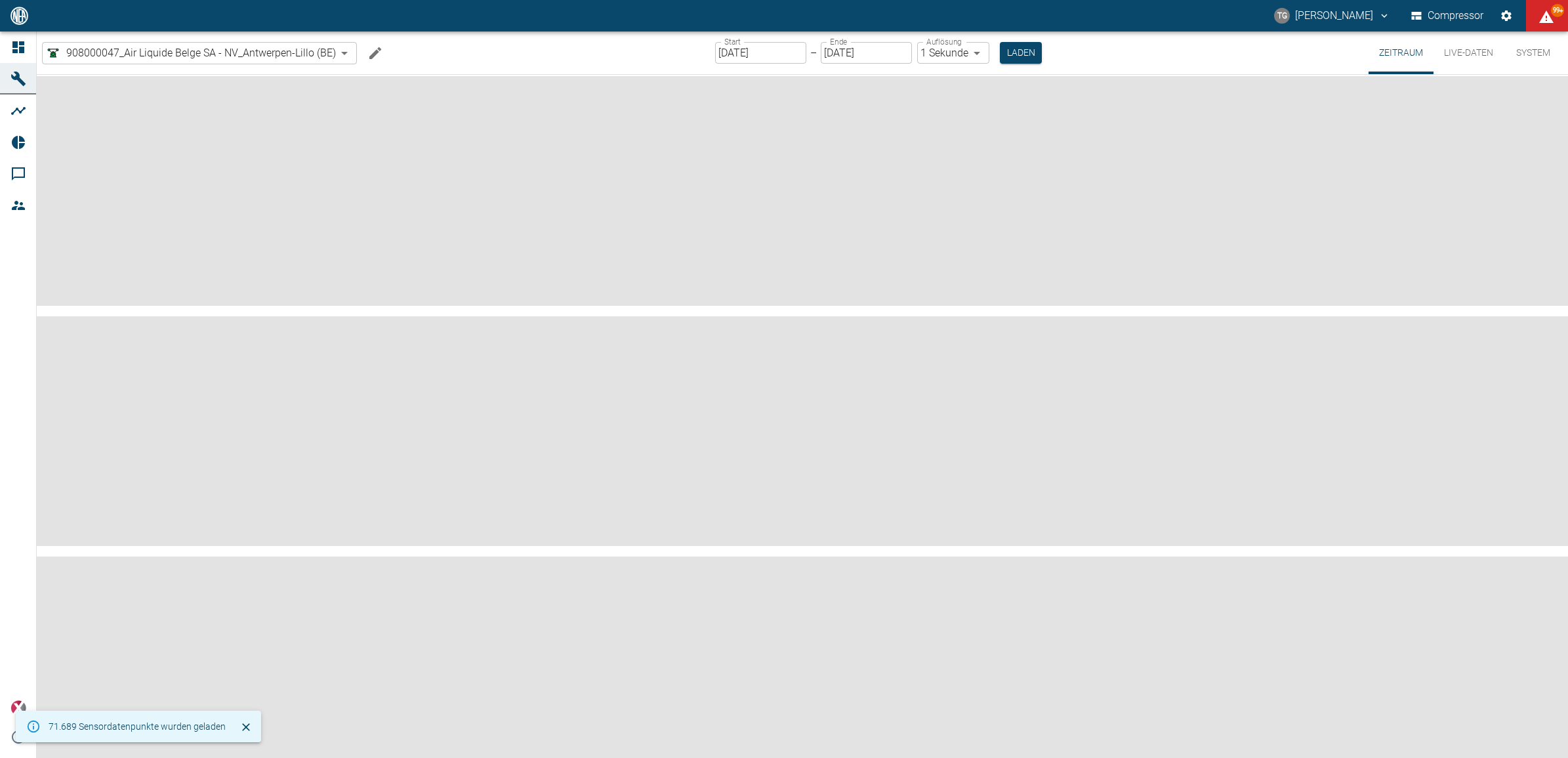
click at [742, 54] on input "[DATE]" at bounding box center [761, 53] width 91 height 22
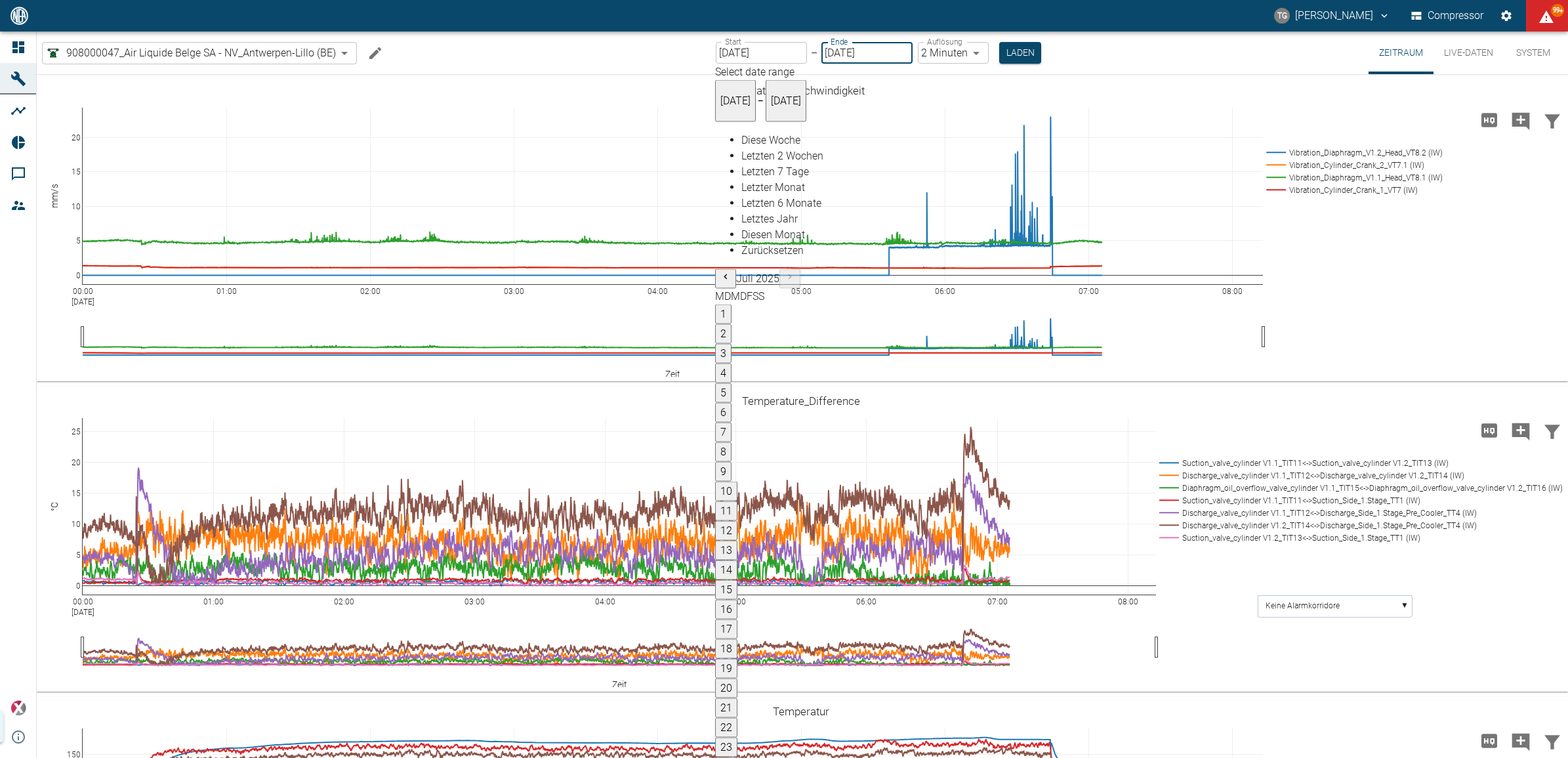
type input "22.08.2025"
type input "2min"
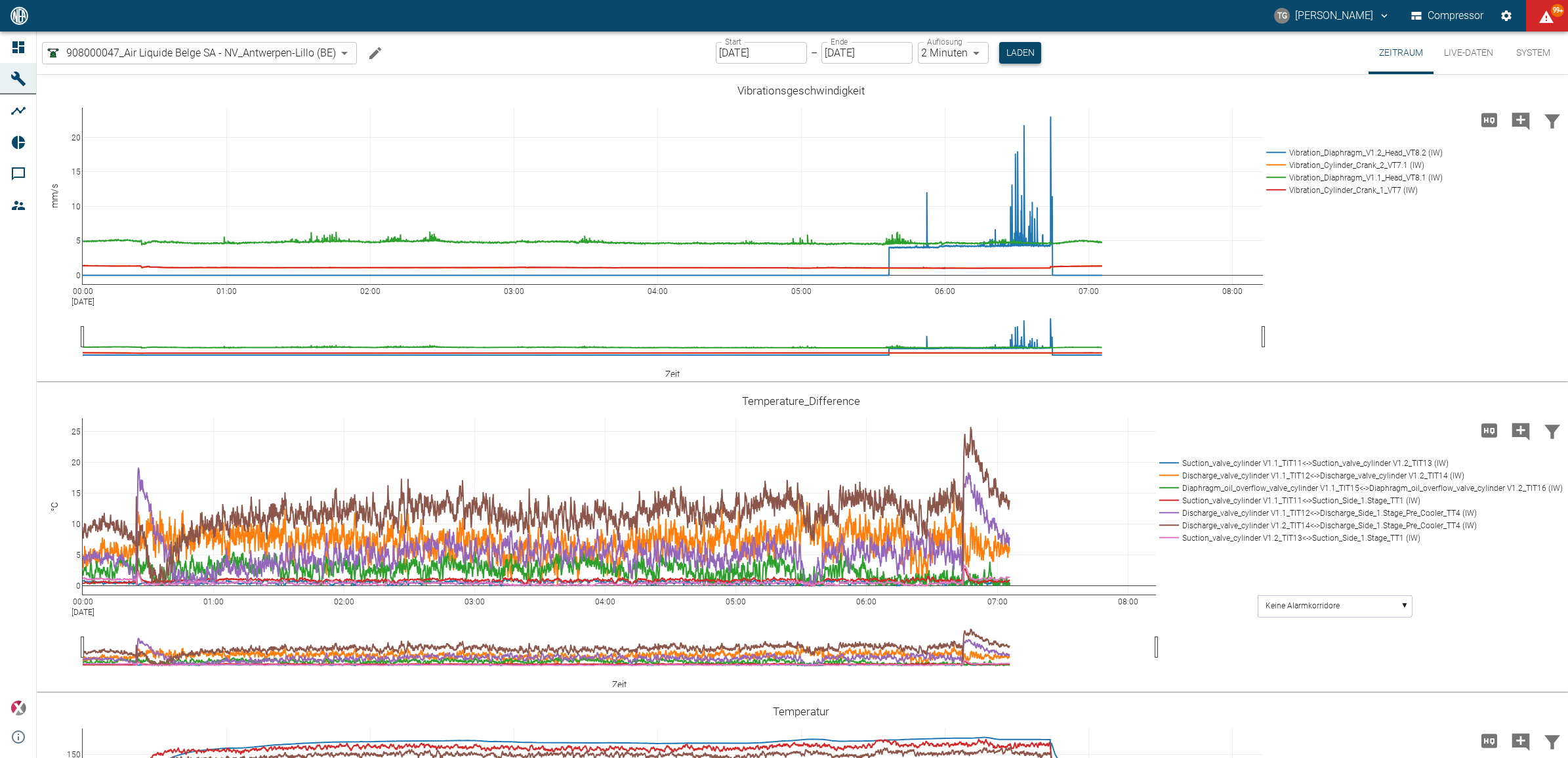
click at [1017, 57] on button "Laden" at bounding box center [1020, 53] width 42 height 22
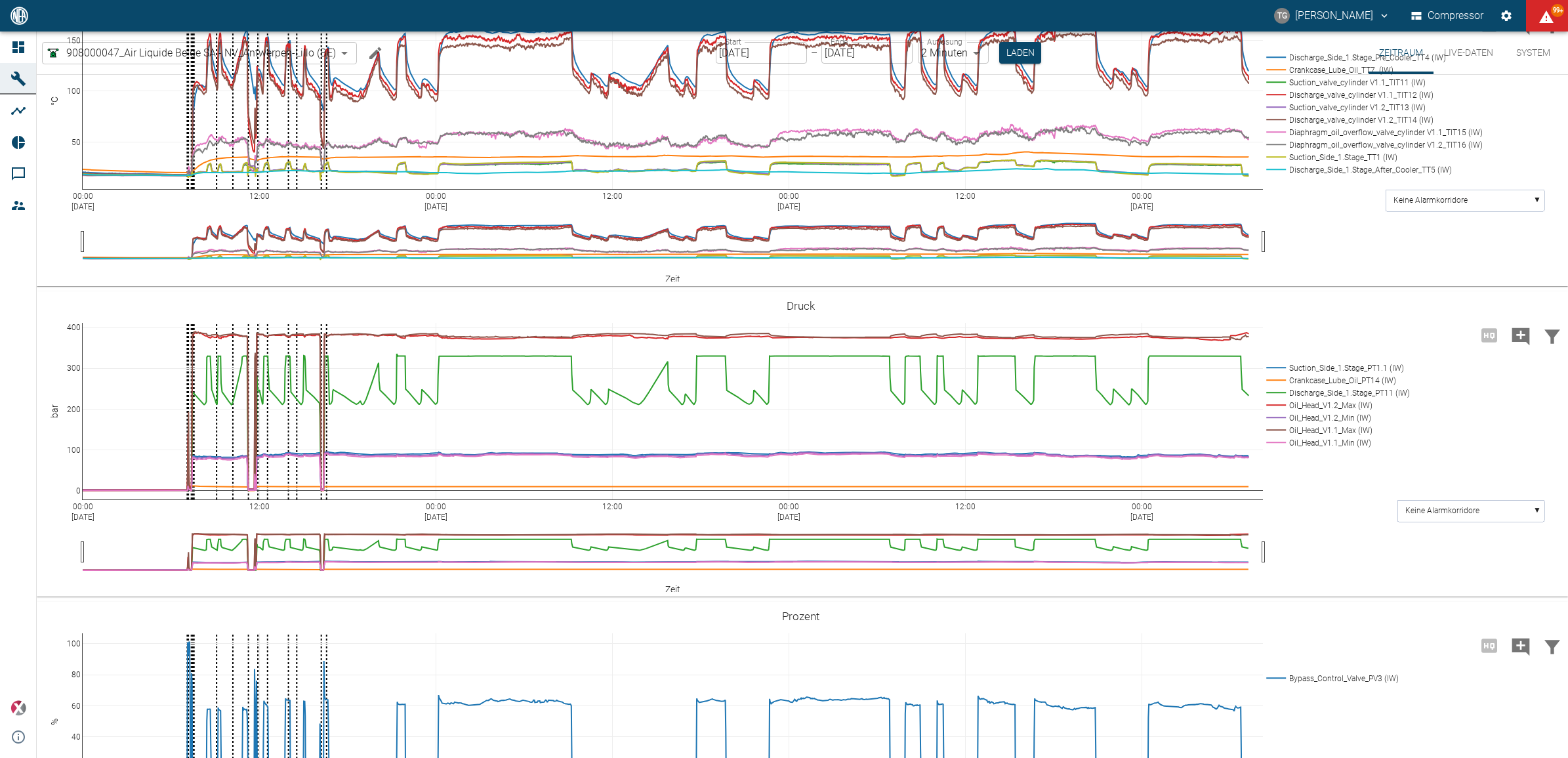
scroll to position [821, 0]
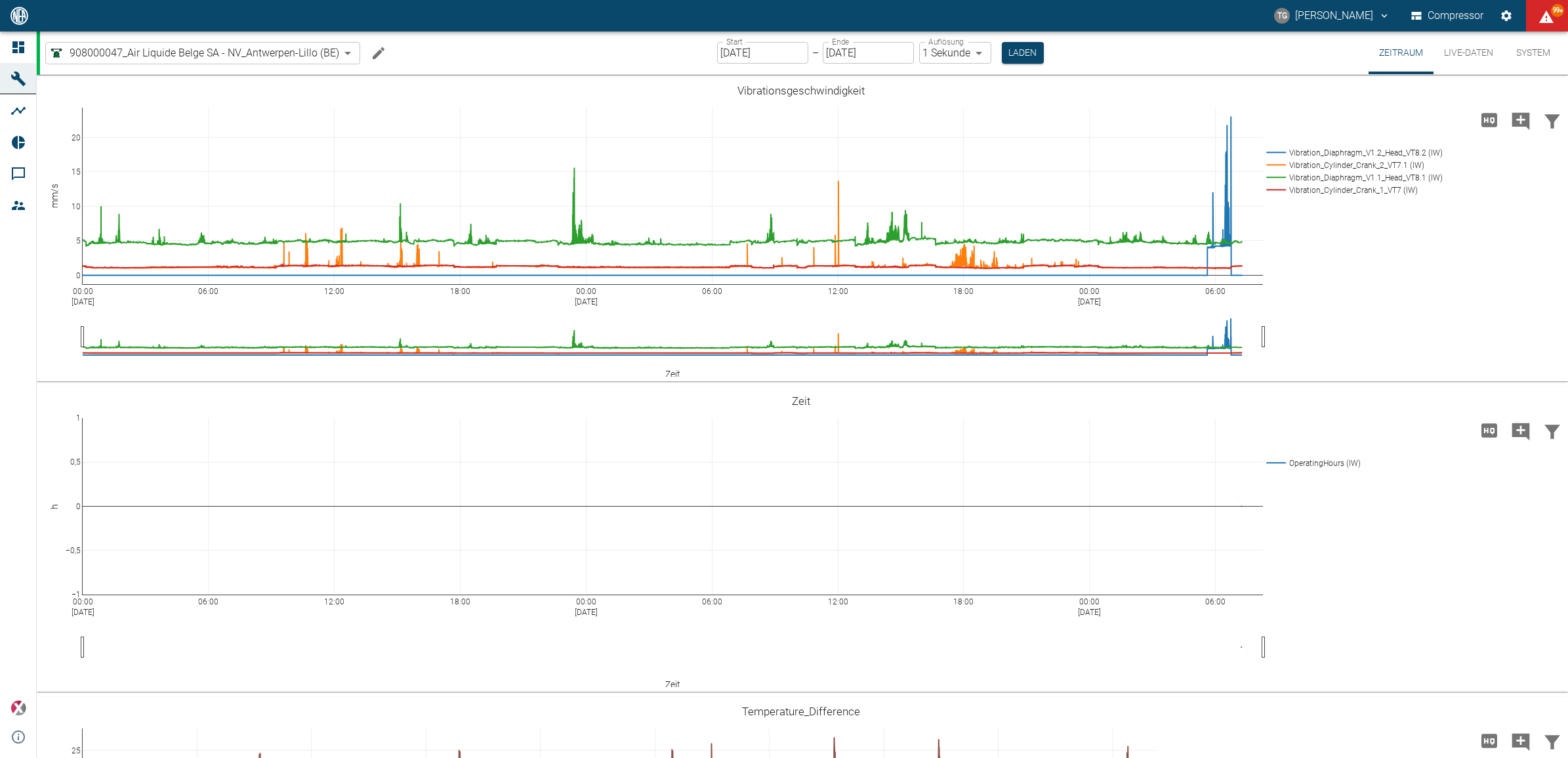
scroll to position [574, 0]
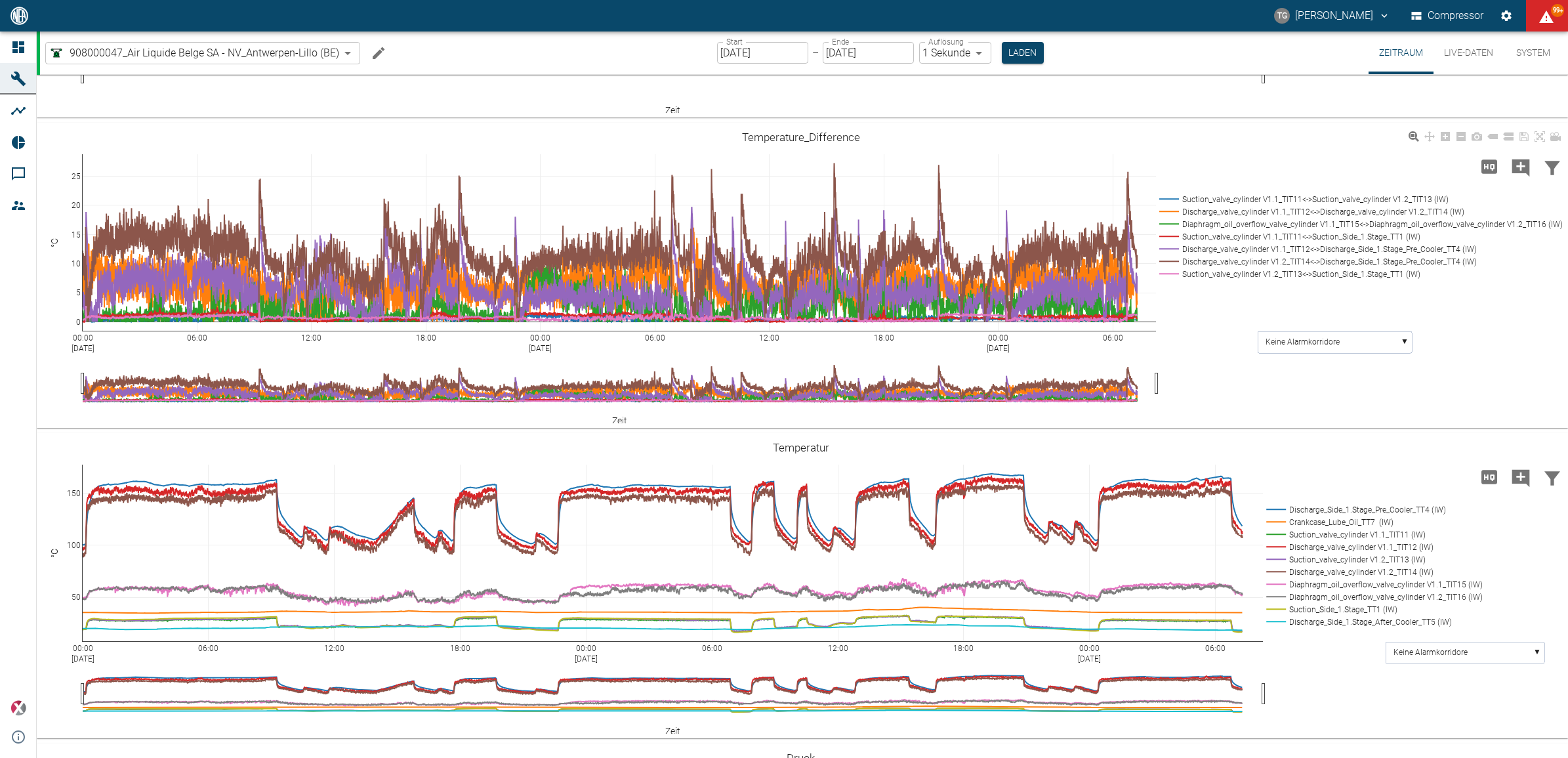
click at [1165, 195] on rect at bounding box center [1358, 199] width 405 height 12
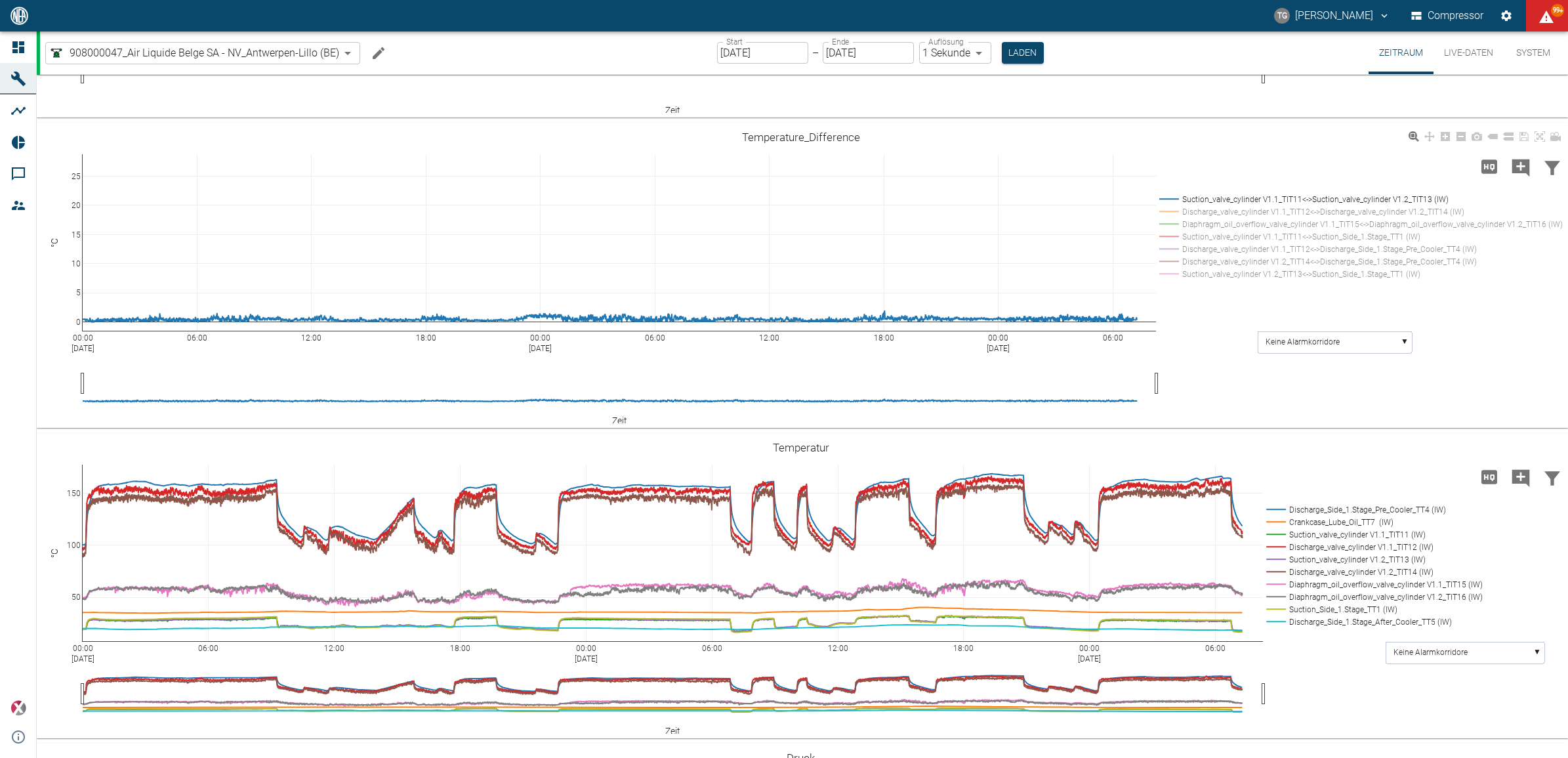
click at [1163, 260] on rect at bounding box center [1358, 261] width 405 height 12
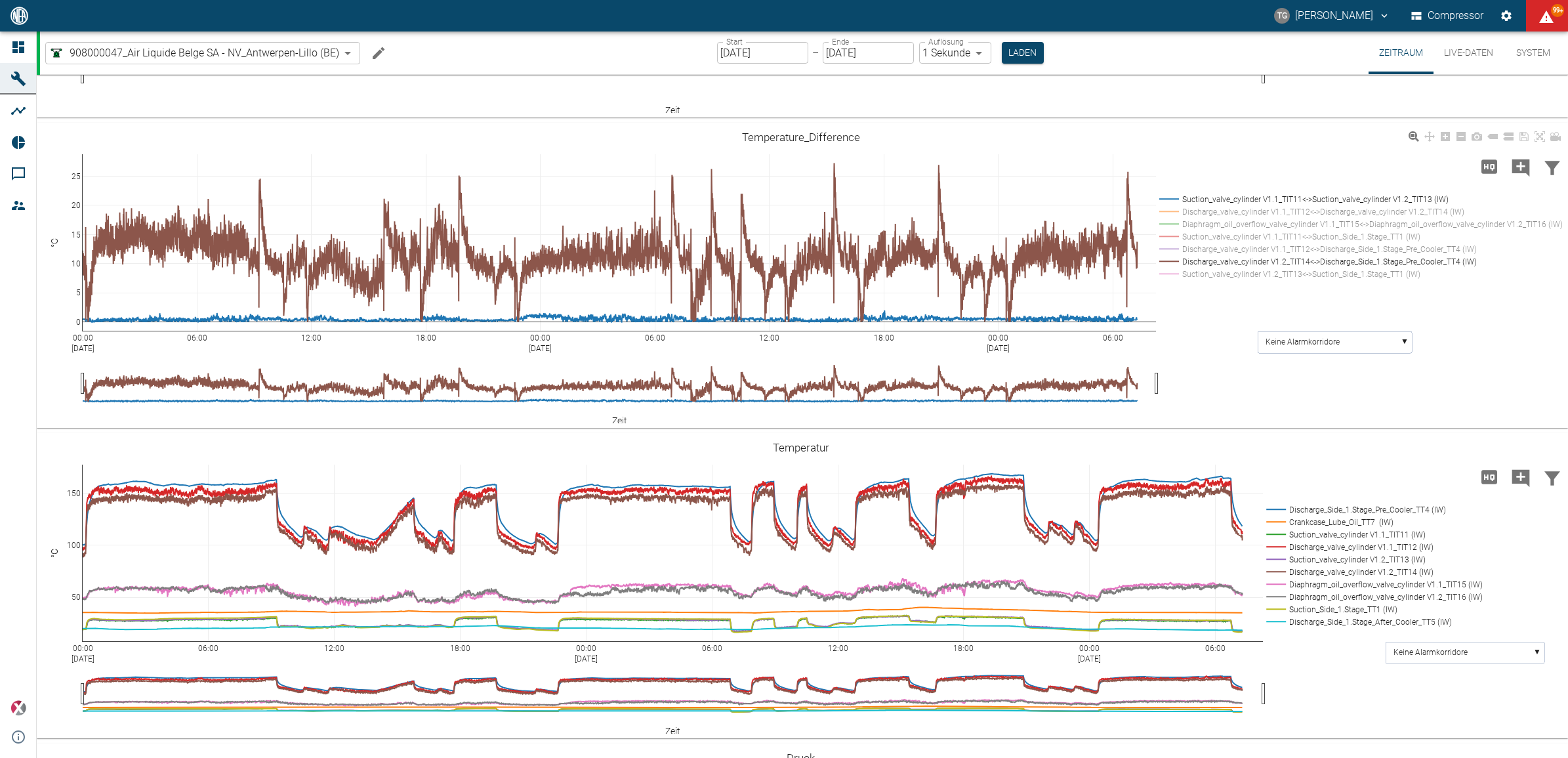
click at [1165, 213] on rect at bounding box center [1358, 211] width 405 height 12
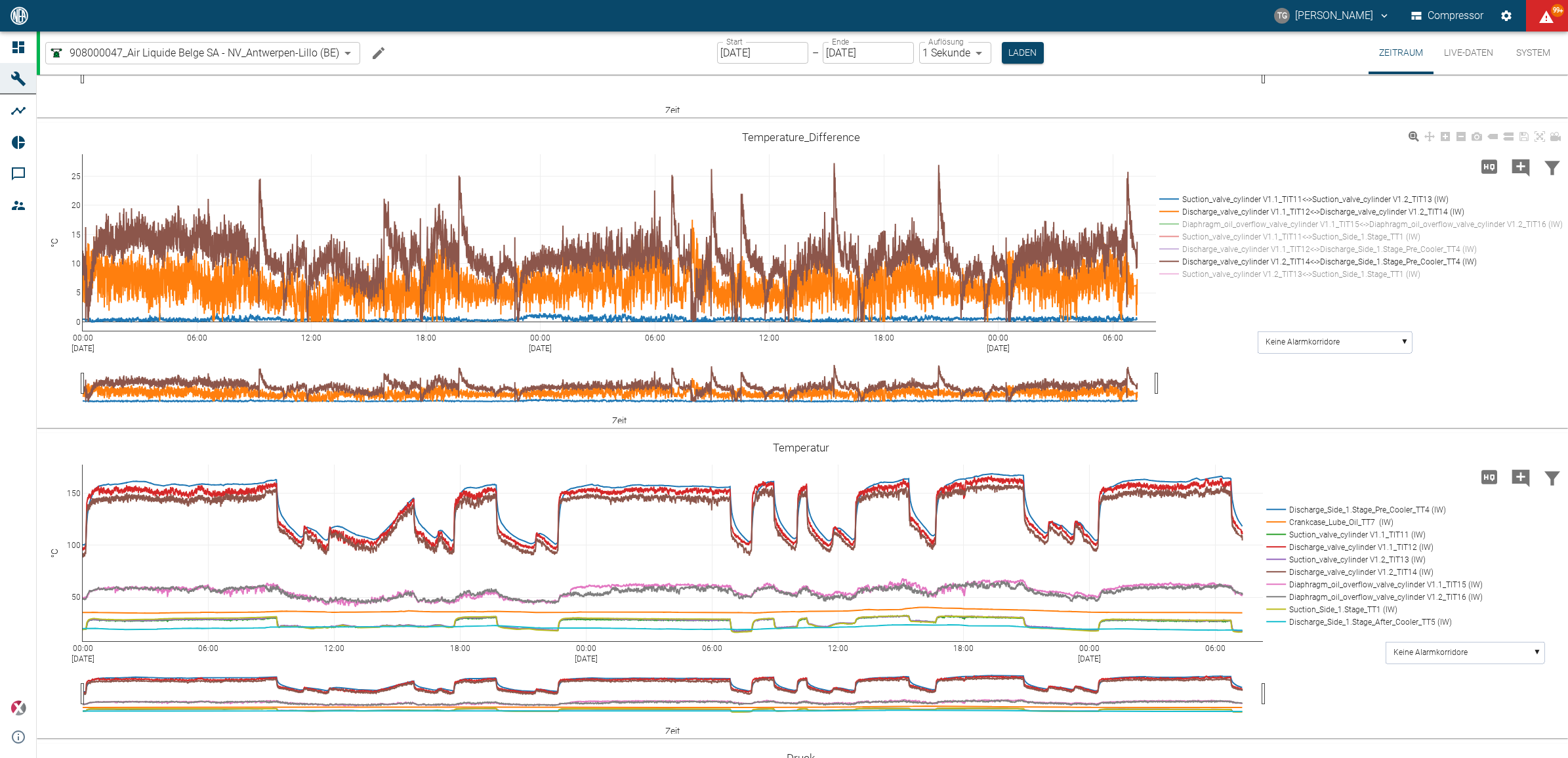
click at [1171, 260] on rect at bounding box center [1358, 261] width 405 height 12
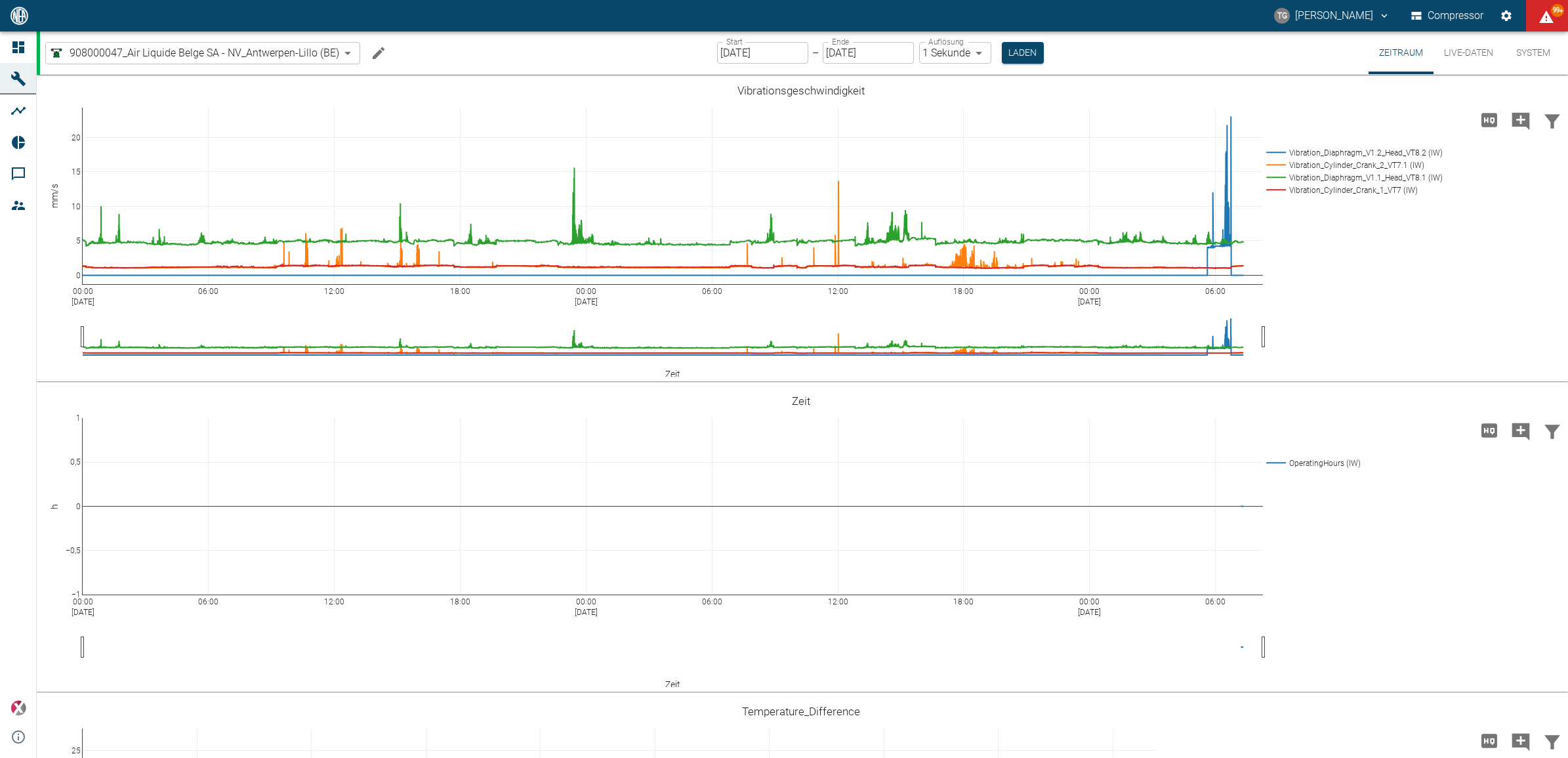
scroll to position [574, 0]
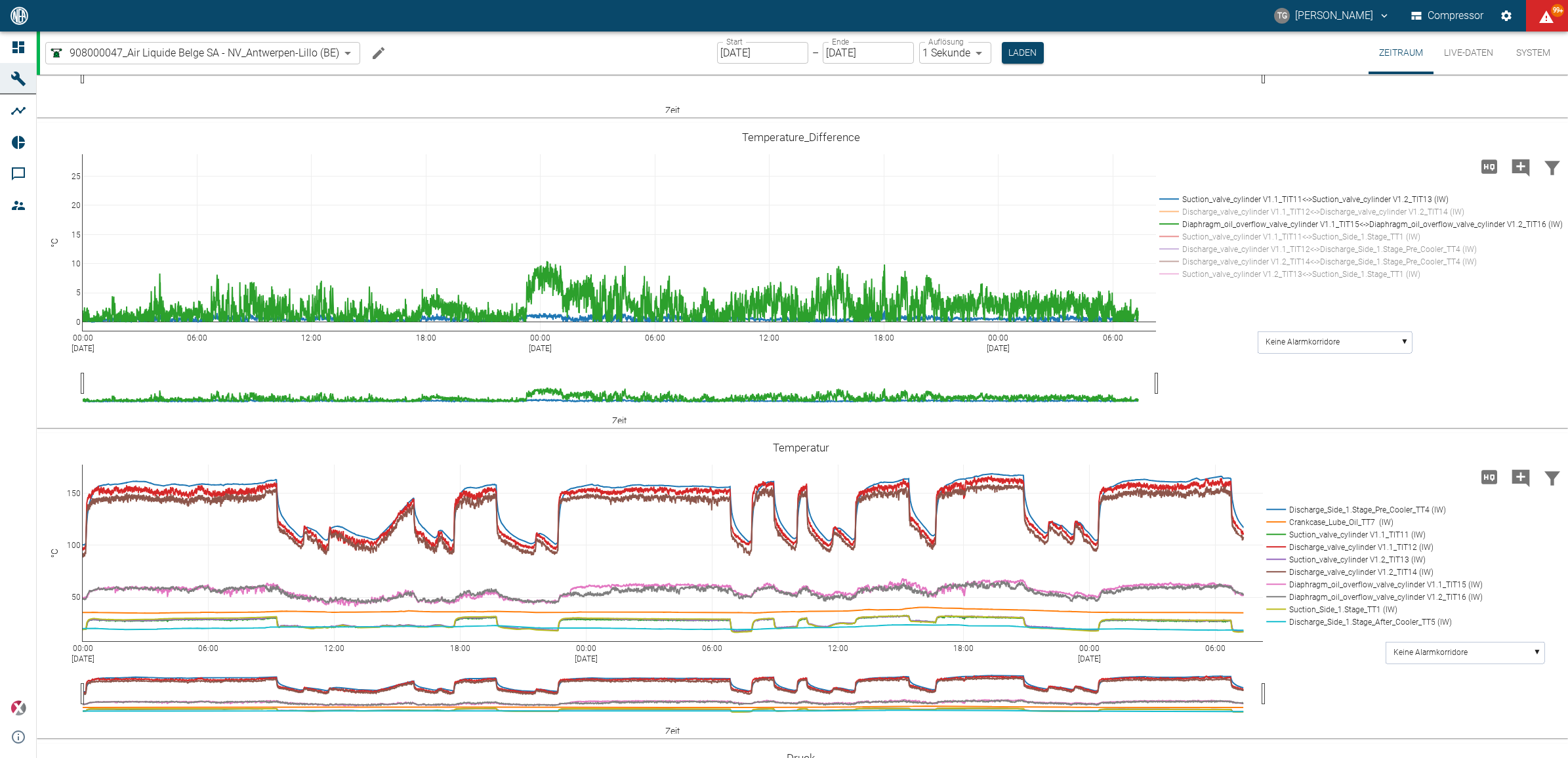
click at [1173, 197] on rect at bounding box center [1358, 199] width 405 height 12
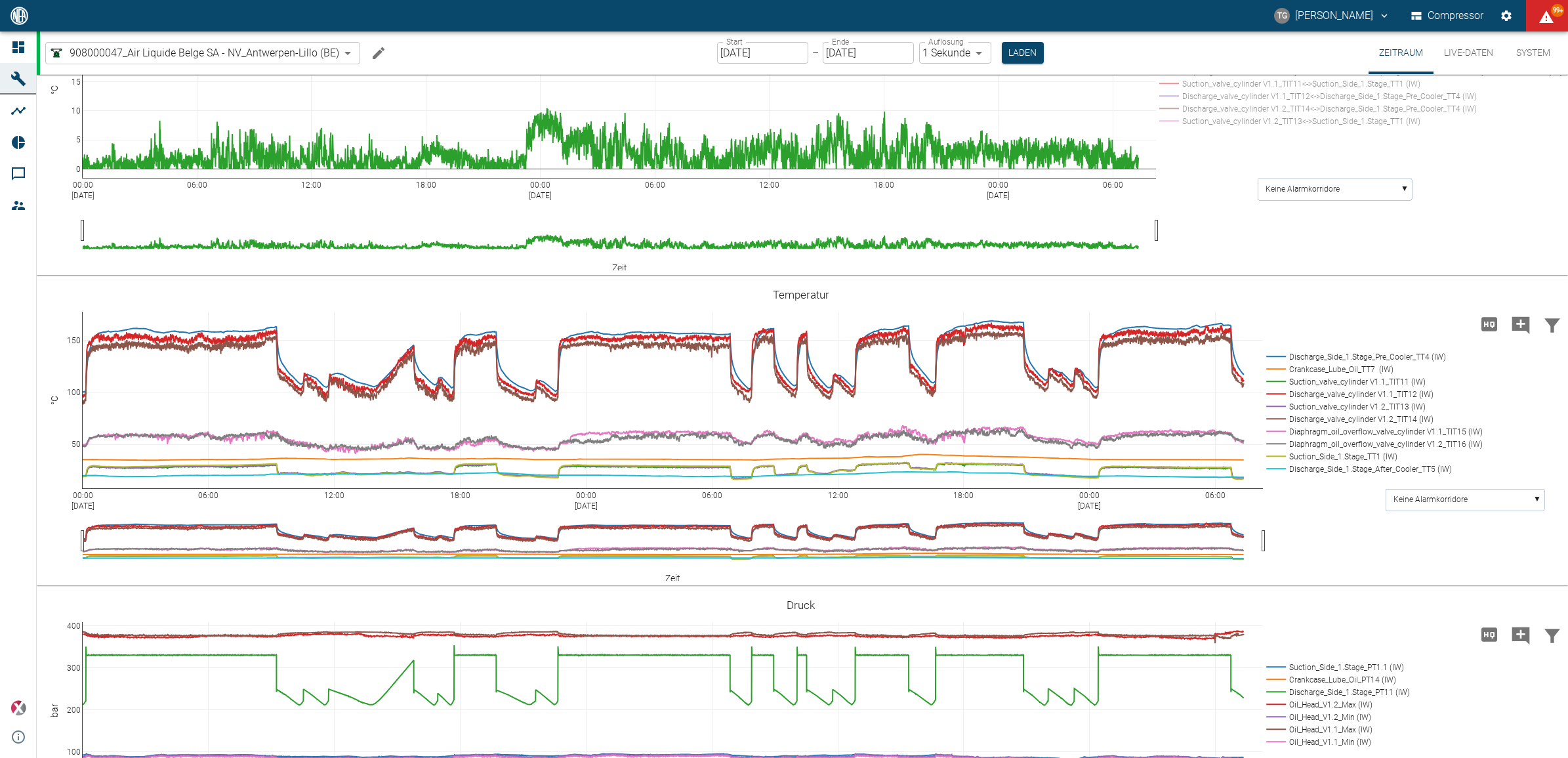
scroll to position [743, 0]
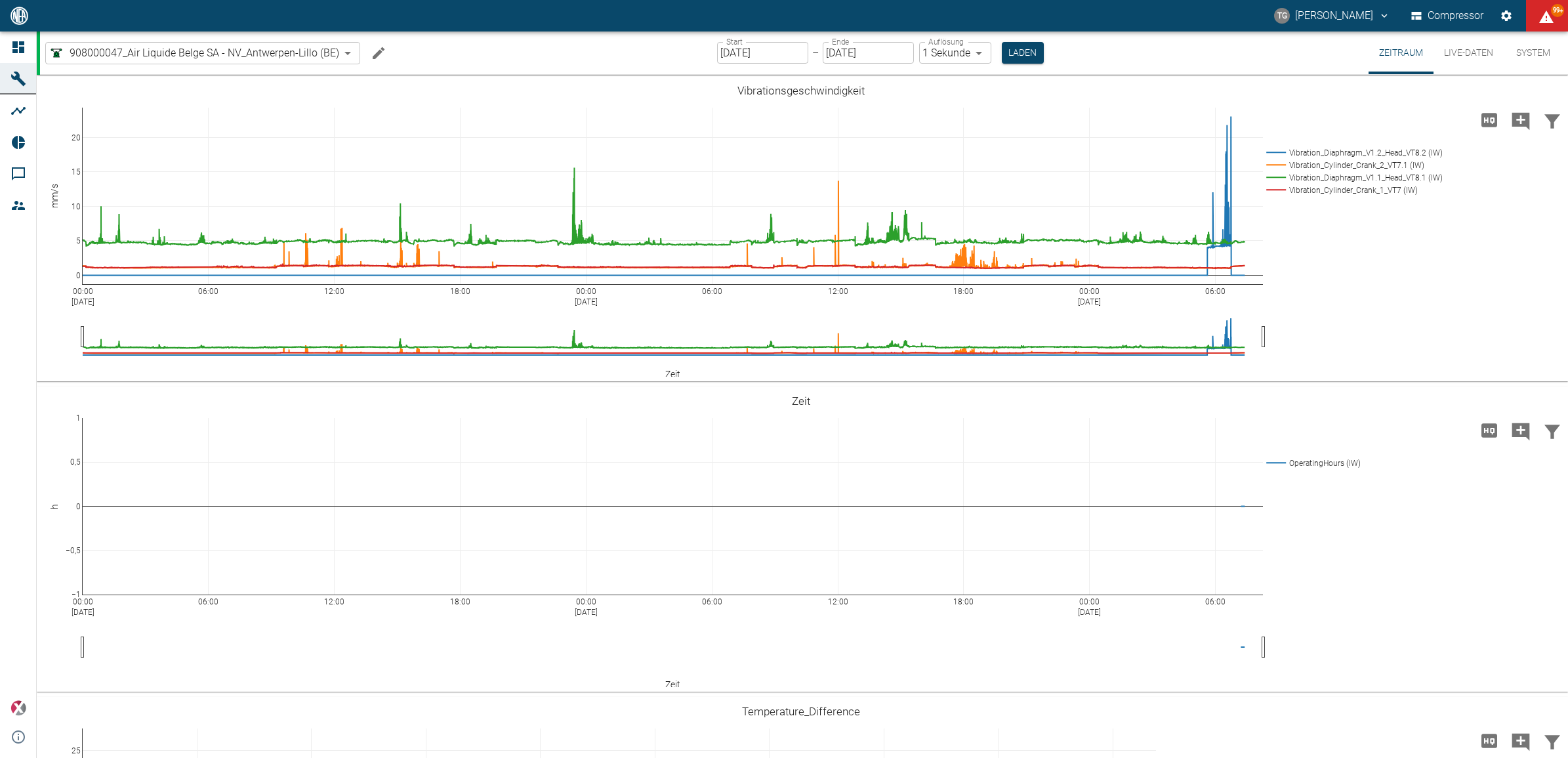
scroll to position [989, 0]
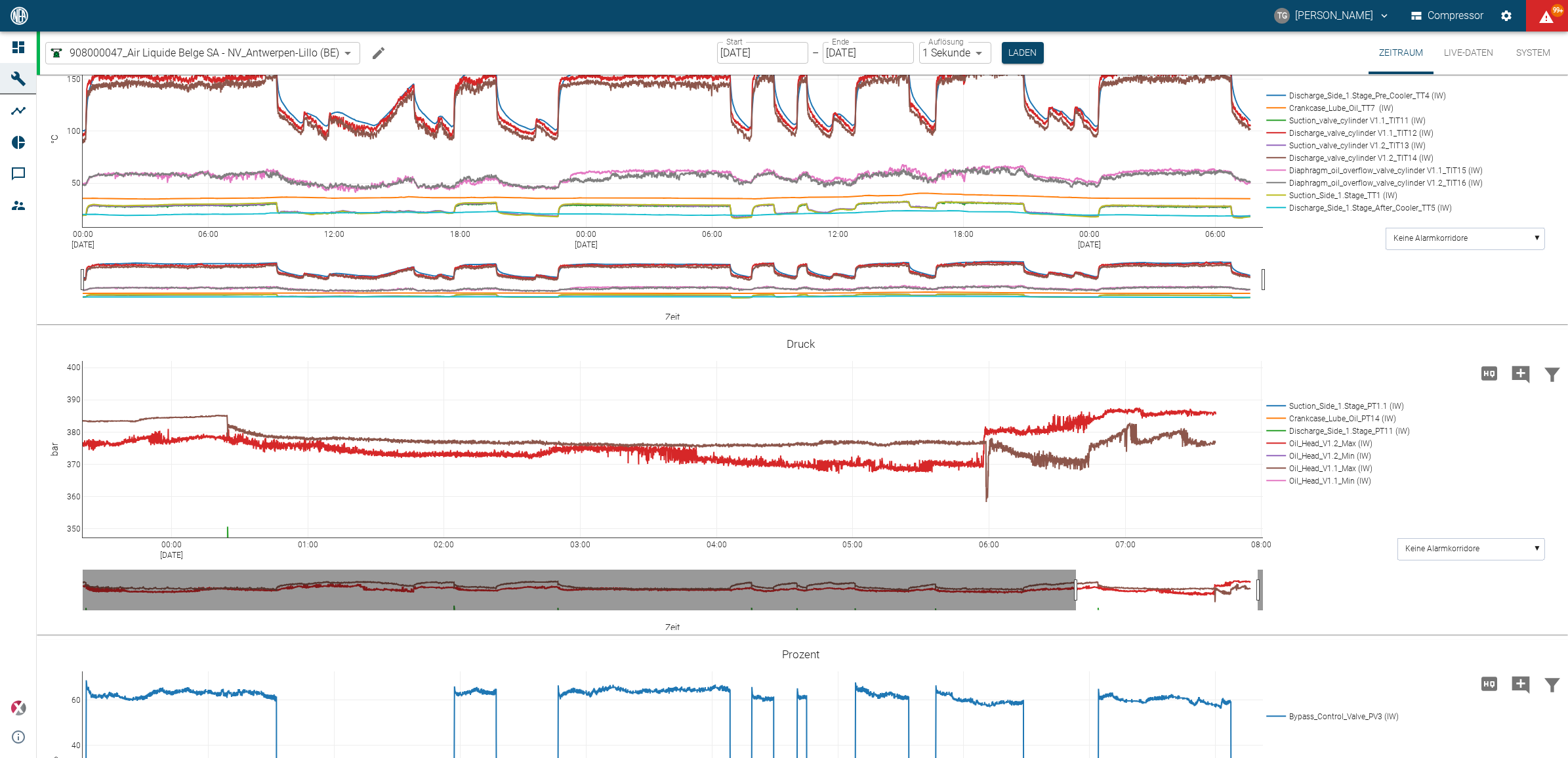
click at [762, 53] on input "[DATE]" at bounding box center [763, 53] width 91 height 22
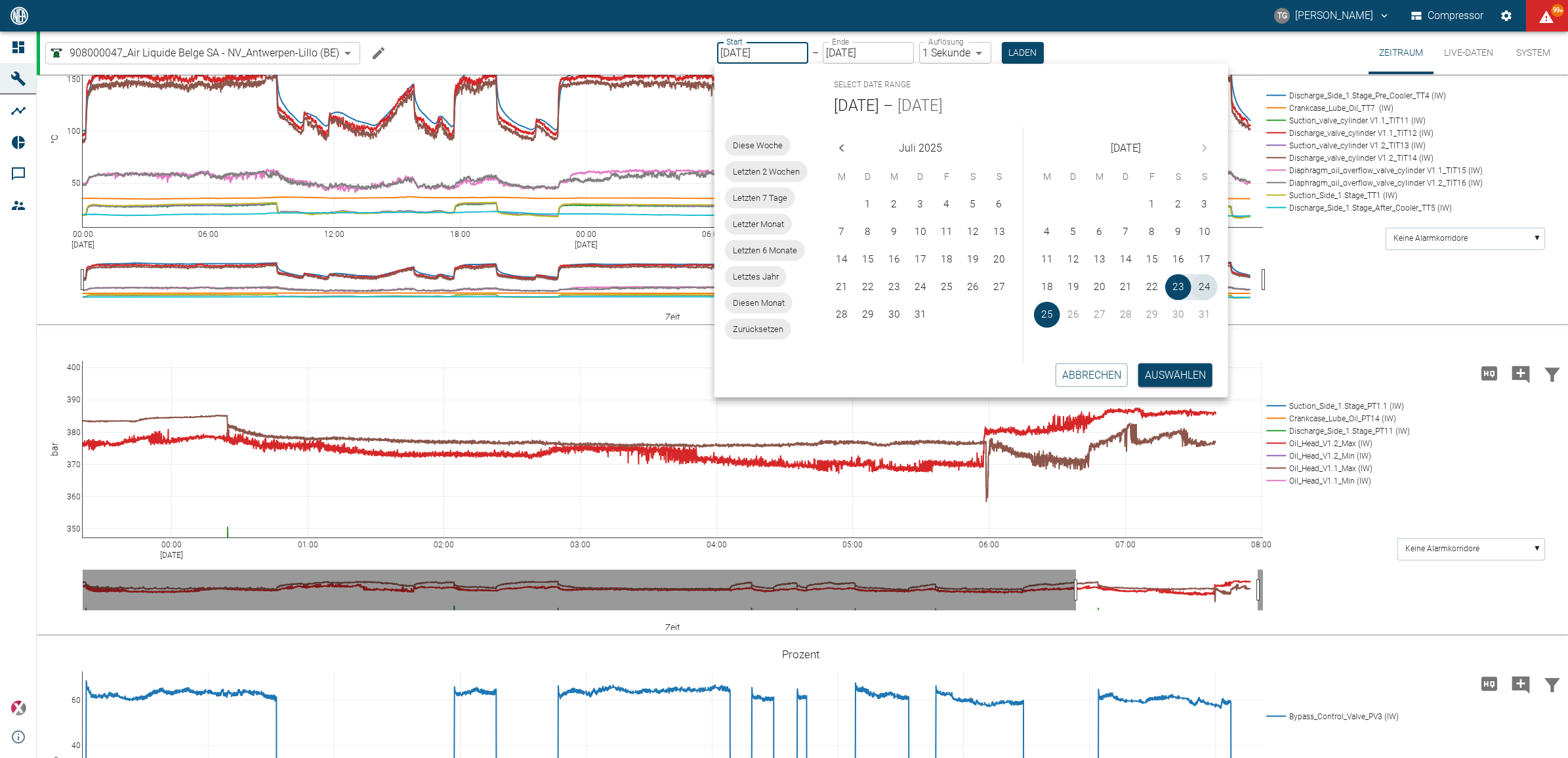
click at [1201, 286] on button "24" at bounding box center [1204, 287] width 26 height 26
click at [1201, 286] on button "24" at bounding box center [1204, 287] width 26 height 26
type input "[DATE]"
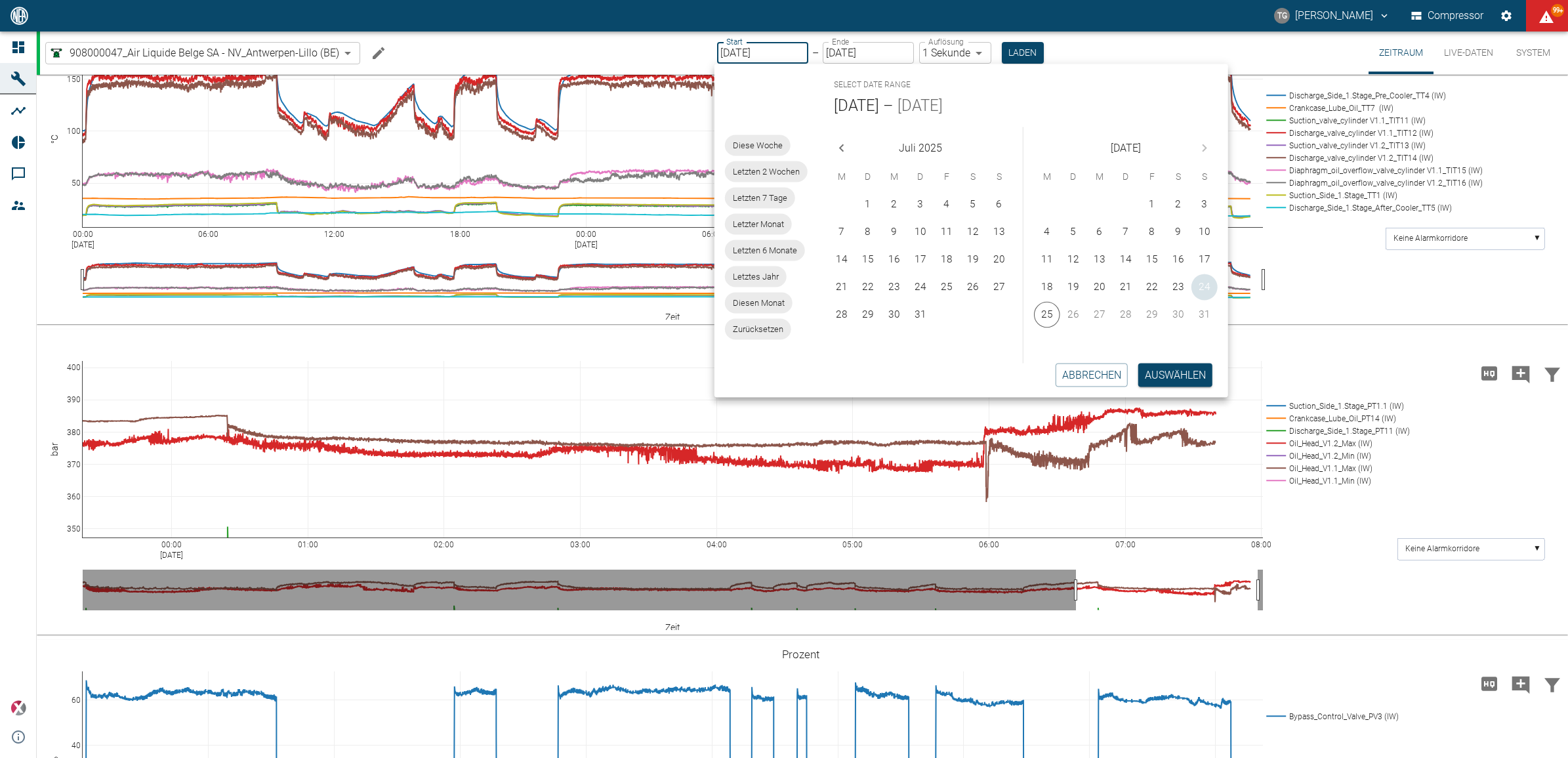
type input "[DATE]"
click at [1166, 379] on button "Auswählen" at bounding box center [1175, 375] width 74 height 24
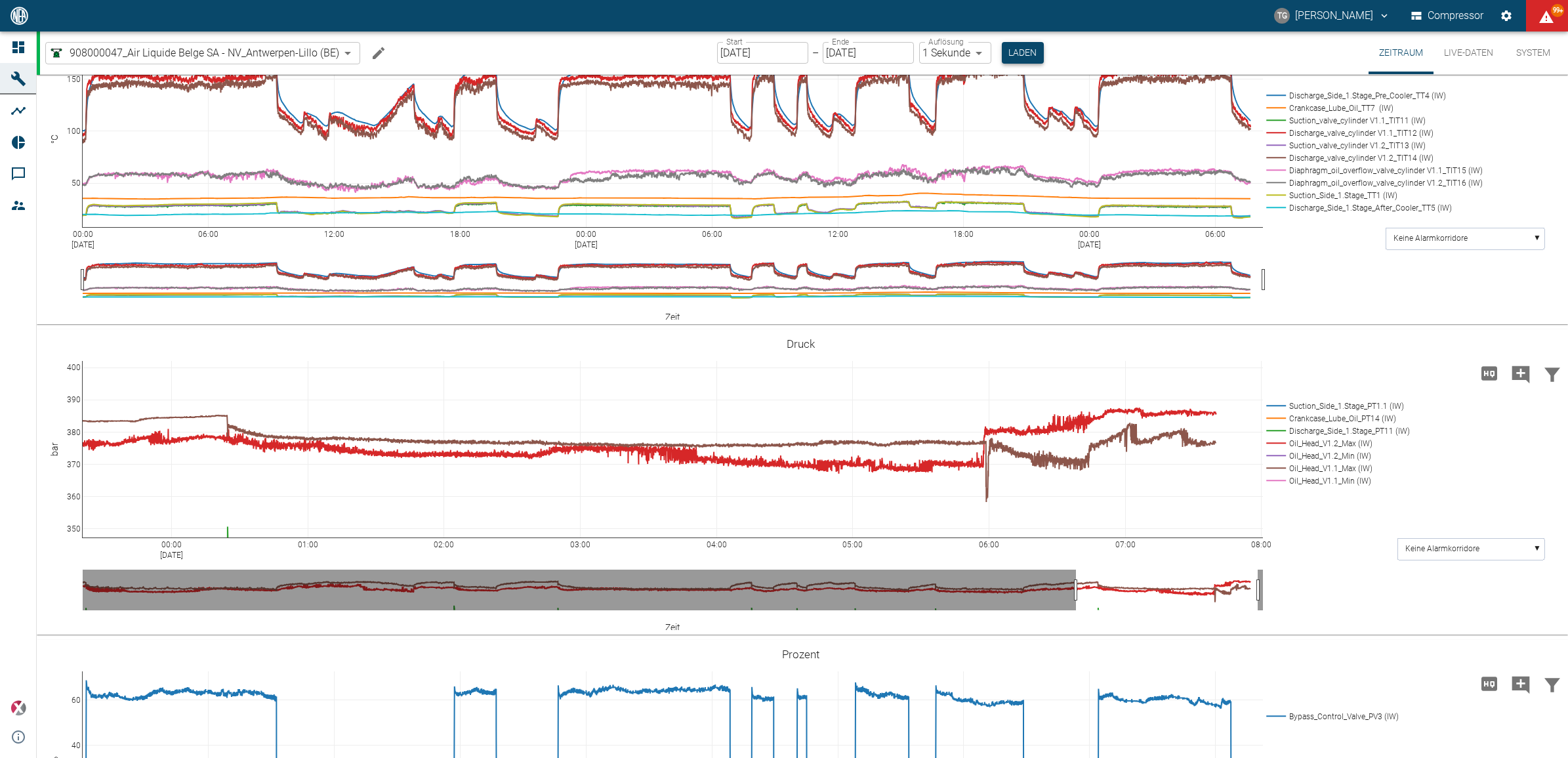
click at [1012, 45] on button "Laden" at bounding box center [1023, 53] width 42 height 22
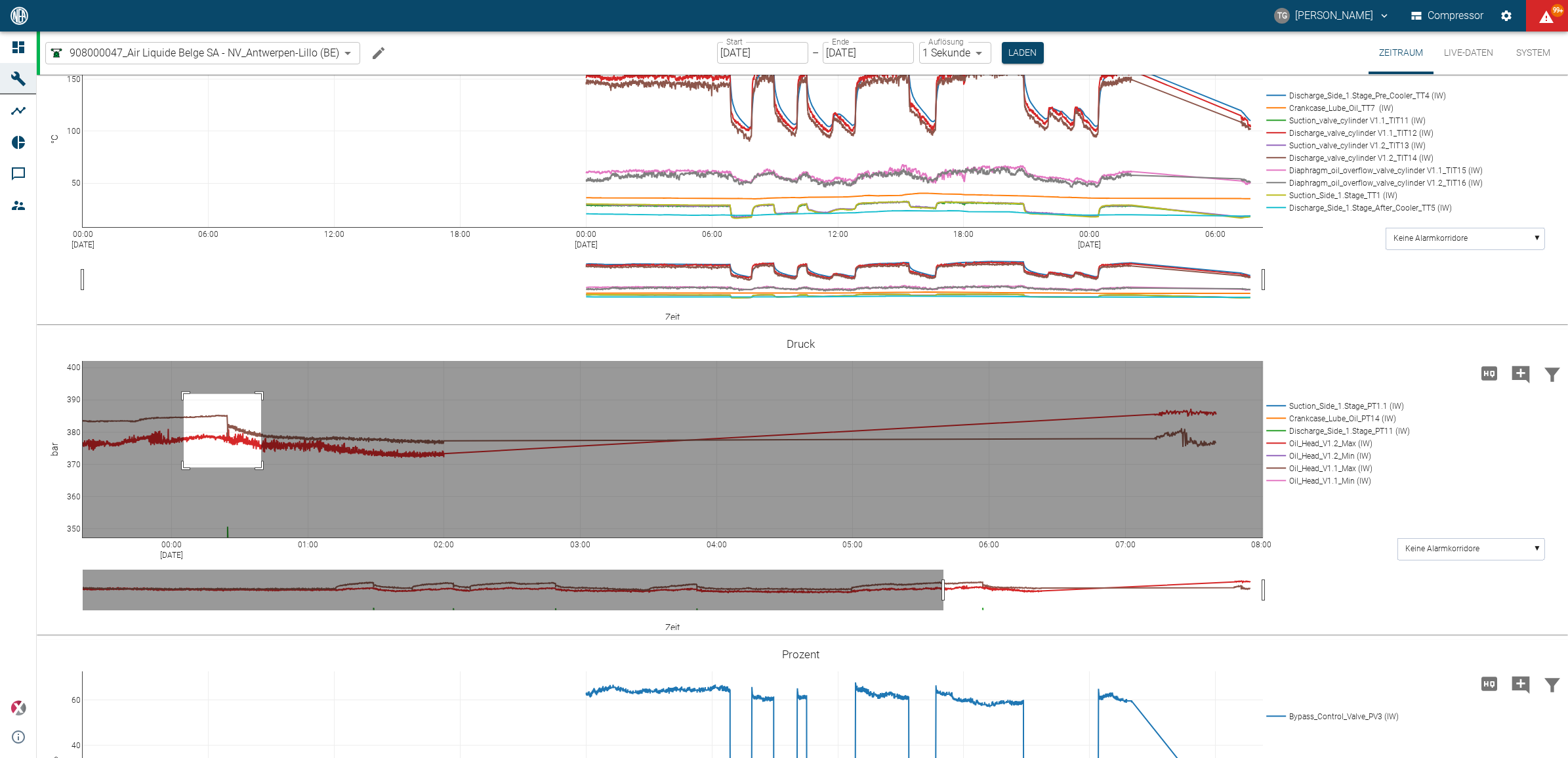
drag, startPoint x: 184, startPoint y: 393, endPoint x: 261, endPoint y: 466, distance: 106.1
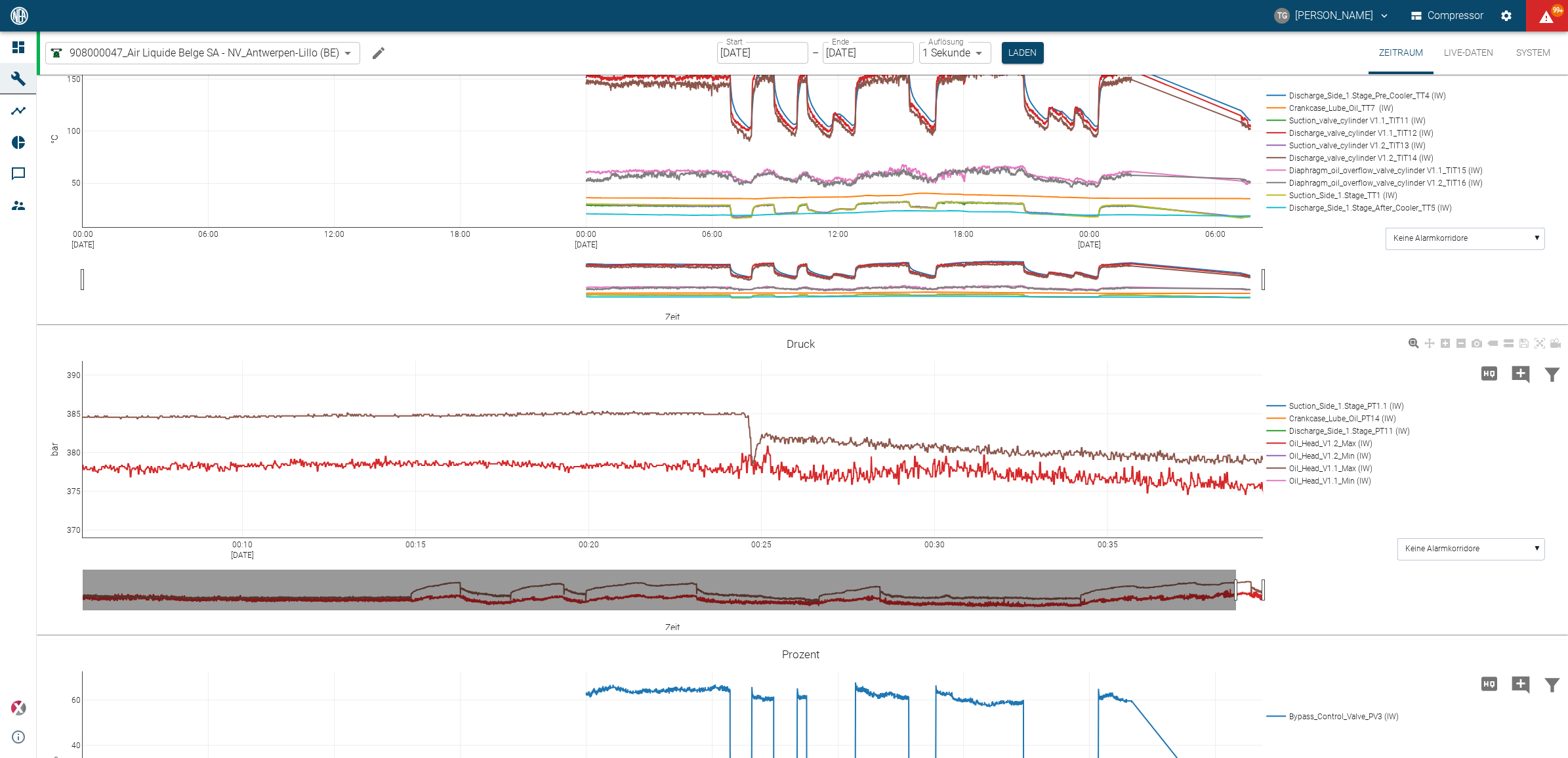
click at [1539, 345] on icon at bounding box center [1540, 343] width 11 height 11
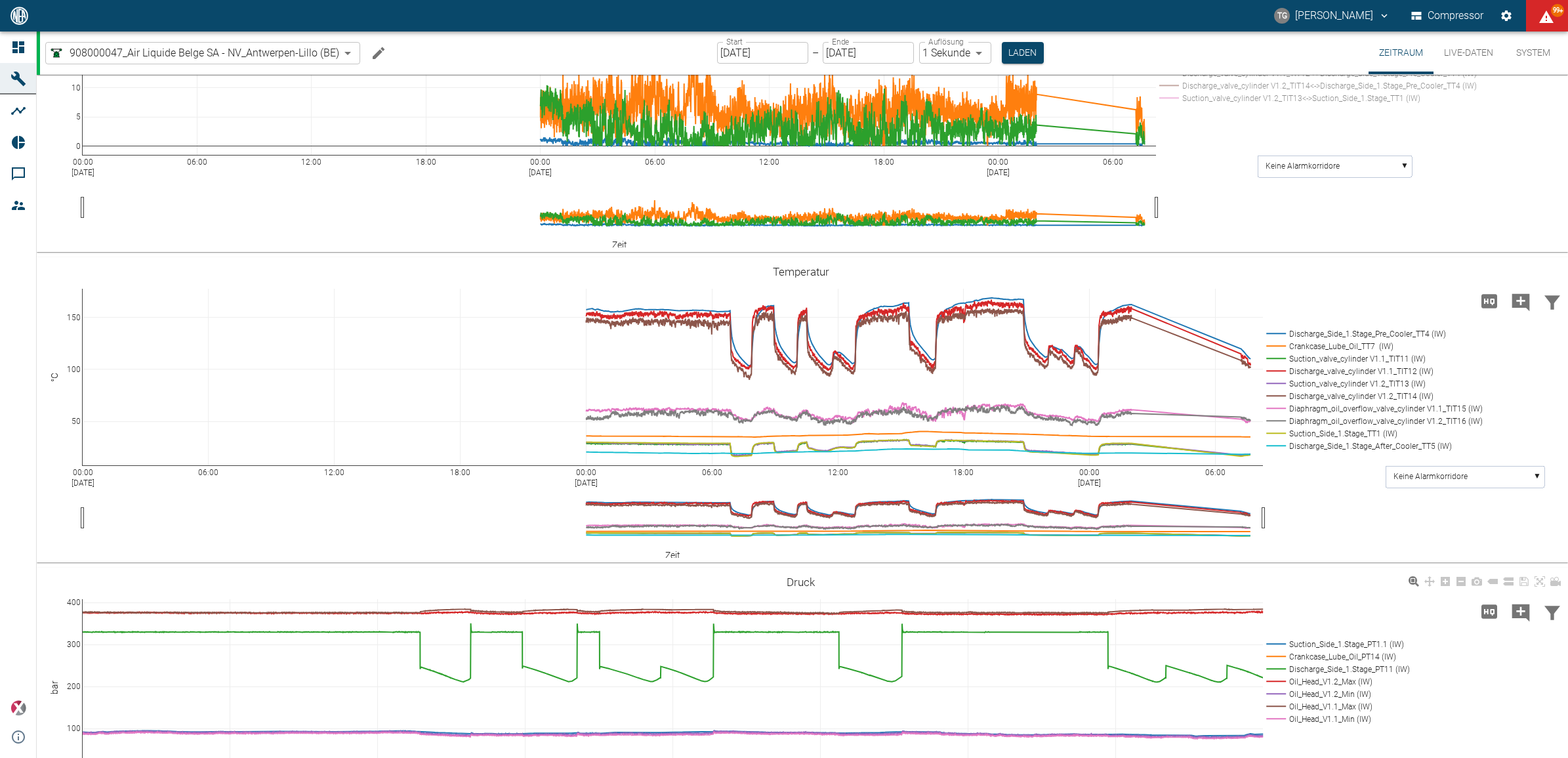
scroll to position [997, 0]
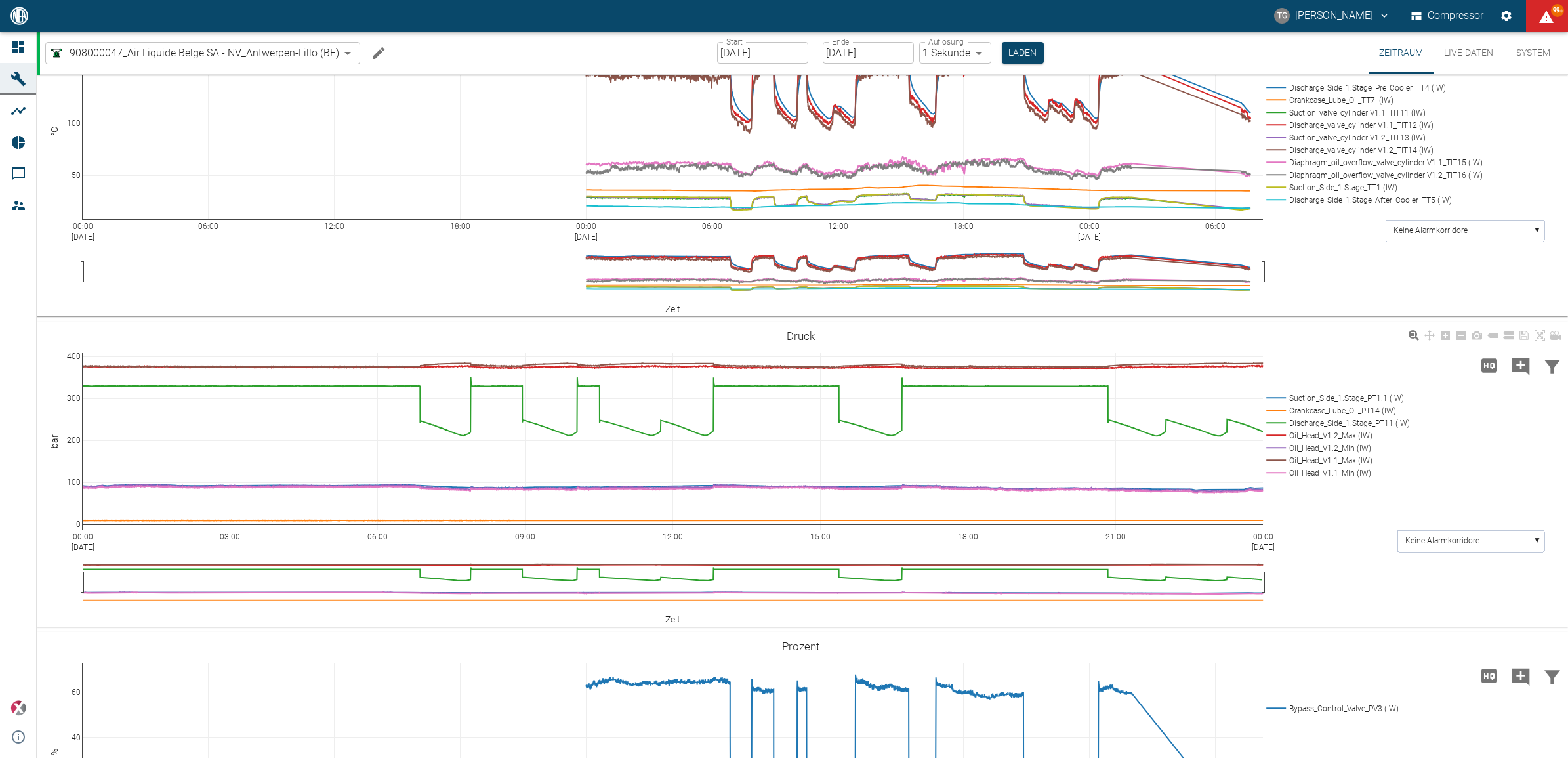
click at [1339, 169] on rect at bounding box center [1371, 162] width 217 height 12
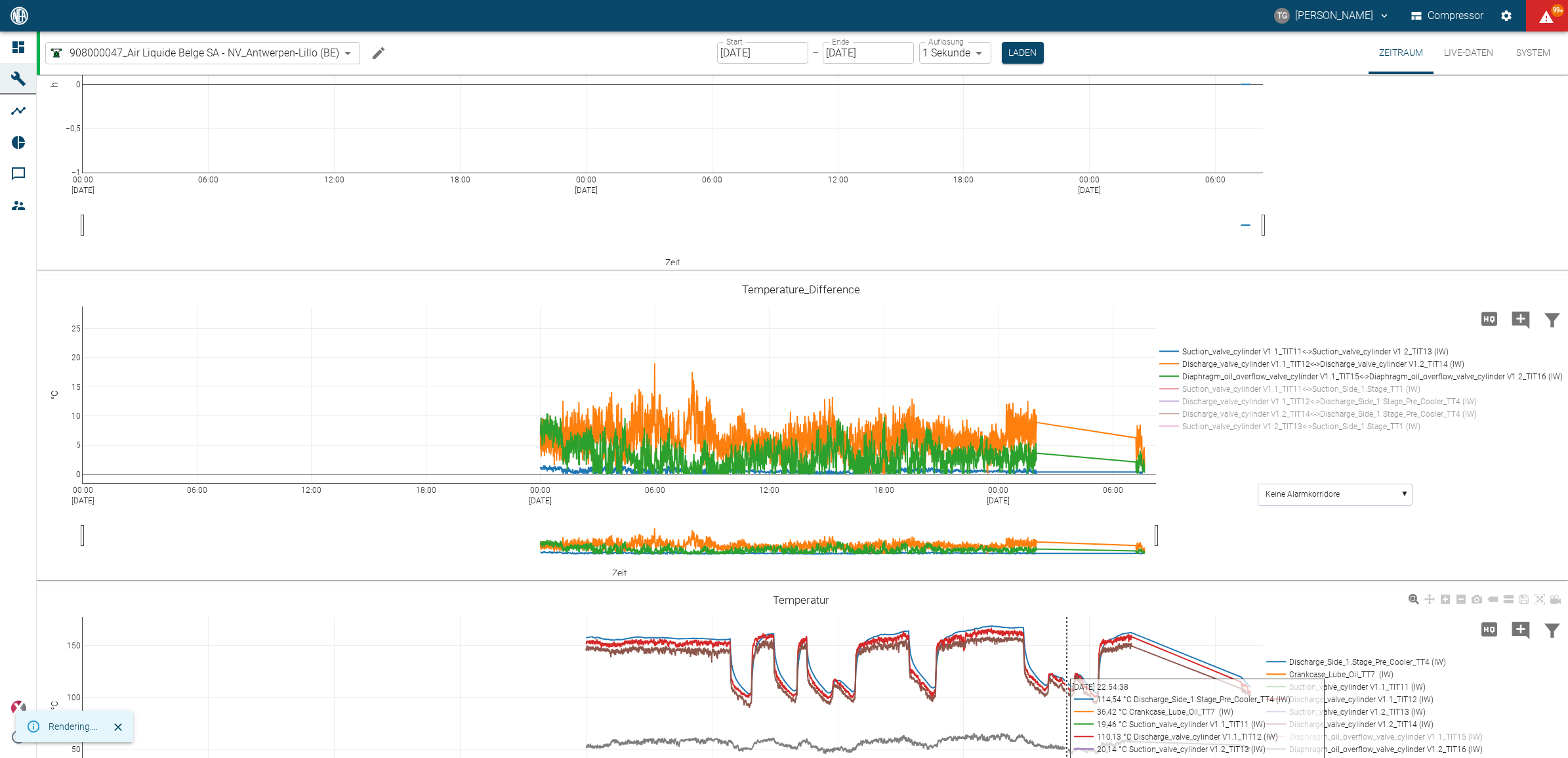
scroll to position [586, 0]
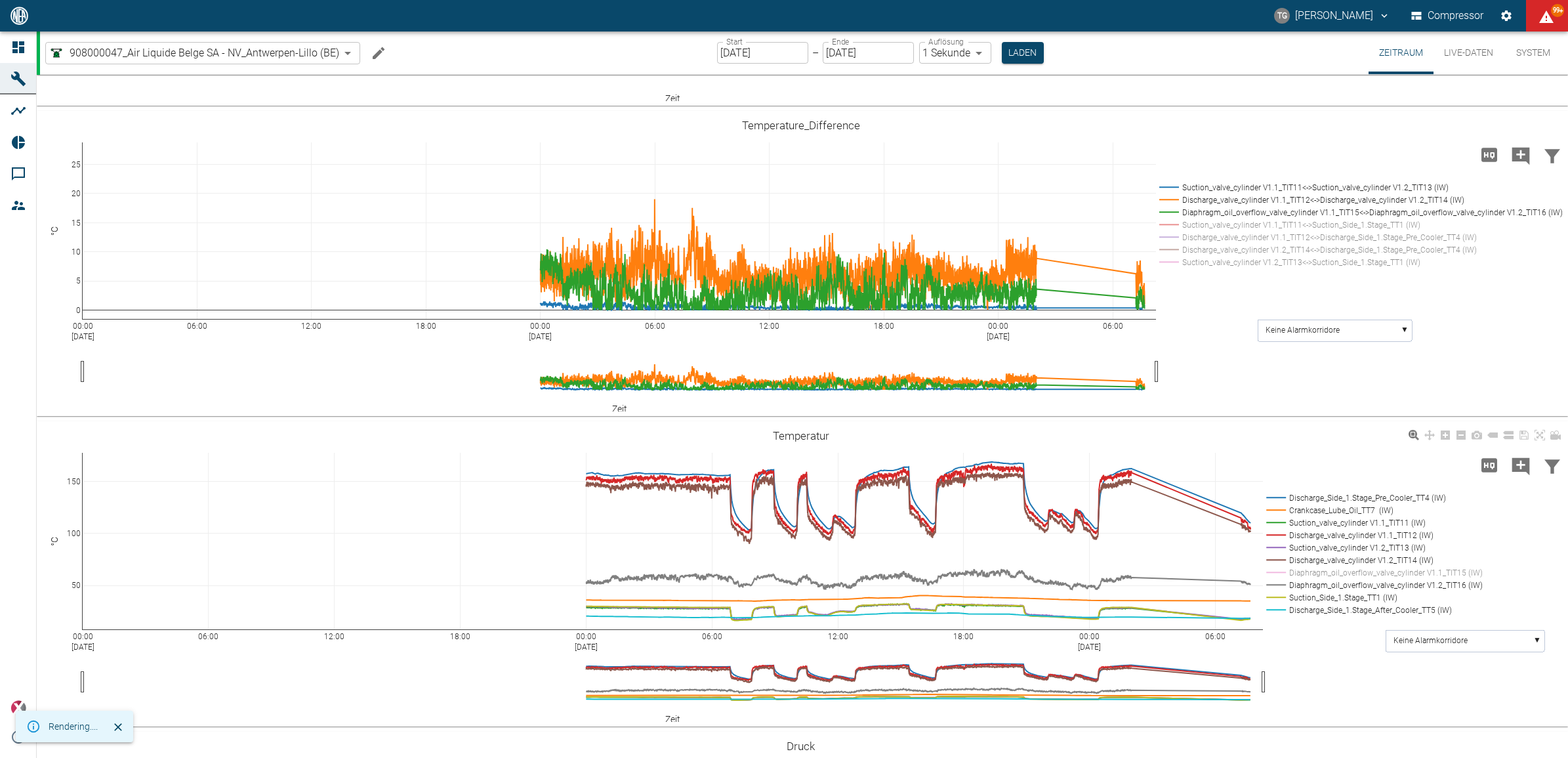
click at [1022, 53] on button "Laden" at bounding box center [1023, 53] width 42 height 22
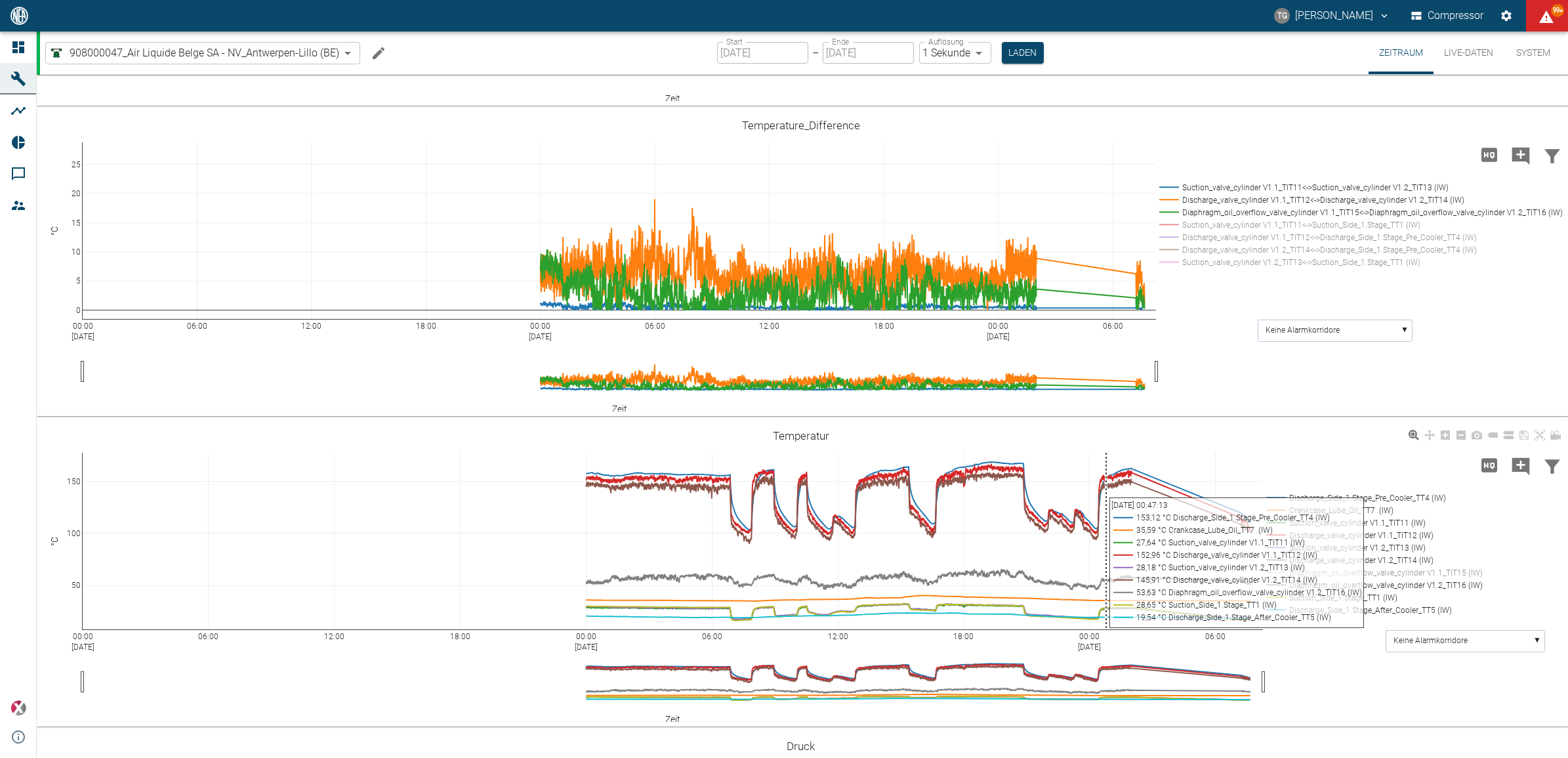
scroll to position [832, 0]
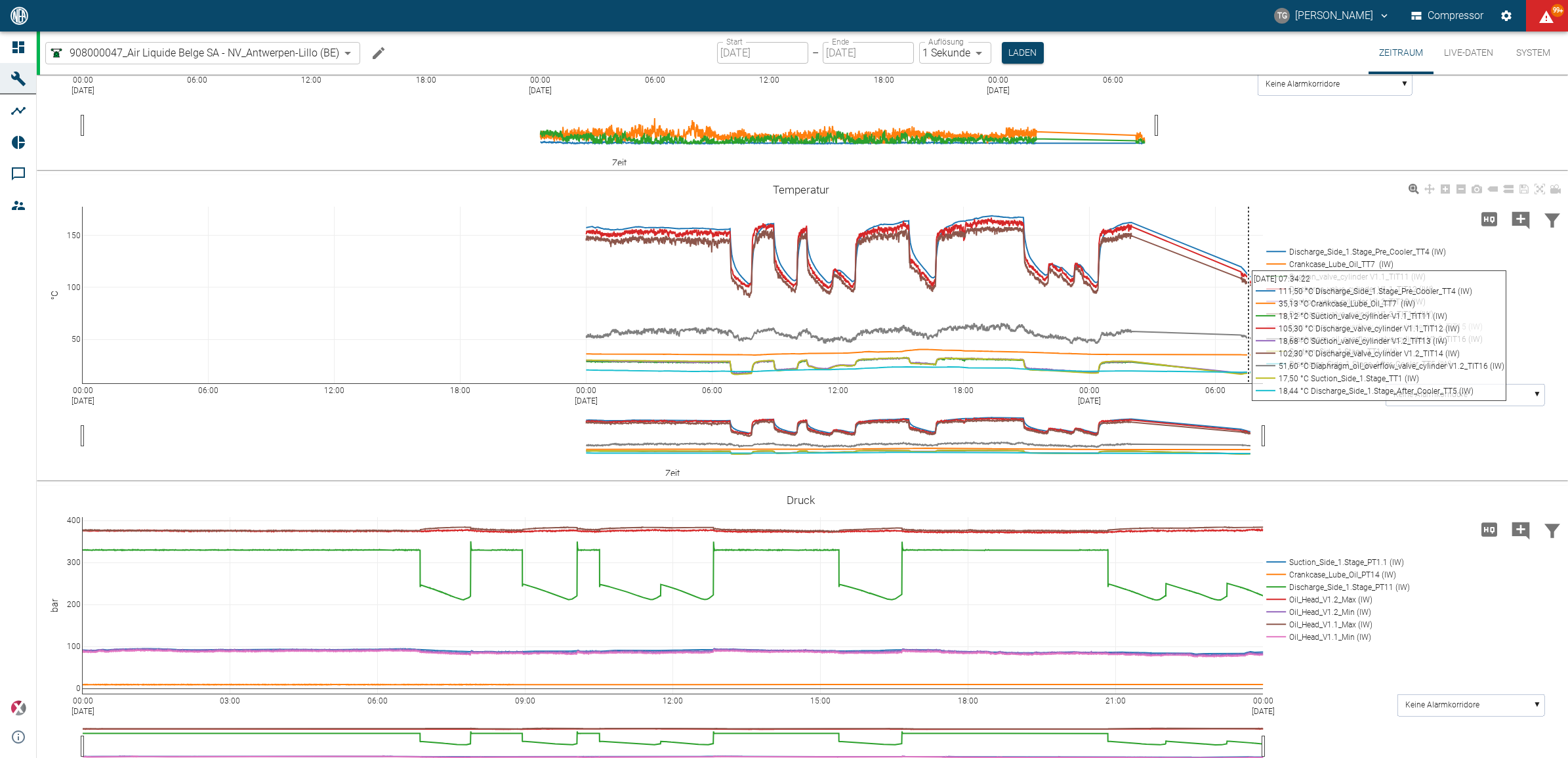
drag, startPoint x: 1123, startPoint y: 260, endPoint x: 1248, endPoint y: 301, distance: 131.6
click at [1248, 301] on div "00:00 Aug 23, 2025 06:00 12:00 18:00 00:00 Aug 24, 2025 06:00 12:00 18:00 00:00…" at bounding box center [801, 328] width 1528 height 295
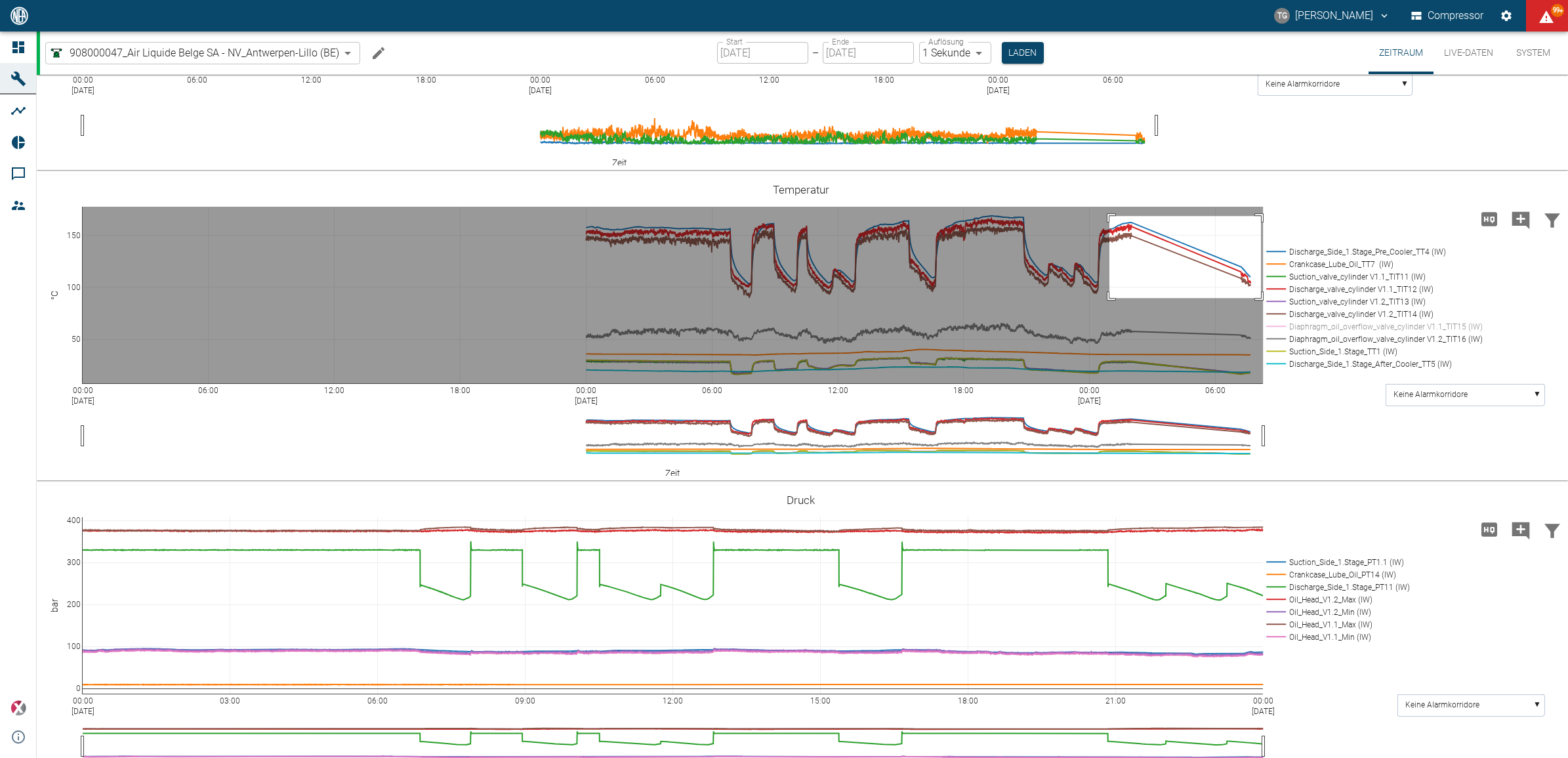
drag, startPoint x: 1110, startPoint y: 215, endPoint x: 1261, endPoint y: 297, distance: 171.8
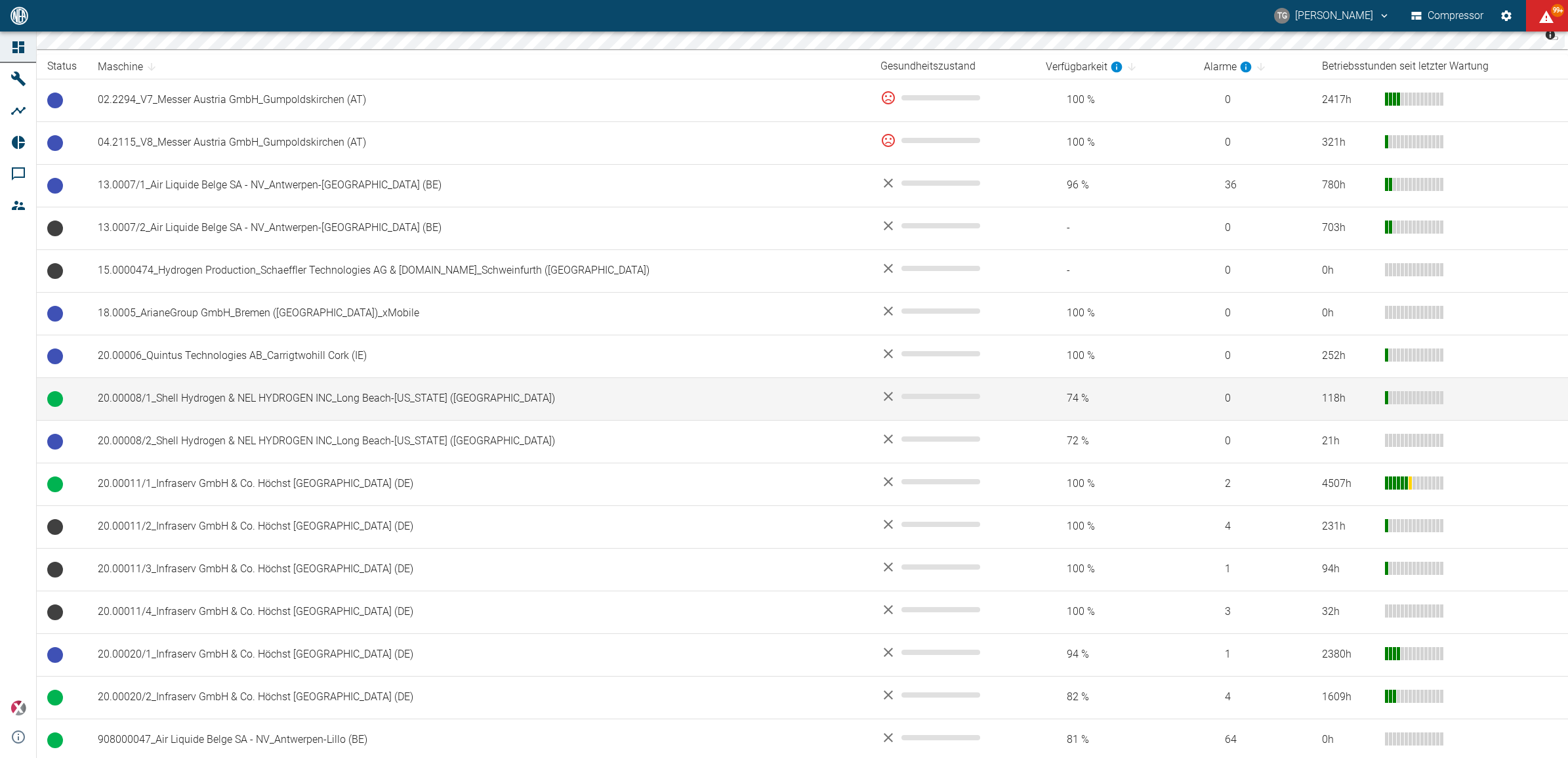
scroll to position [246, 0]
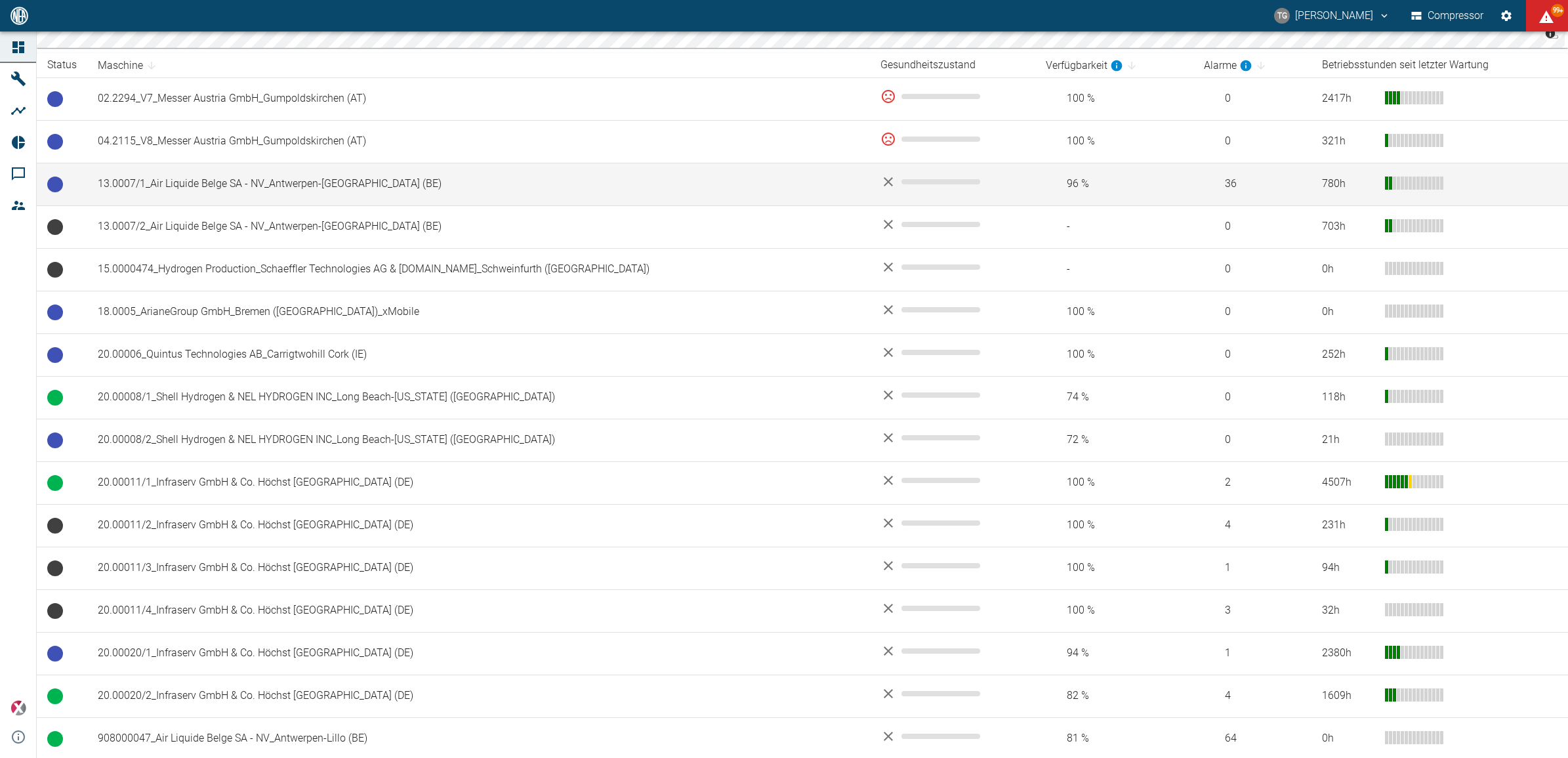
click at [147, 184] on td "13.0007/1_Air Liquide Belge SA - NV_Antwerpen-[GEOGRAPHIC_DATA] (BE)" at bounding box center [479, 184] width 783 height 43
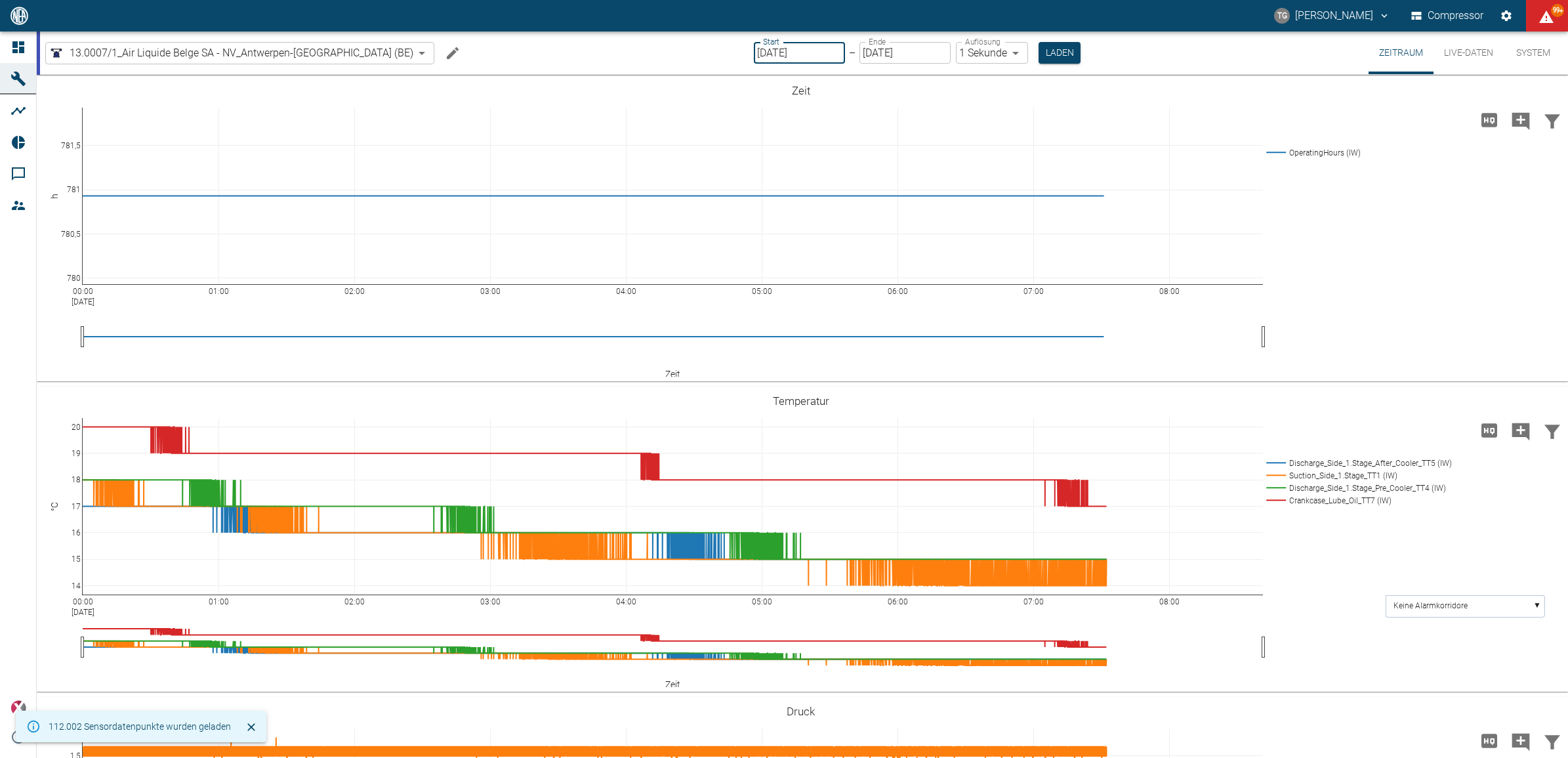
click at [761, 60] on input "[DATE]" at bounding box center [800, 53] width 91 height 22
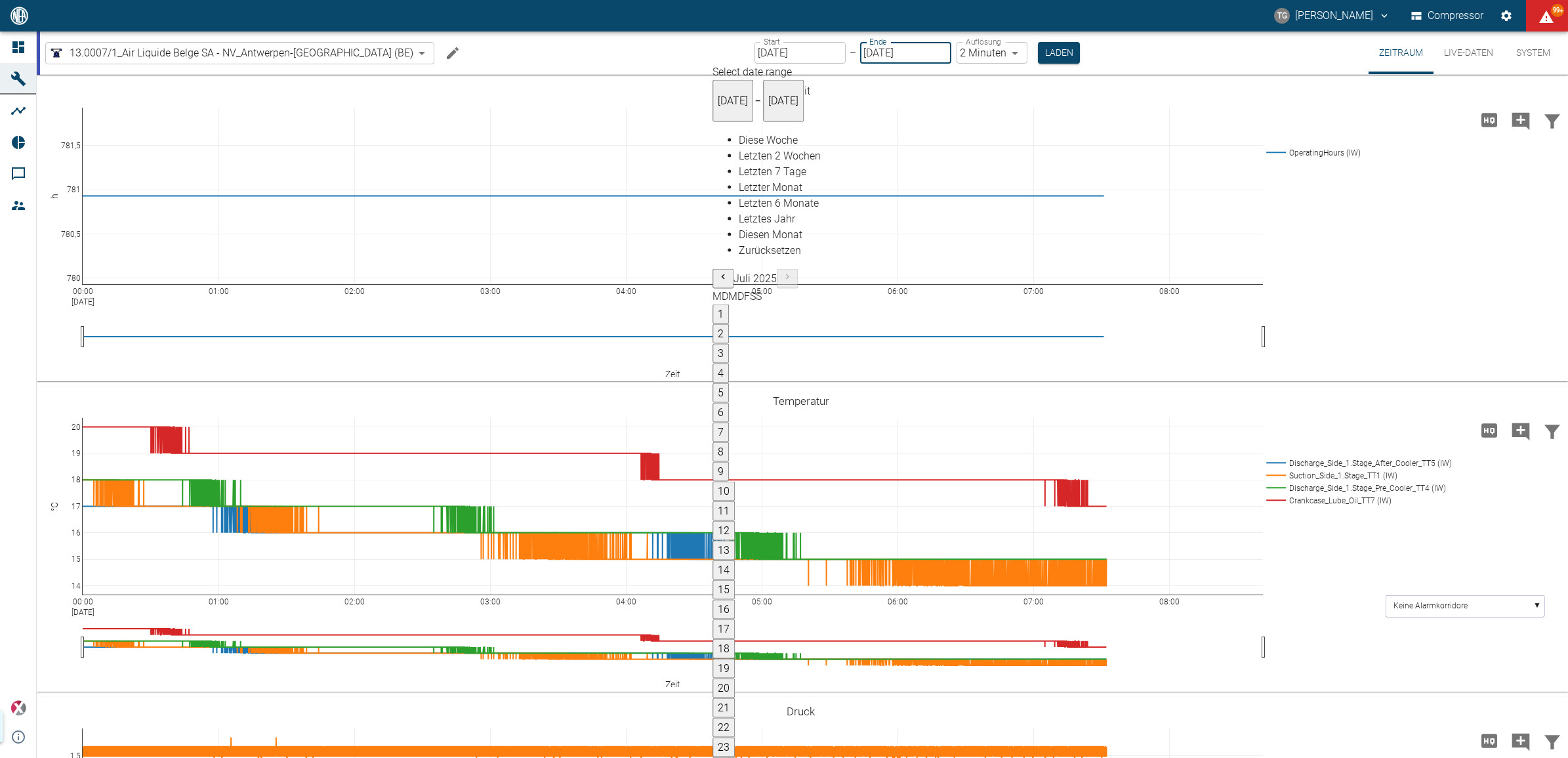
type input "[DATE]"
type input "2min"
type input "[DATE]"
type input "1sec"
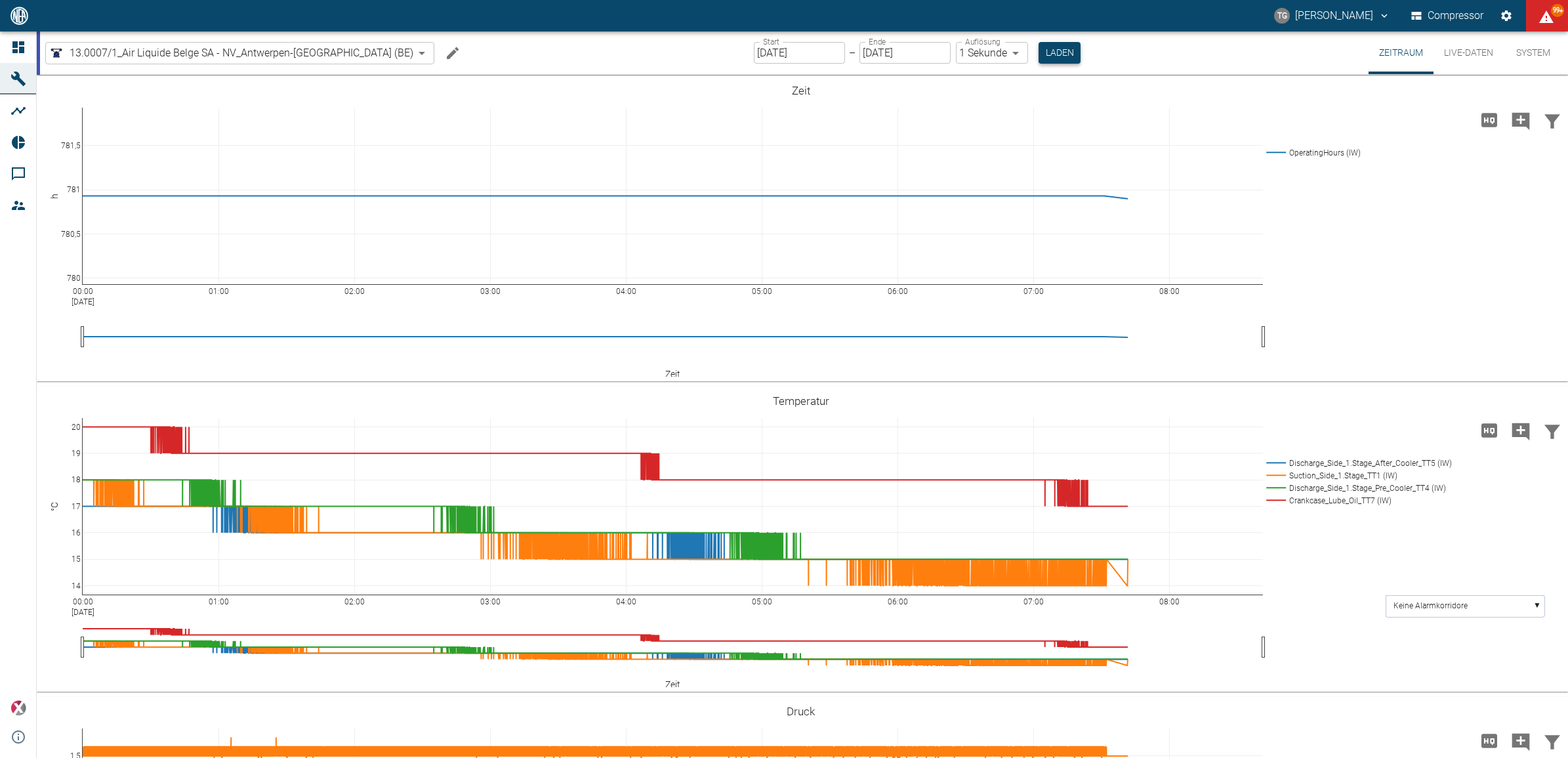
click at [1039, 51] on button "Laden" at bounding box center [1060, 53] width 42 height 22
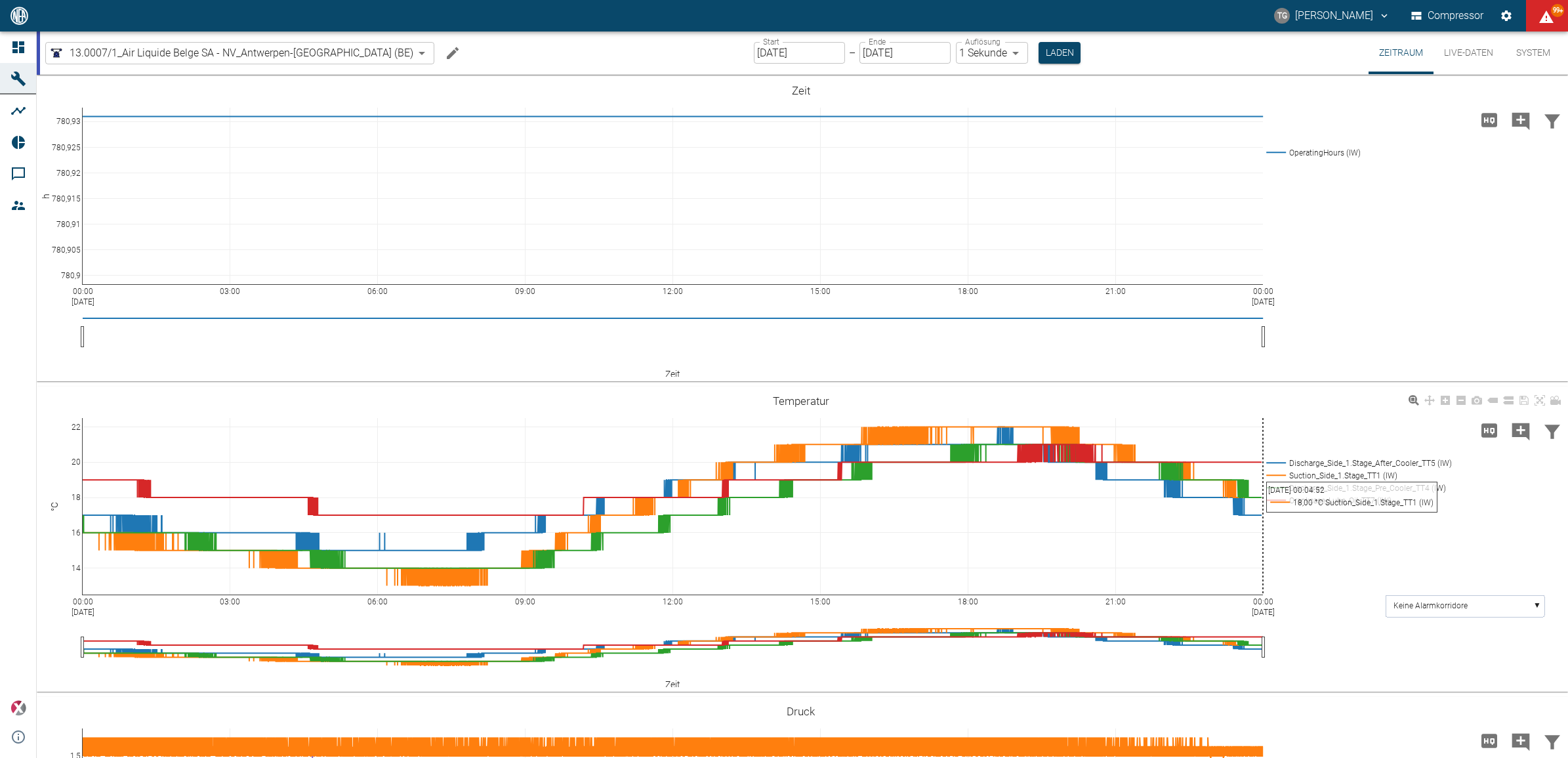
scroll to position [328, 0]
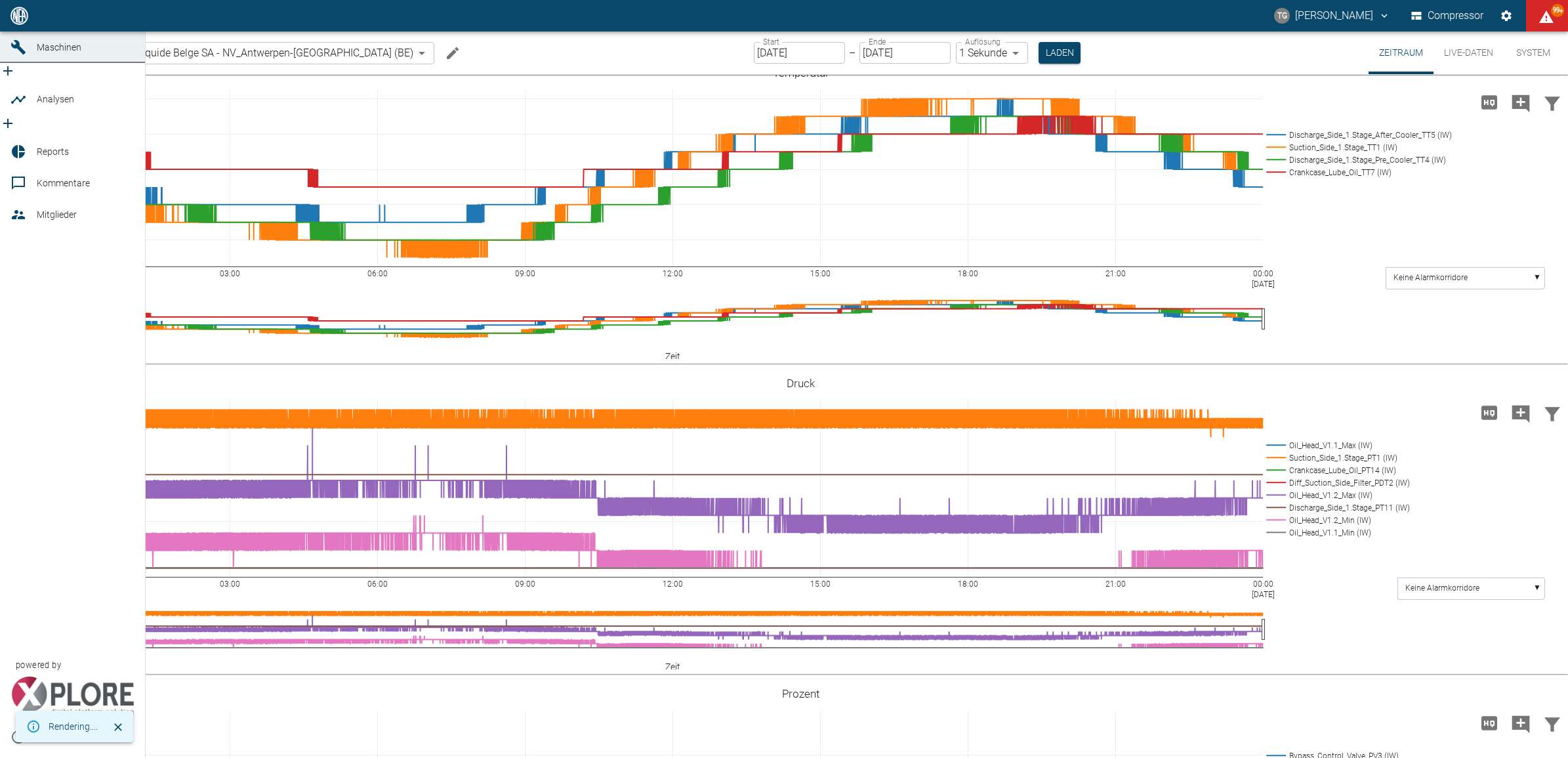
click at [23, 22] on icon at bounding box center [18, 16] width 12 height 12
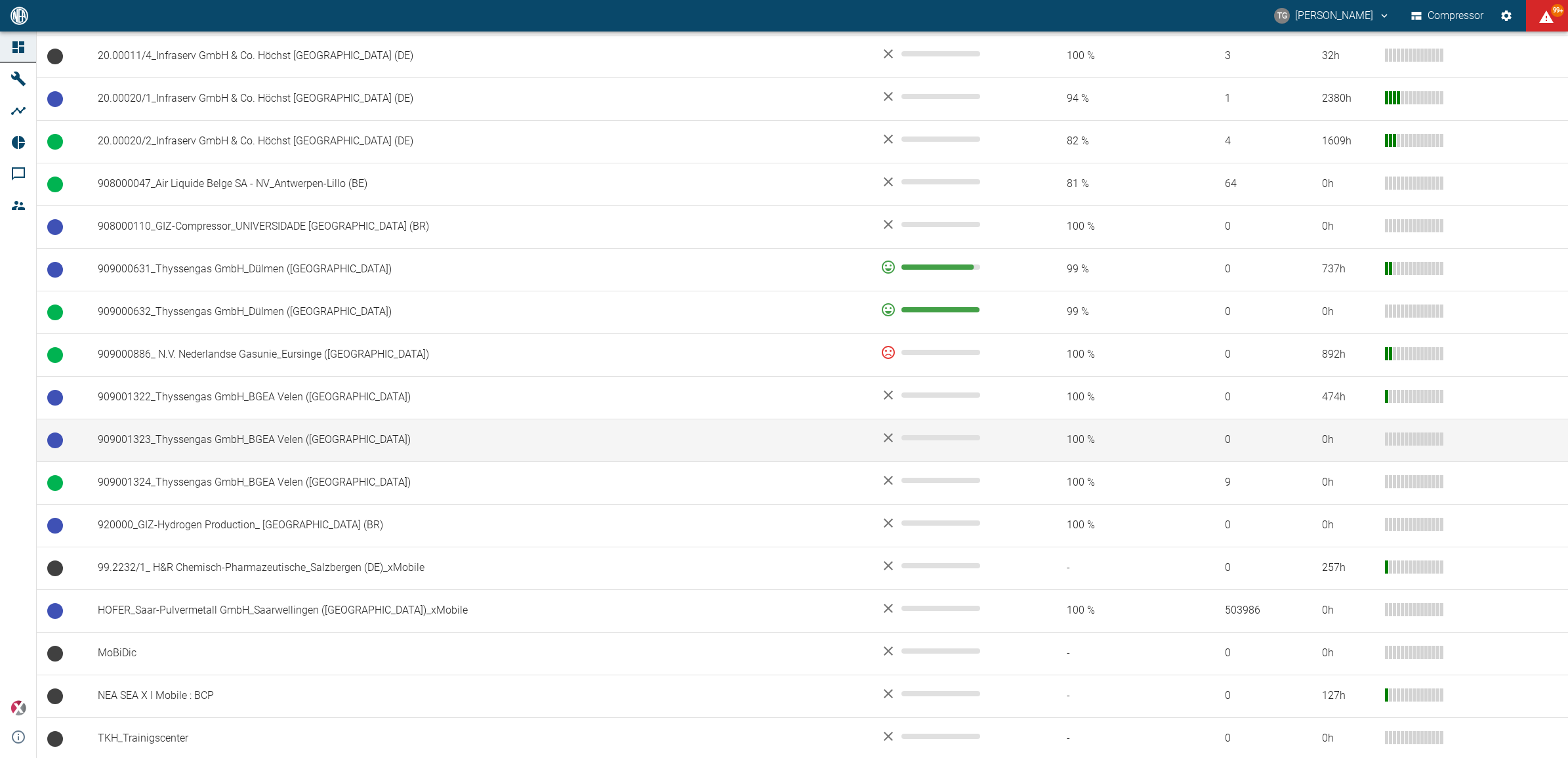
scroll to position [807, 0]
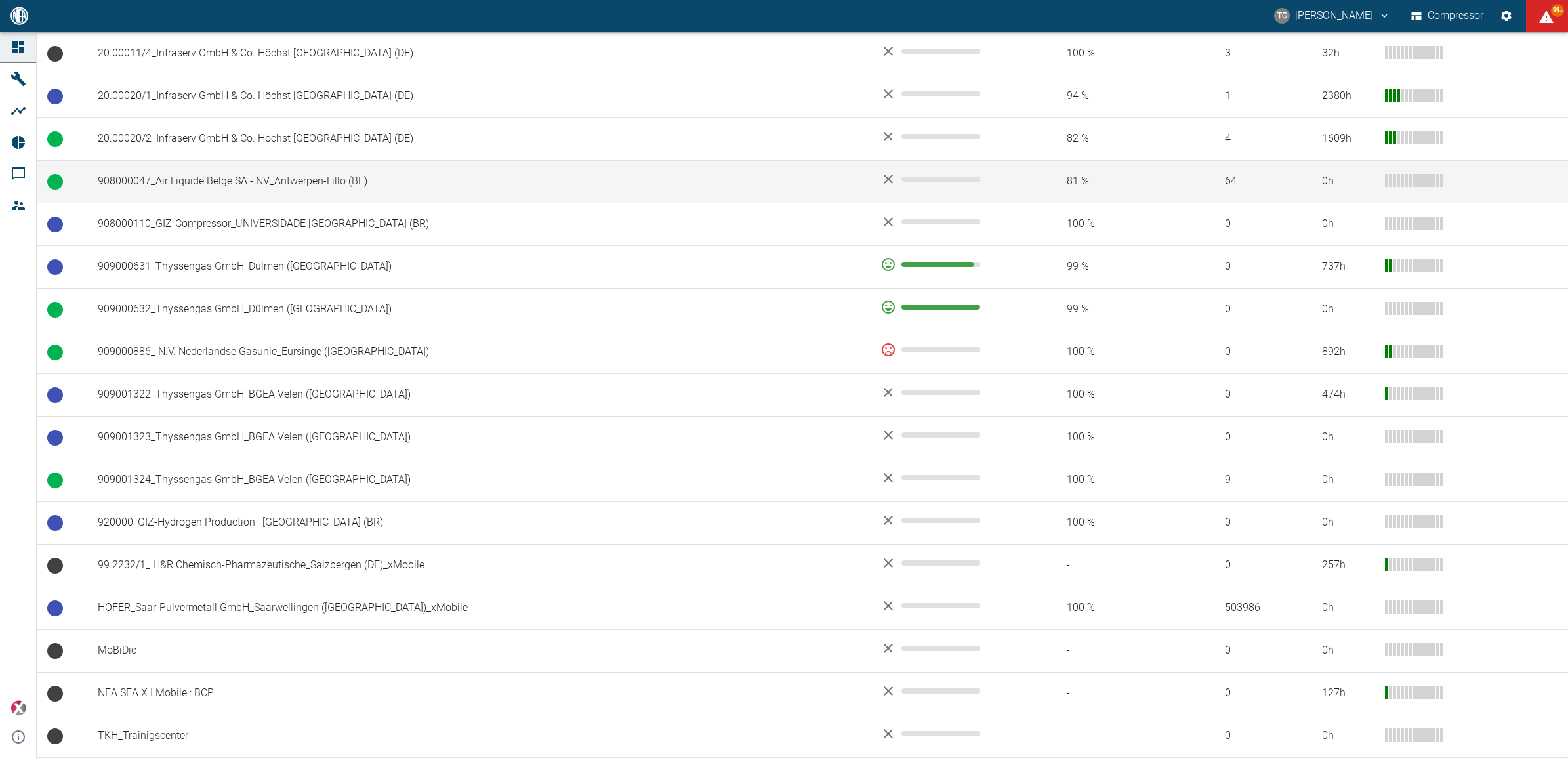
click at [218, 172] on td "908000047_Air Liquide Belge SA - NV_Antwerpen-Lillo (BE)" at bounding box center [479, 181] width 783 height 43
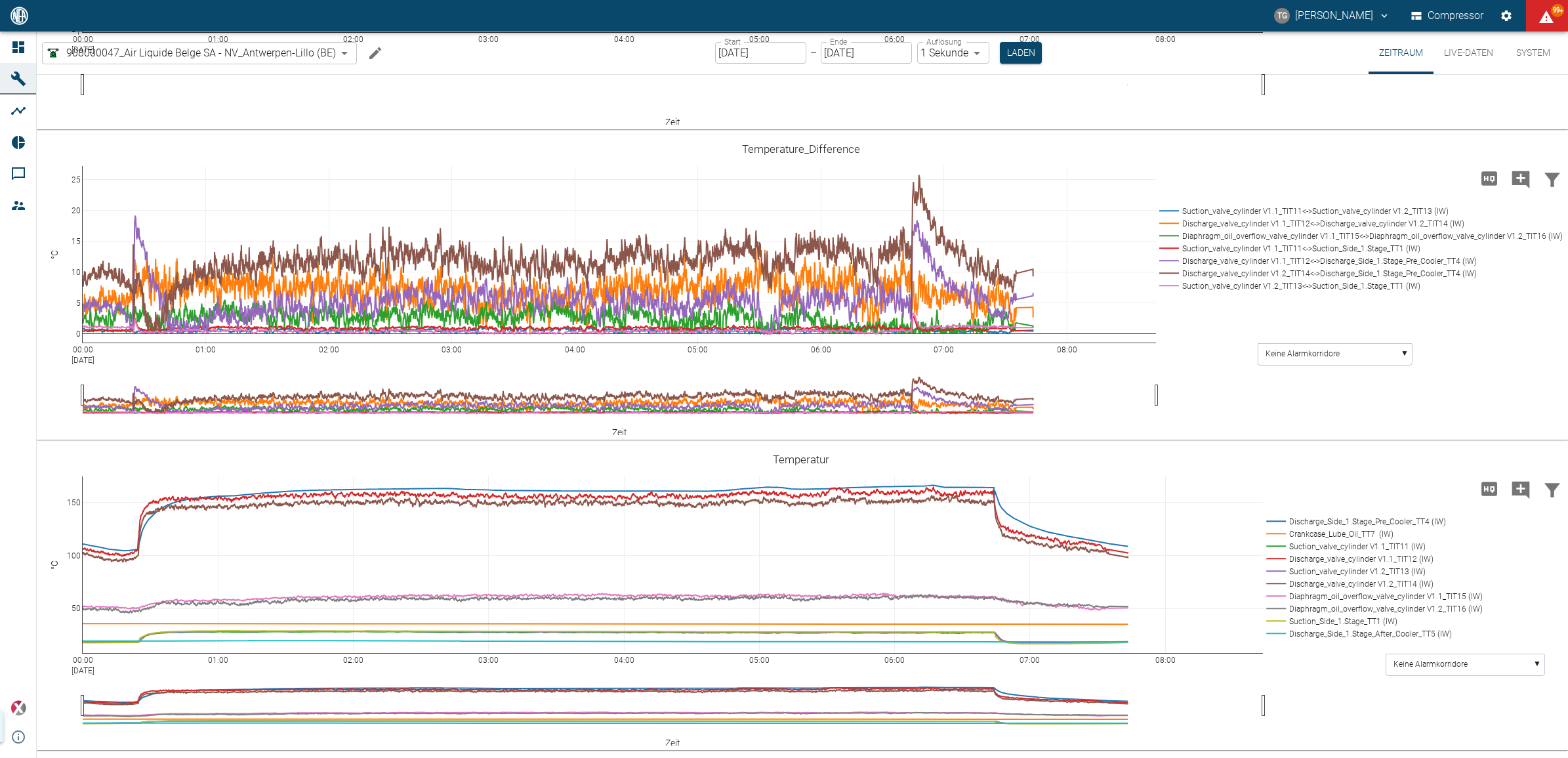
scroll to position [966, 0]
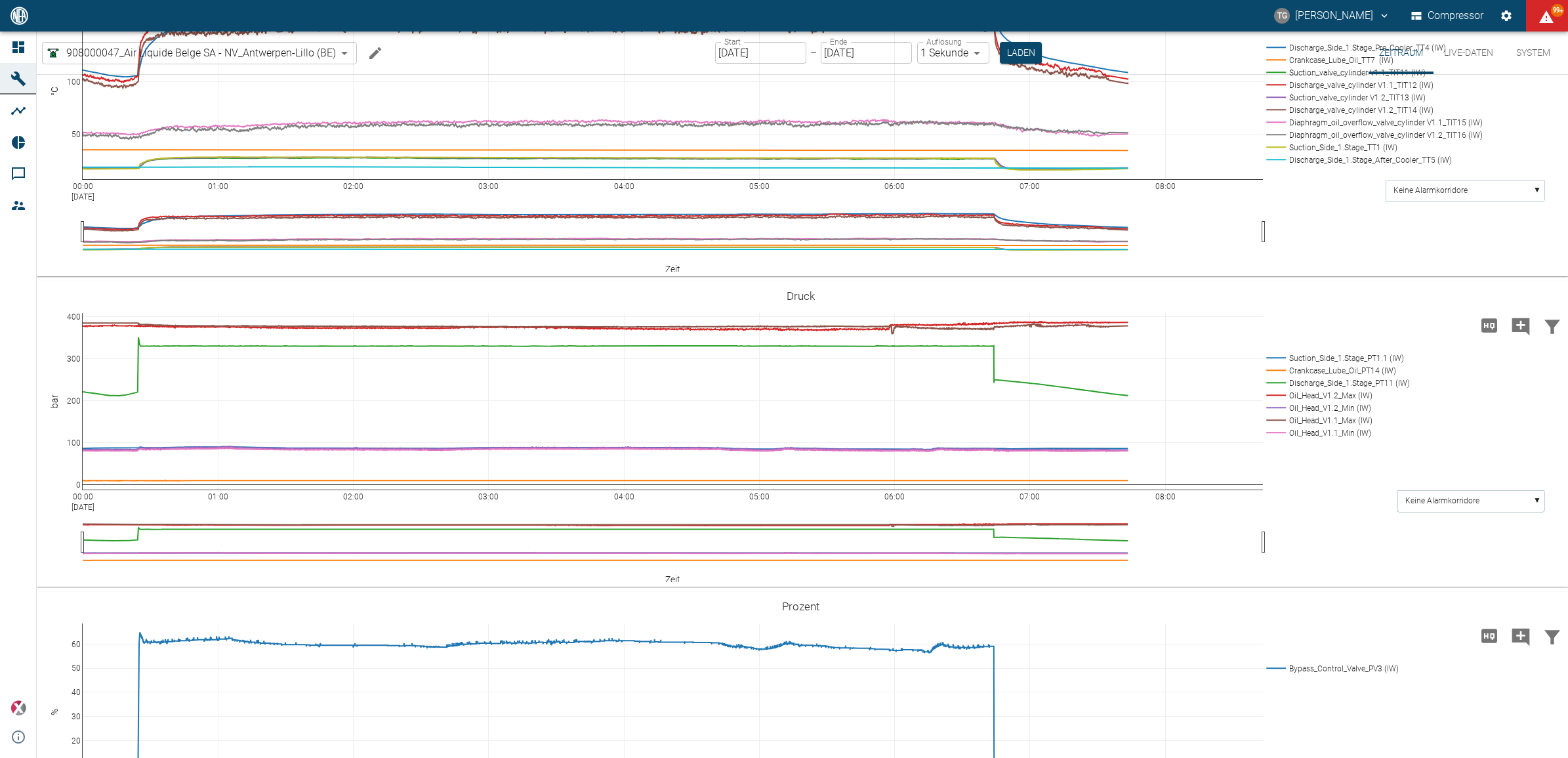
click at [771, 58] on input "[DATE]" at bounding box center [761, 53] width 91 height 22
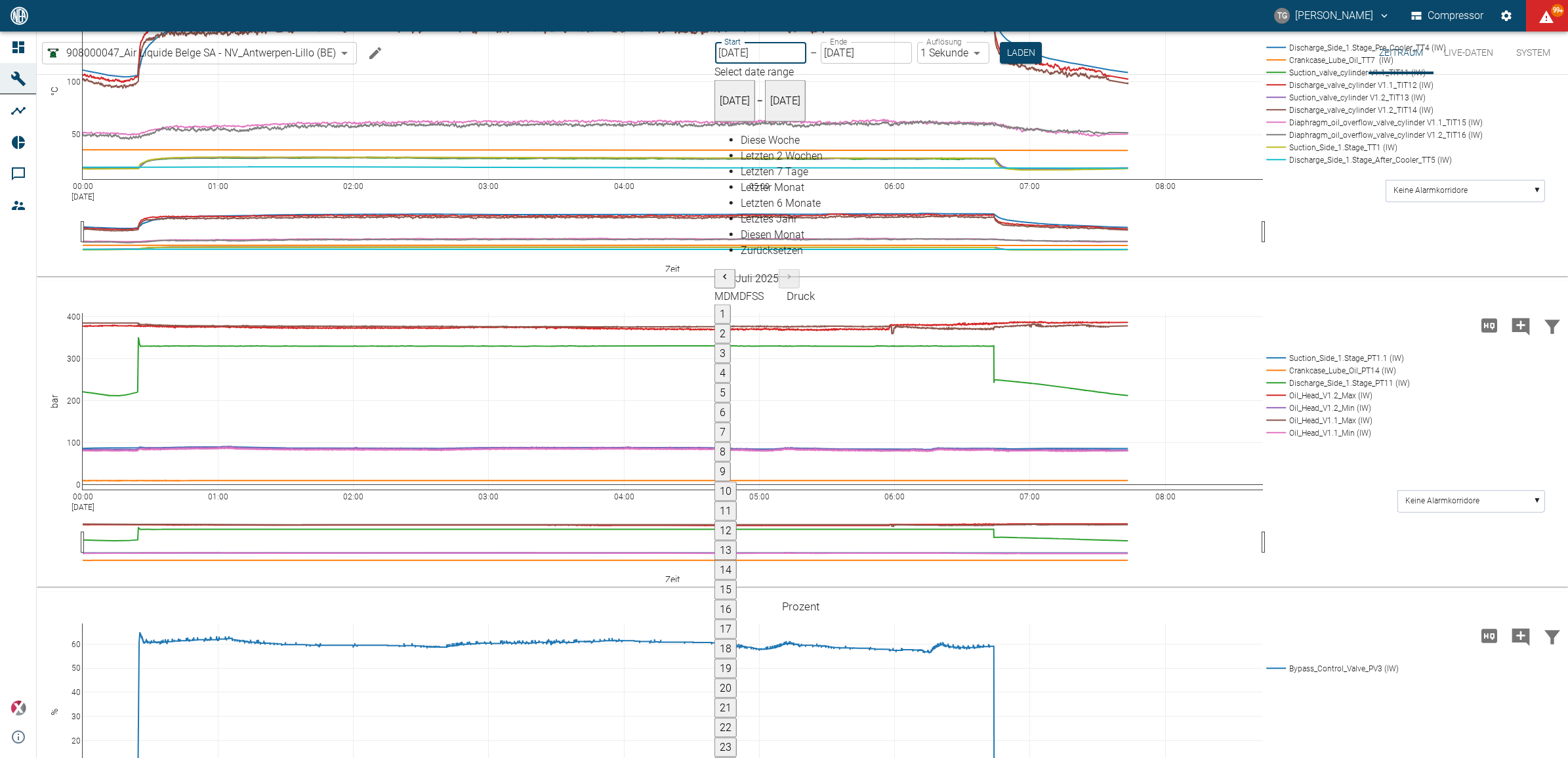
type input "24.08.2025"
type input "2min"
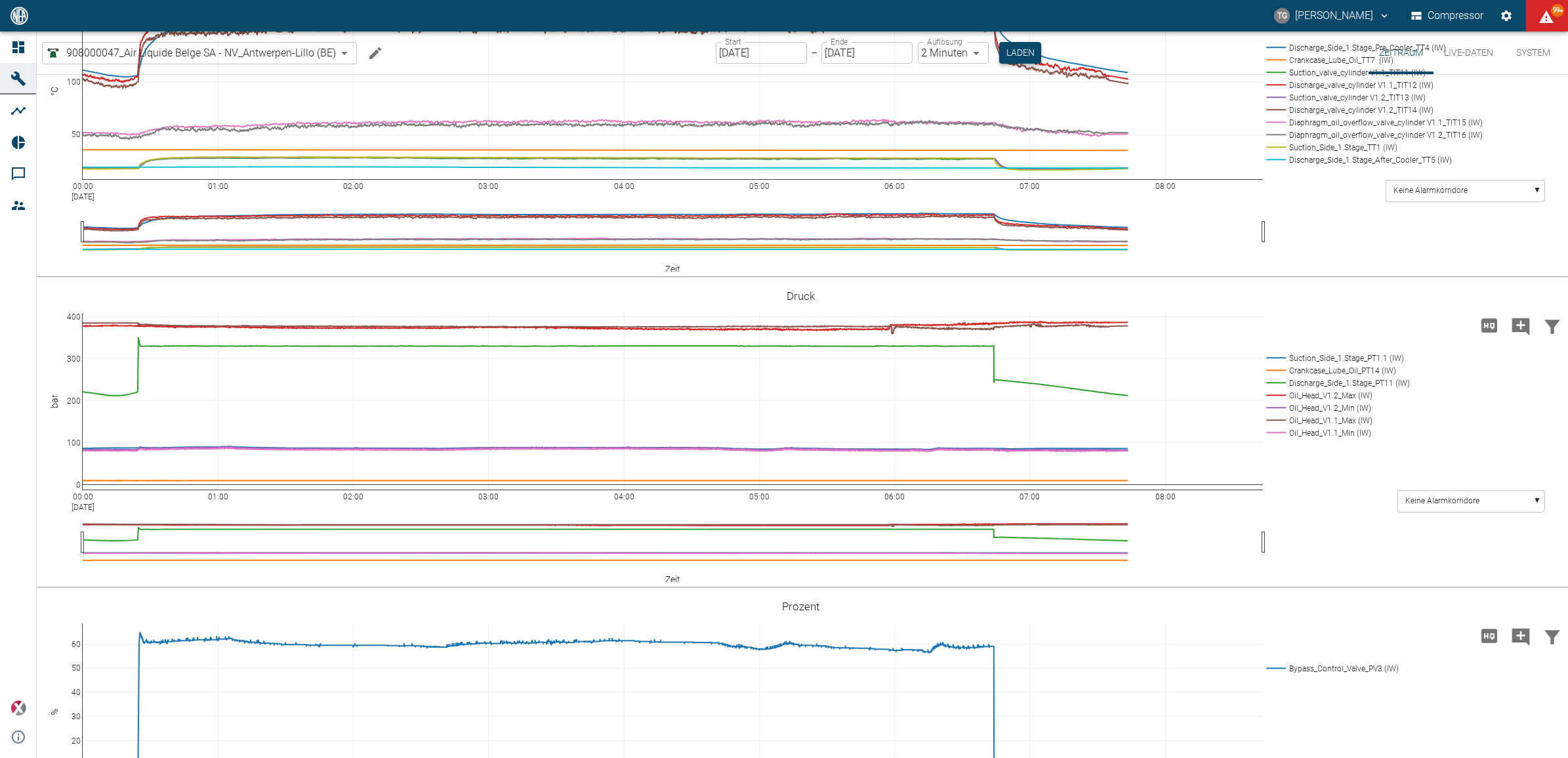
click at [1011, 51] on button "Laden" at bounding box center [1020, 53] width 42 height 22
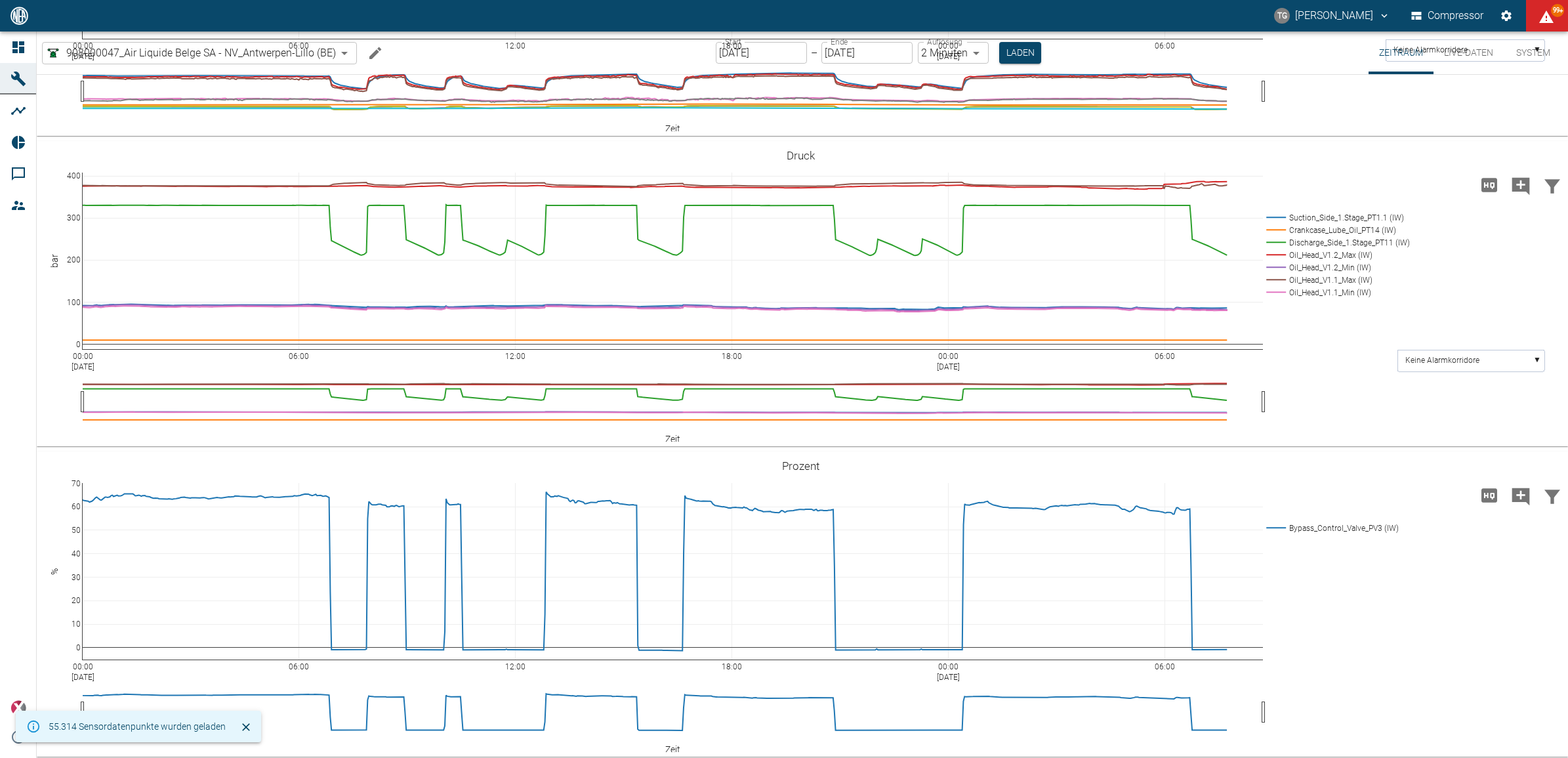
scroll to position [984, 0]
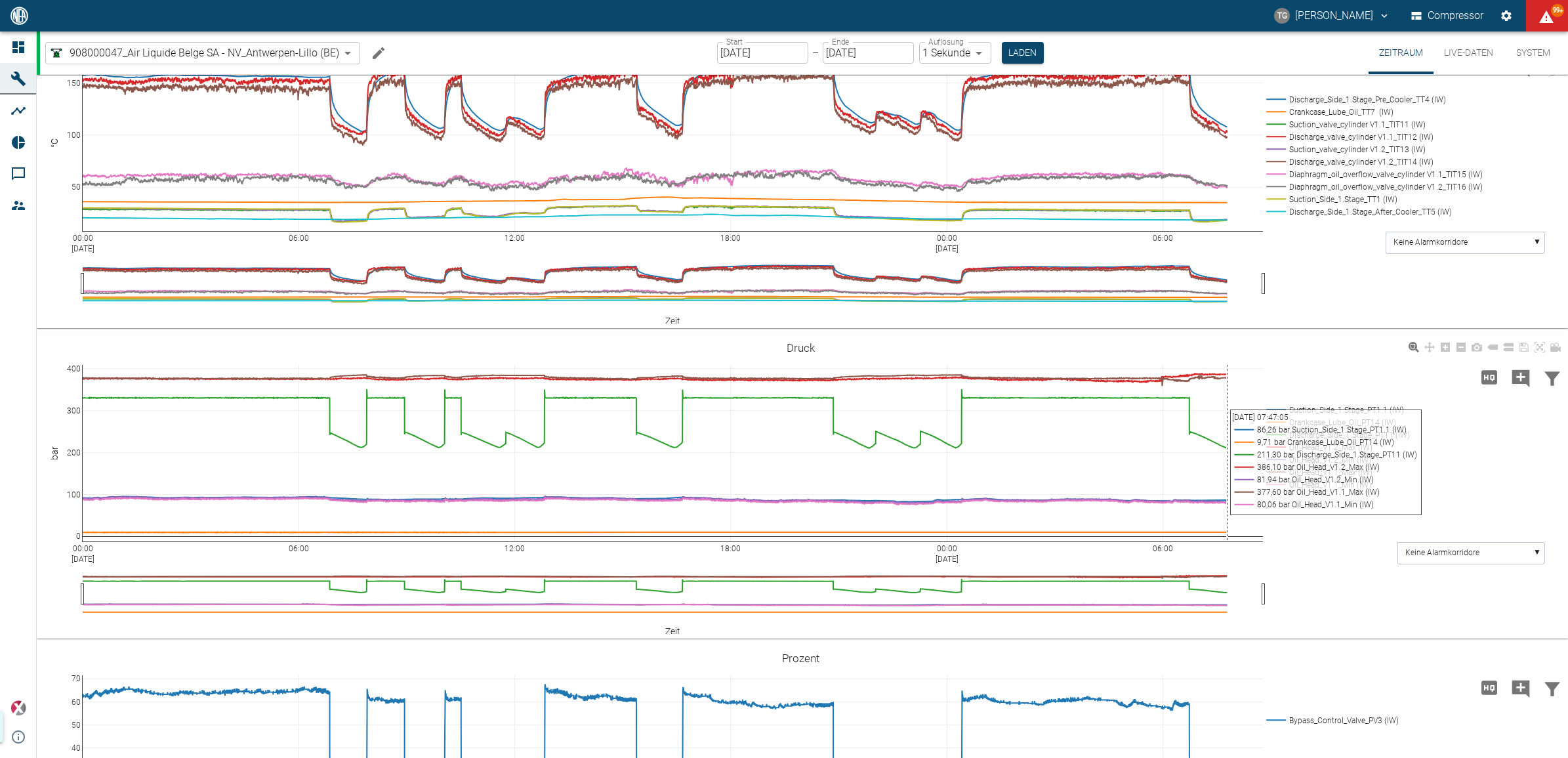
scroll to position [1067, 0]
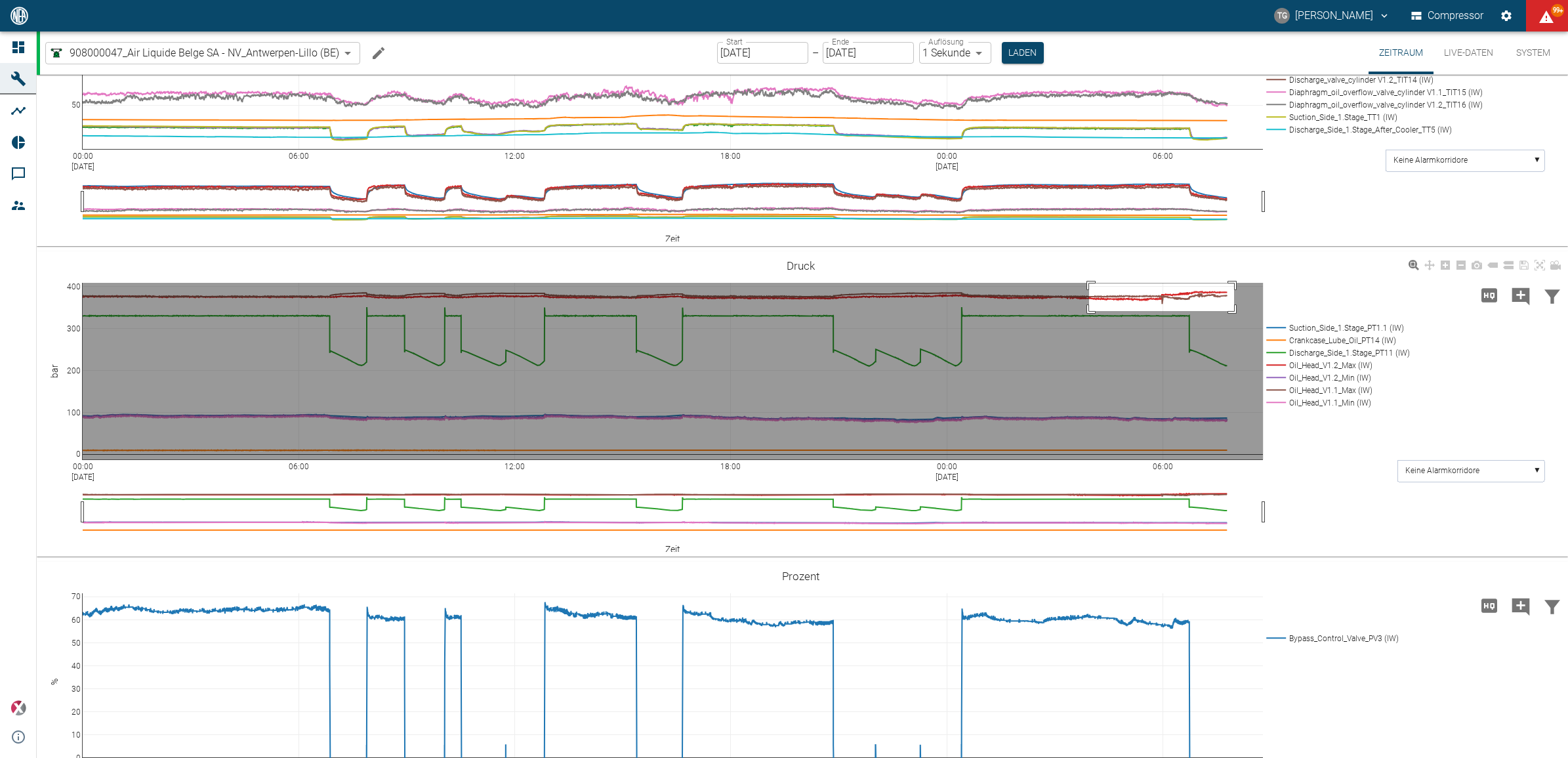
drag, startPoint x: 1089, startPoint y: 282, endPoint x: 1165, endPoint y: 352, distance: 103.3
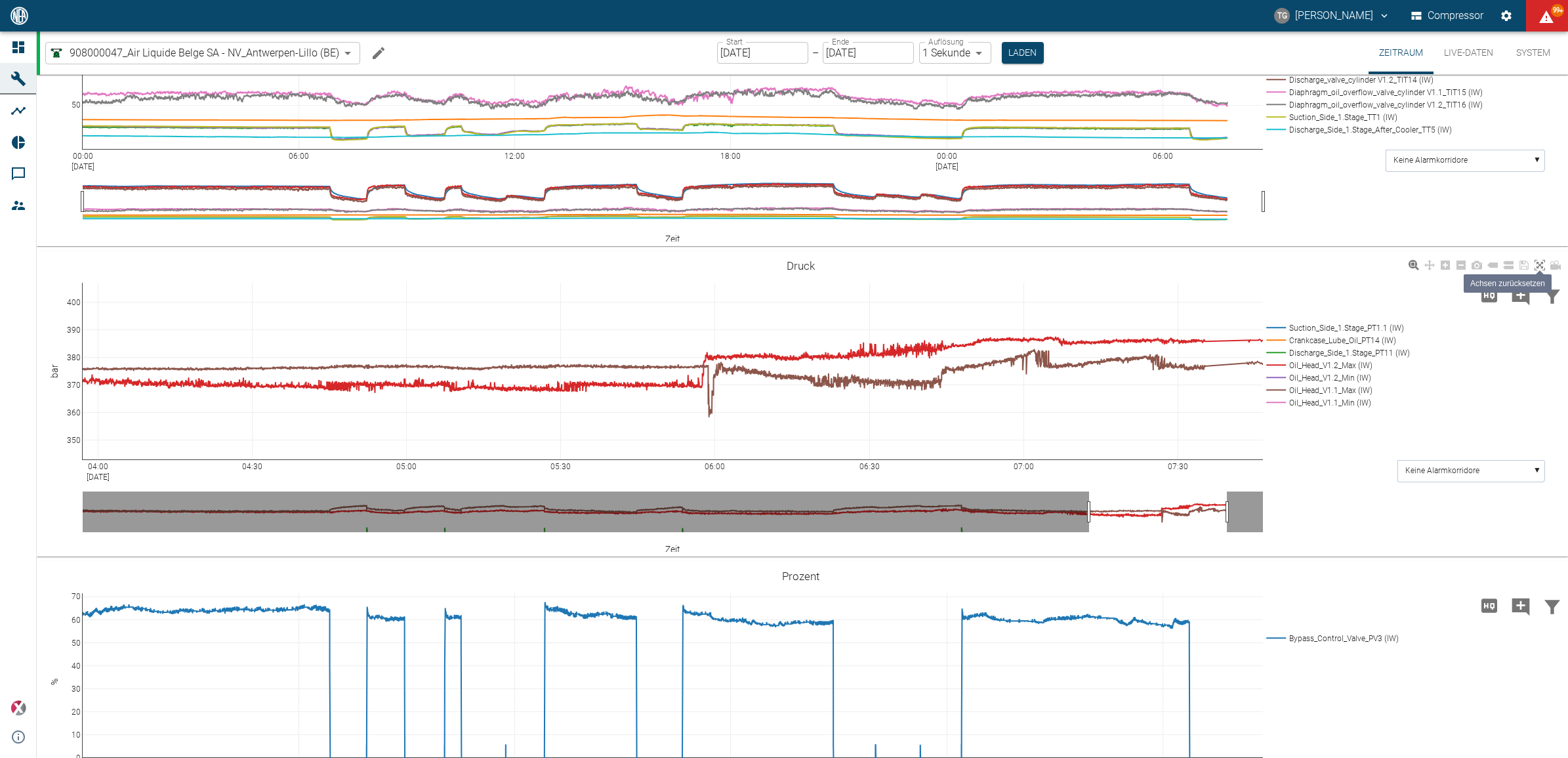
click at [1540, 264] on icon at bounding box center [1540, 265] width 11 height 11
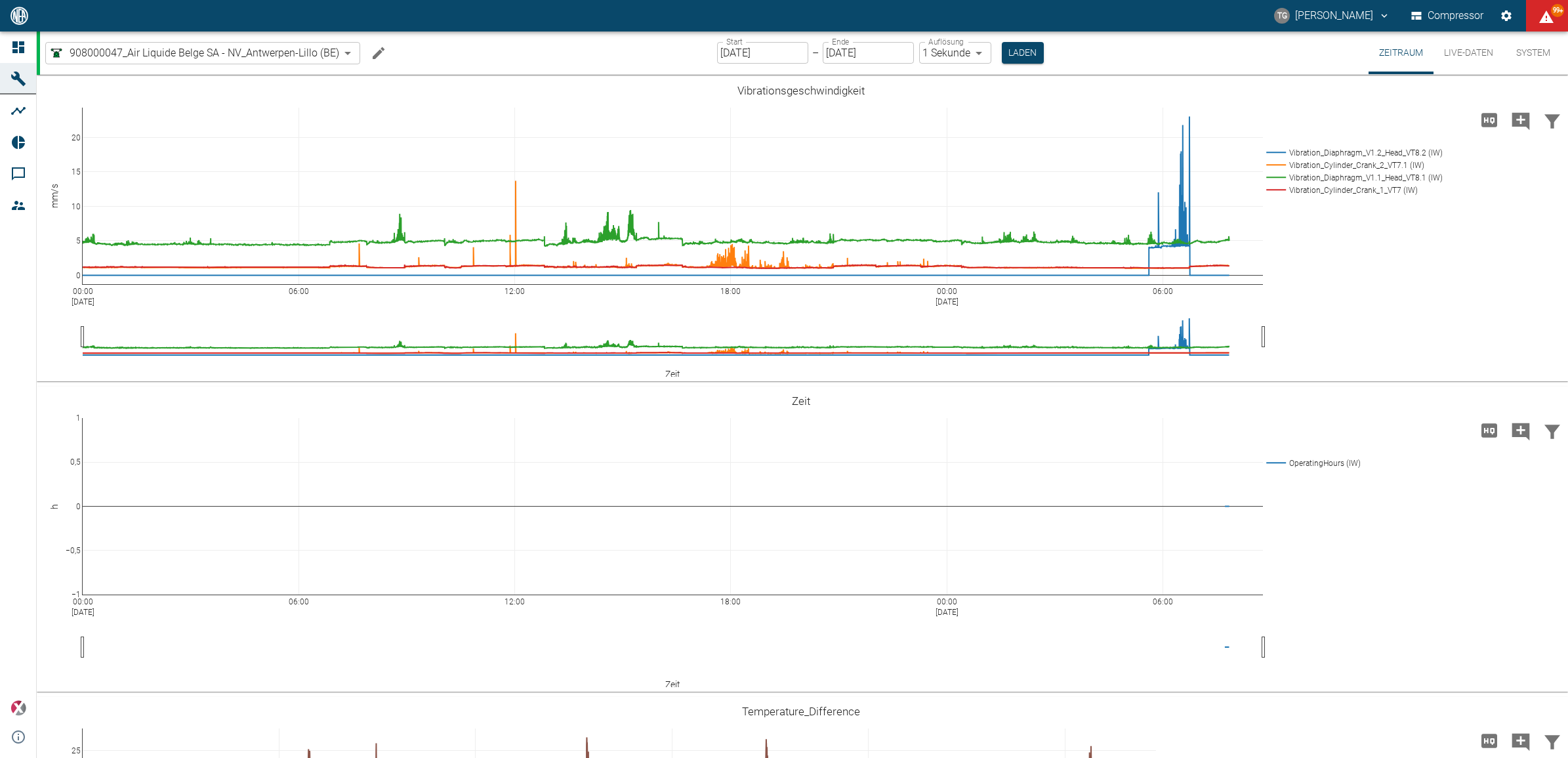
scroll to position [1067, 0]
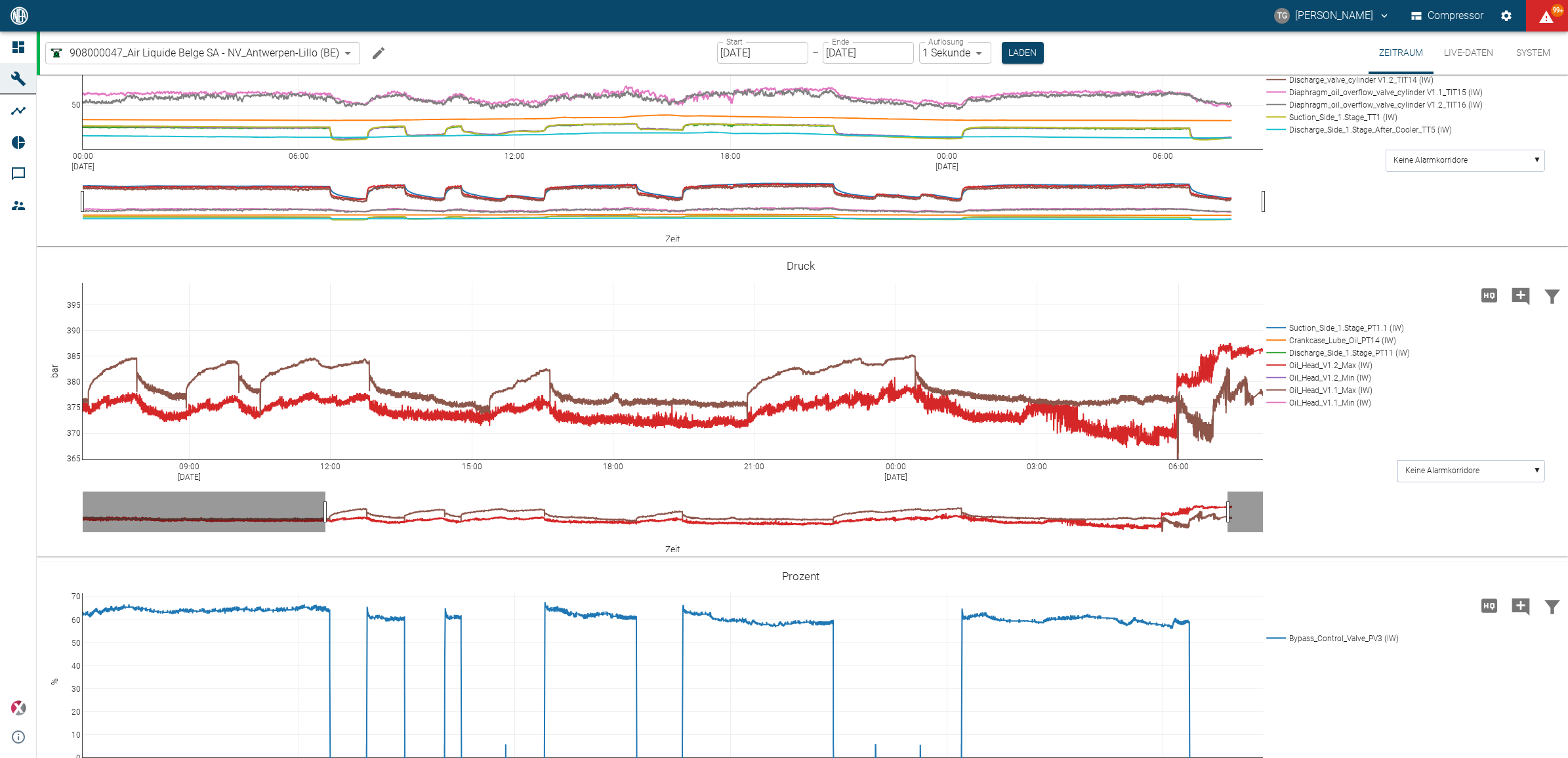
drag, startPoint x: 732, startPoint y: 46, endPoint x: 745, endPoint y: 56, distance: 16.4
click at [734, 48] on div "Start 24.08.2025 Start" at bounding box center [763, 53] width 91 height 22
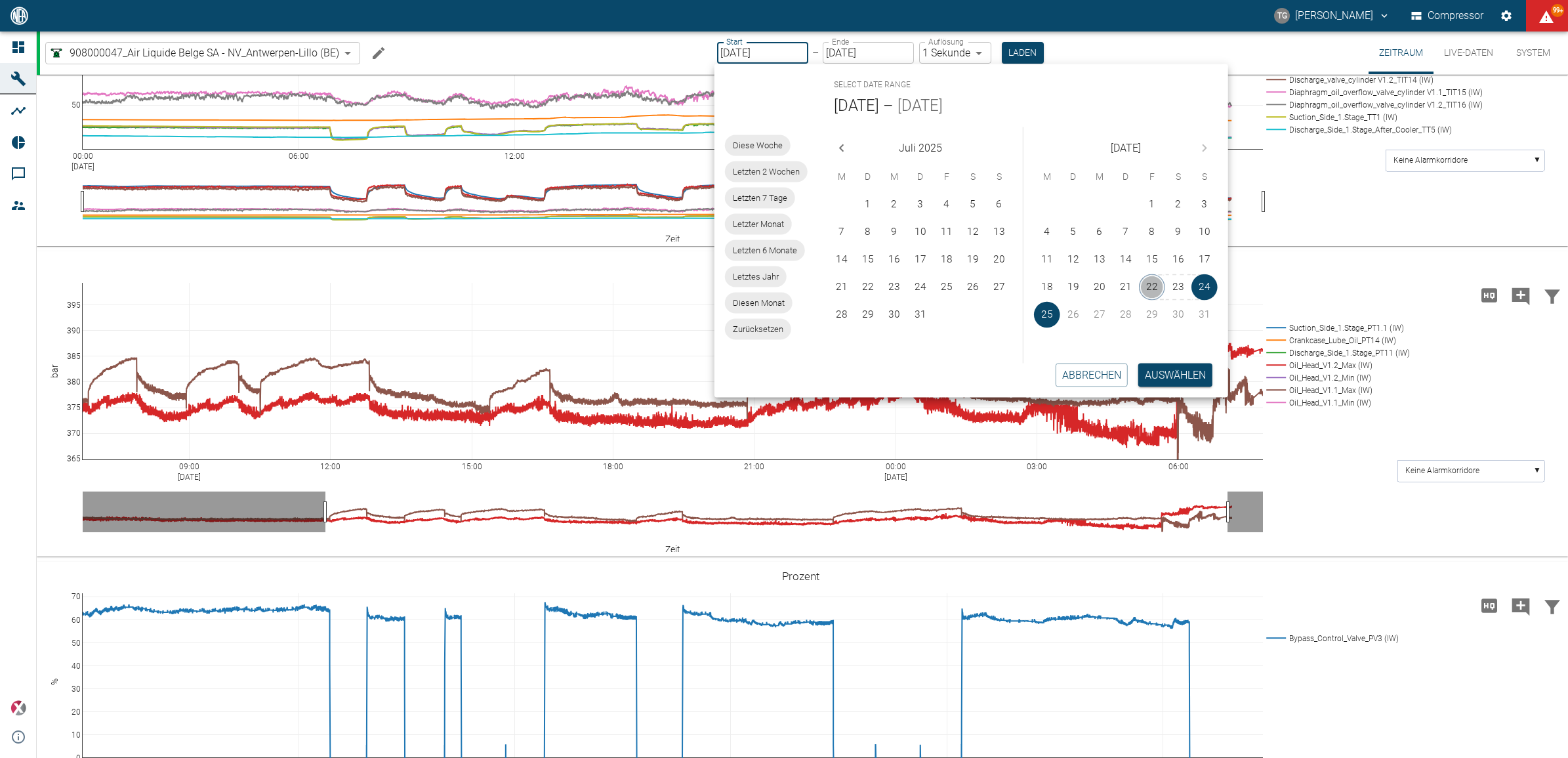
click at [1155, 283] on button "22" at bounding box center [1152, 287] width 26 height 26
type input "[DATE]"
click at [1155, 283] on button "22" at bounding box center [1152, 287] width 26 height 26
type input "[DATE]"
click at [1186, 376] on button "Auswählen" at bounding box center [1175, 375] width 74 height 24
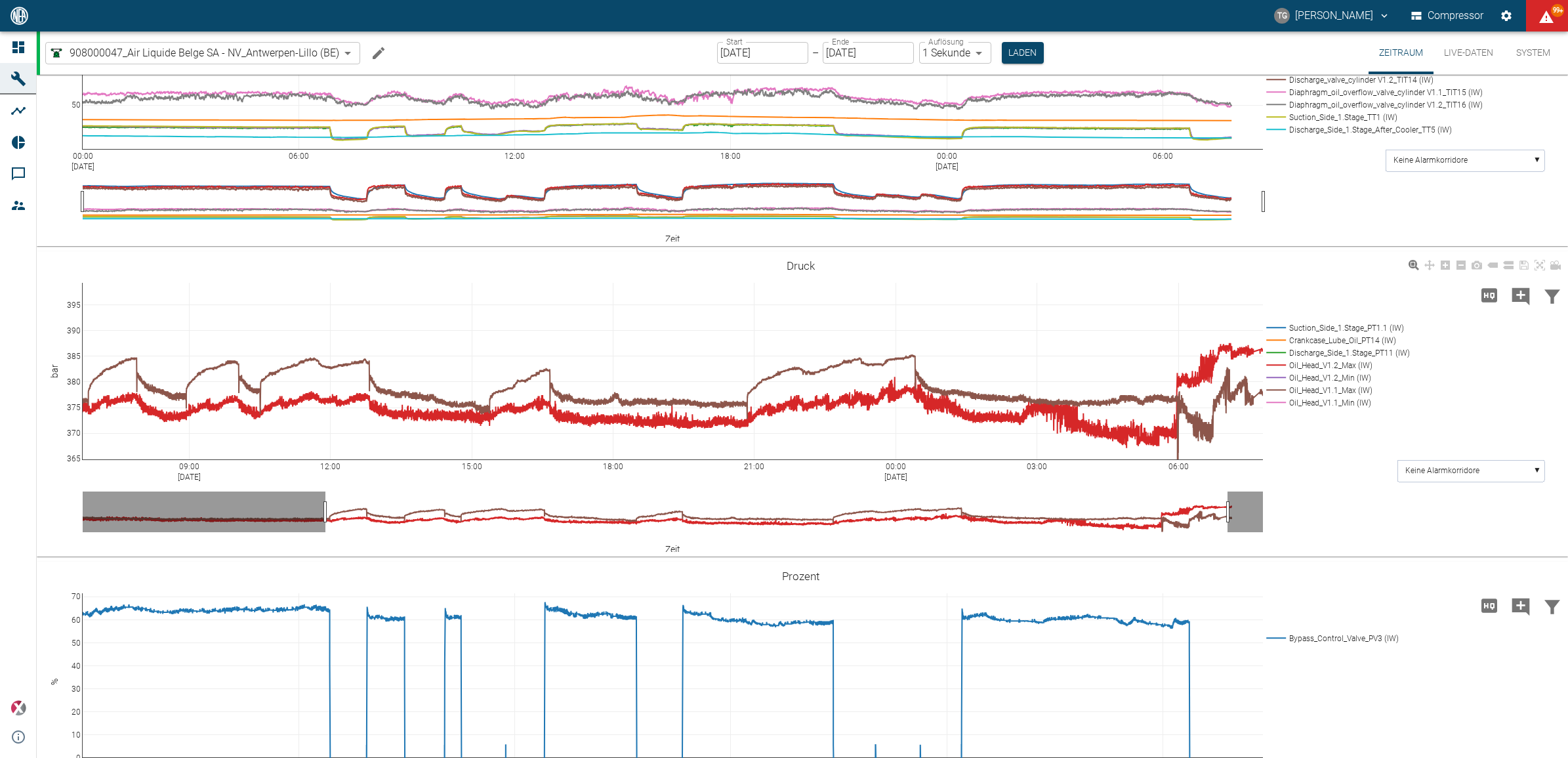
click at [1009, 56] on button "Laden" at bounding box center [1023, 53] width 42 height 22
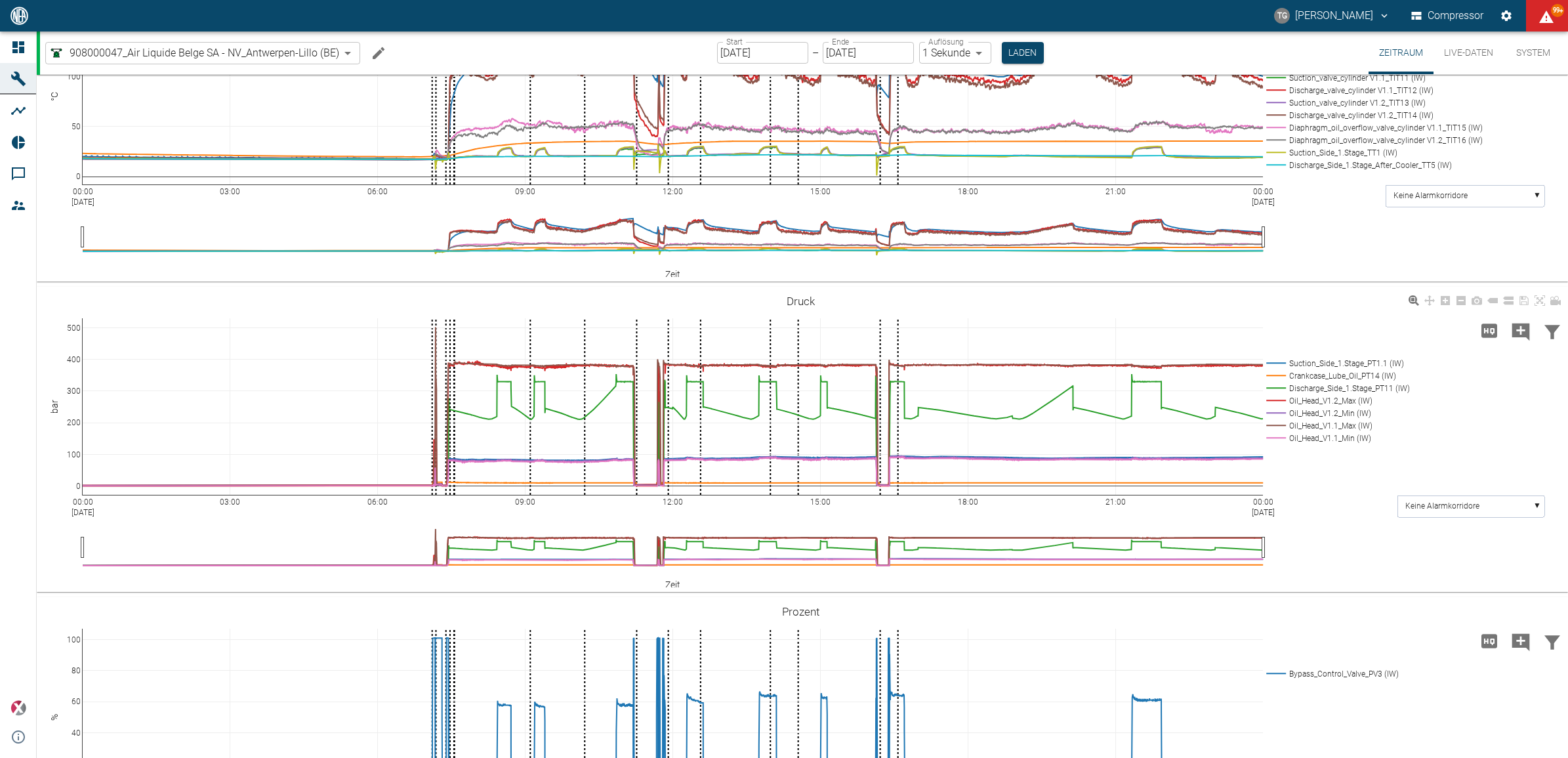
scroll to position [1067, 0]
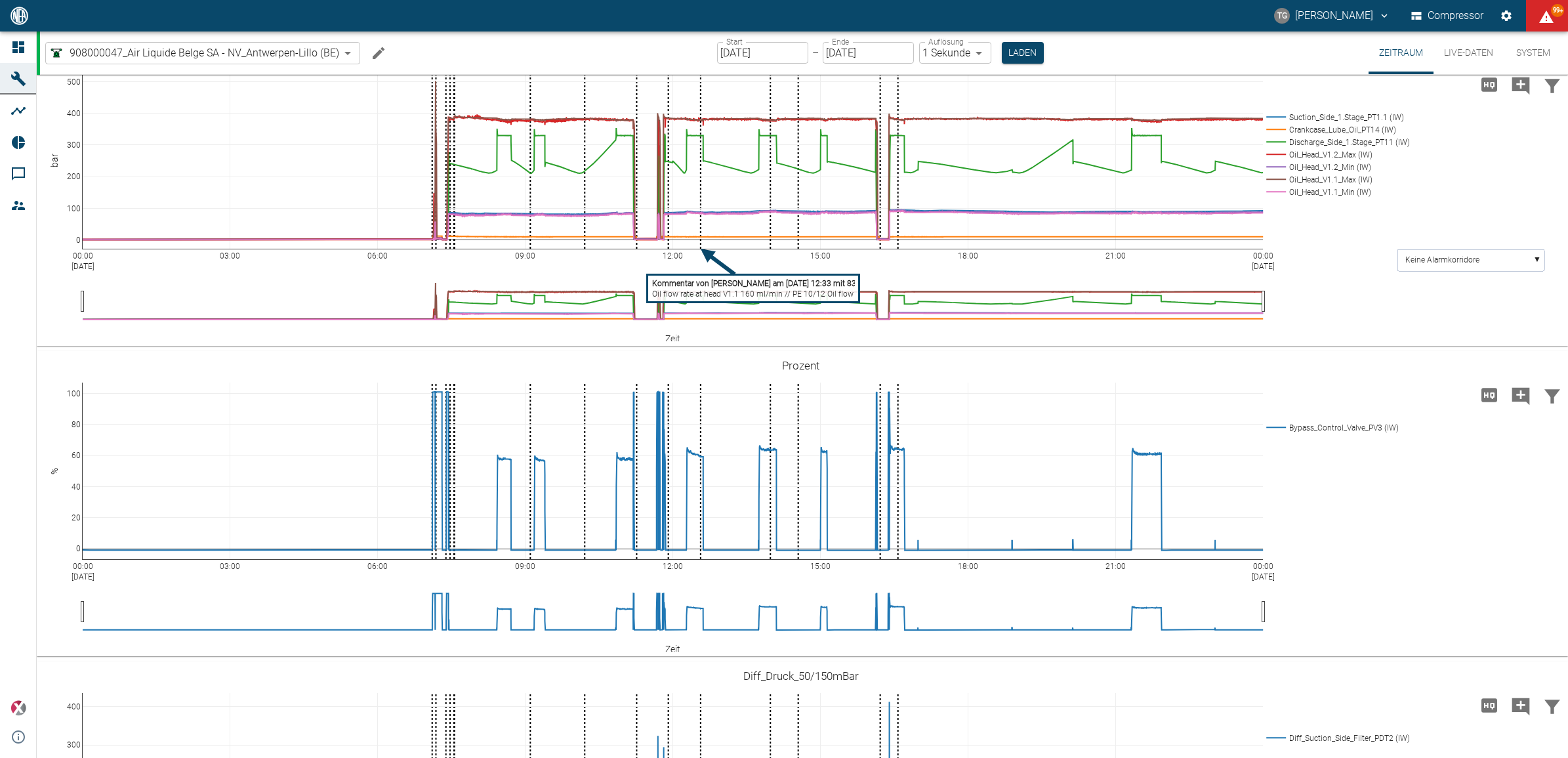
click at [711, 299] on tspan "Oil flow rate at head V1.1 160 ml/min // PE 10/12 Oil flow rate at head V1.2 12…" at bounding box center [826, 294] width 348 height 9
click at [578, 288] on tspan "Kommentar von Marc Philipps am 22/08/2025 10:12 mit 384.375" at bounding box center [648, 284] width 224 height 9
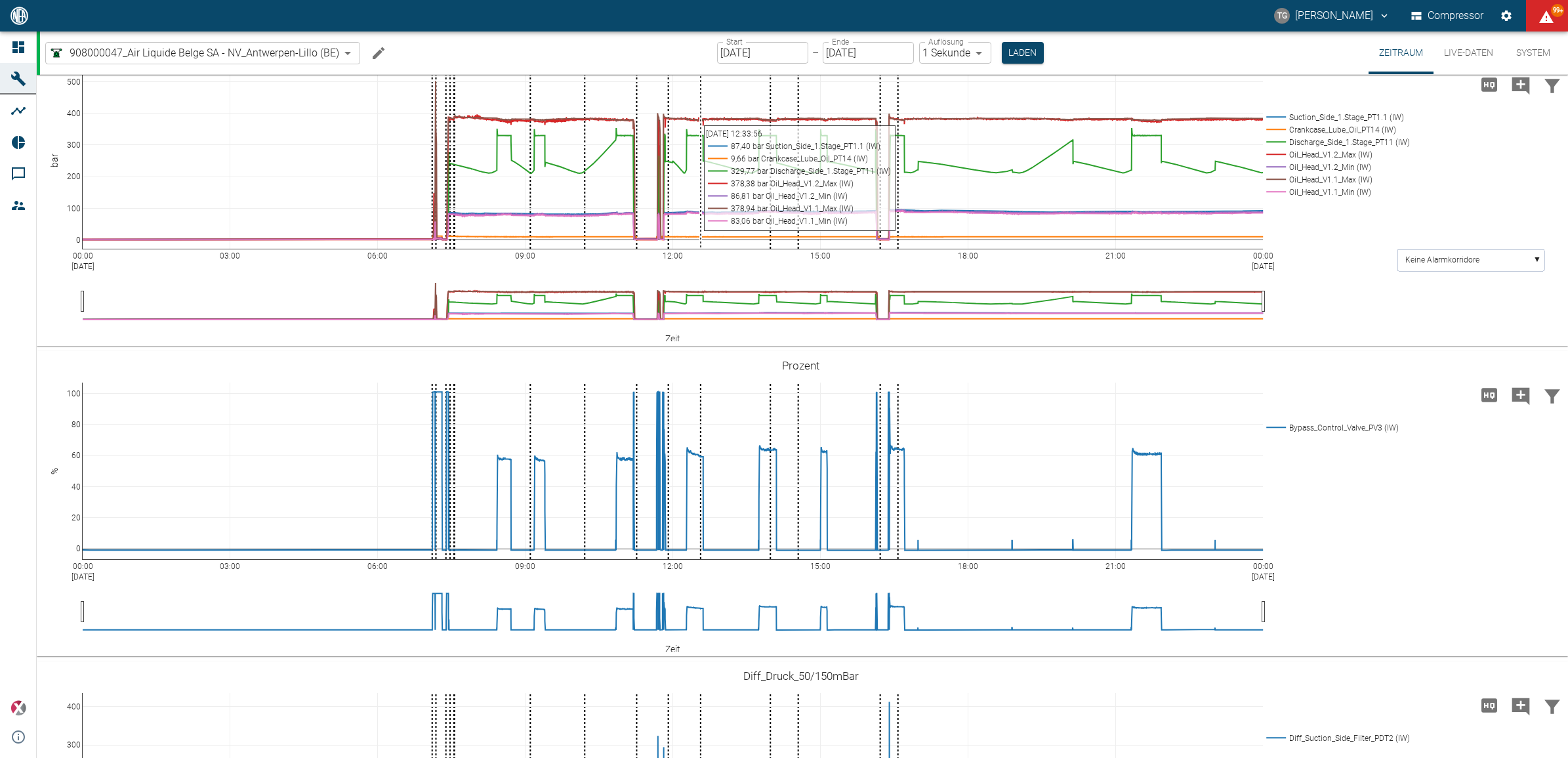
drag, startPoint x: 958, startPoint y: 450, endPoint x: 917, endPoint y: 459, distance: 42.0
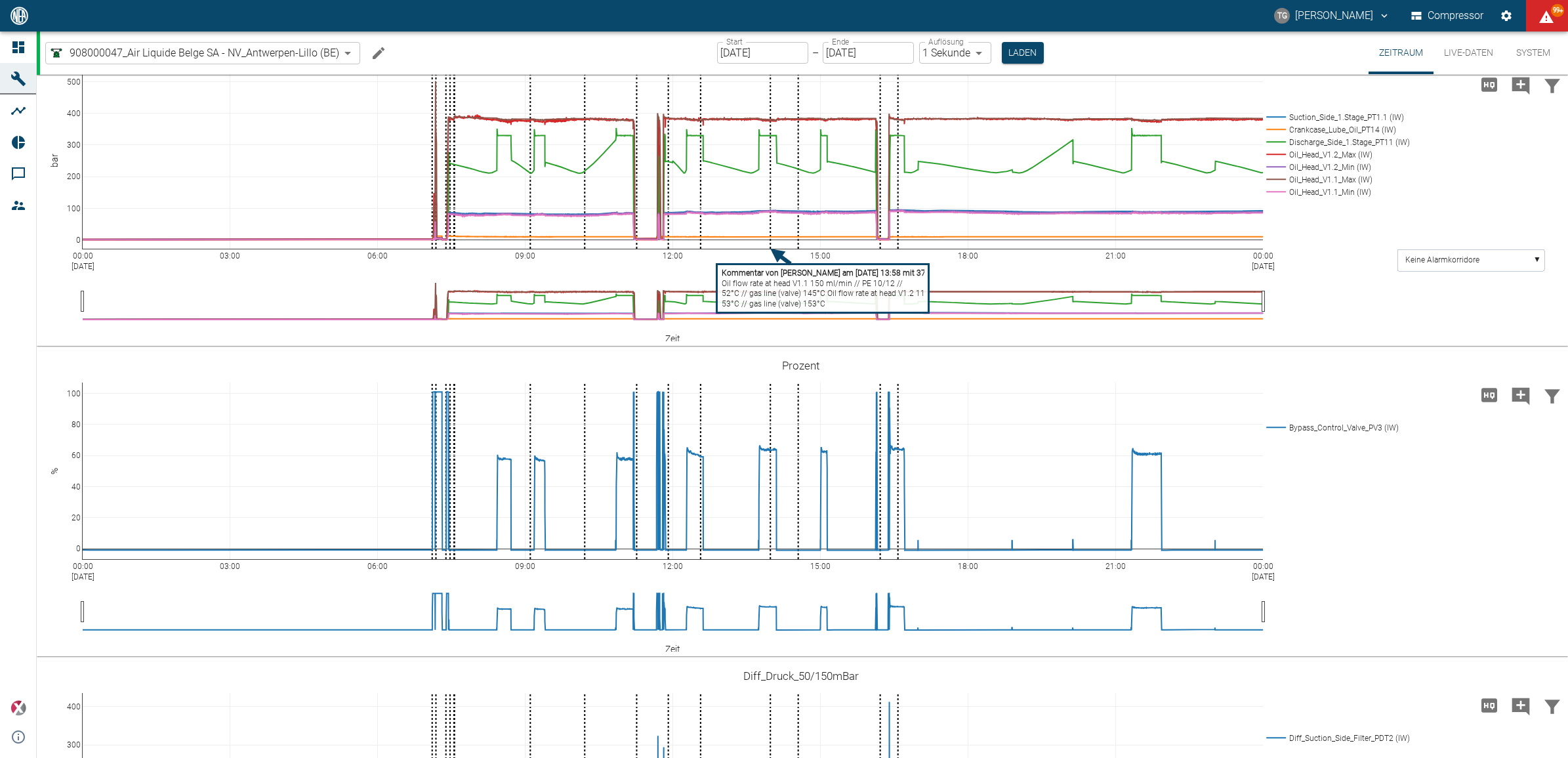
click at [791, 309] on text "Kommentar von Marc Philipps am 22/08/2025 13:58 mit 378.938 Oil flow rate at he…" at bounding box center [865, 288] width 287 height 40
click at [804, 294] on tspan "Oil flow rate at head V1.1 200 ml/min // PE 10/12" at bounding box center [836, 289] width 173 height 9
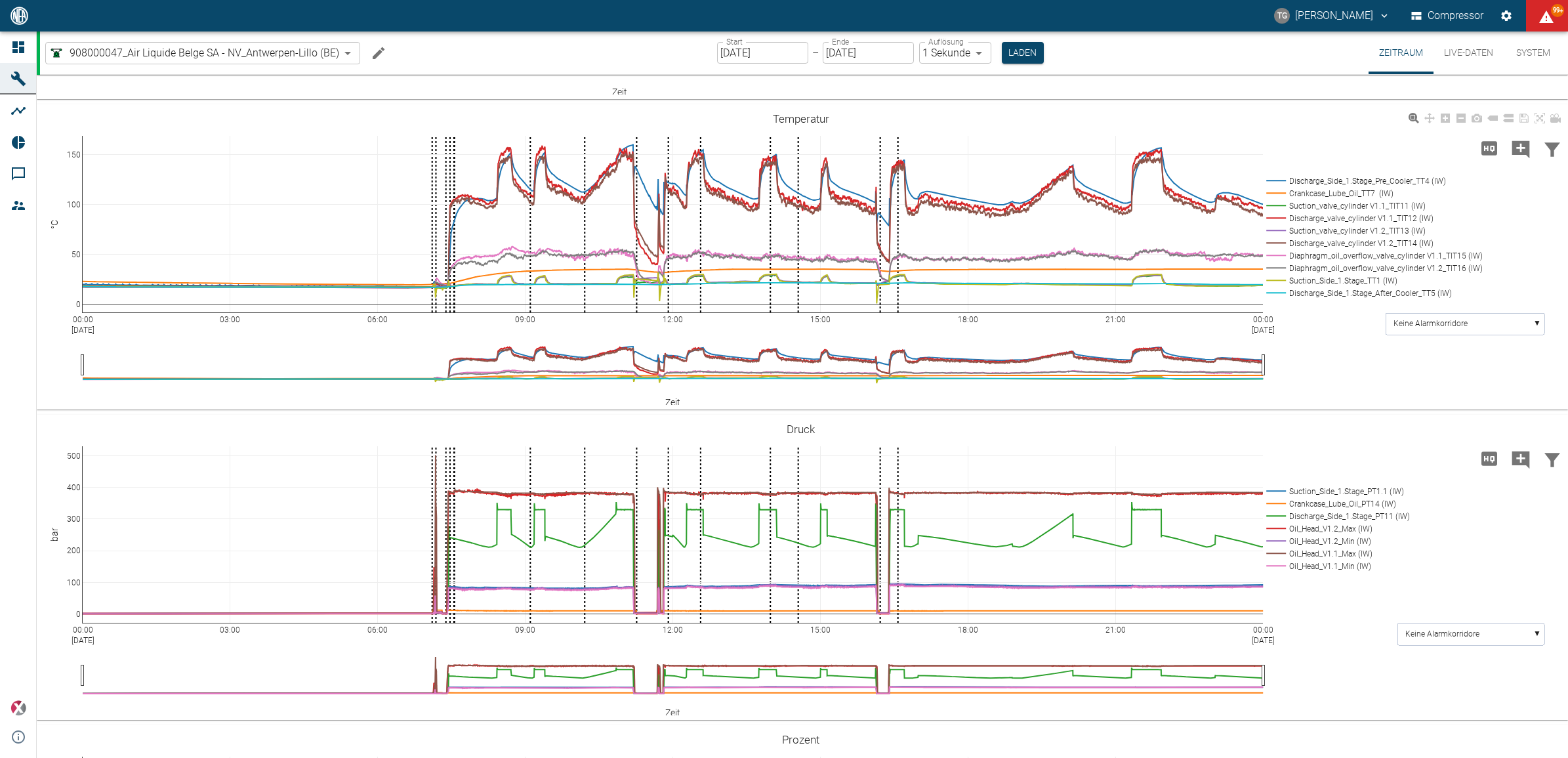
scroll to position [903, 0]
click at [1265, 176] on rect at bounding box center [1371, 181] width 217 height 12
click at [1267, 177] on rect at bounding box center [1371, 181] width 217 height 12
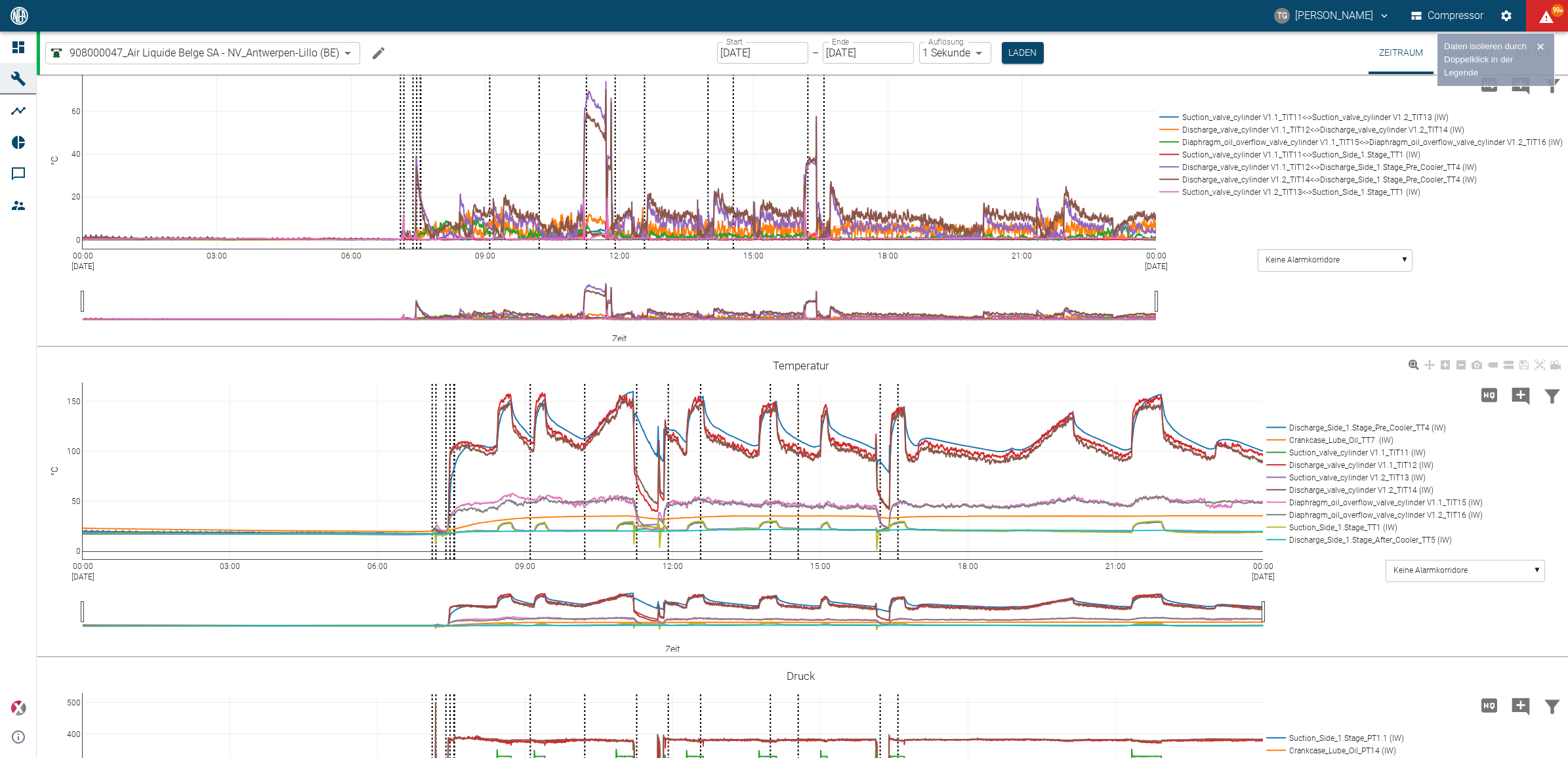
scroll to position [493, 0]
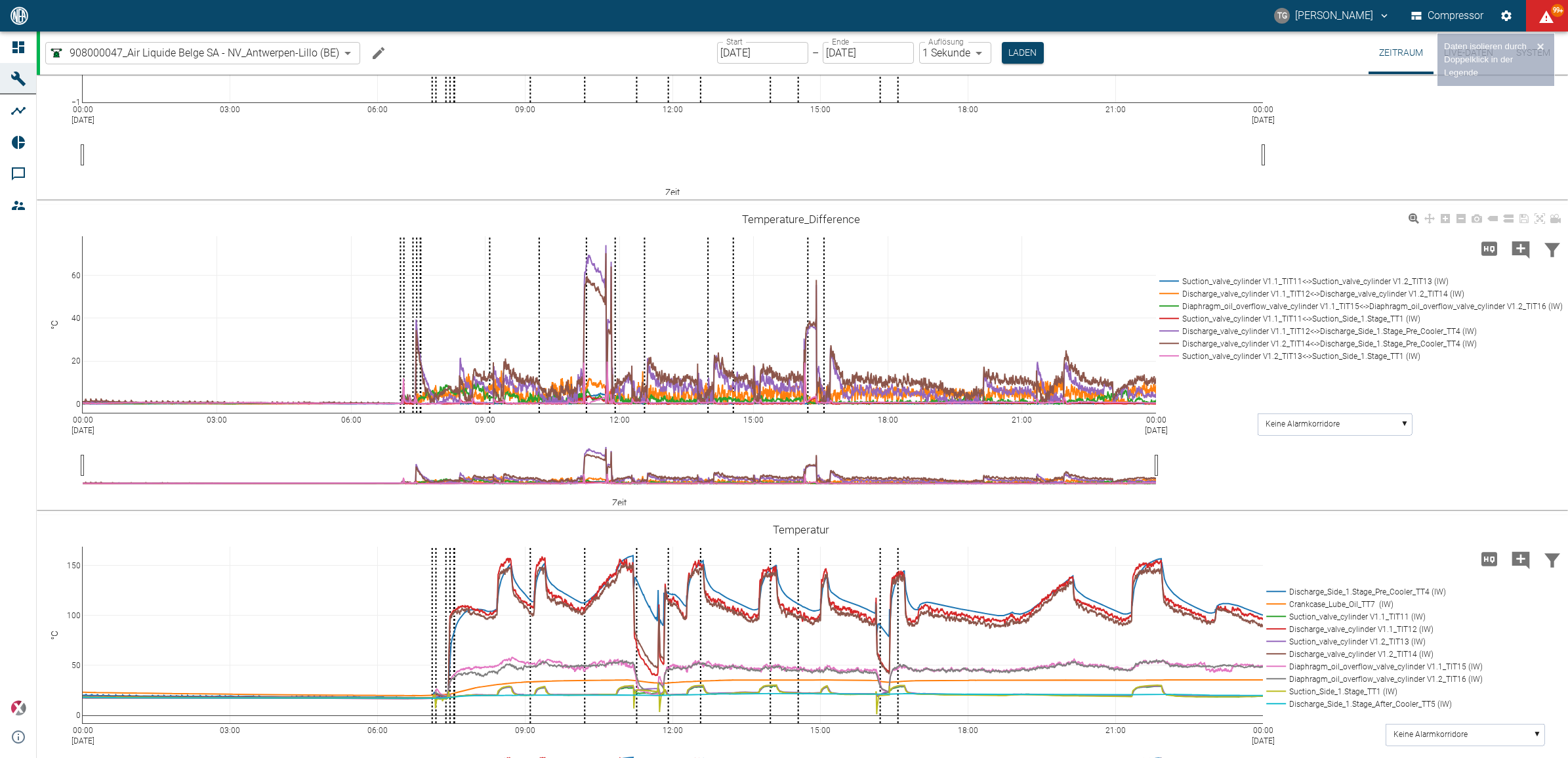
click at [1175, 280] on rect at bounding box center [1358, 281] width 405 height 12
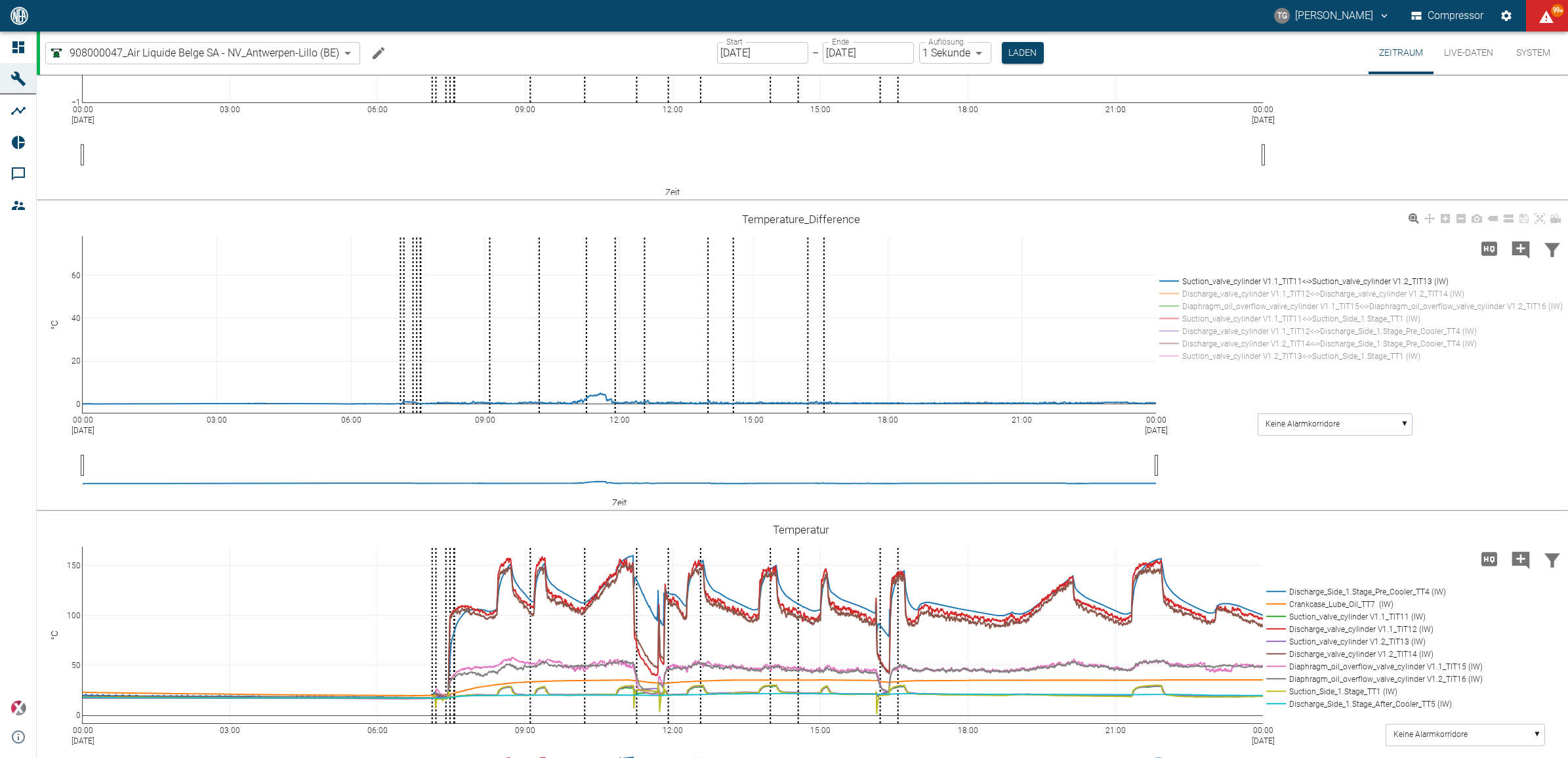
click at [1168, 292] on rect at bounding box center [1358, 294] width 405 height 12
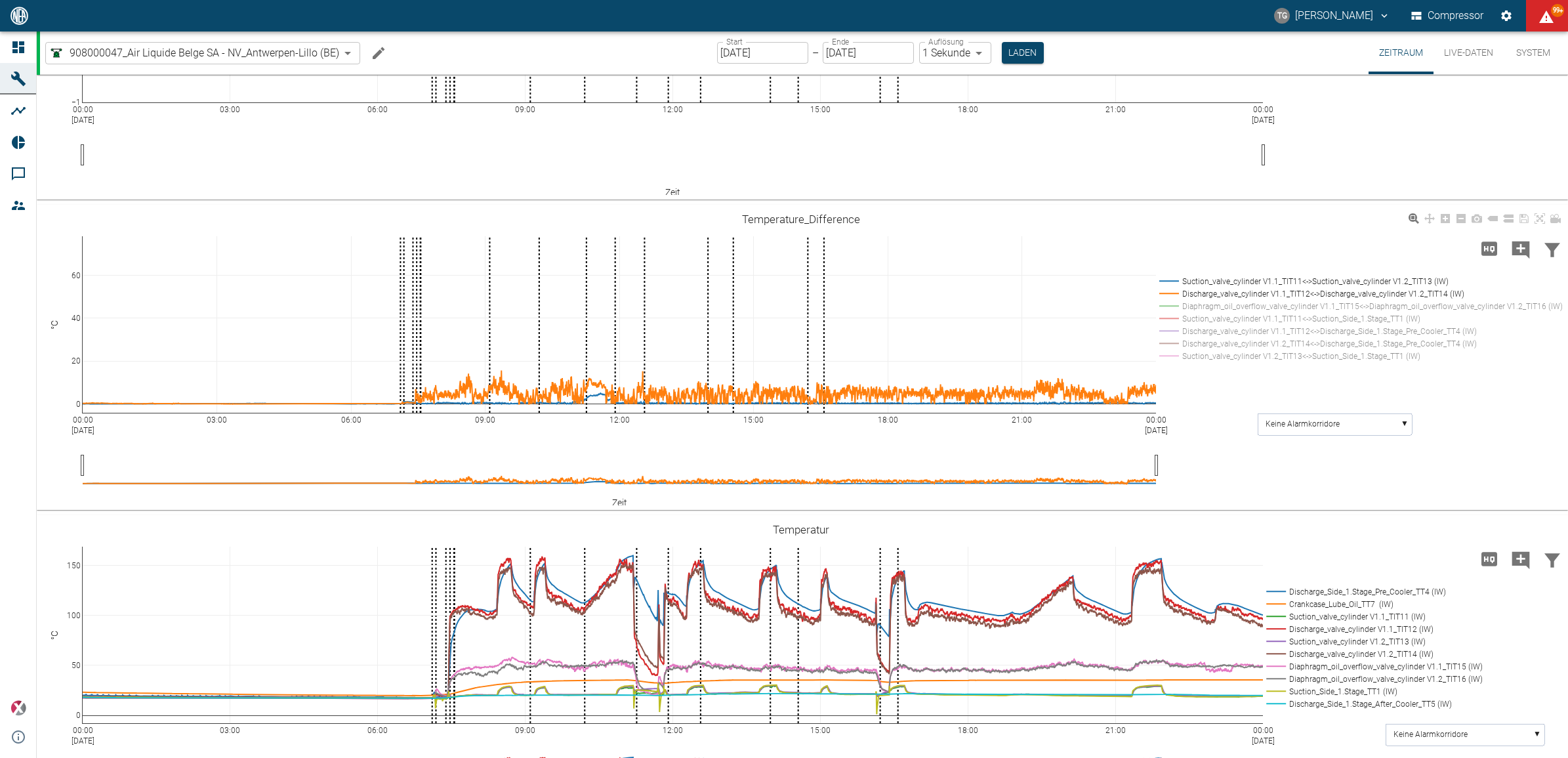
drag, startPoint x: 71, startPoint y: 255, endPoint x: 53, endPoint y: 395, distance: 141.2
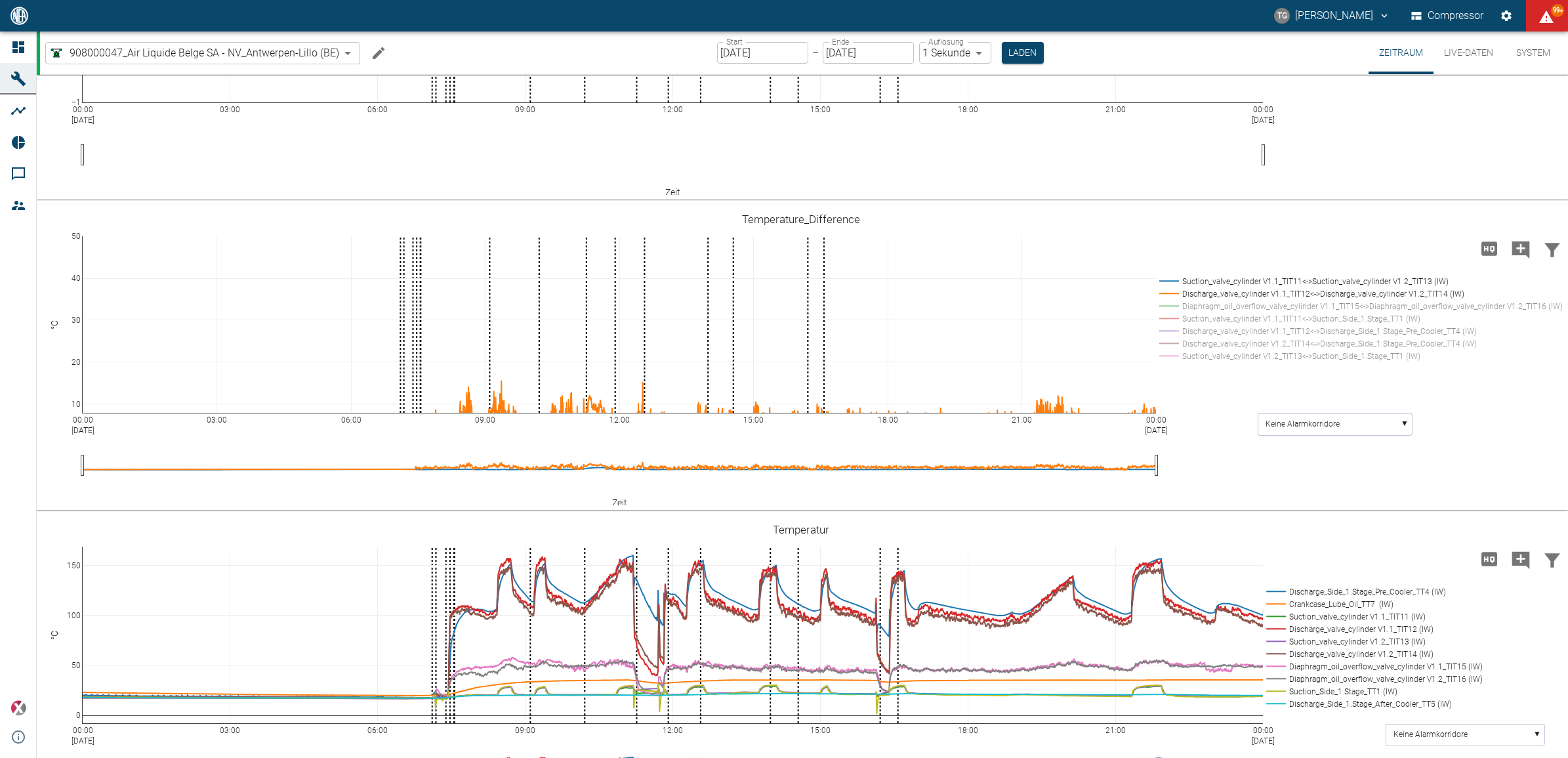
drag, startPoint x: 71, startPoint y: 399, endPoint x: 69, endPoint y: 440, distance: 41.0
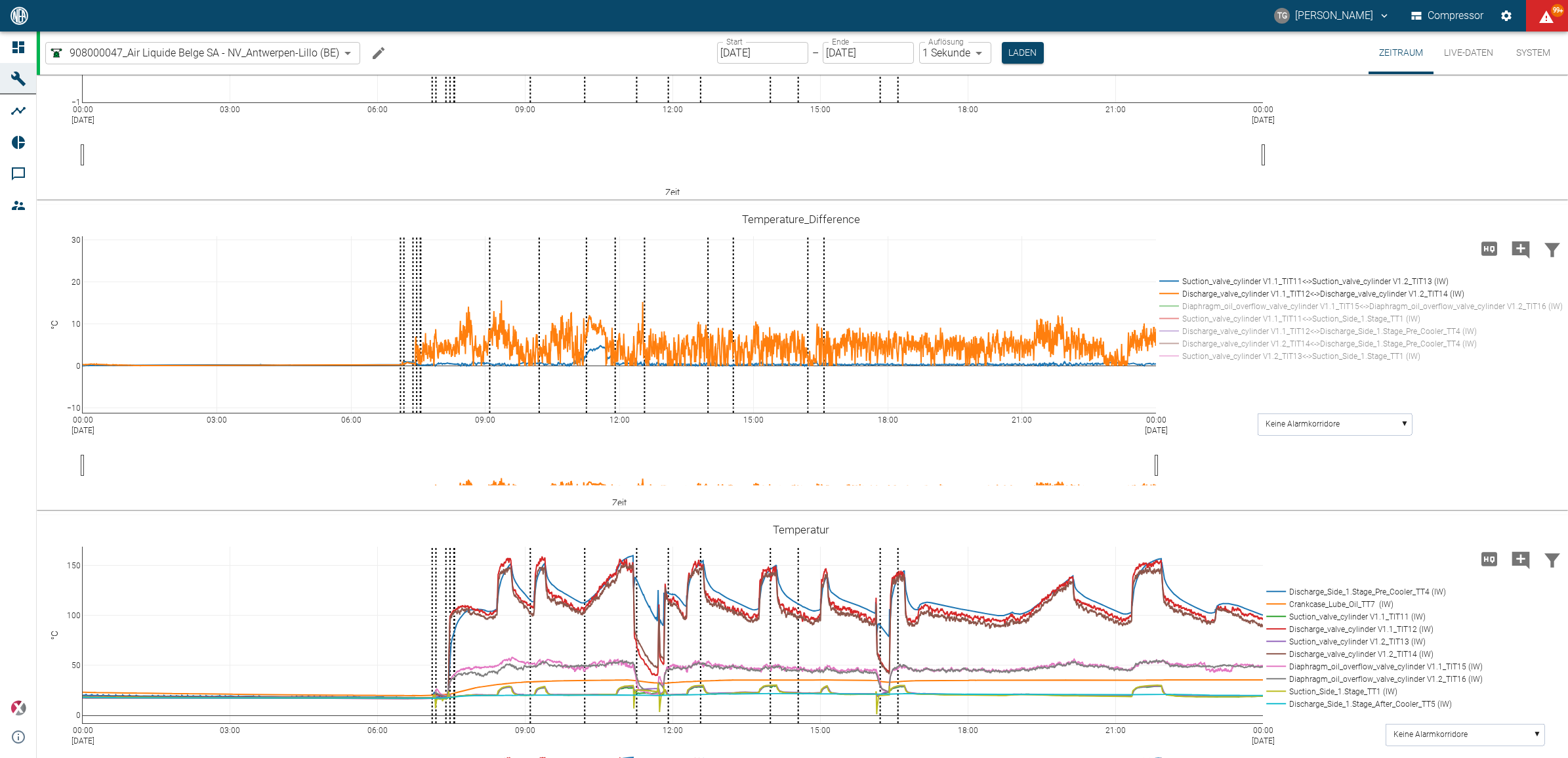
drag, startPoint x: 74, startPoint y: 331, endPoint x: 76, endPoint y: 252, distance: 79.0
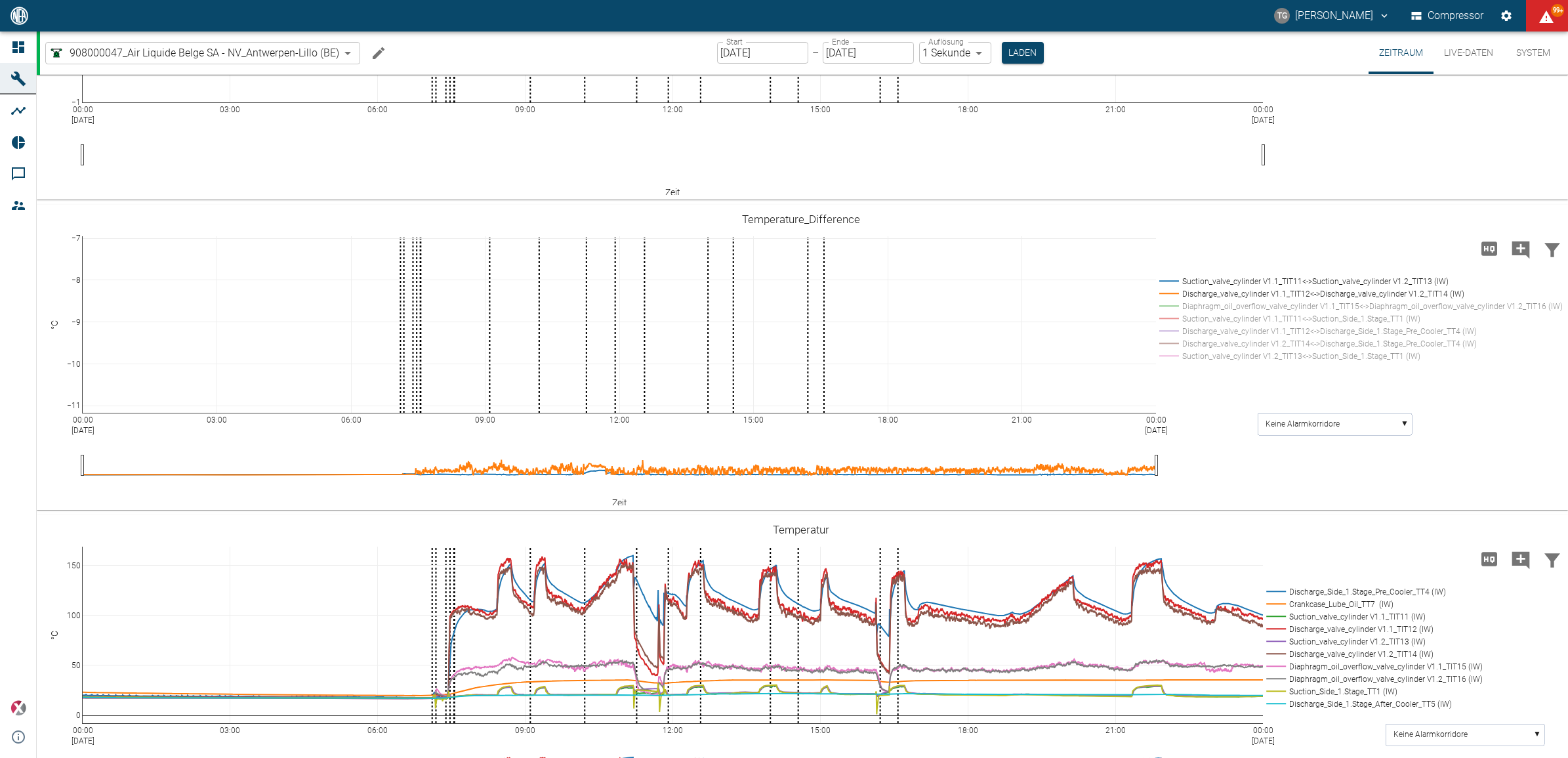
drag, startPoint x: 75, startPoint y: 242, endPoint x: 71, endPoint y: 181, distance: 61.1
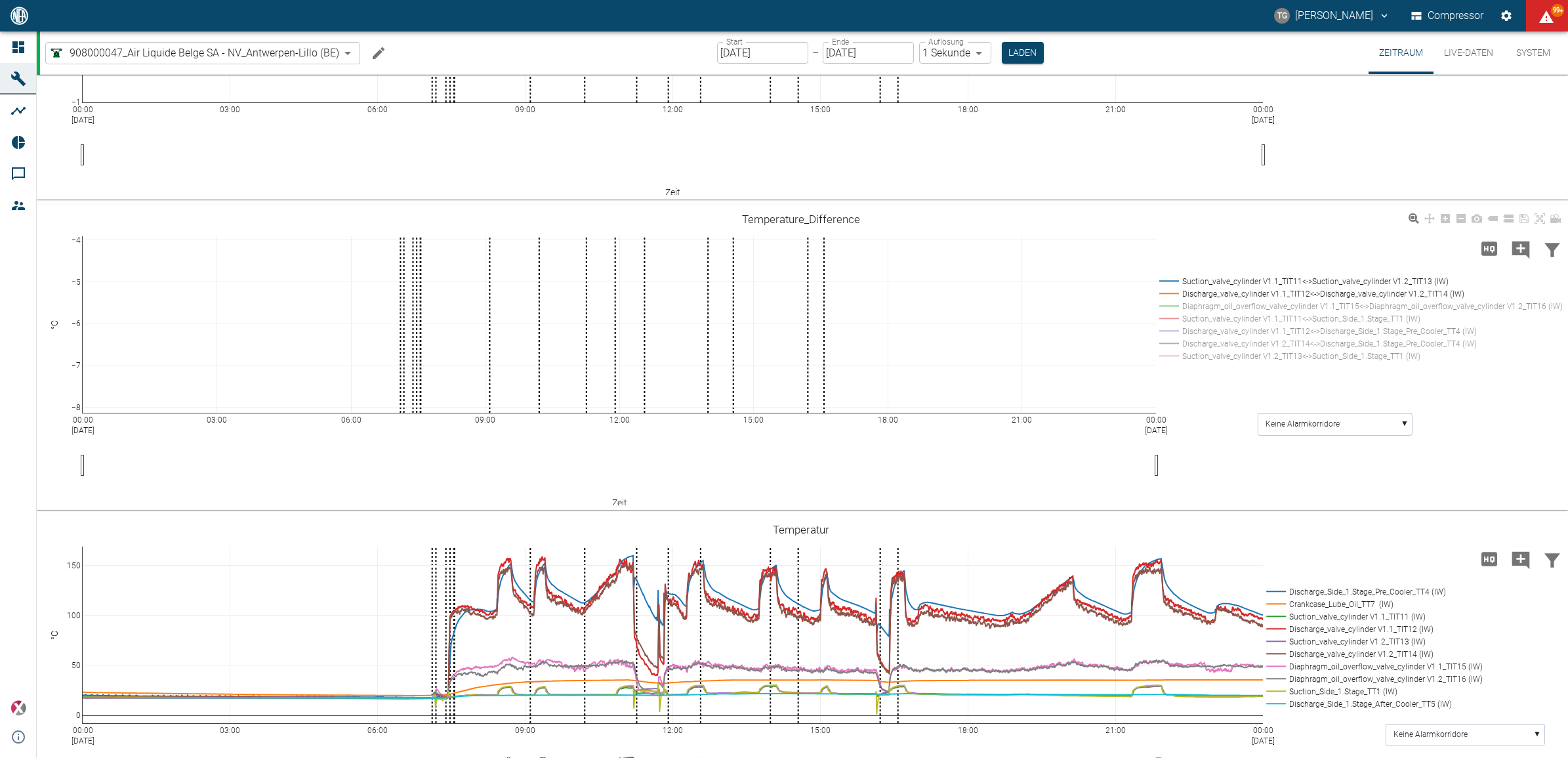
drag, startPoint x: 73, startPoint y: 290, endPoint x: 58, endPoint y: 387, distance: 98.2
drag, startPoint x: 74, startPoint y: 286, endPoint x: 75, endPoint y: 359, distance: 73.0
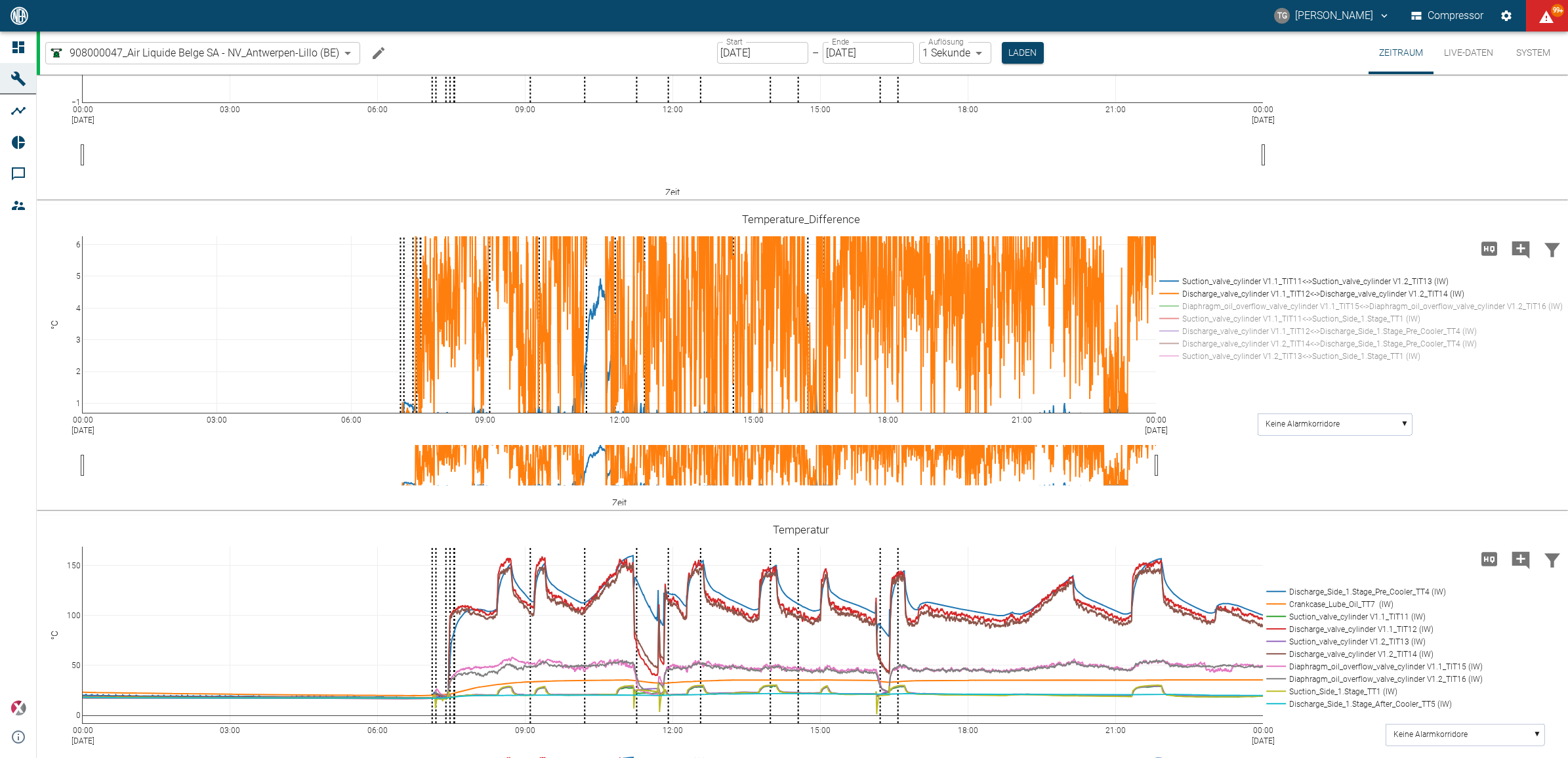
drag, startPoint x: 75, startPoint y: 241, endPoint x: 69, endPoint y: 284, distance: 43.4
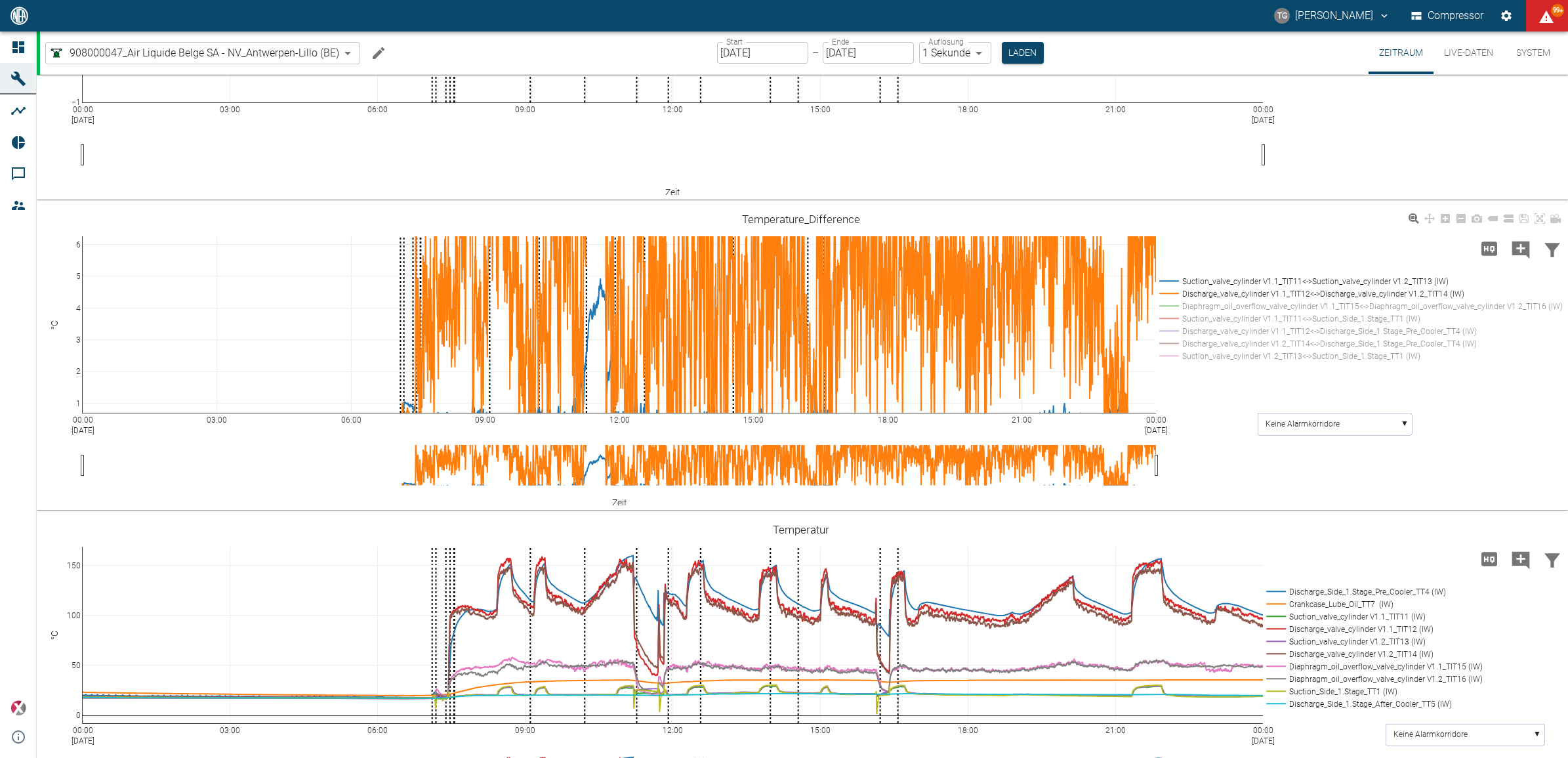
click at [71, 303] on div "00:00 [DATE] 03:00 06:00 09:00 12:00 15:00 18:00 21:00 00:00 [DATE] 1 2 3 4 5 6…" at bounding box center [801, 357] width 1528 height 295
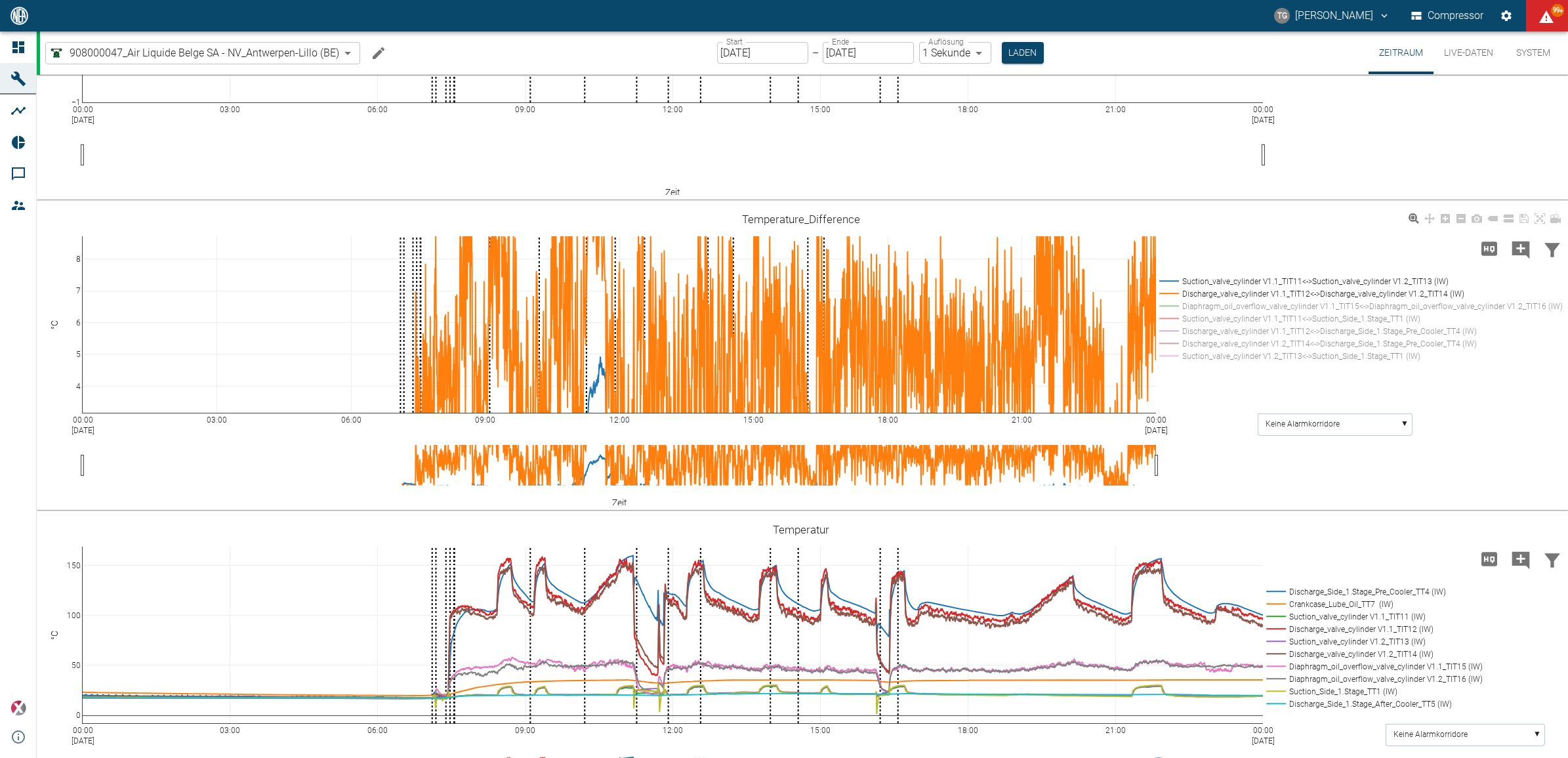
drag, startPoint x: 71, startPoint y: 303, endPoint x: 67, endPoint y: 316, distance: 13.6
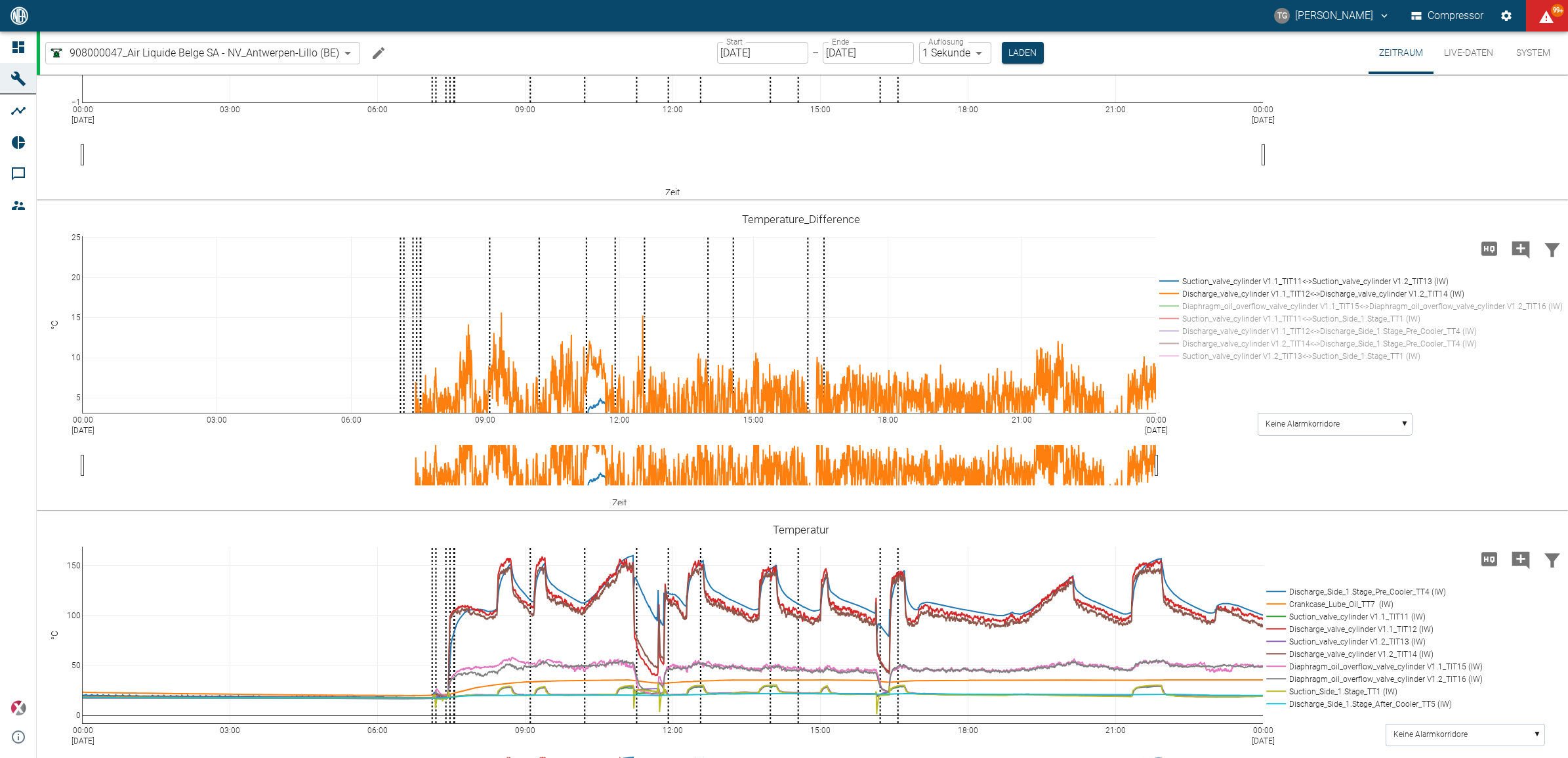
drag, startPoint x: 77, startPoint y: 244, endPoint x: 57, endPoint y: 375, distance: 132.5
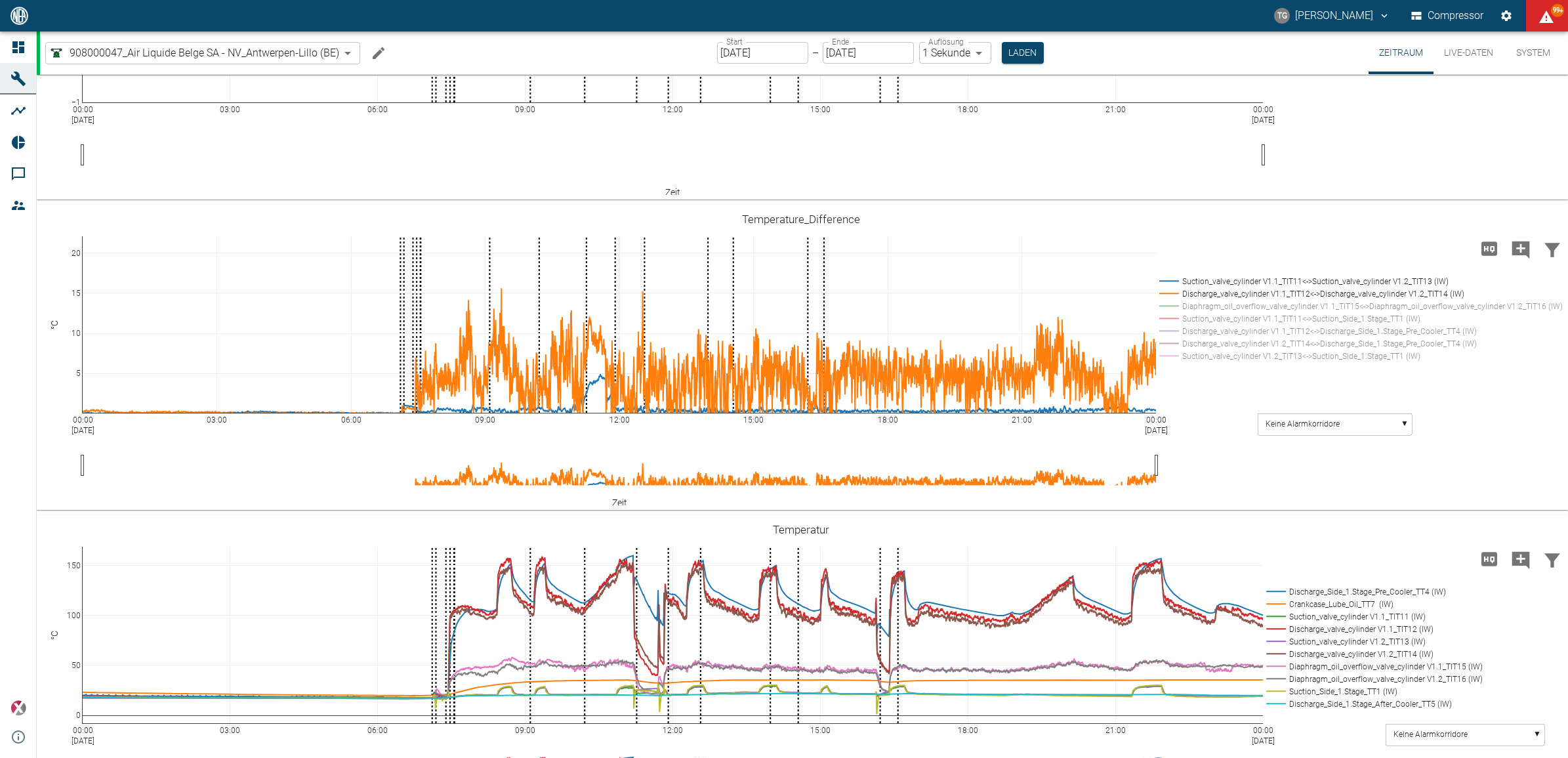
drag, startPoint x: 74, startPoint y: 331, endPoint x: 82, endPoint y: 306, distance: 26.2
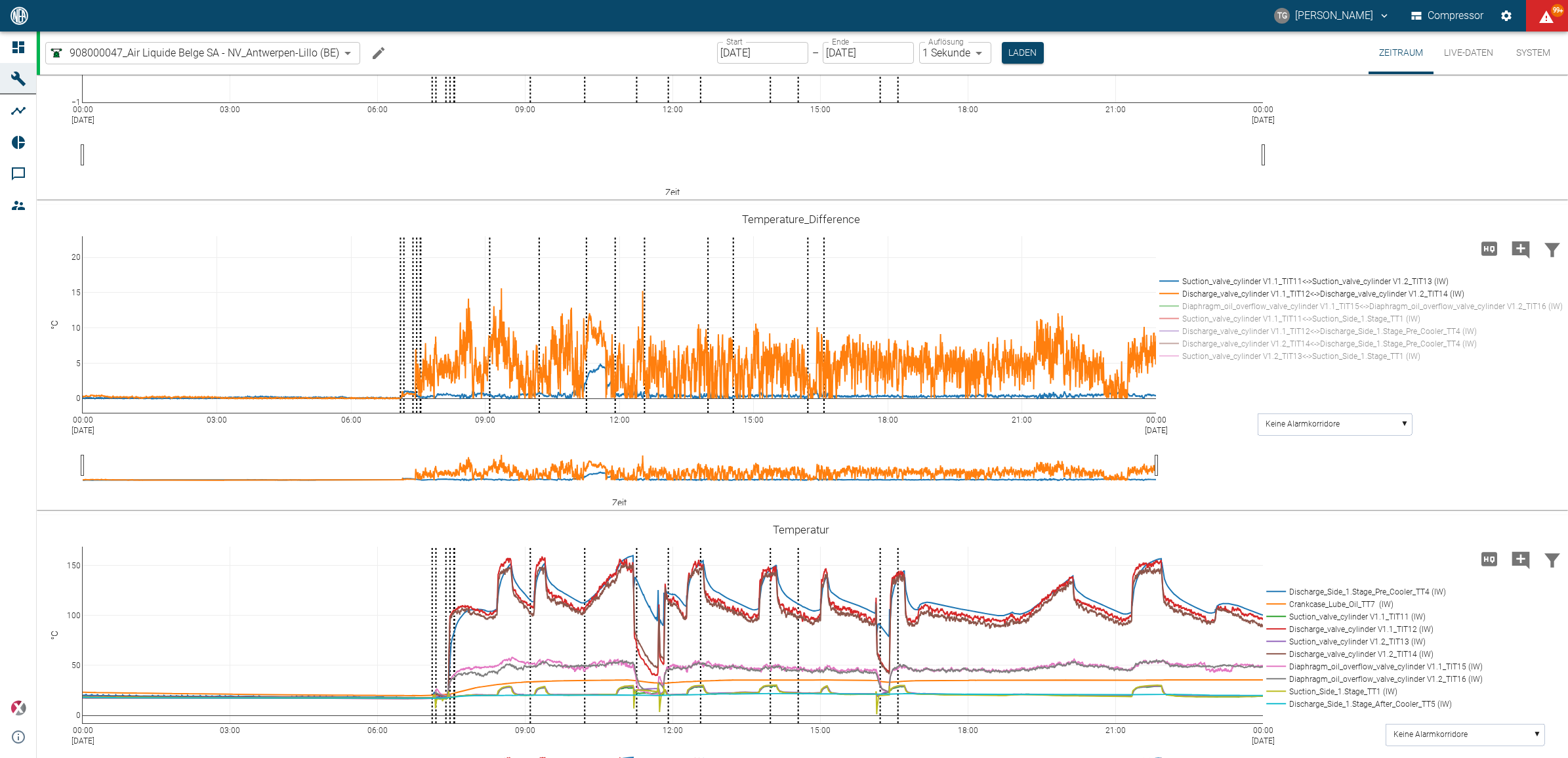
drag, startPoint x: 82, startPoint y: 306, endPoint x: 77, endPoint y: 315, distance: 10.3
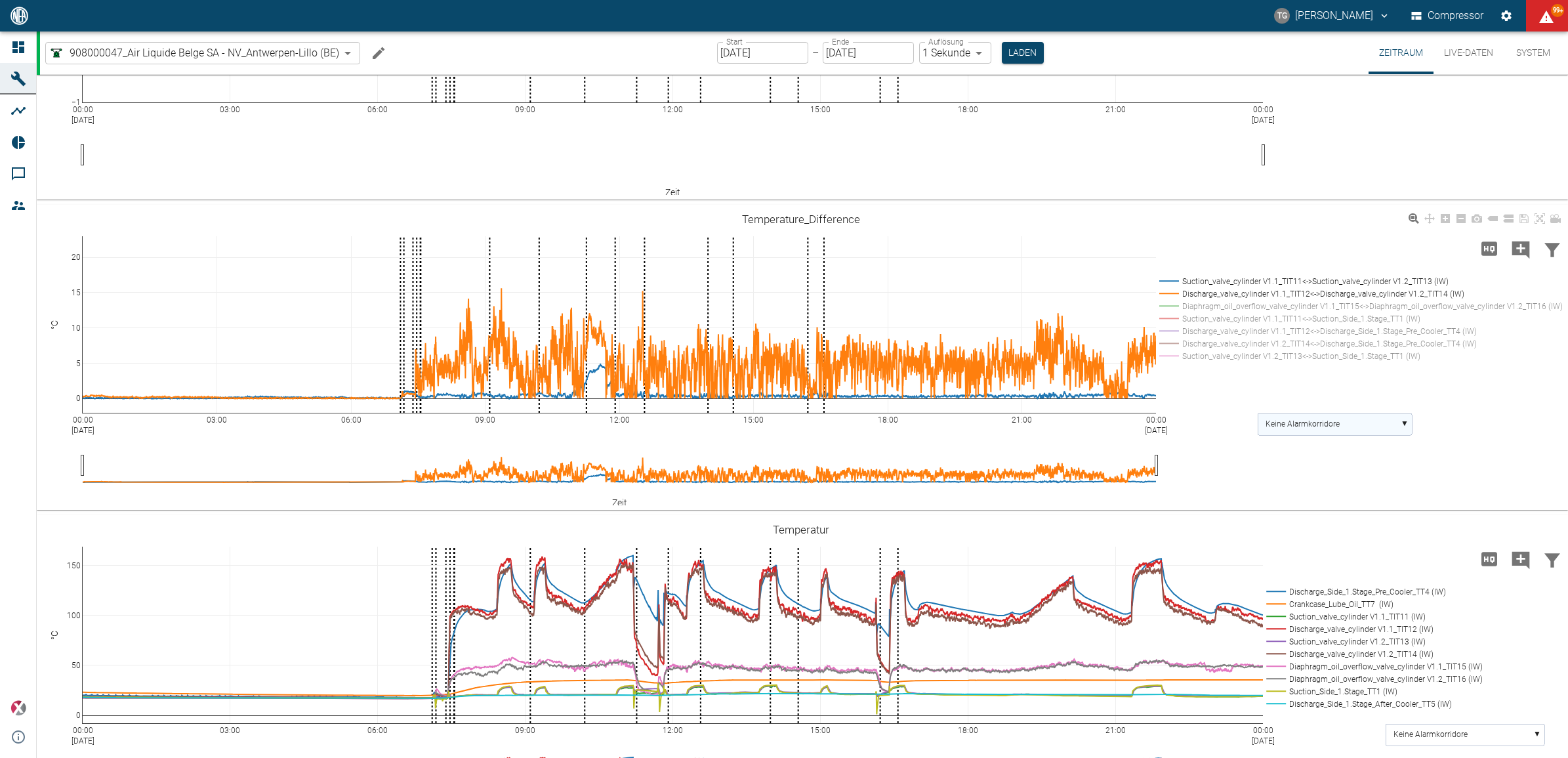
click at [1360, 432] on rect at bounding box center [1334, 425] width 154 height 22
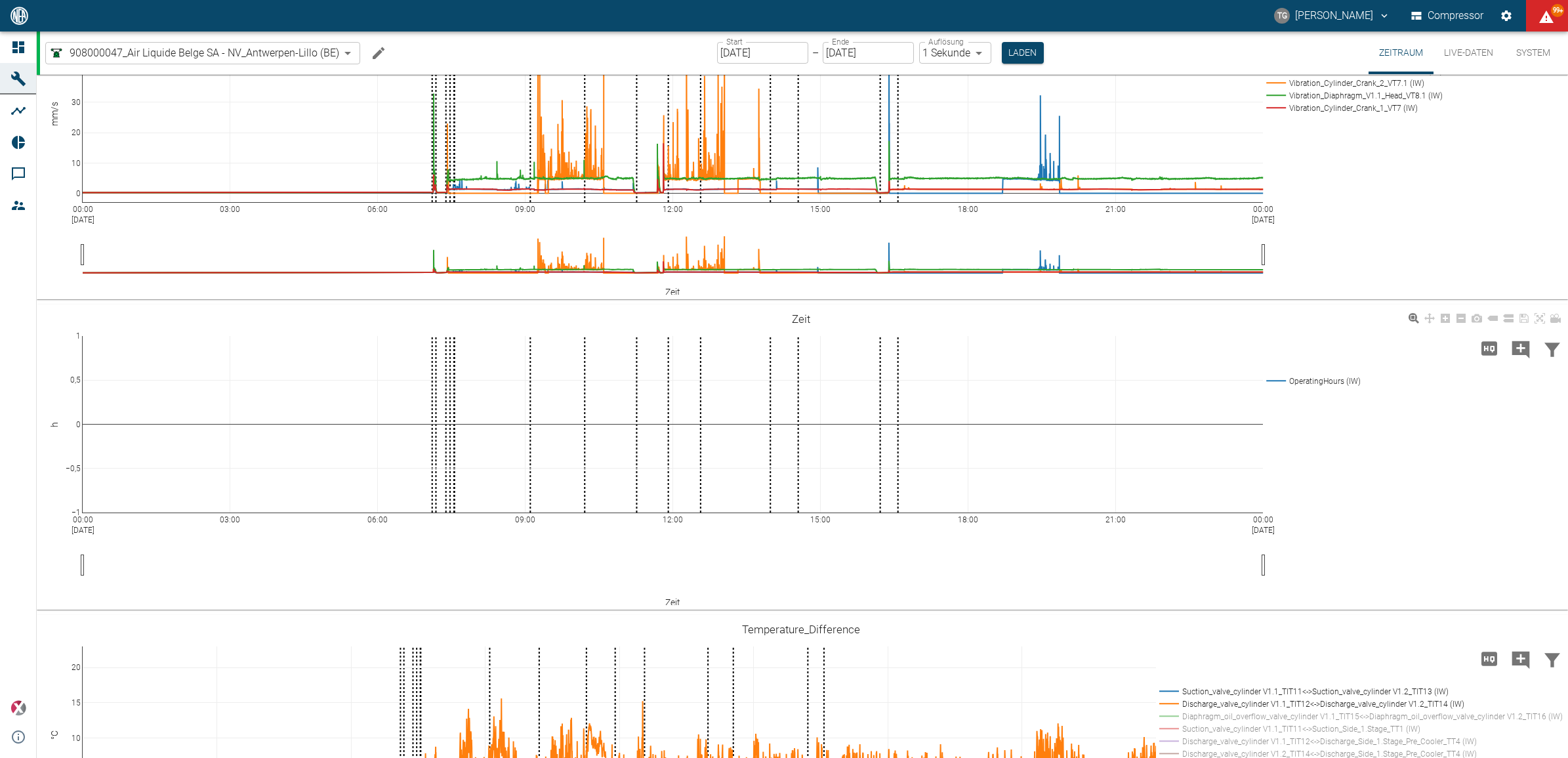
scroll to position [0, 0]
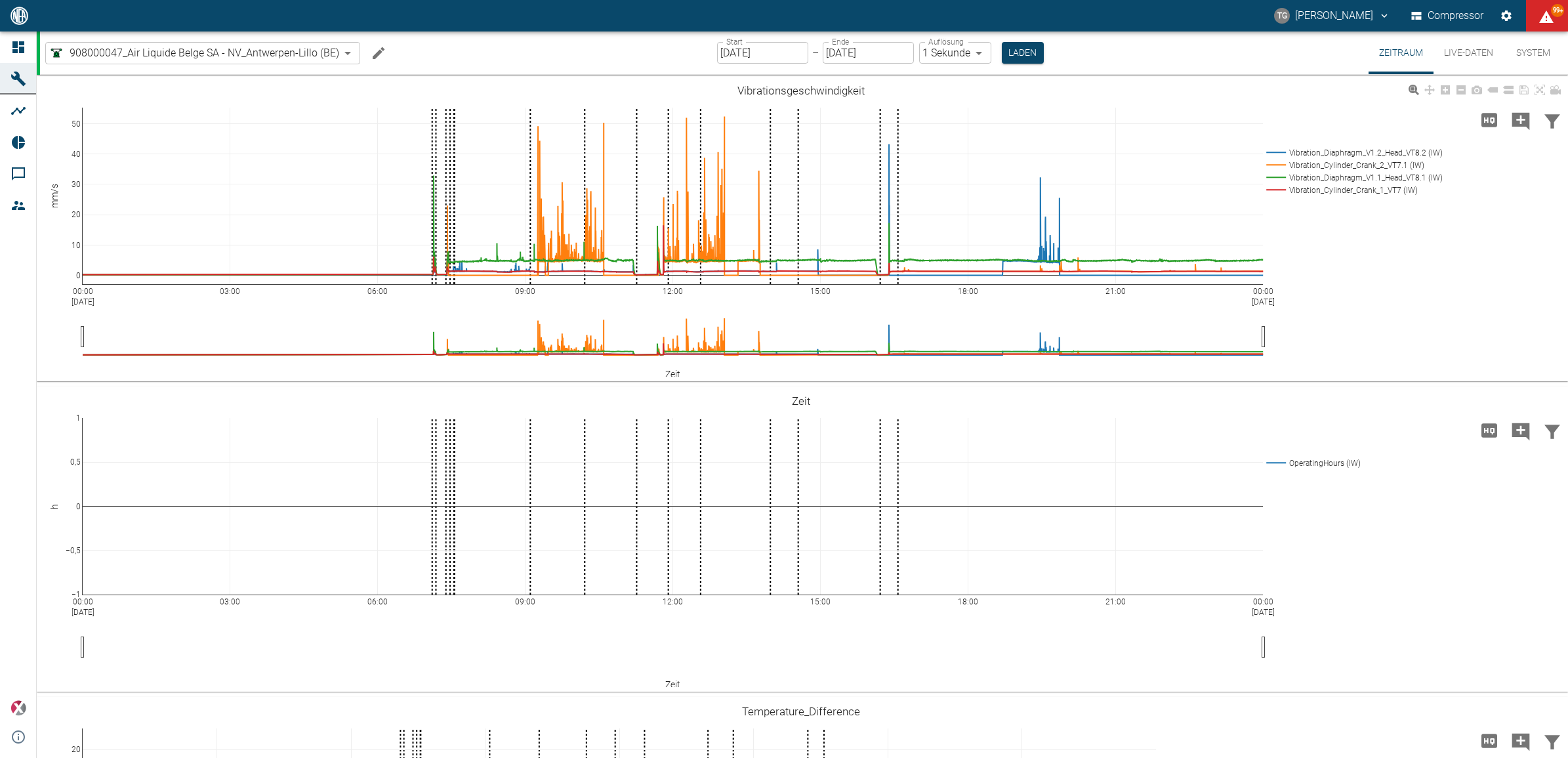
click at [1324, 316] on div "00:00 [DATE] 03:00 06:00 09:00 12:00 15:00 18:00 21:00 00:00 [DATE] 0 10 20 30 …" at bounding box center [801, 229] width 1528 height 295
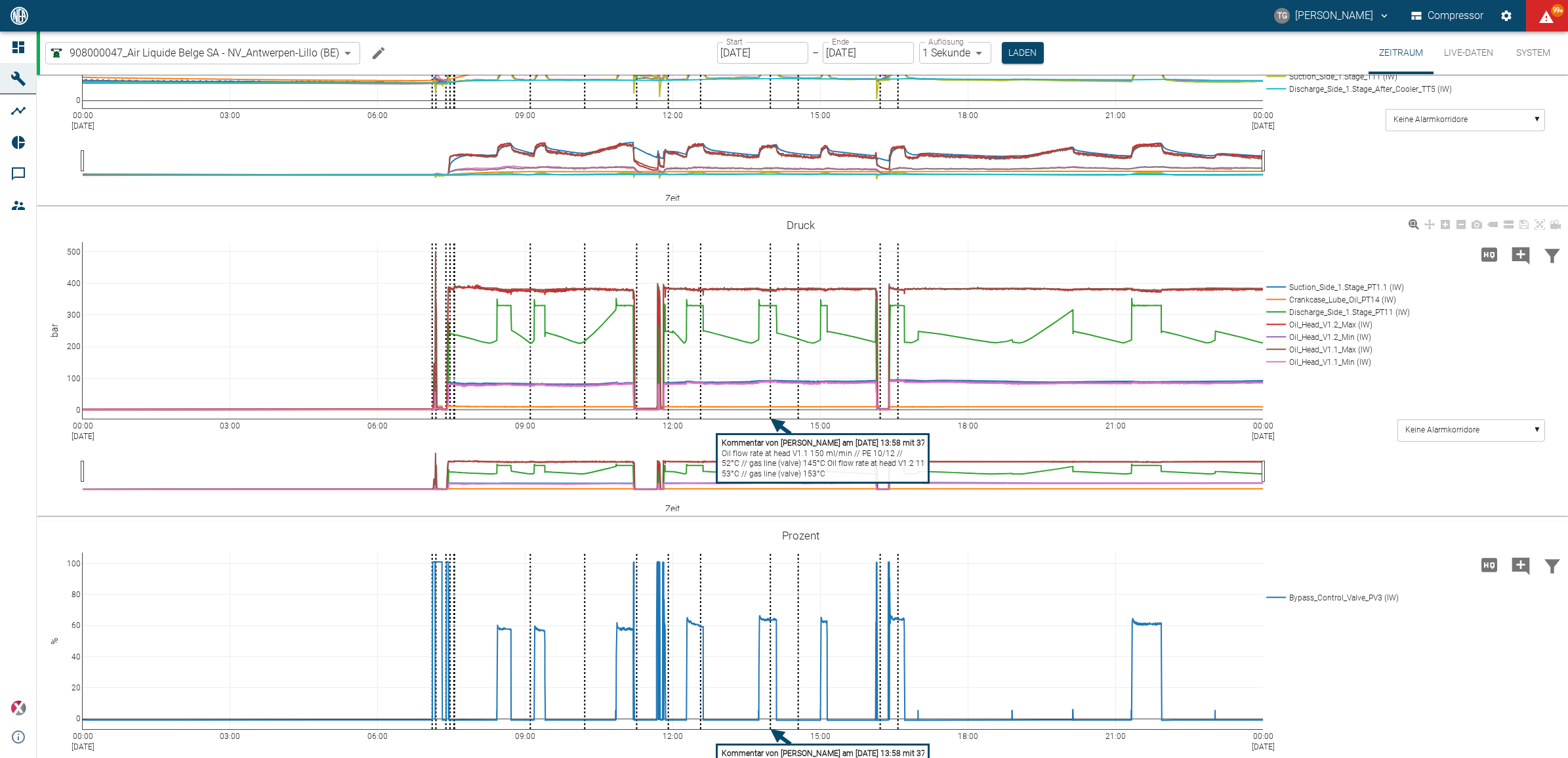
scroll to position [984, 0]
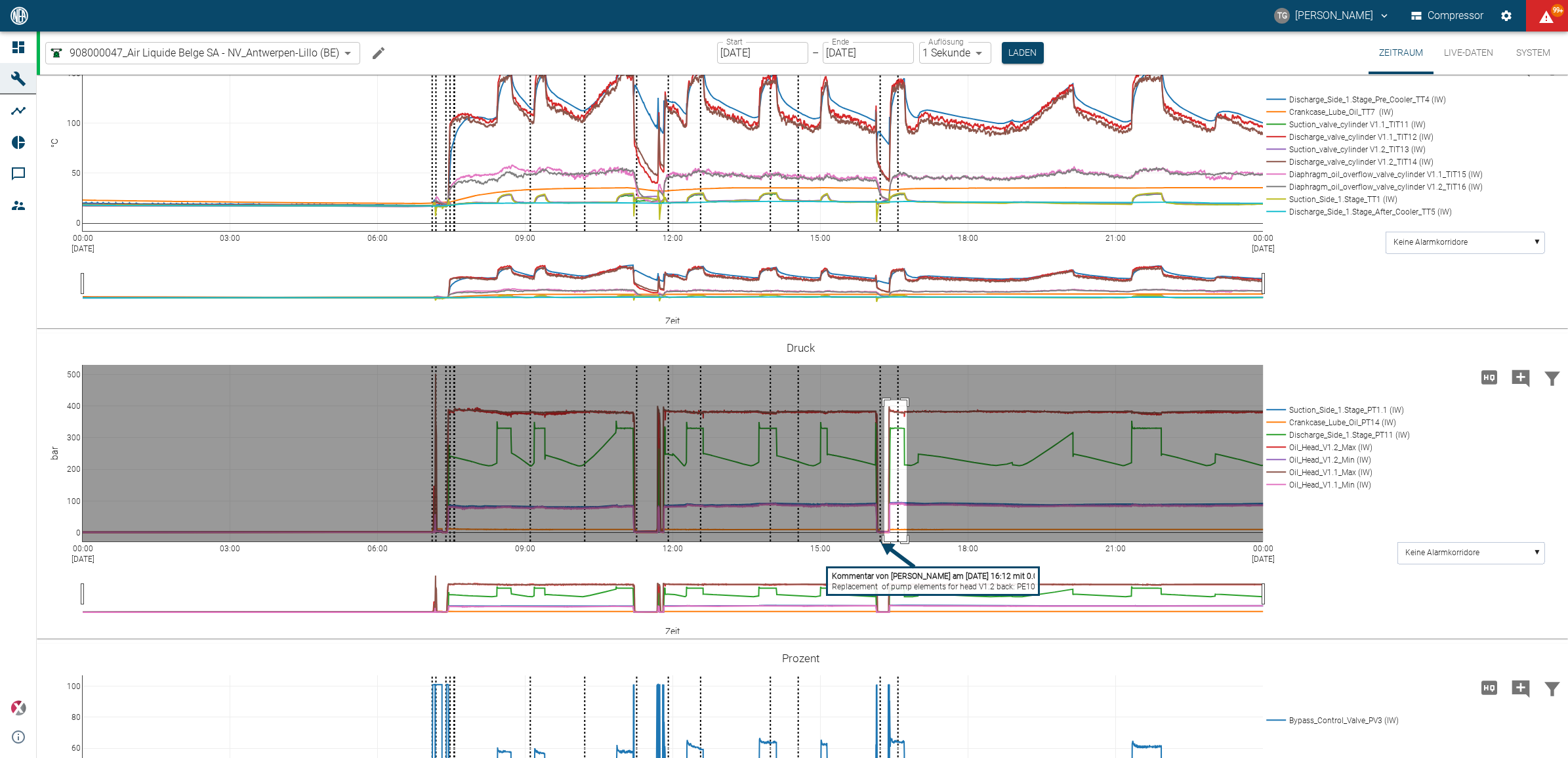
drag, startPoint x: 884, startPoint y: 399, endPoint x: 907, endPoint y: 562, distance: 164.6
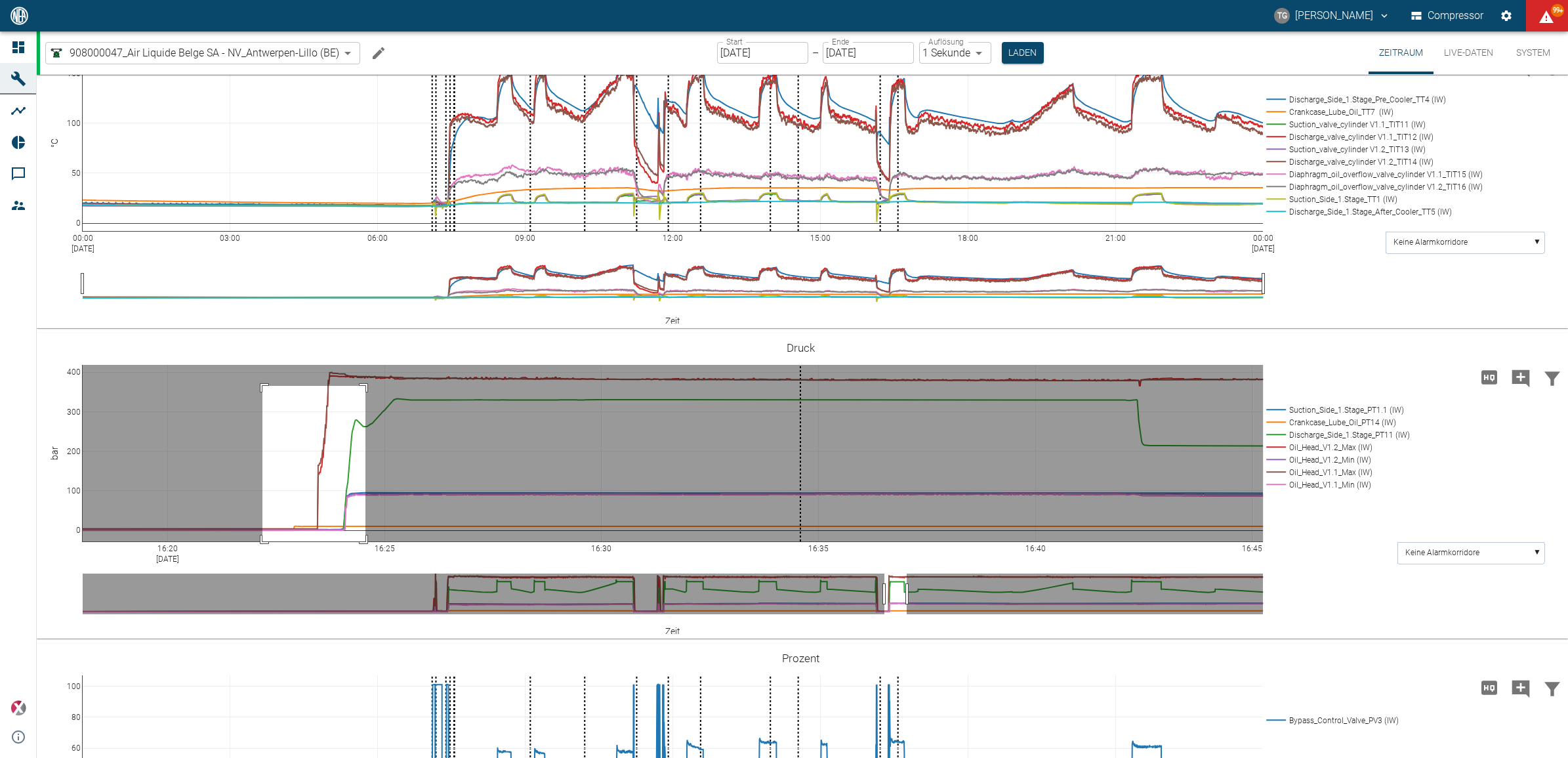
drag, startPoint x: 262, startPoint y: 385, endPoint x: 366, endPoint y: 548, distance: 193.4
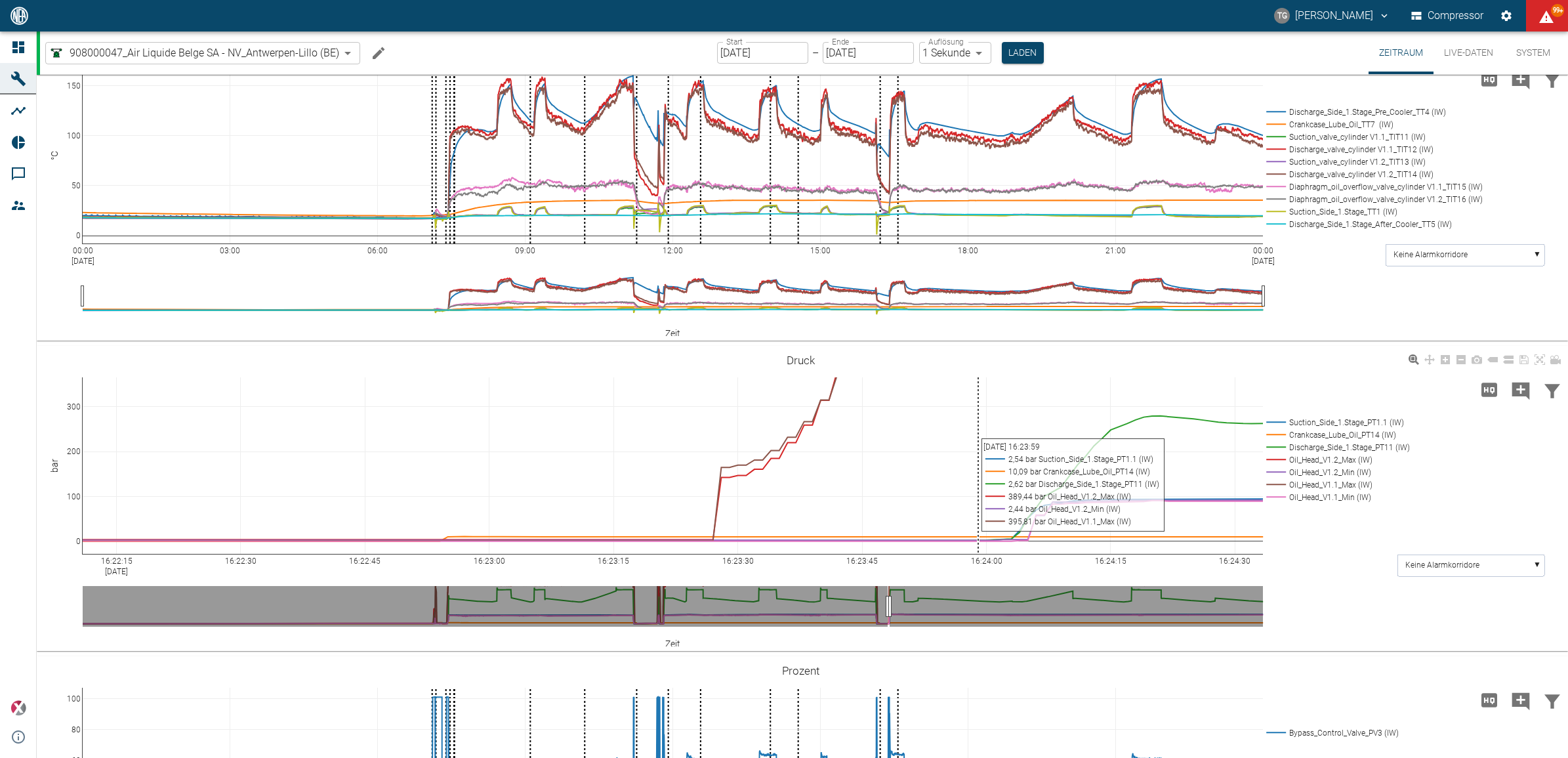
scroll to position [903, 0]
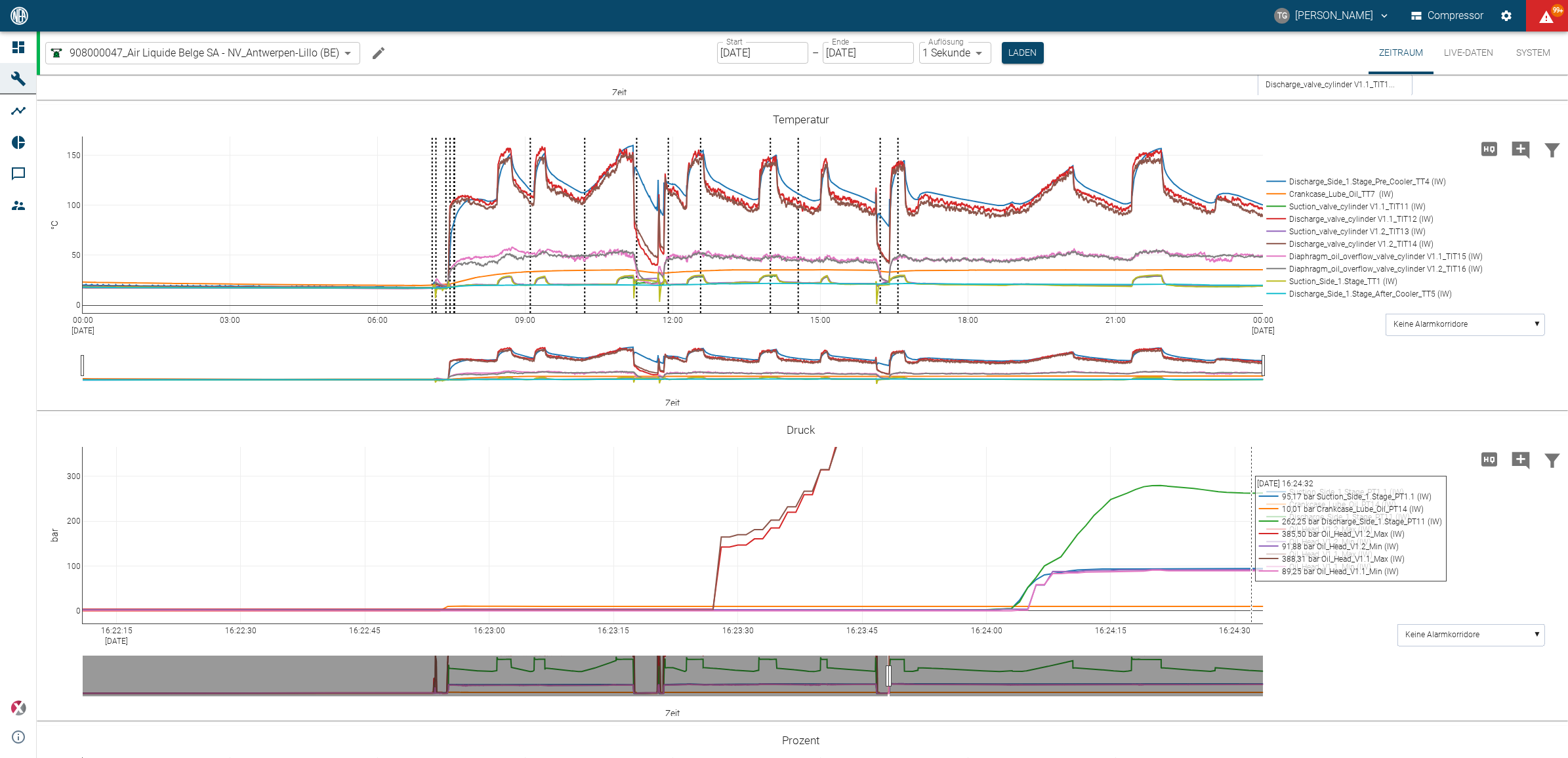
click at [738, 56] on input "[DATE]" at bounding box center [763, 53] width 91 height 22
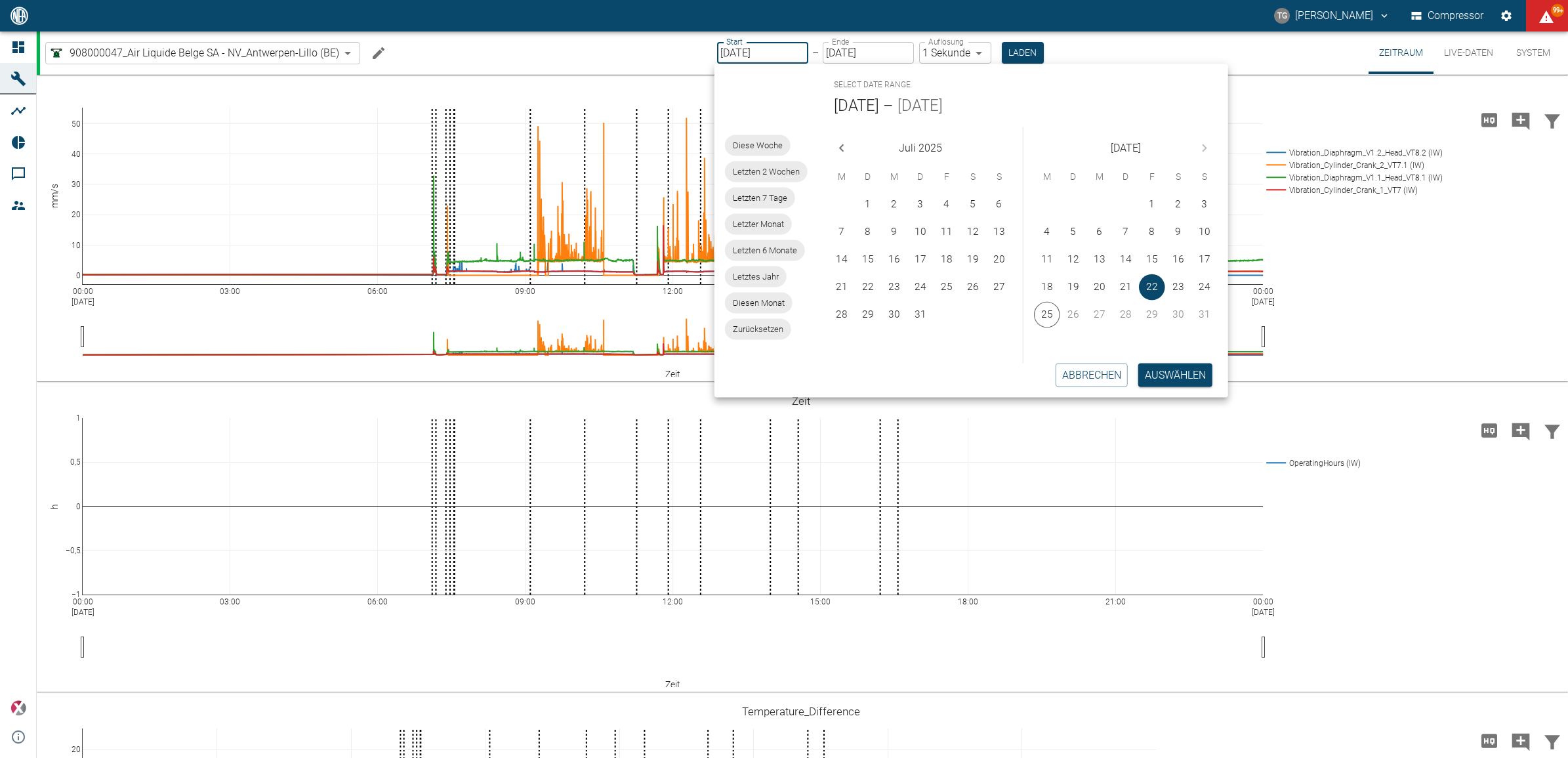
scroll to position [903, 0]
